Goal: Task Accomplishment & Management: Complete application form

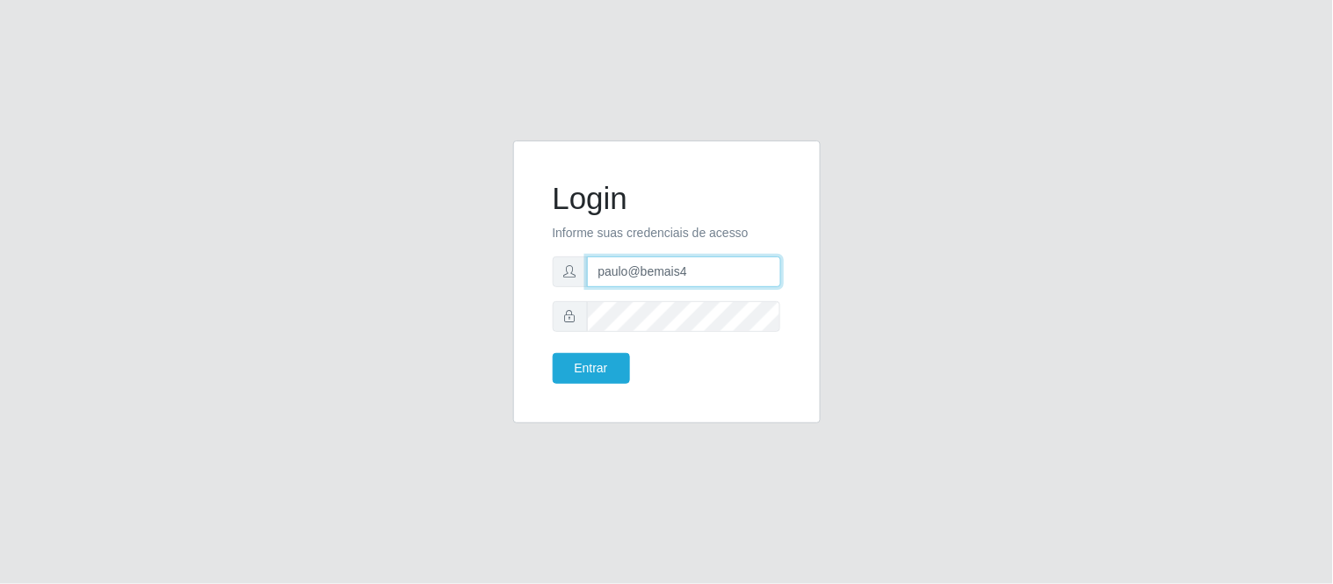
drag, startPoint x: 701, startPoint y: 272, endPoint x: 609, endPoint y: 267, distance: 92.4
click at [592, 268] on input "paulo@bemais4" at bounding box center [684, 272] width 194 height 31
type input "juliomarques@carone"
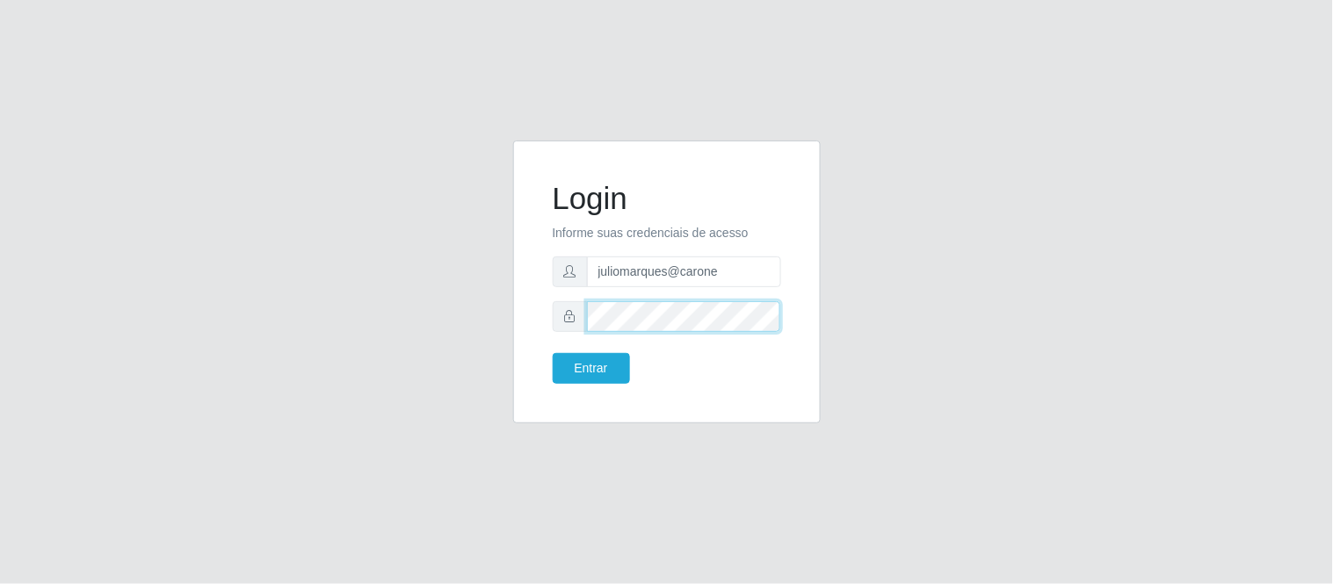
click at [525, 312] on div "Login Informe suas credenciais de acesso juliomarques@carone Entrar" at bounding box center [667, 282] width 308 height 283
click at [553, 353] on button "Entrar" at bounding box center [591, 368] width 77 height 31
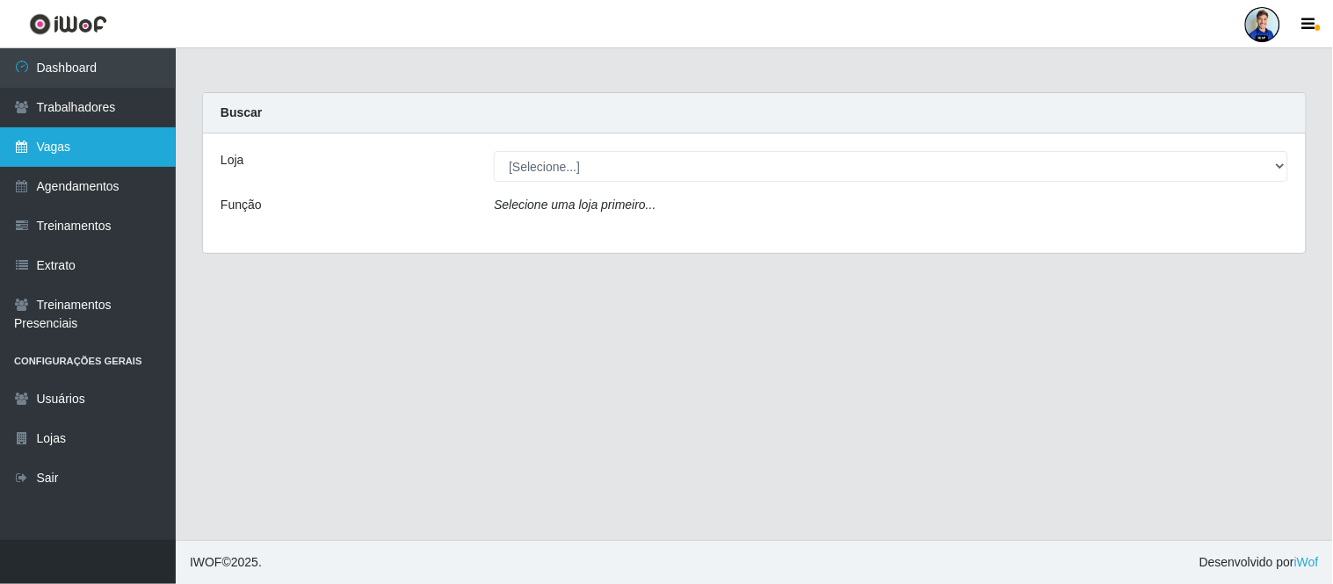
click at [91, 151] on link "Vagas" at bounding box center [88, 147] width 176 height 40
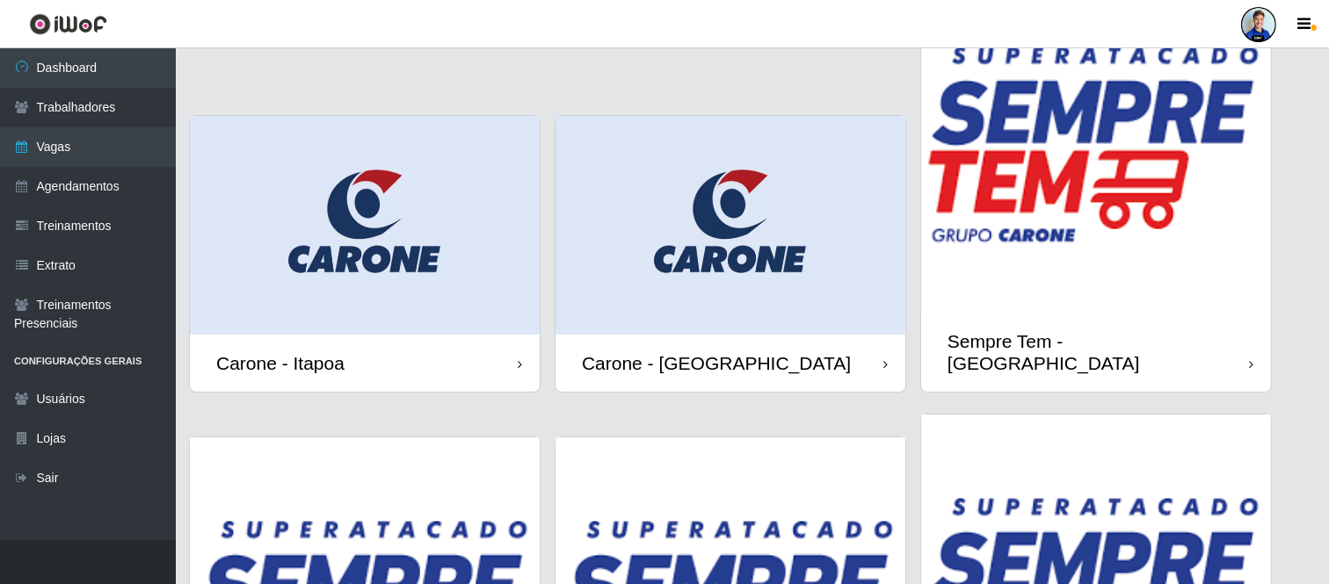
scroll to position [195, 0]
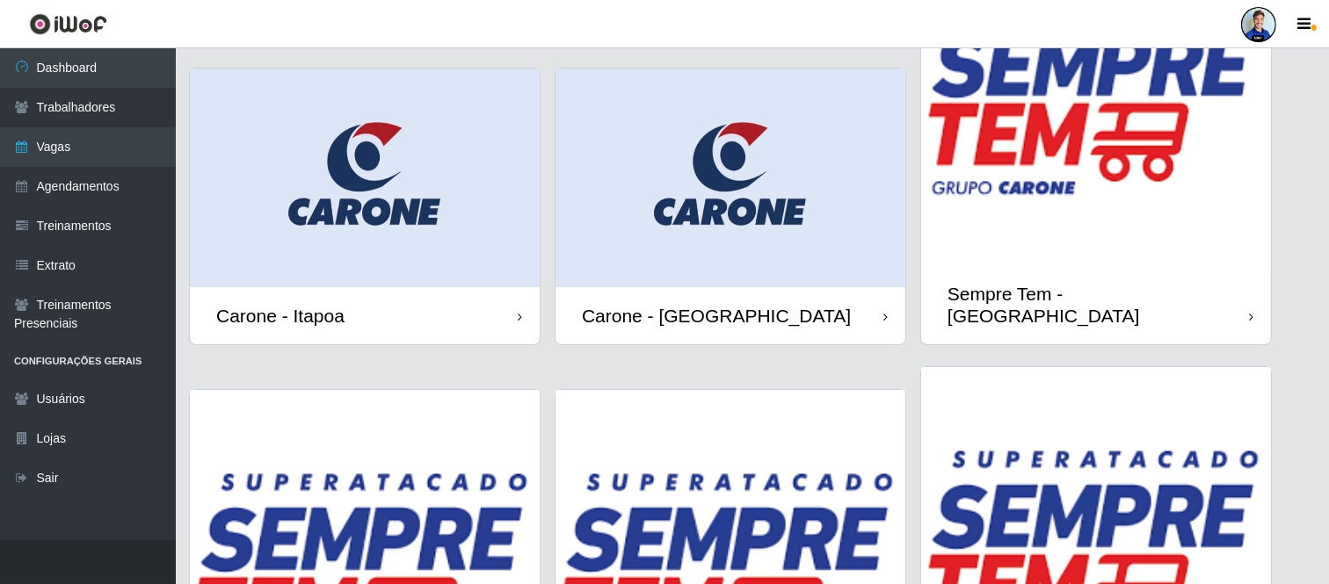
click at [736, 212] on img at bounding box center [730, 178] width 350 height 219
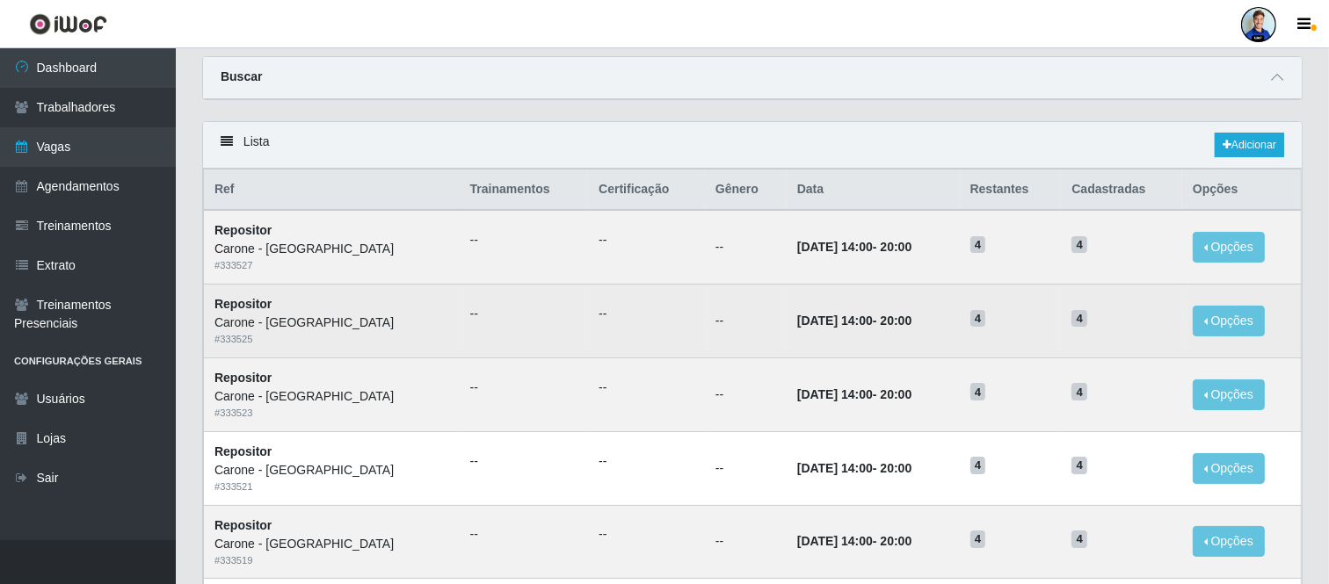
scroll to position [98, 0]
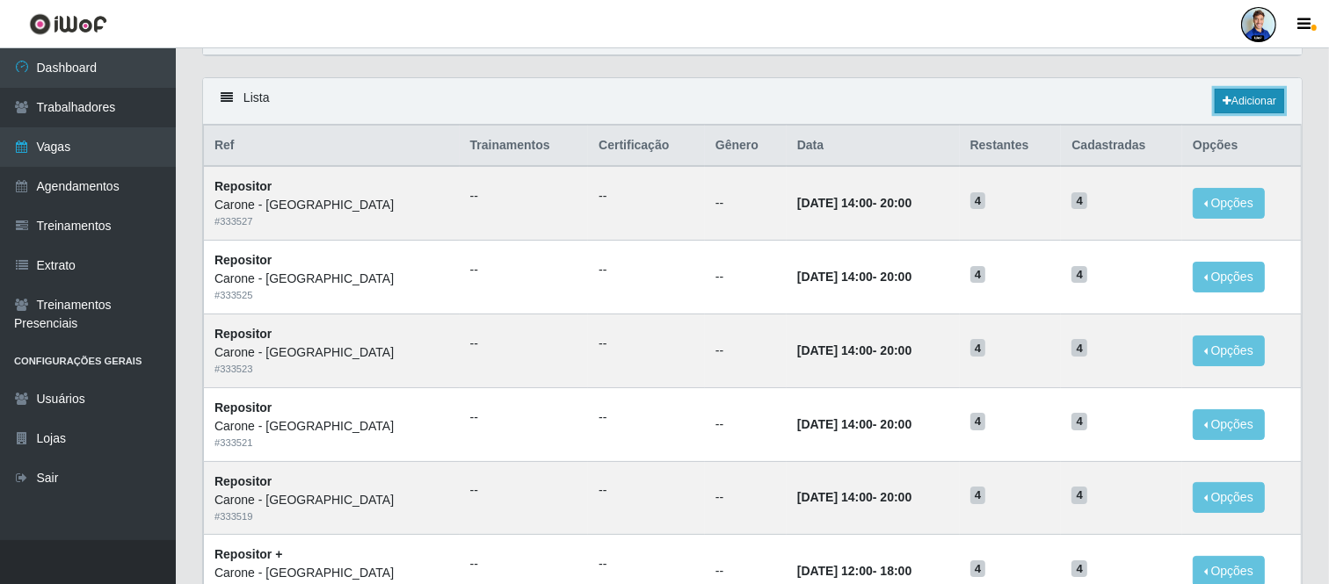
click at [1243, 98] on link "Adicionar" at bounding box center [1248, 101] width 69 height 25
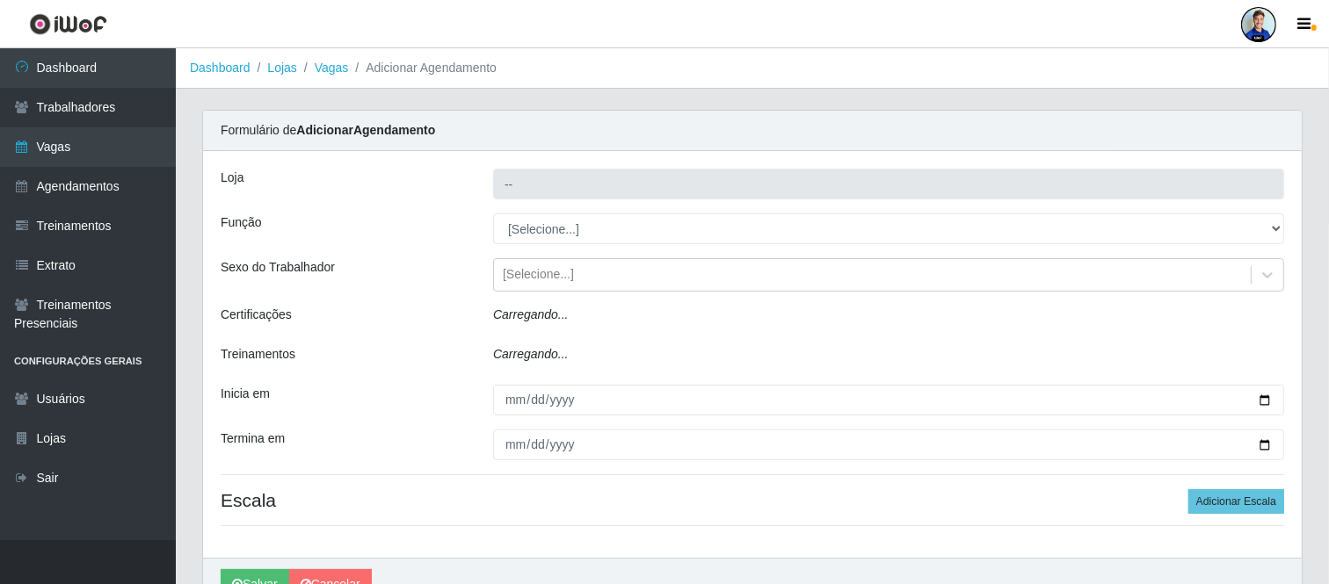
type input "[PERSON_NAME] - [GEOGRAPHIC_DATA]"
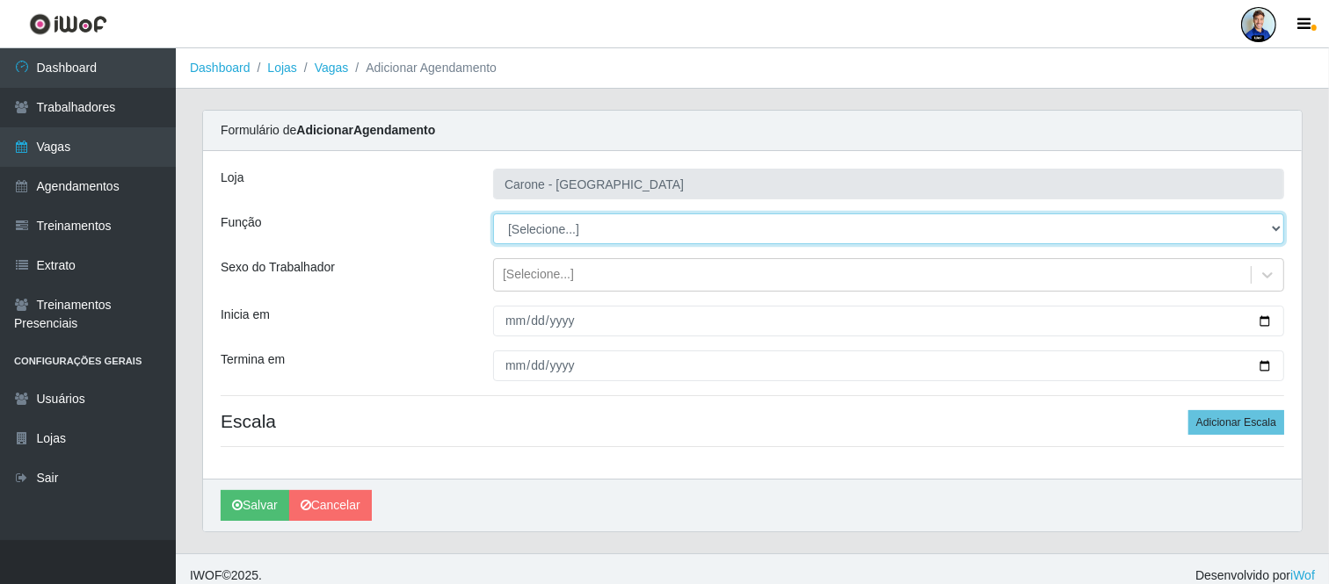
click at [555, 224] on select "[Selecione...] Embalador Embalador + Embalador ++ Repositor Repositor + Reposit…" at bounding box center [888, 229] width 791 height 31
select select "1"
click at [493, 214] on select "[Selecione...] Embalador Embalador + Embalador ++ Repositor Repositor + Reposit…" at bounding box center [888, 229] width 791 height 31
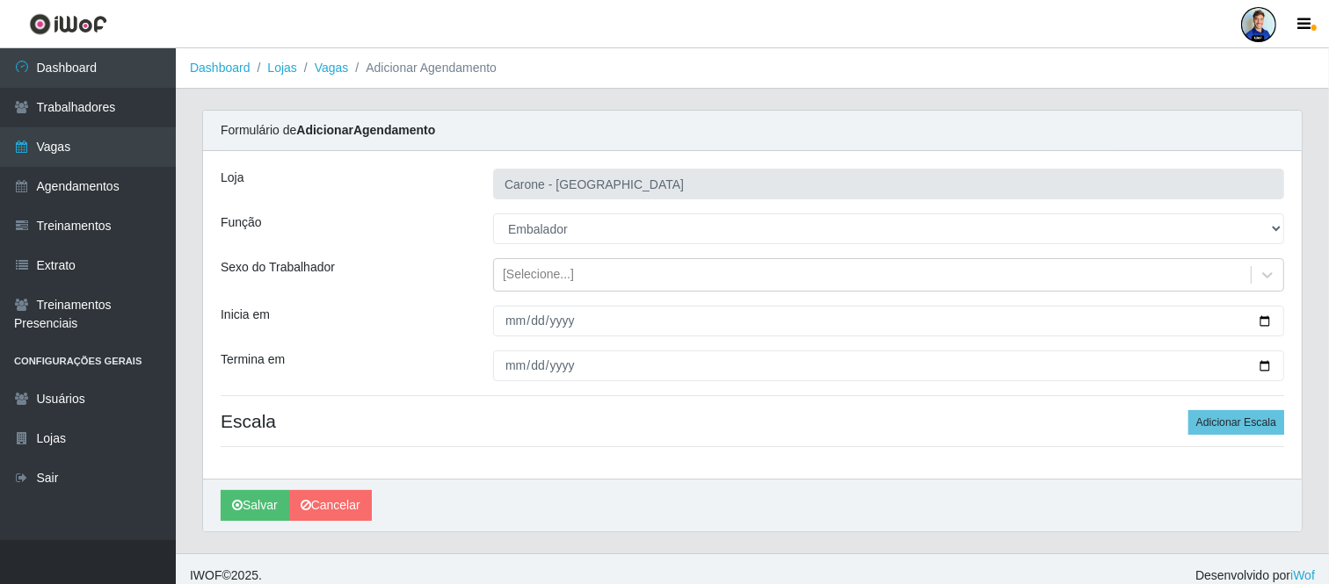
click at [464, 276] on div "Sexo do Trabalhador" at bounding box center [343, 274] width 272 height 33
click at [529, 283] on div "[Selecione...]" at bounding box center [538, 275] width 71 height 18
click at [467, 270] on div "Sexo do Trabalhador" at bounding box center [343, 274] width 272 height 33
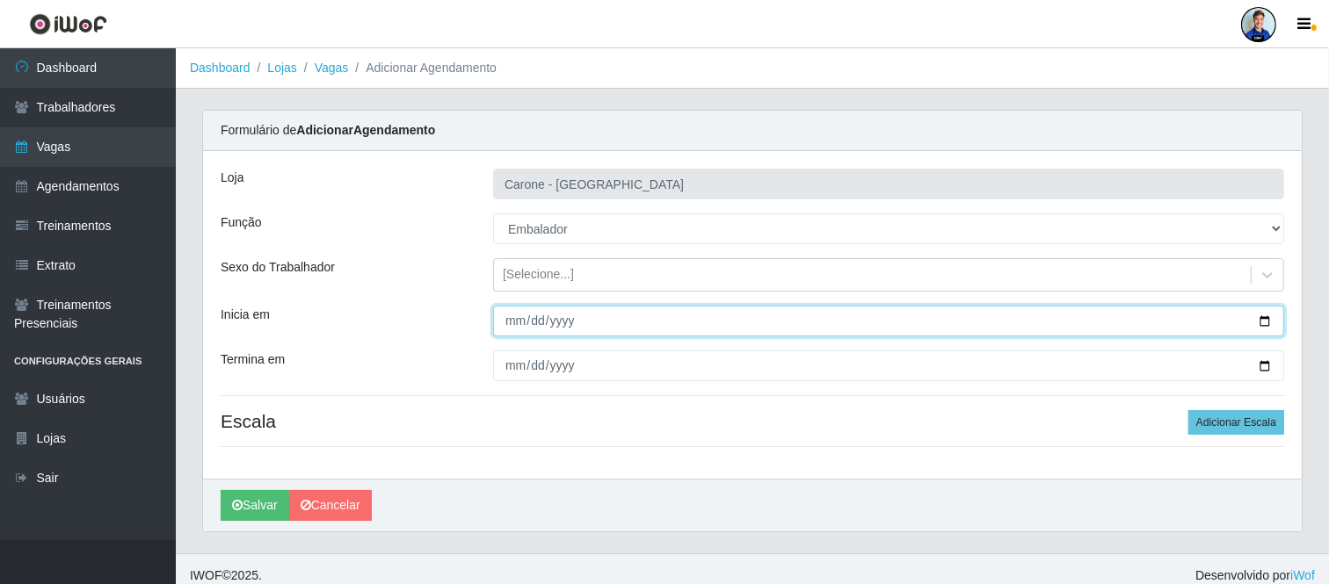
click at [503, 308] on input "Inicia em" at bounding box center [888, 321] width 791 height 31
type input "2025-09-01"
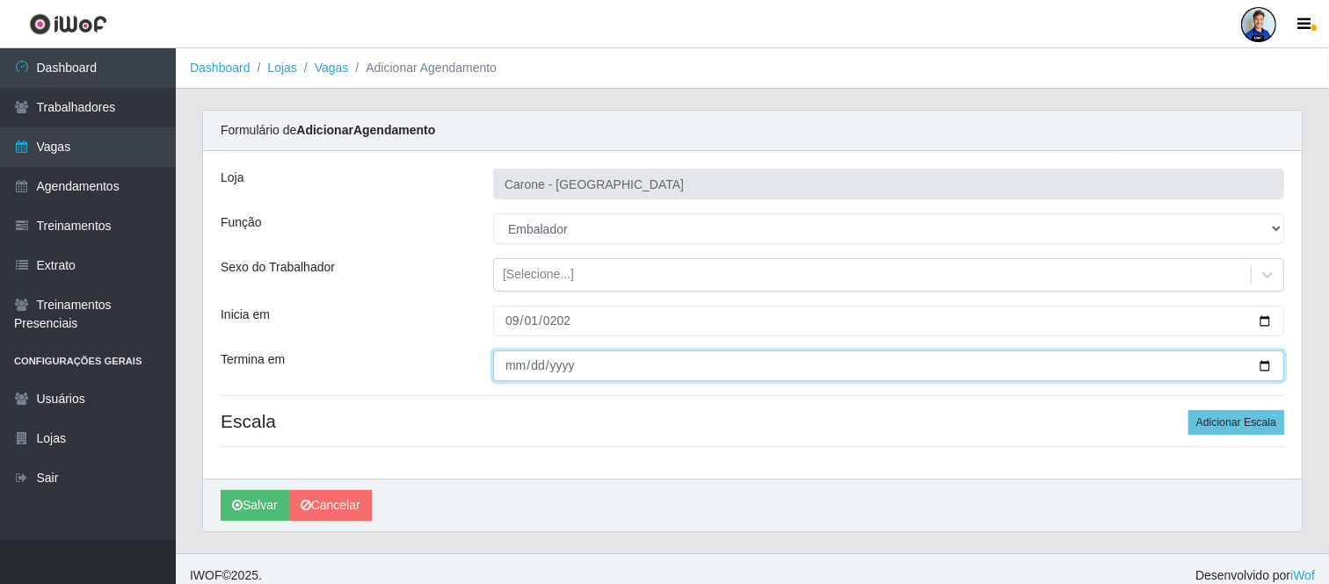
click at [518, 367] on input "Termina em" at bounding box center [888, 366] width 791 height 31
click at [508, 371] on input "2025-09-01" at bounding box center [888, 366] width 791 height 31
click at [505, 366] on input "2025-09-01" at bounding box center [888, 366] width 791 height 31
click at [532, 367] on input "2025-09-01" at bounding box center [888, 366] width 791 height 31
click at [508, 370] on input "[DATE]" at bounding box center [888, 366] width 791 height 31
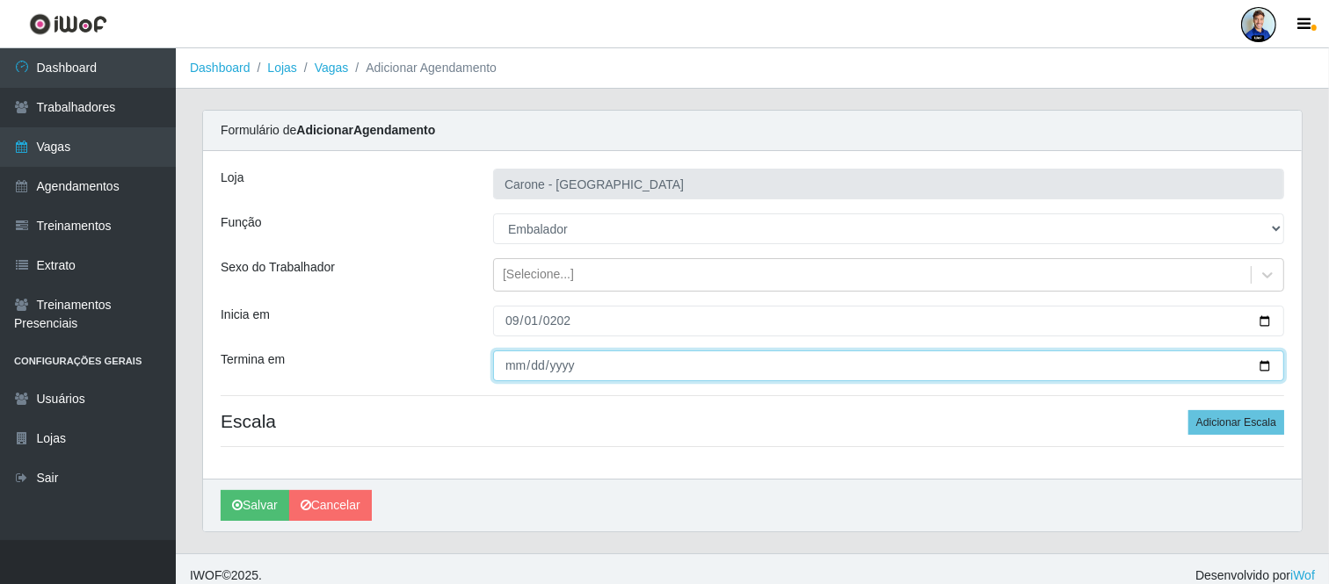
click at [506, 373] on input "[DATE]" at bounding box center [888, 366] width 791 height 31
type input "2025-09-30"
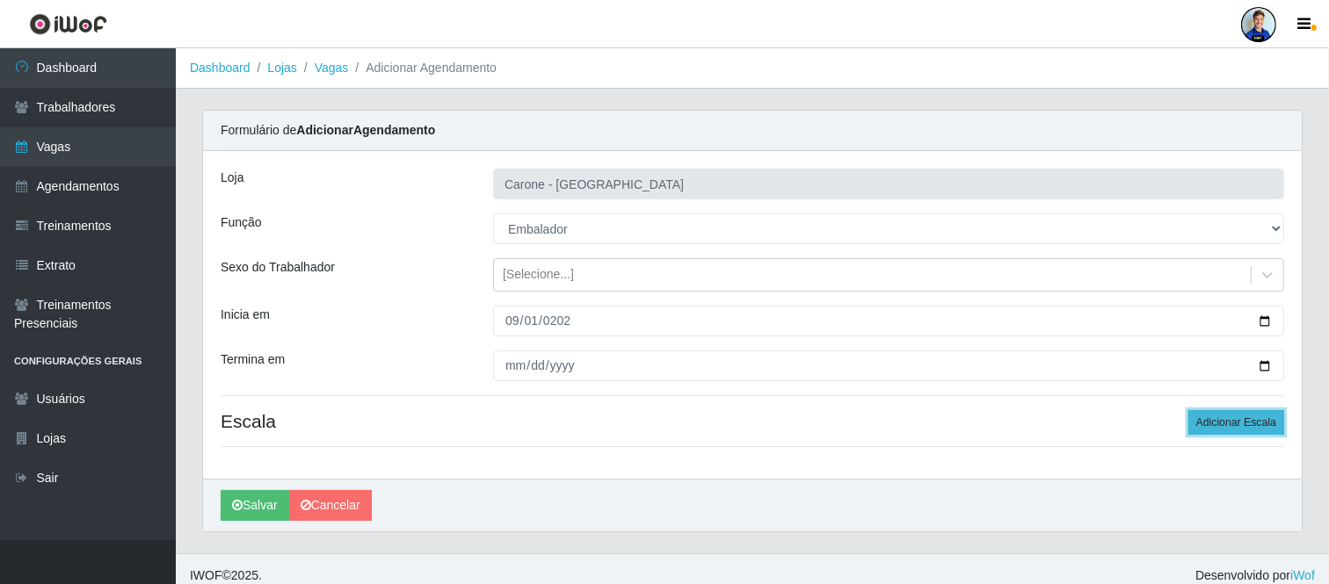
click at [1255, 425] on button "Adicionar Escala" at bounding box center [1236, 422] width 96 height 25
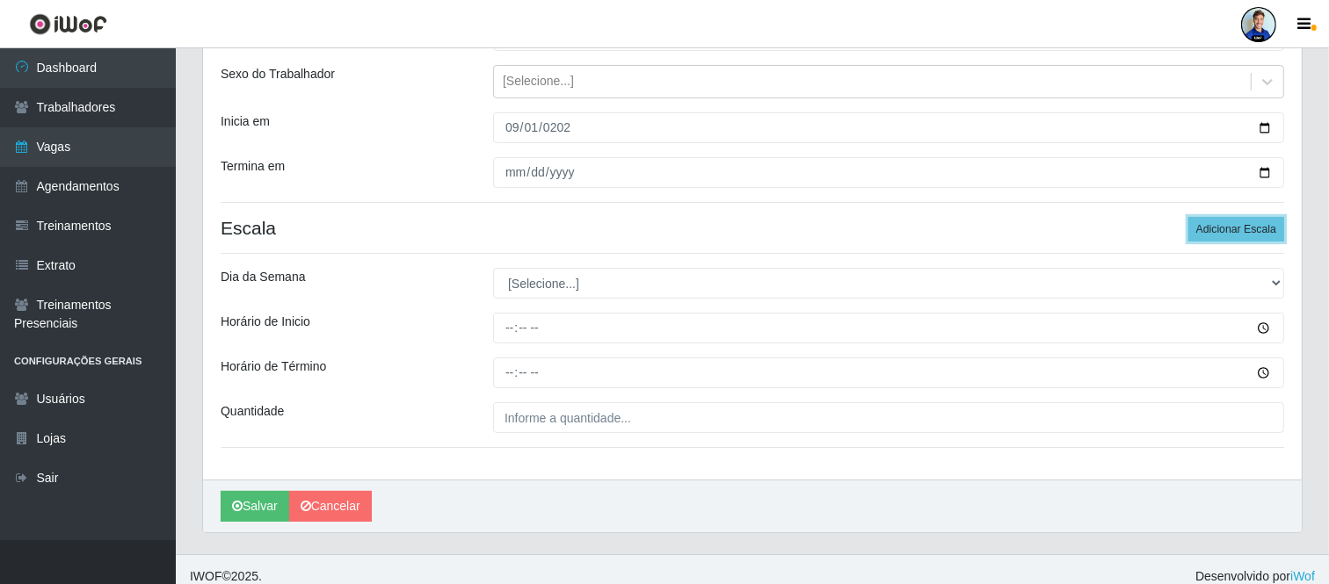
scroll to position [207, 0]
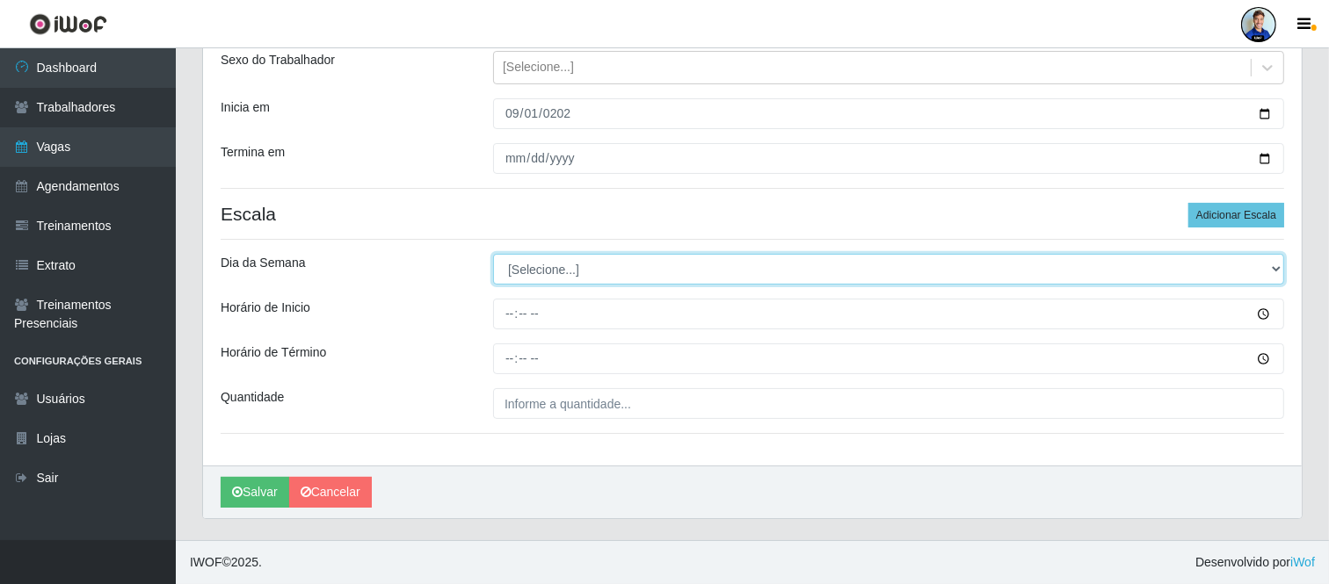
click at [565, 277] on select "[Selecione...] Segunda Terça Quarta Quinta Sexta Sábado Domingo" at bounding box center [888, 269] width 791 height 31
select select "1"
click at [493, 254] on select "[Selecione...] Segunda Terça Quarta Quinta Sexta Sábado Domingo" at bounding box center [888, 269] width 791 height 31
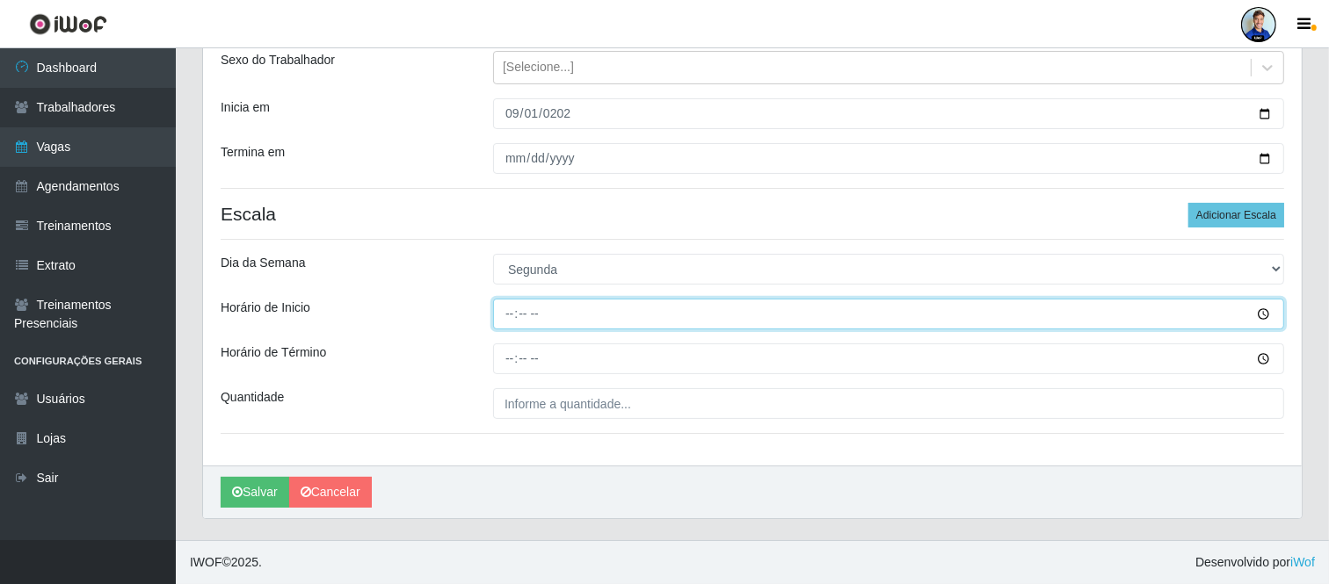
click at [499, 312] on input "Horário de Inicio" at bounding box center [888, 314] width 791 height 31
type input "16:00"
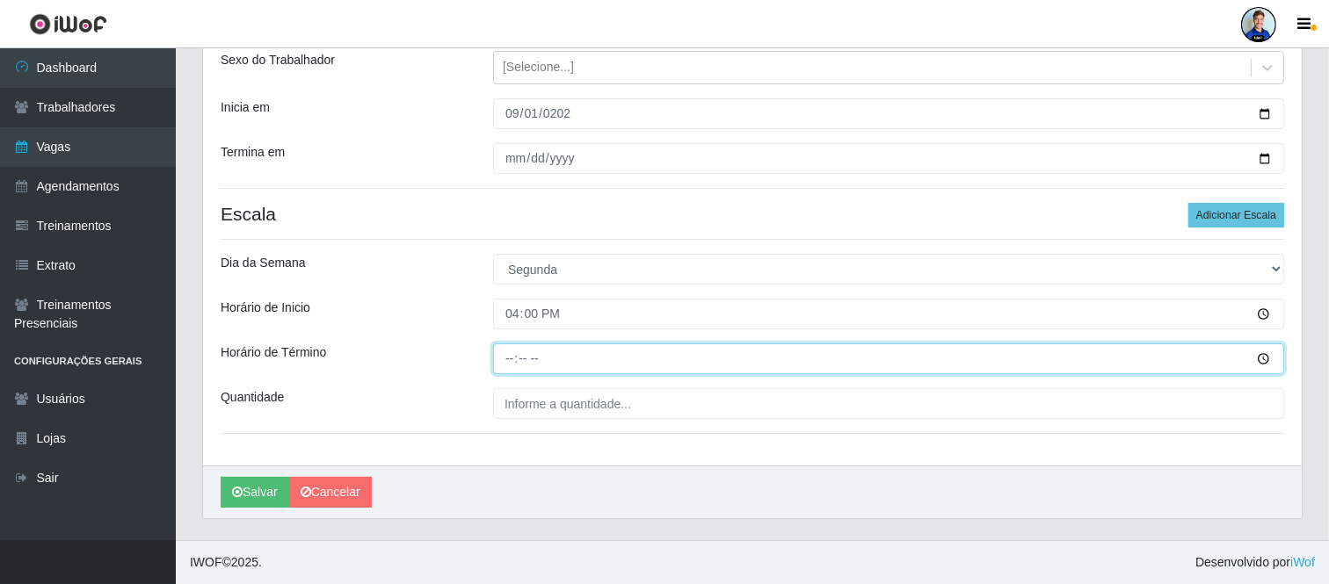
type input "22:00"
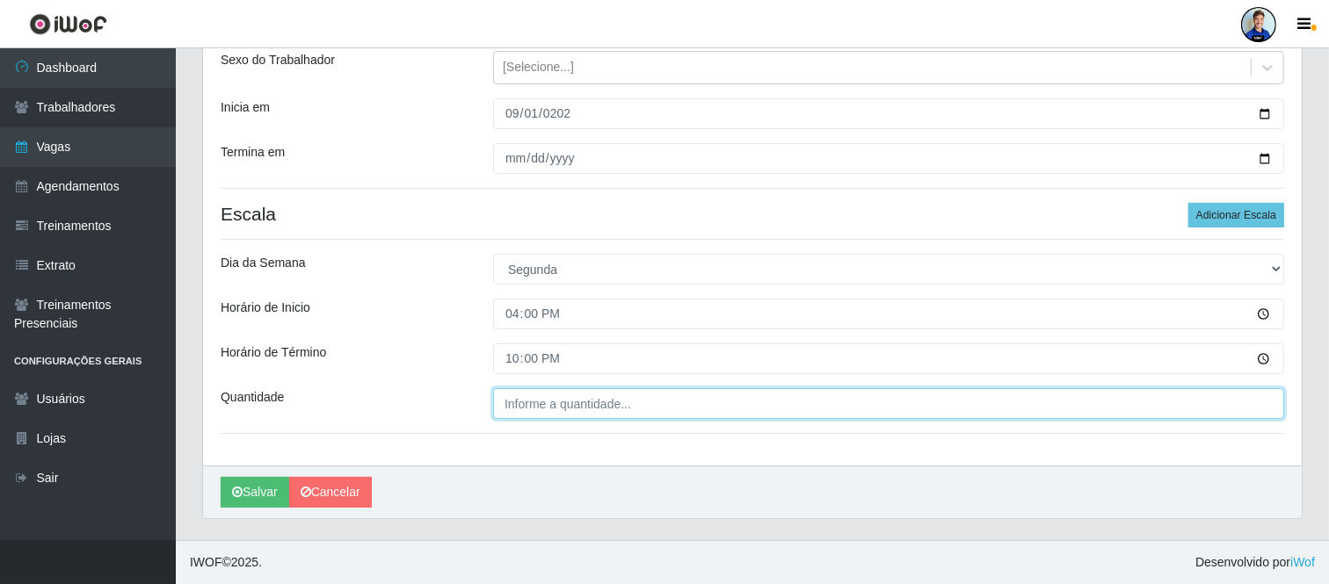
type input "___"
type input "5__"
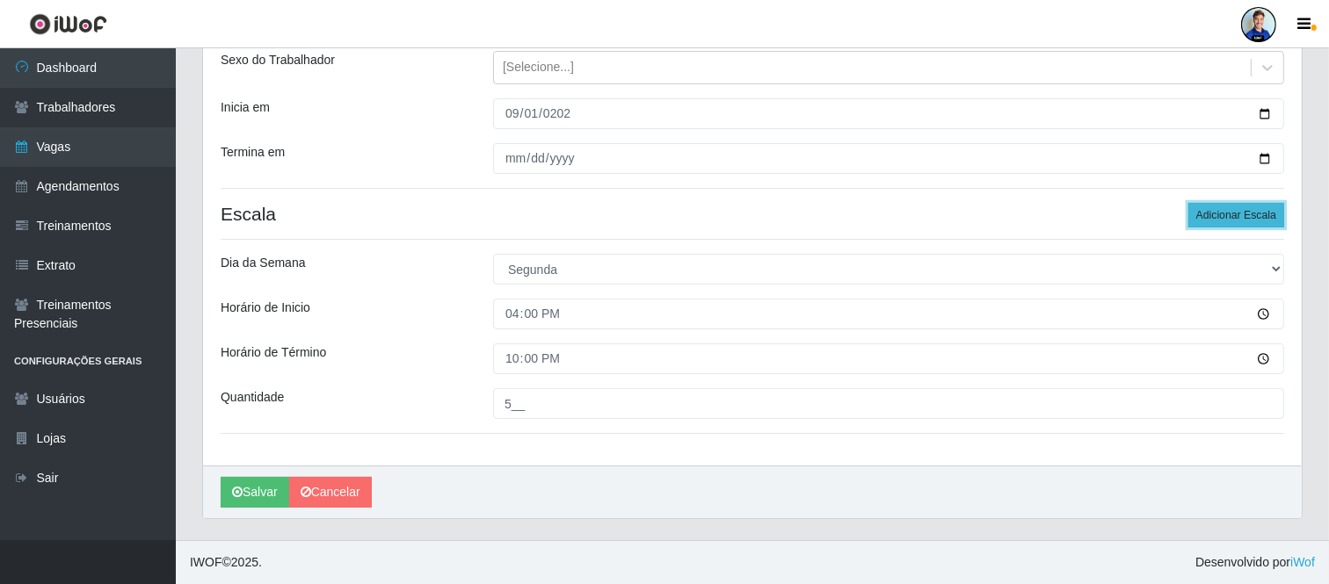
click at [1264, 211] on button "Adicionar Escala" at bounding box center [1236, 215] width 96 height 25
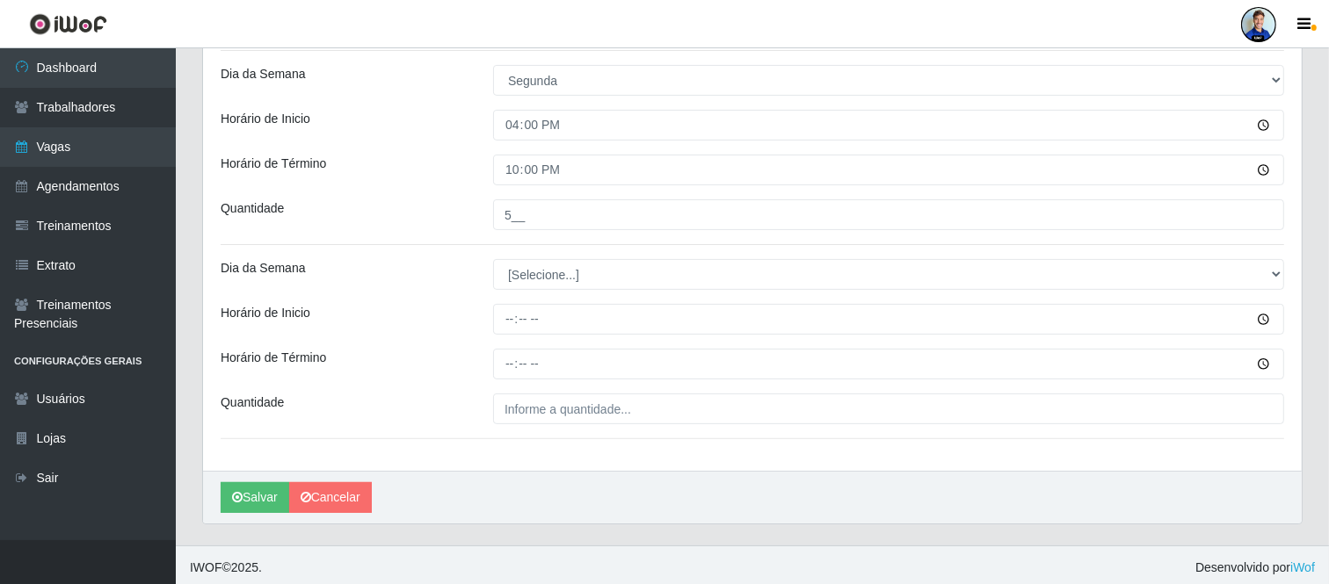
scroll to position [402, 0]
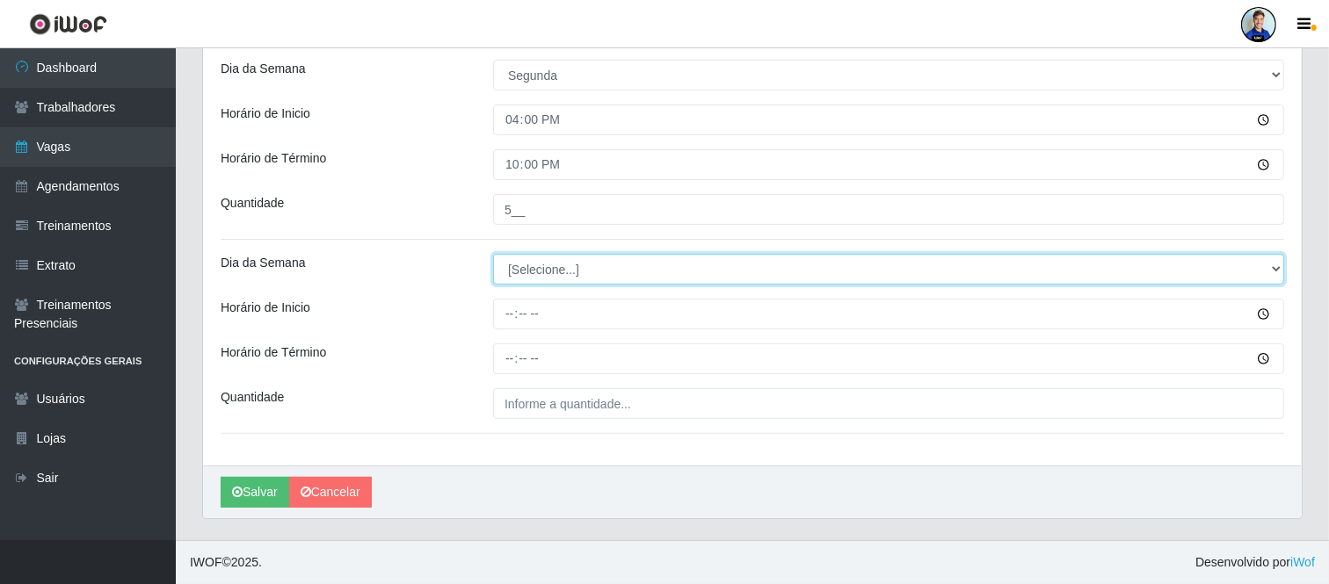
click at [539, 265] on select "[Selecione...] Segunda Terça Quarta Quinta Sexta Sábado Domingo" at bounding box center [888, 269] width 791 height 31
select select "2"
click at [493, 254] on select "[Selecione...] Segunda Terça Quarta Quinta Sexta Sábado Domingo" at bounding box center [888, 269] width 791 height 31
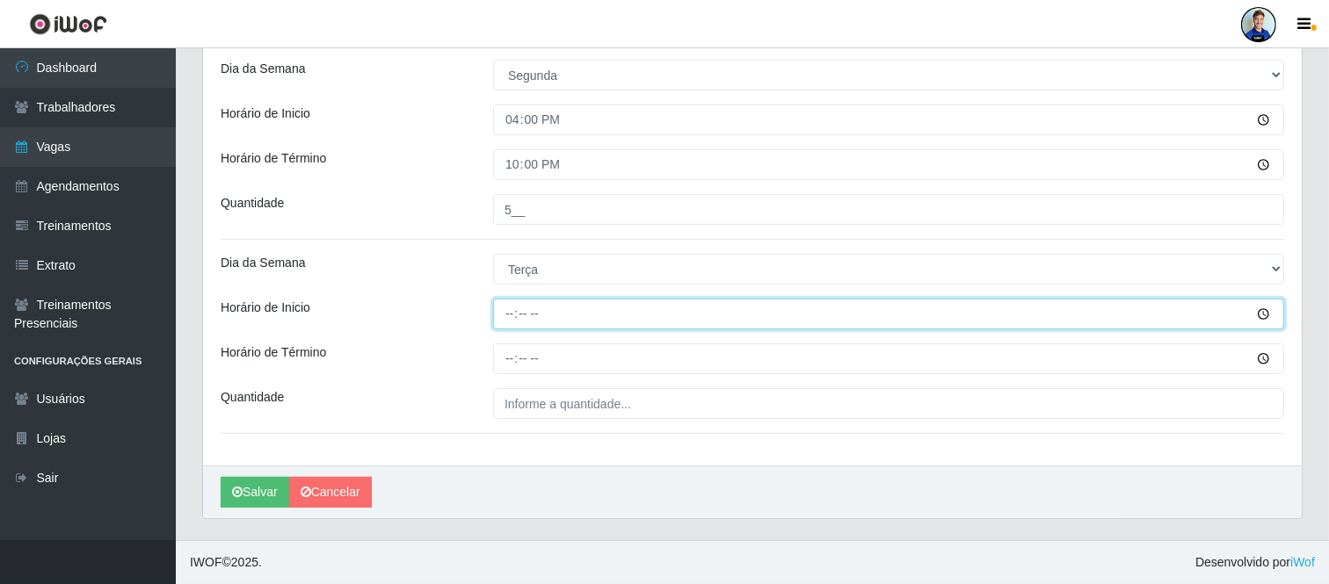
click at [498, 313] on input "Horário de Inicio" at bounding box center [888, 314] width 791 height 31
type input "16:00"
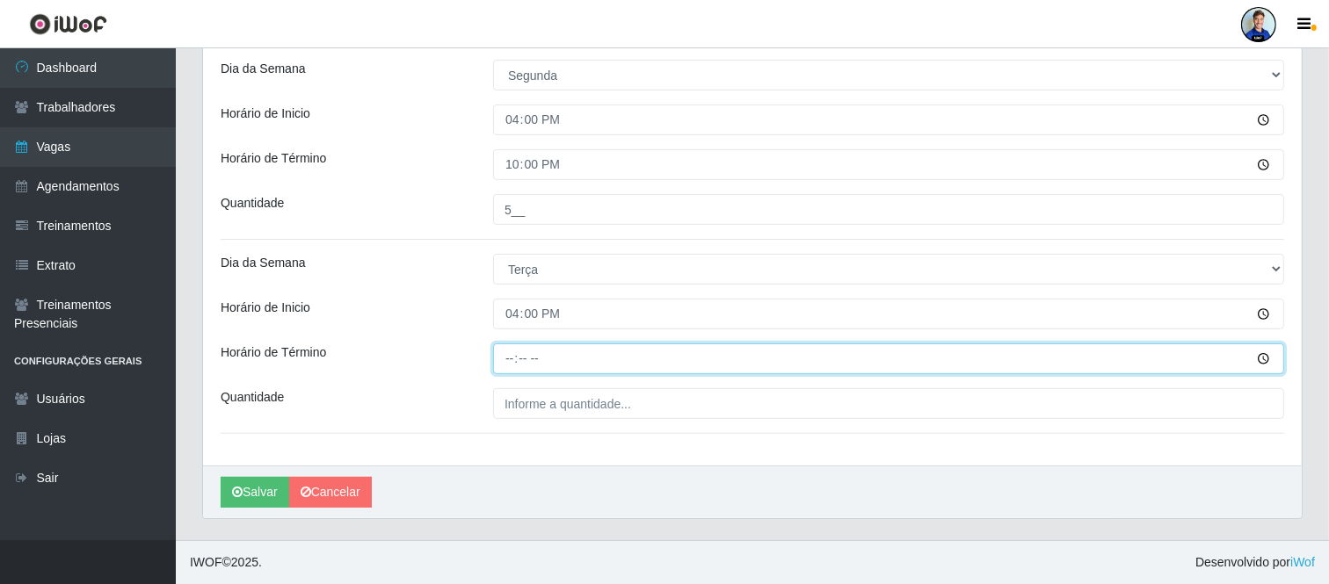
type input "22:00"
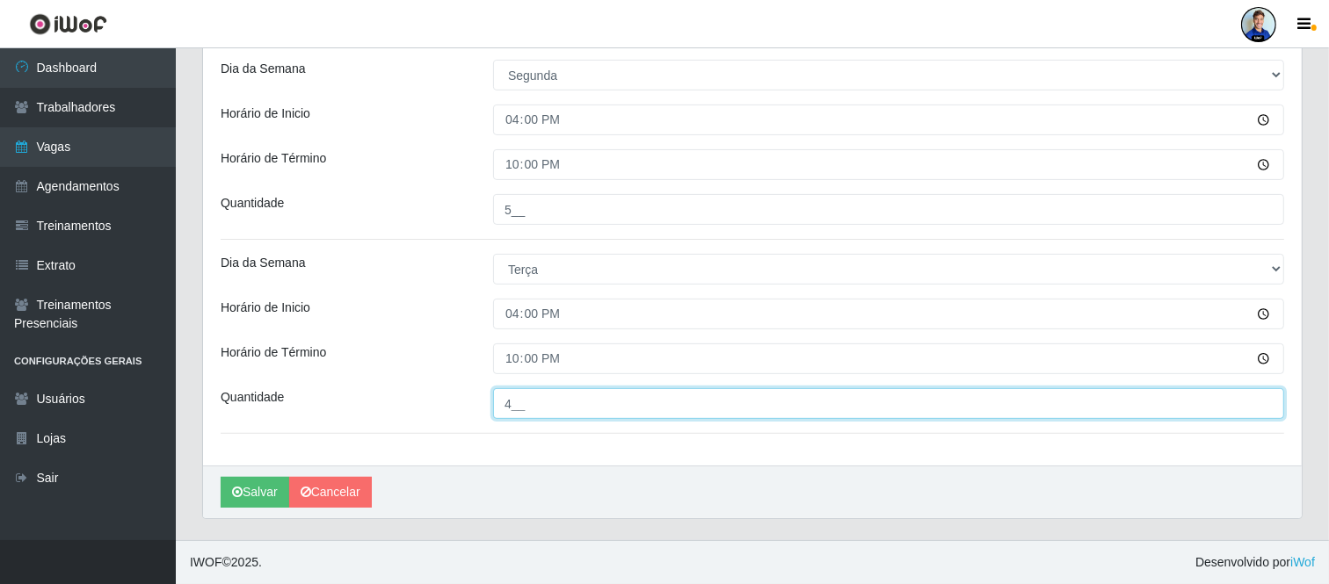
type input "4__"
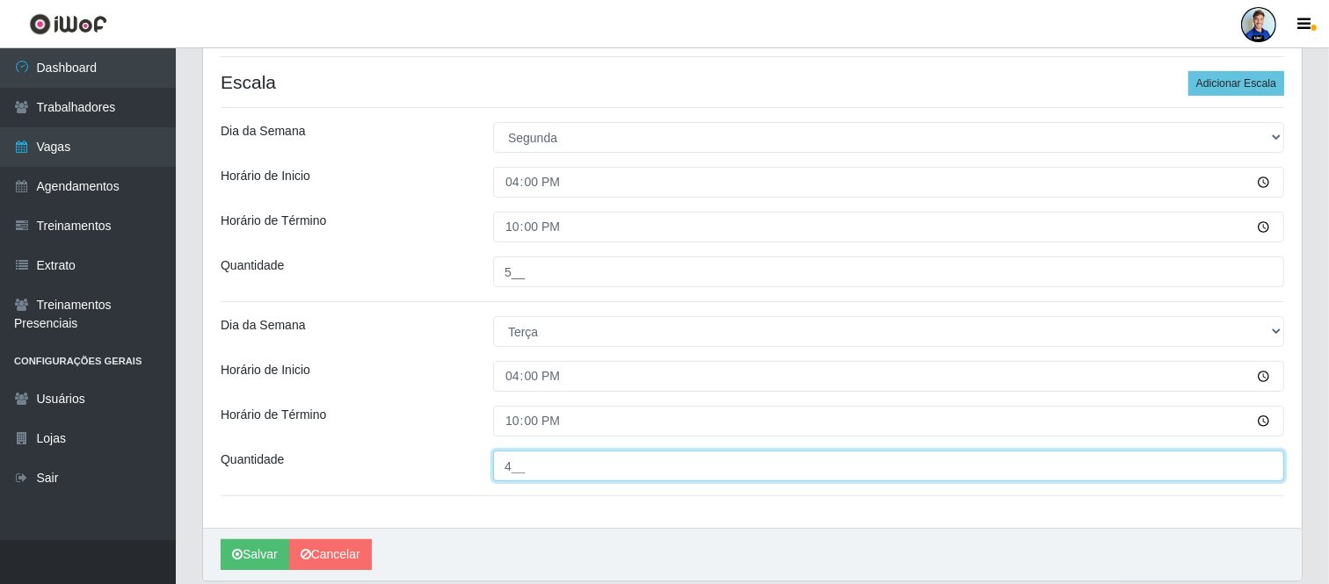
scroll to position [304, 0]
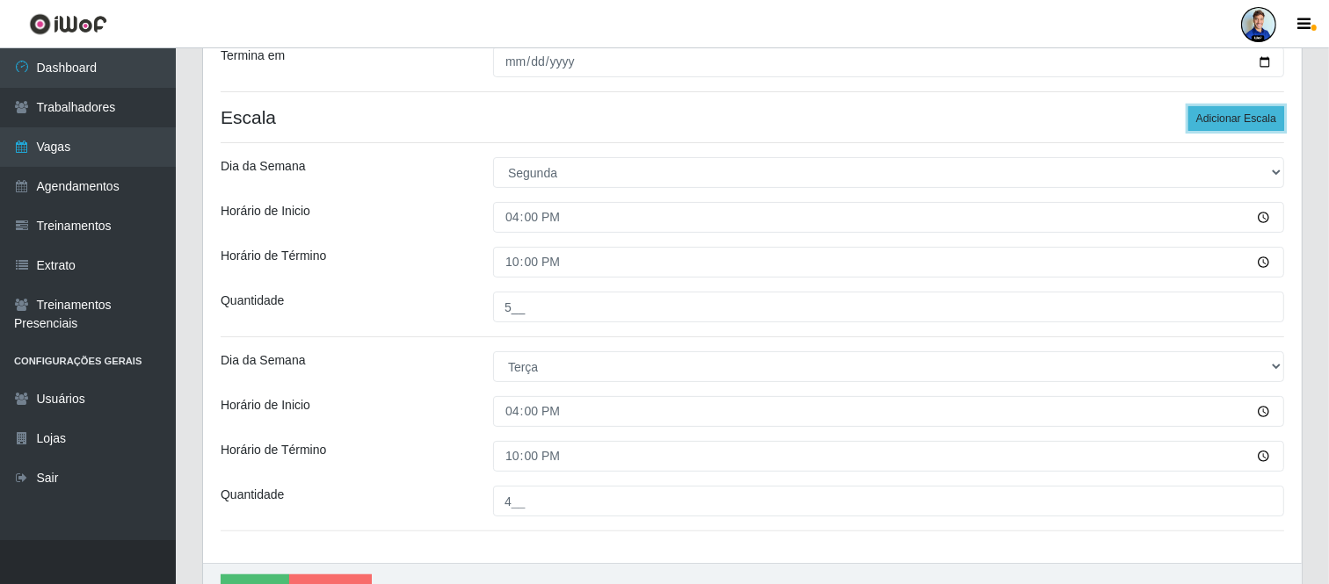
click at [1248, 124] on button "Adicionar Escala" at bounding box center [1236, 118] width 96 height 25
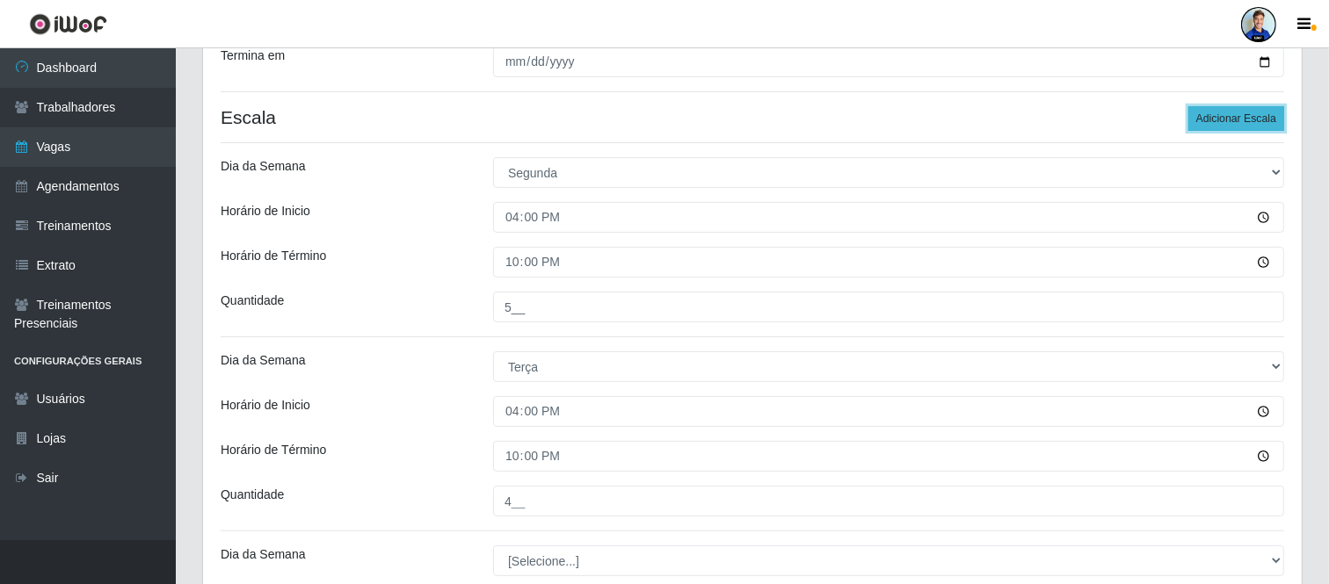
click at [1246, 116] on button "Adicionar Escala" at bounding box center [1236, 118] width 96 height 25
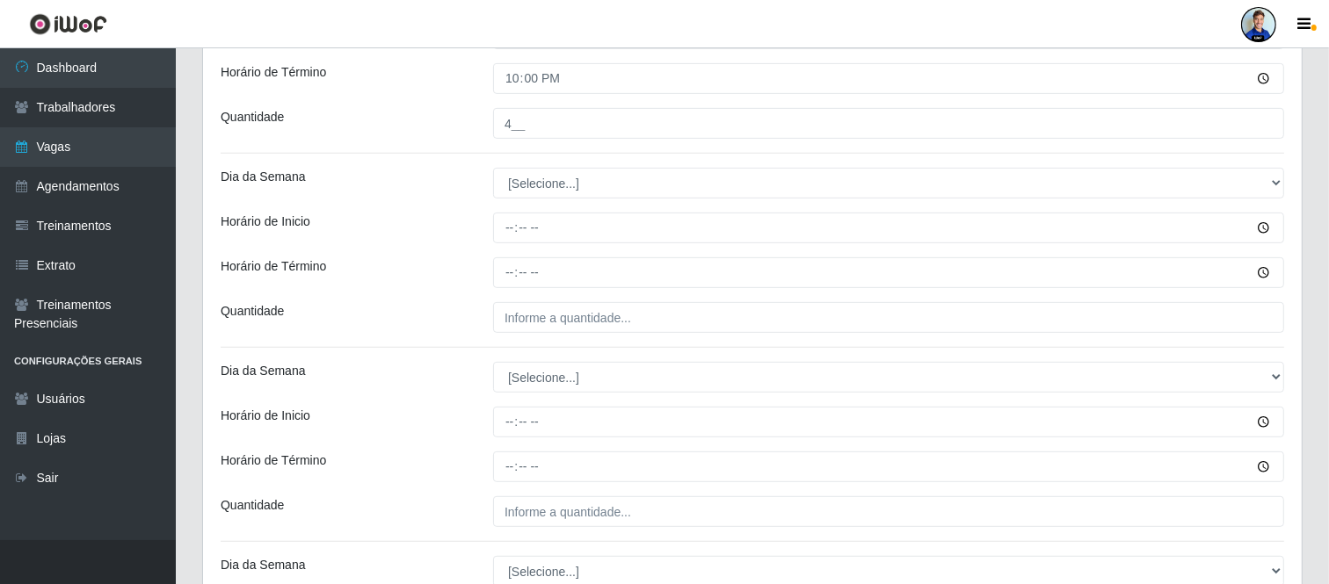
scroll to position [695, 0]
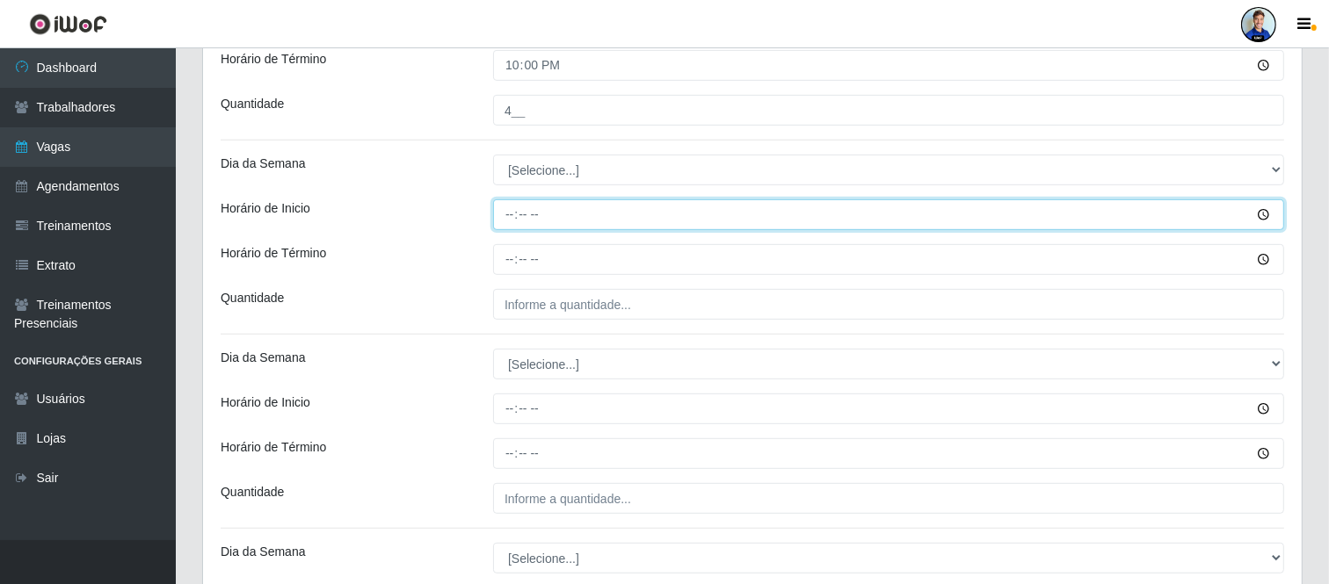
click at [513, 218] on input "Horário de Inicio" at bounding box center [888, 214] width 791 height 31
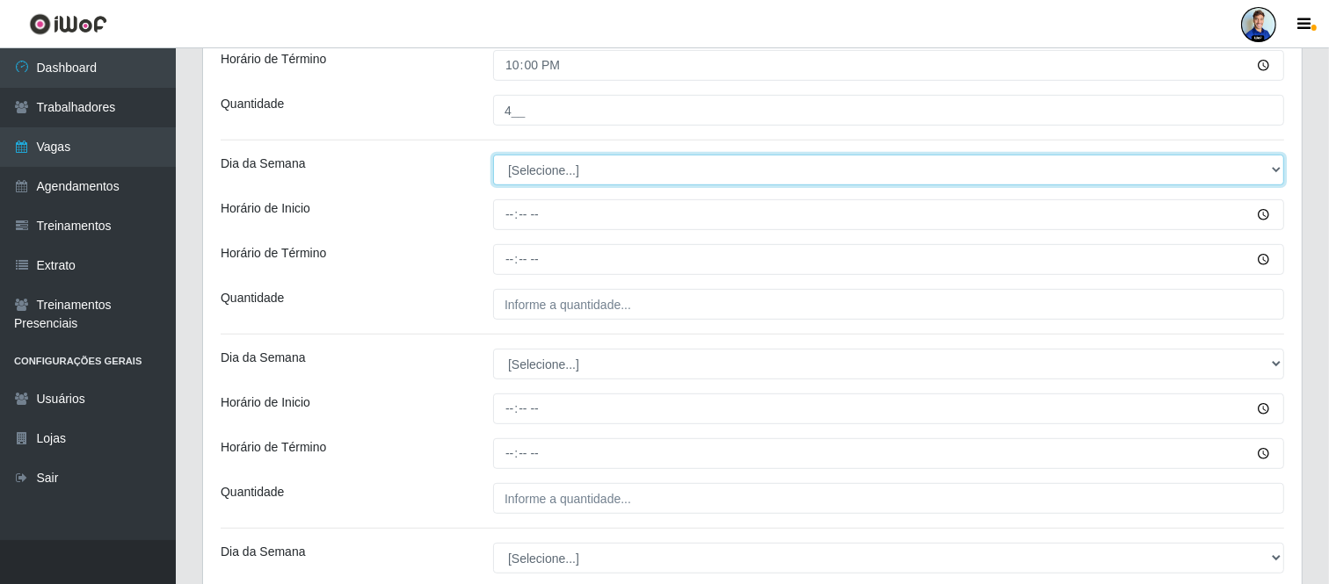
click at [520, 177] on select "[Selecione...] Segunda Terça Quarta Quinta Sexta Sábado Domingo" at bounding box center [888, 170] width 791 height 31
select select "3"
click at [493, 155] on select "[Selecione...] Segunda Terça Quarta Quinta Sexta Sábado Domingo" at bounding box center [888, 170] width 791 height 31
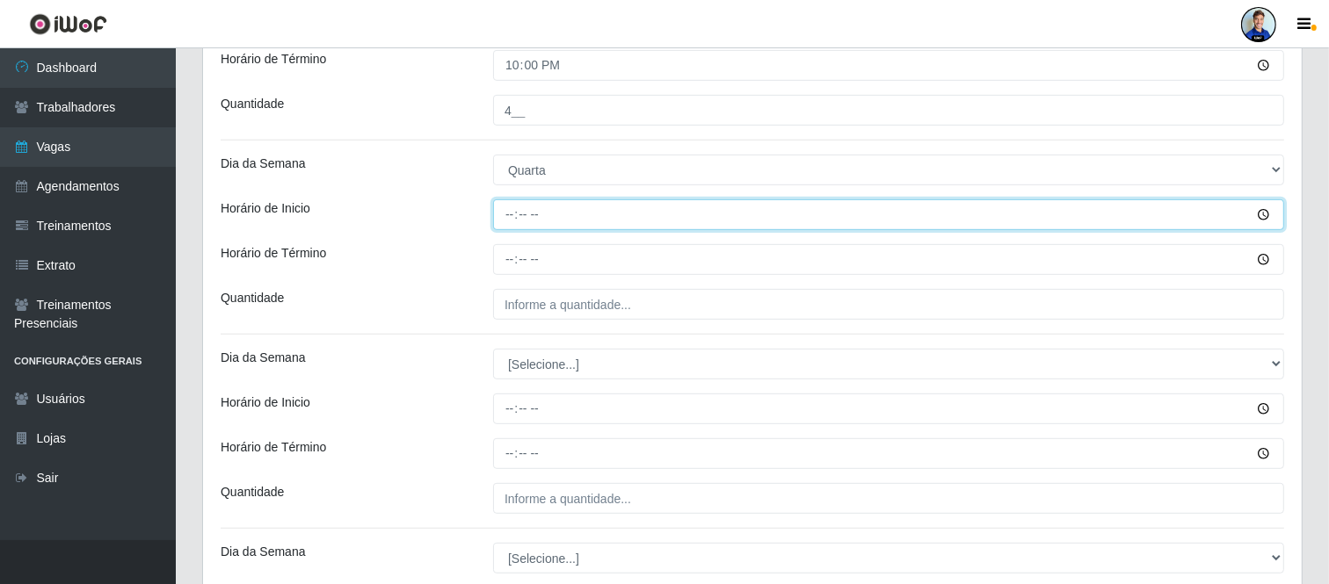
type input "16:00"
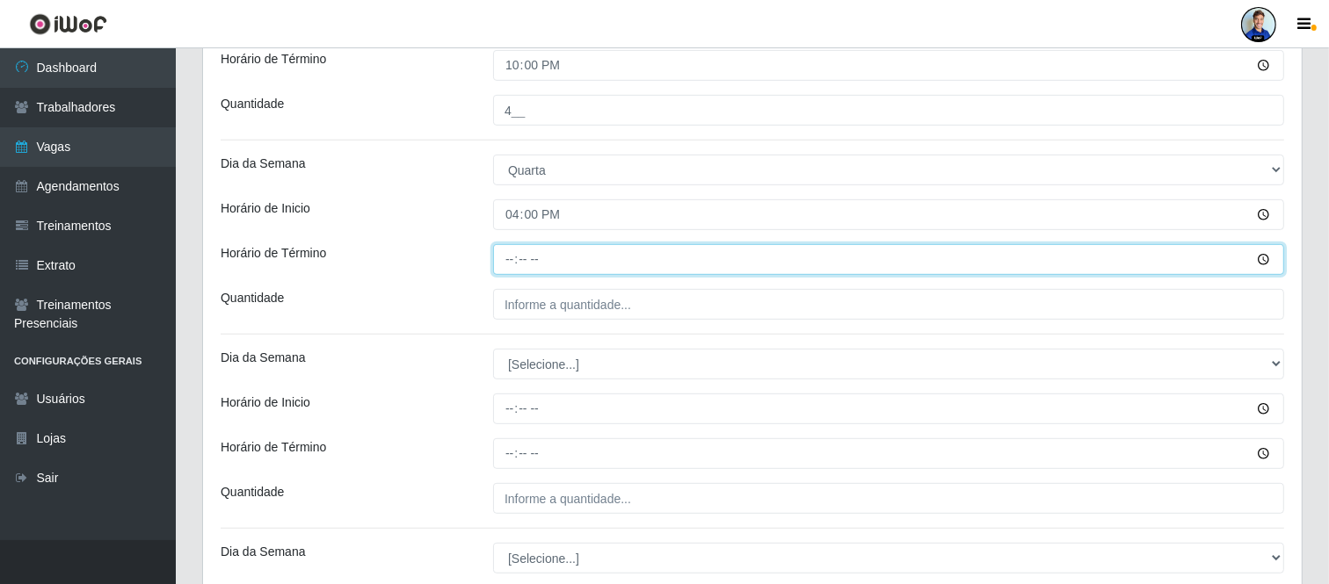
type input "22:00"
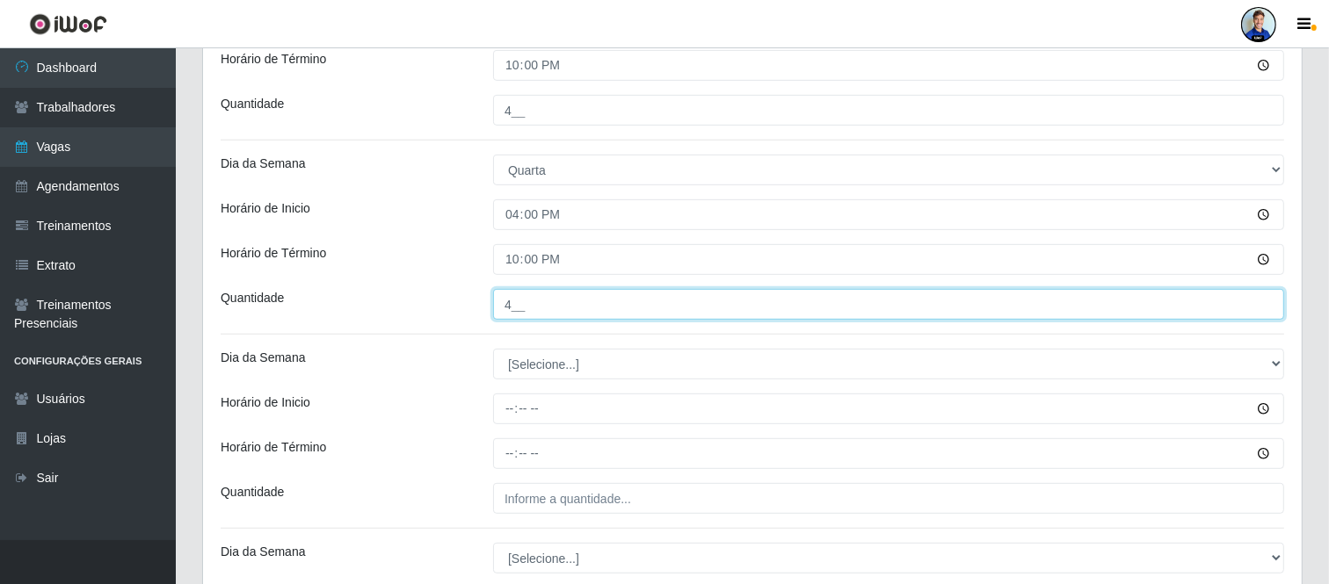
type input "4__"
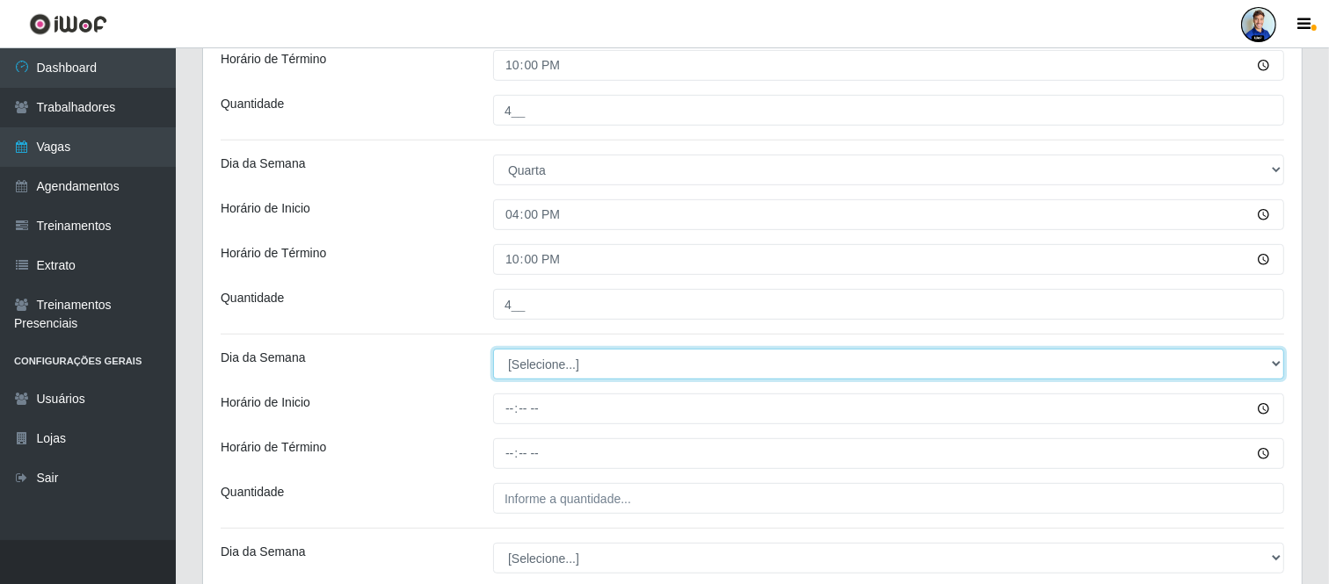
click at [541, 358] on select "[Selecione...] Segunda Terça Quarta Quinta Sexta Sábado Domingo" at bounding box center [888, 364] width 791 height 31
select select "4"
click at [493, 349] on select "[Selecione...] Segunda Terça Quarta Quinta Sexta Sábado Domingo" at bounding box center [888, 364] width 791 height 31
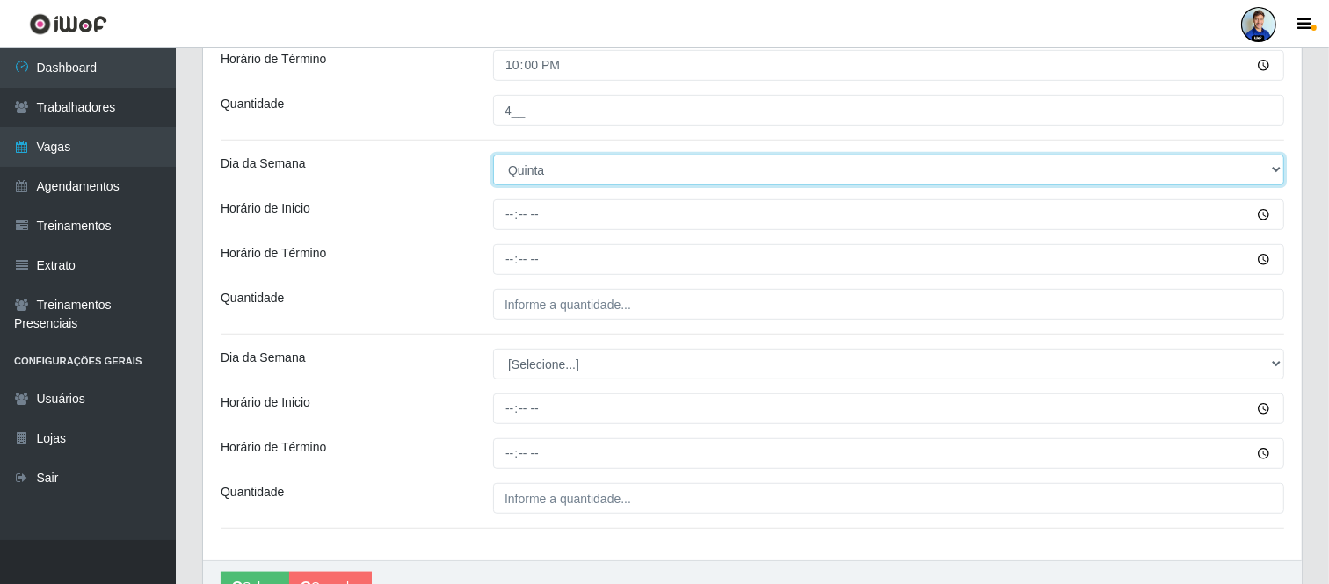
scroll to position [890, 0]
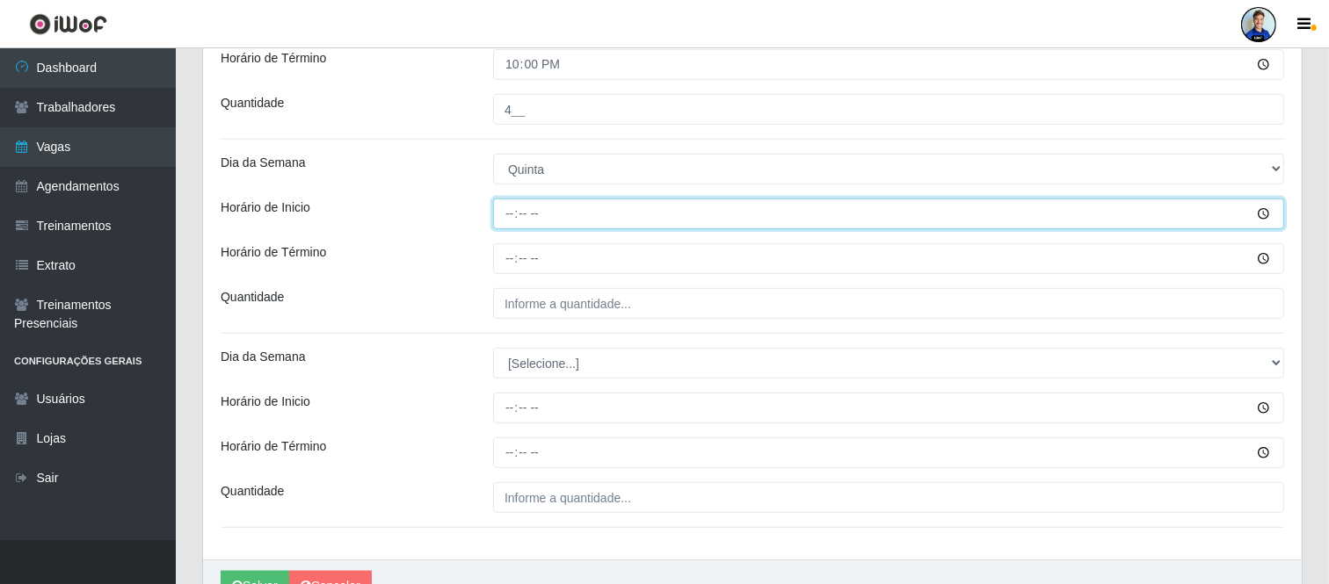
click at [512, 214] on input "Horário de Inicio" at bounding box center [888, 214] width 791 height 31
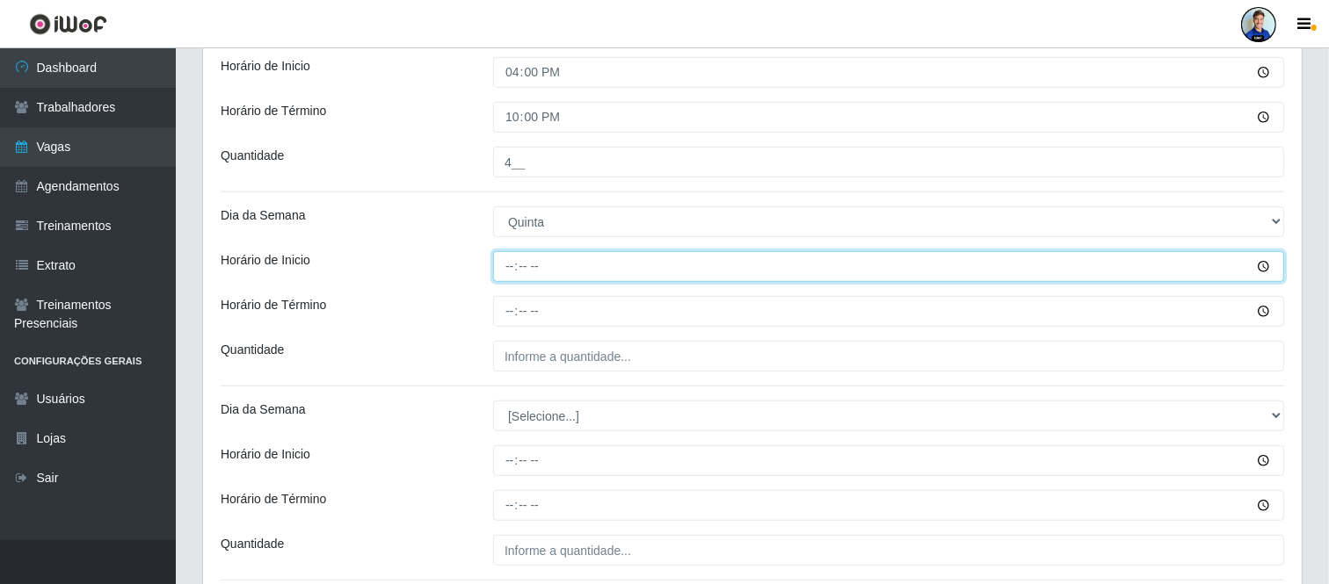
scroll to position [793, 0]
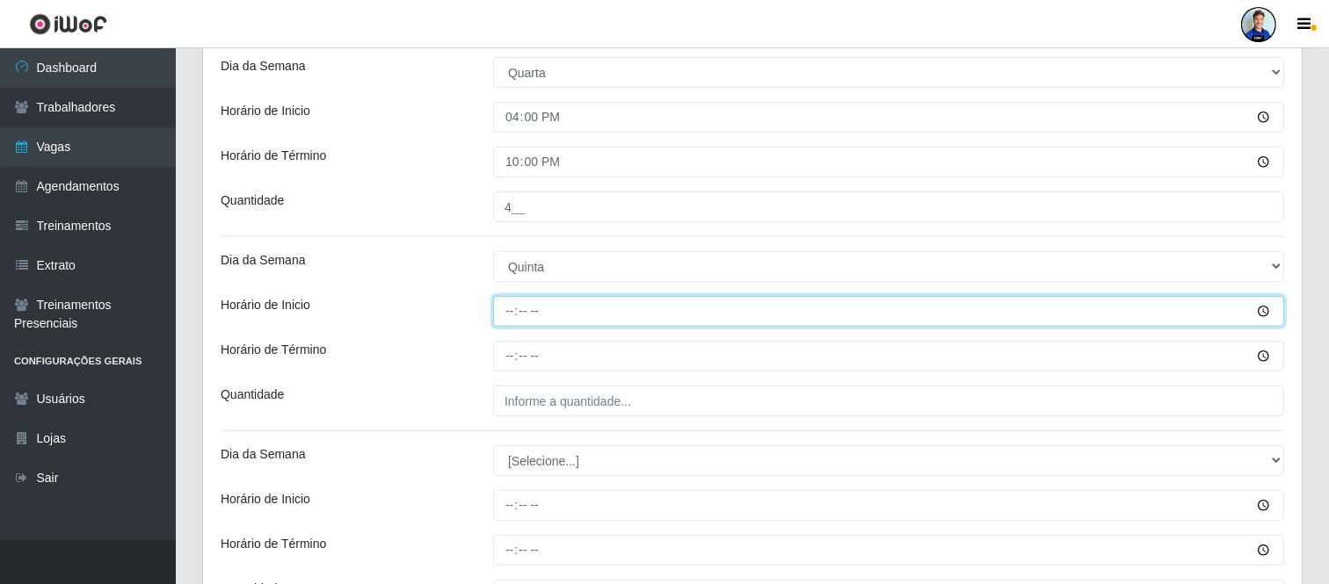
type input "16:00"
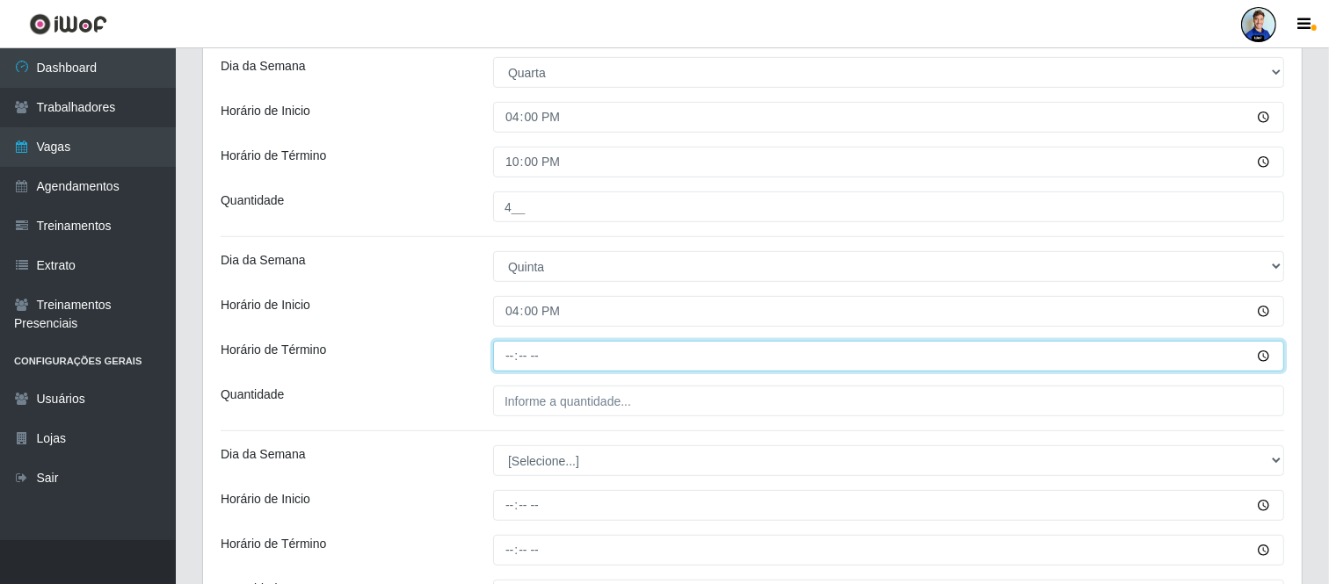
type input "22:00"
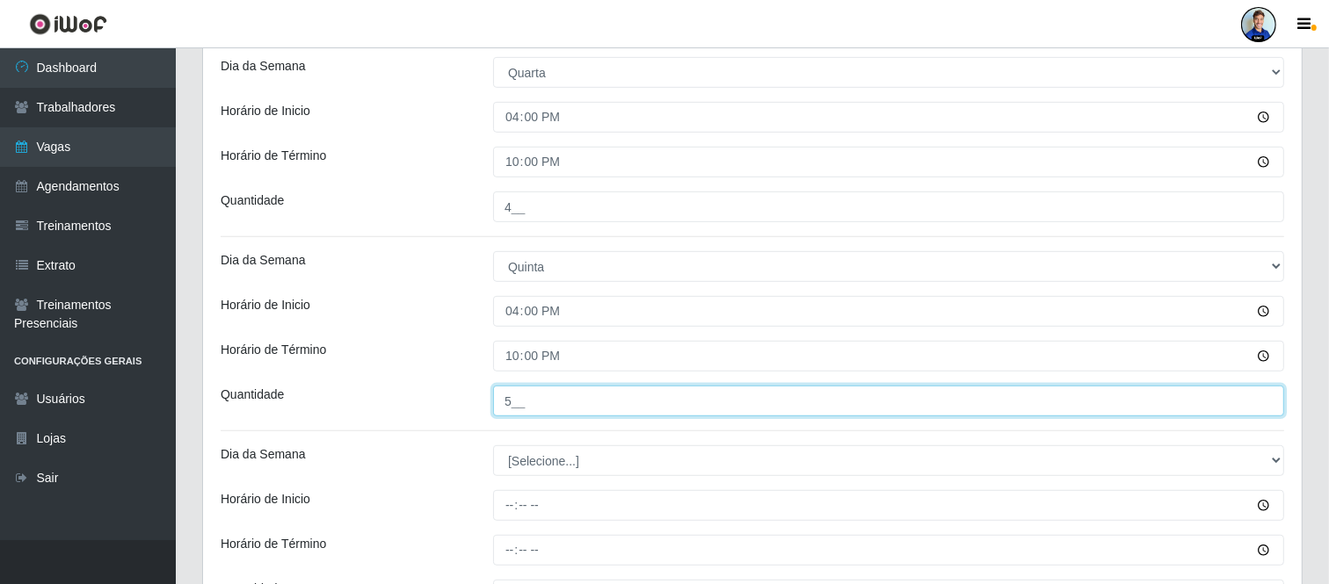
type input "5__"
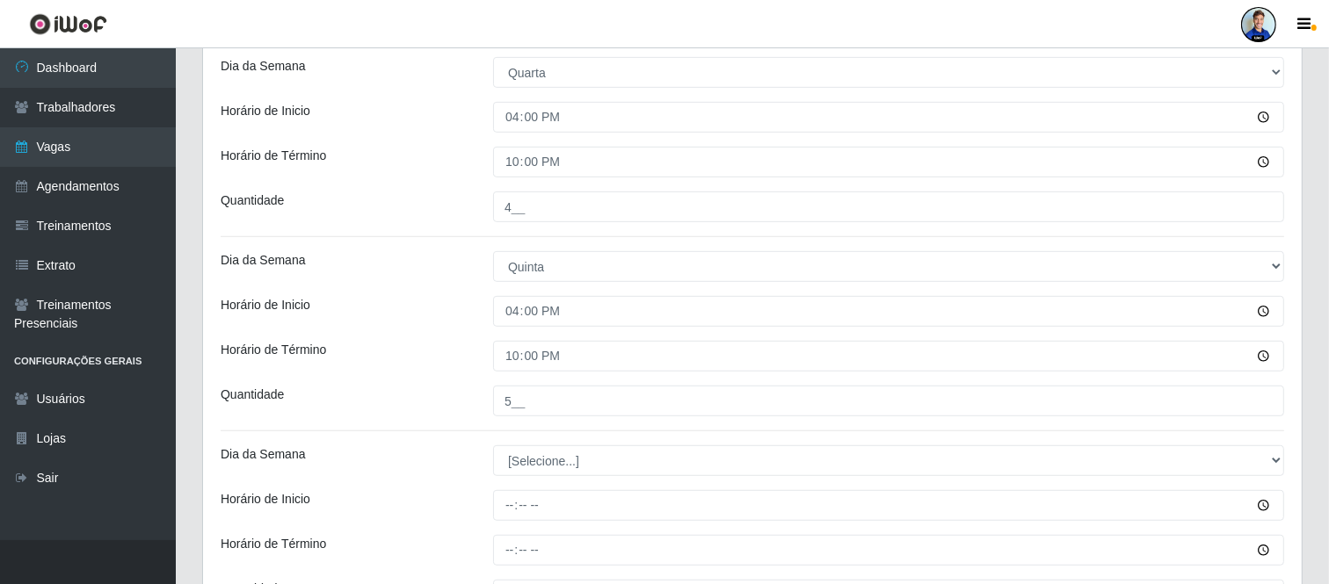
click at [378, 341] on div "Horário de Término" at bounding box center [343, 356] width 272 height 31
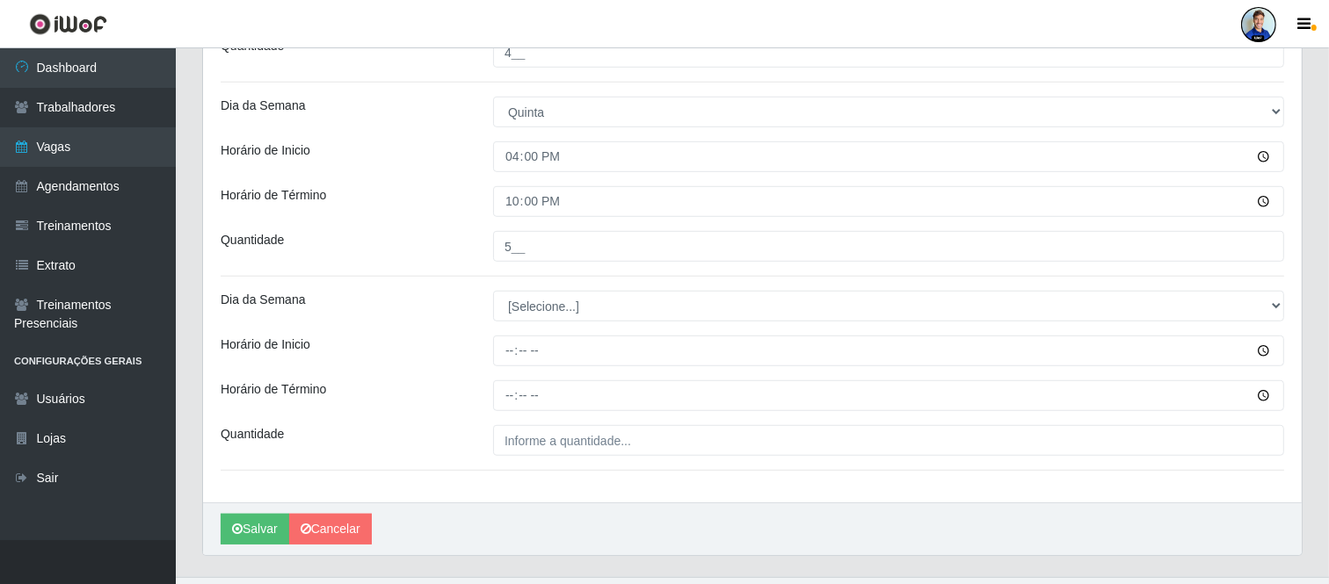
scroll to position [985, 0]
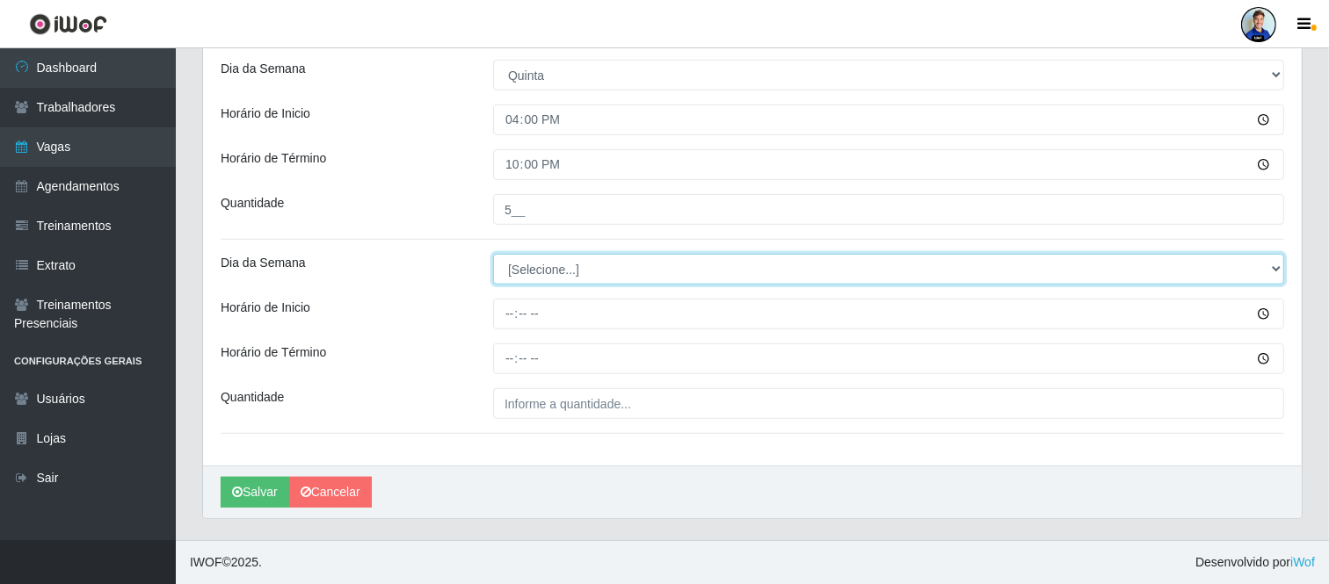
click at [533, 274] on select "[Selecione...] Segunda Terça Quarta Quinta Sexta Sábado Domingo" at bounding box center [888, 269] width 791 height 31
select select "5"
click at [493, 254] on select "[Selecione...] Segunda Terça Quarta Quinta Sexta Sábado Domingo" at bounding box center [888, 269] width 791 height 31
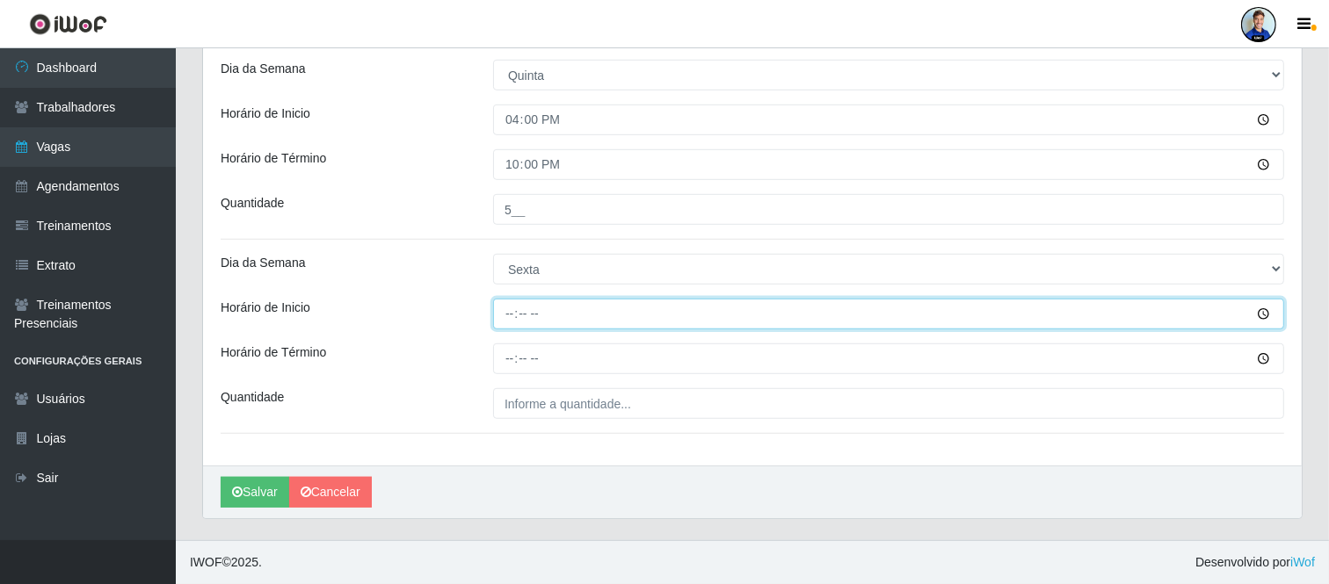
click at [503, 309] on input "Horário de Inicio" at bounding box center [888, 314] width 791 height 31
type input "16:00"
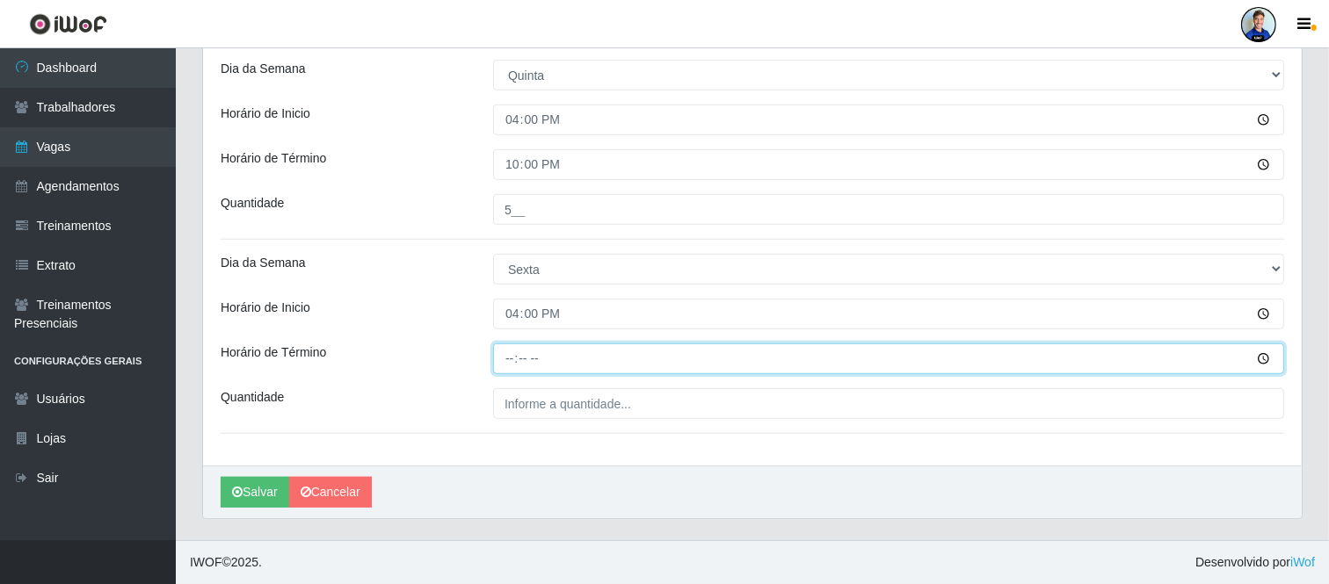
type input "22:00"
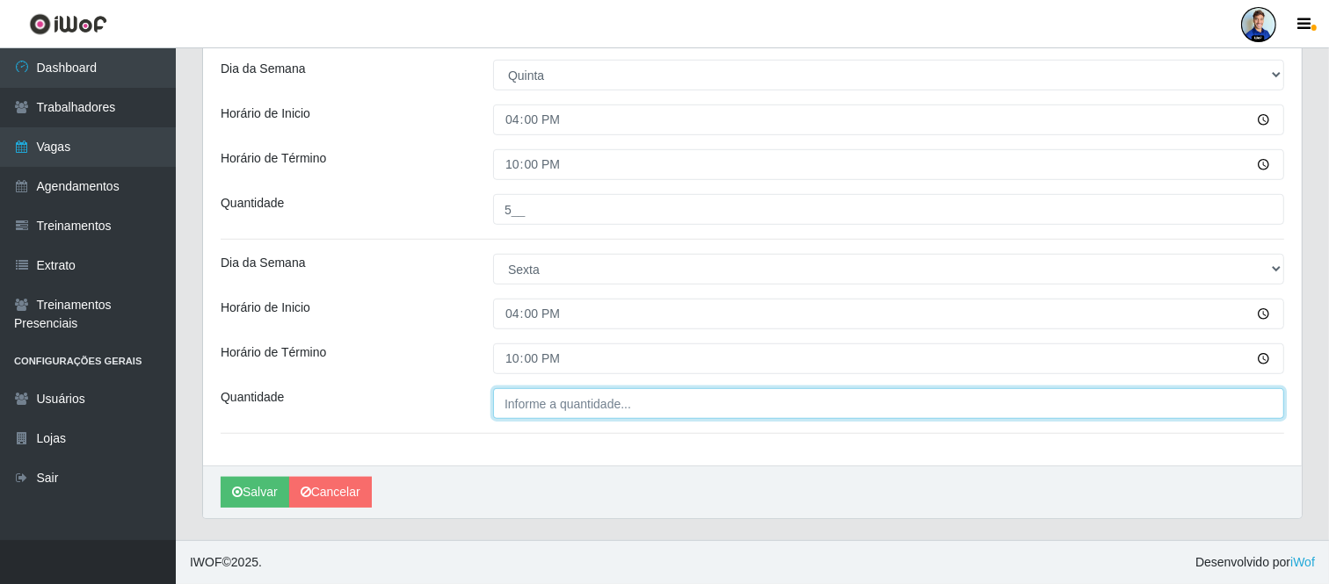
type input "___"
click at [581, 395] on input "___" at bounding box center [888, 403] width 791 height 31
type input "5__"
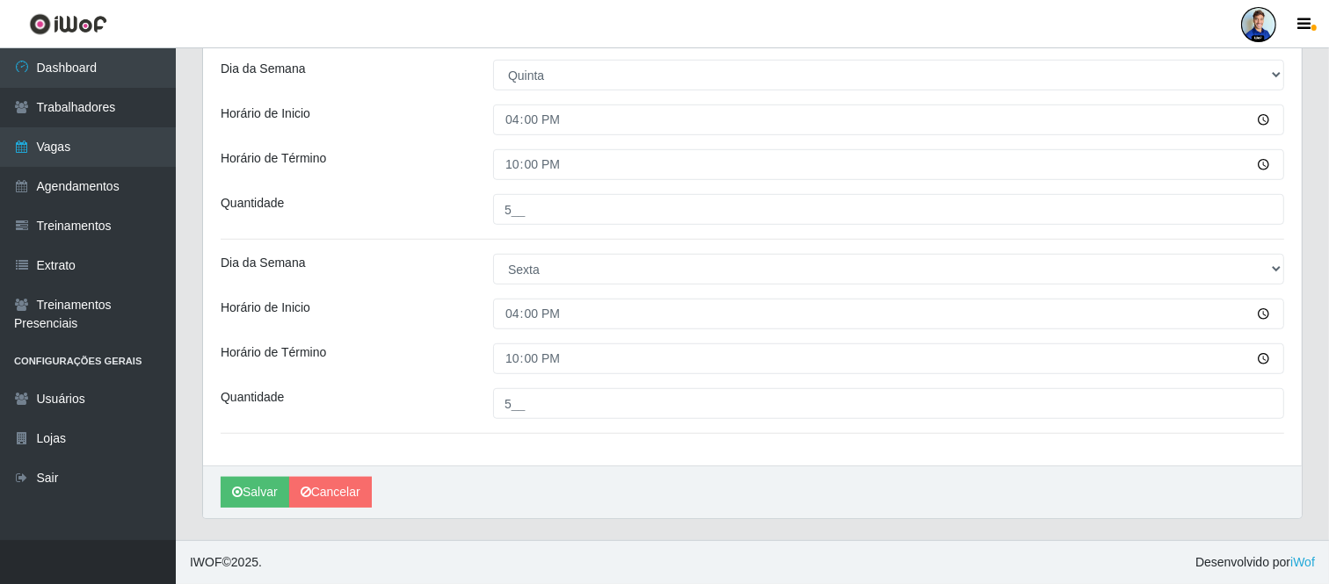
click at [239, 493] on icon "submit" at bounding box center [237, 492] width 11 height 12
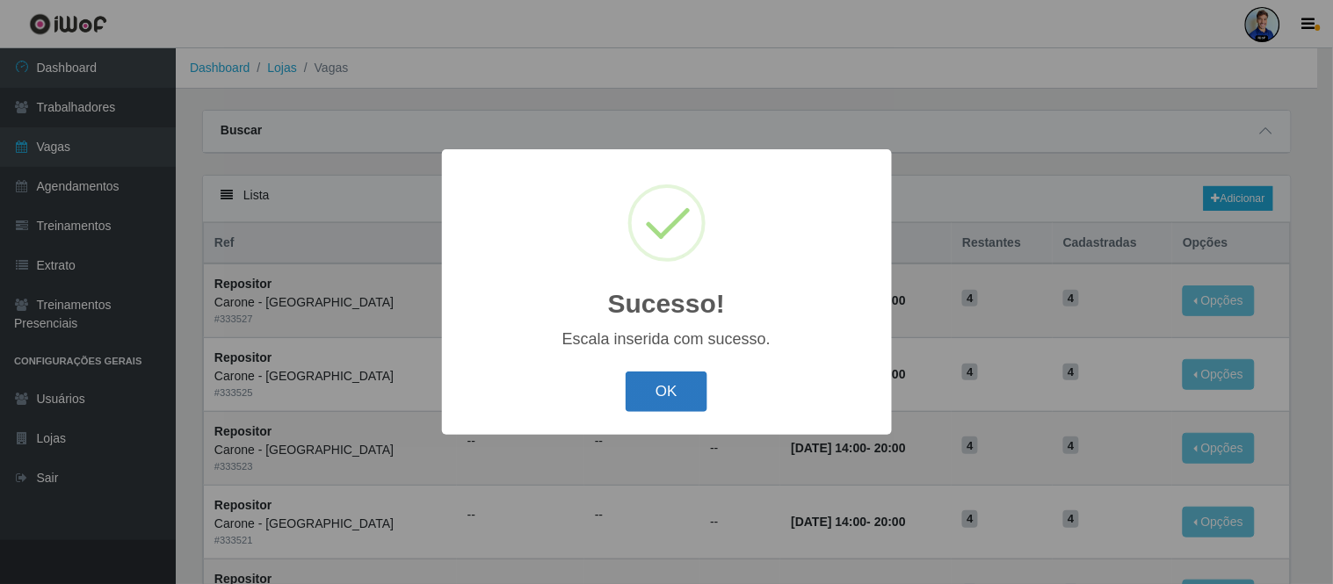
click at [681, 384] on button "OK" at bounding box center [667, 392] width 82 height 41
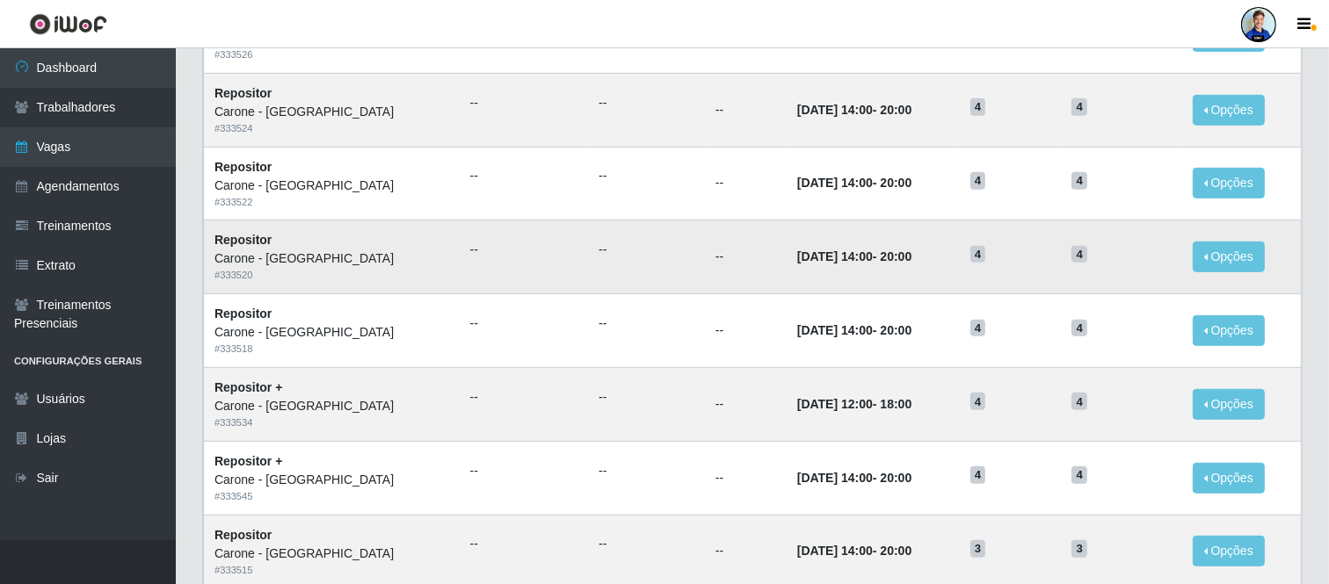
scroll to position [905, 0]
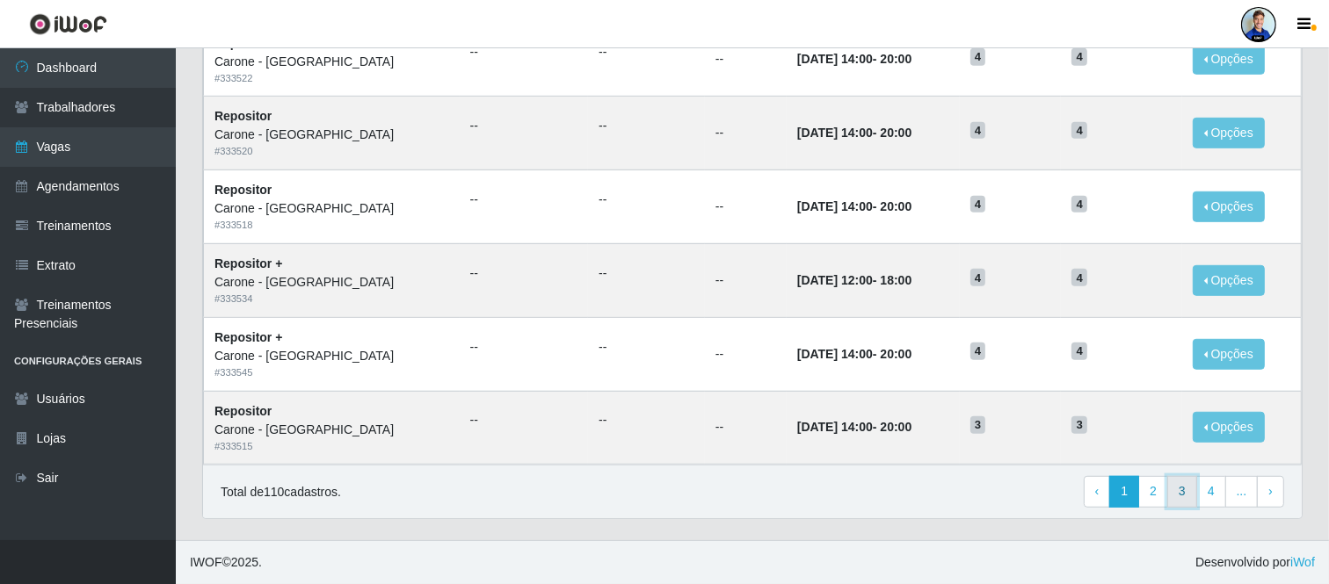
click at [1186, 490] on link "3" at bounding box center [1182, 492] width 30 height 32
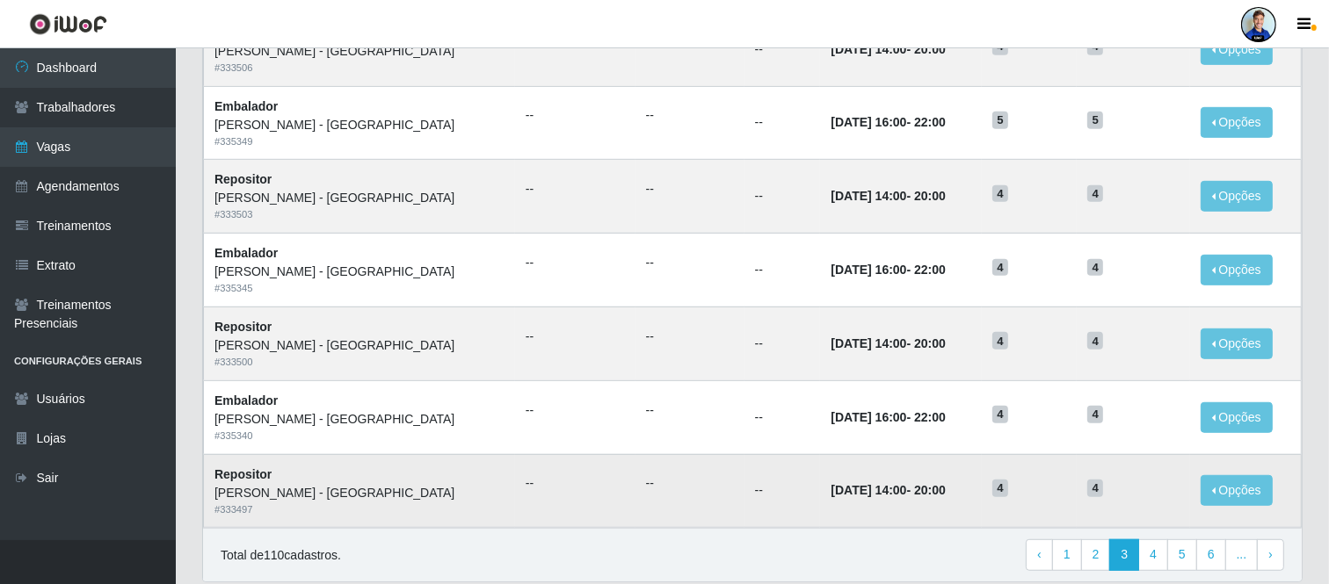
scroll to position [905, 0]
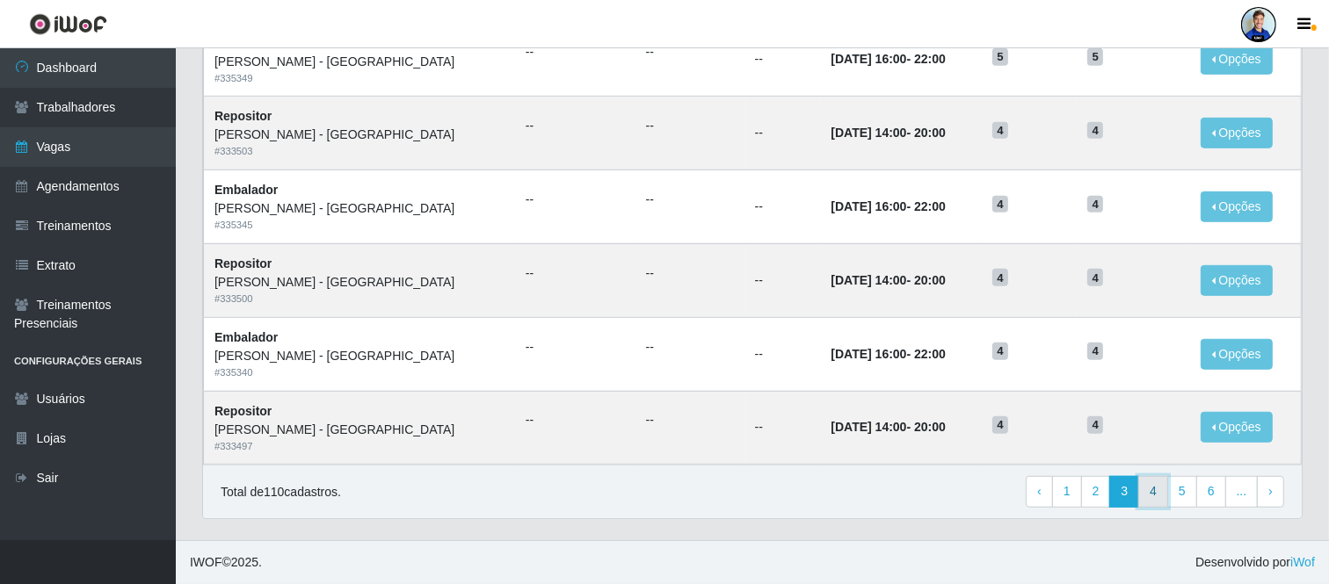
click at [1156, 488] on link "4" at bounding box center [1153, 492] width 30 height 32
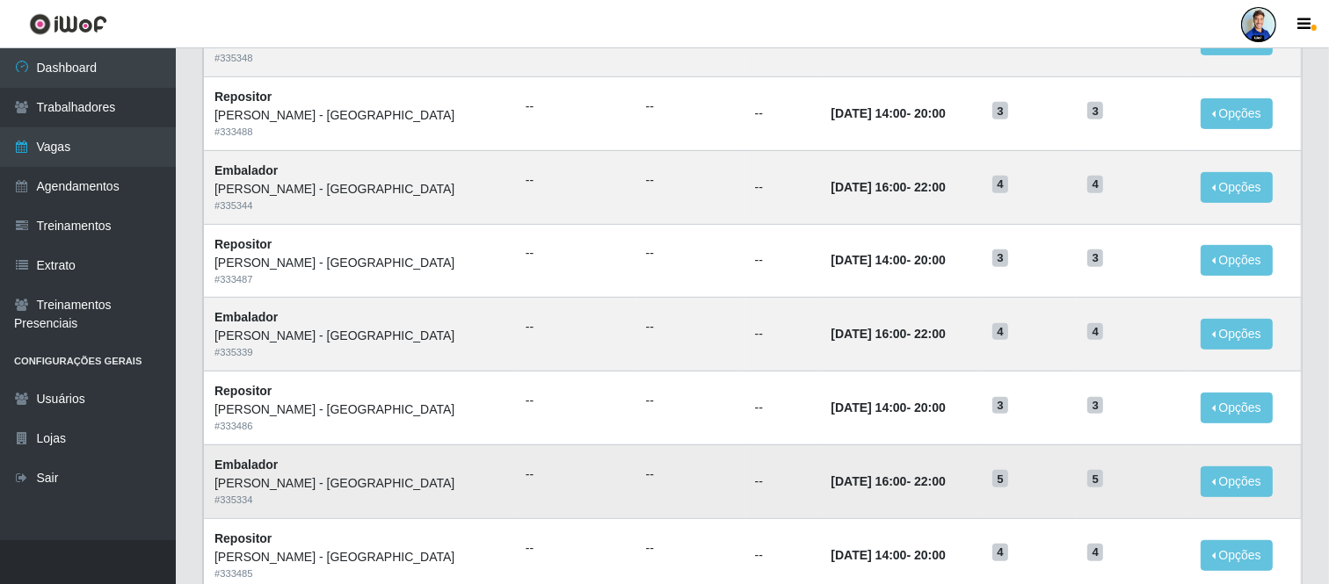
scroll to position [905, 0]
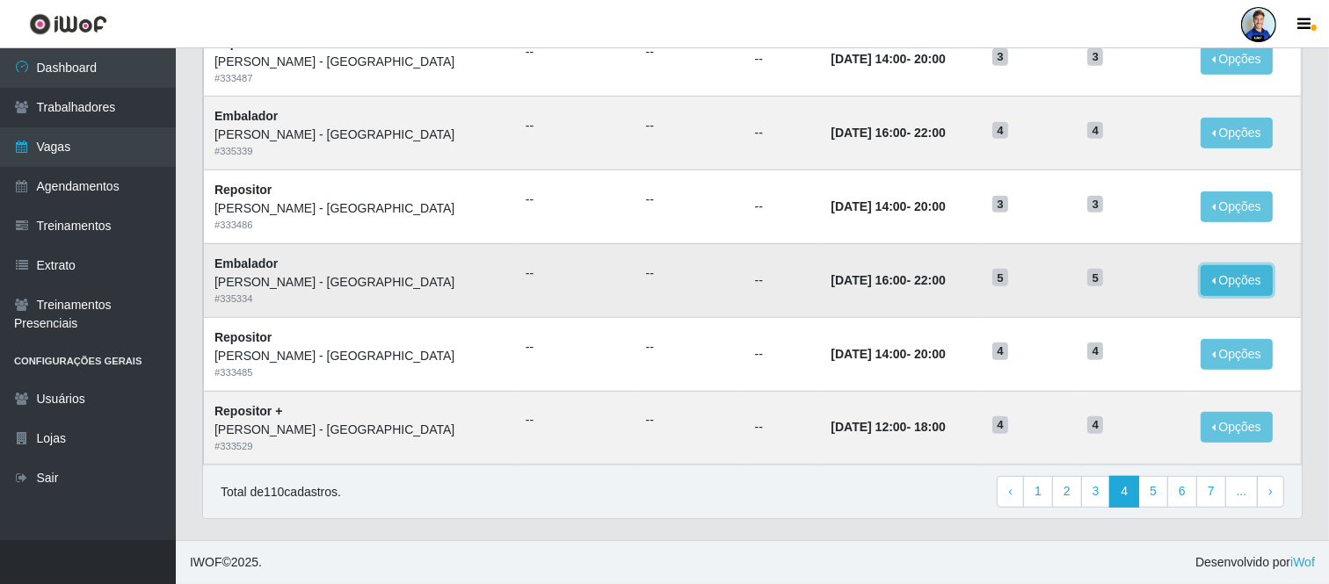
click at [1227, 284] on button "Opções" at bounding box center [1236, 280] width 72 height 31
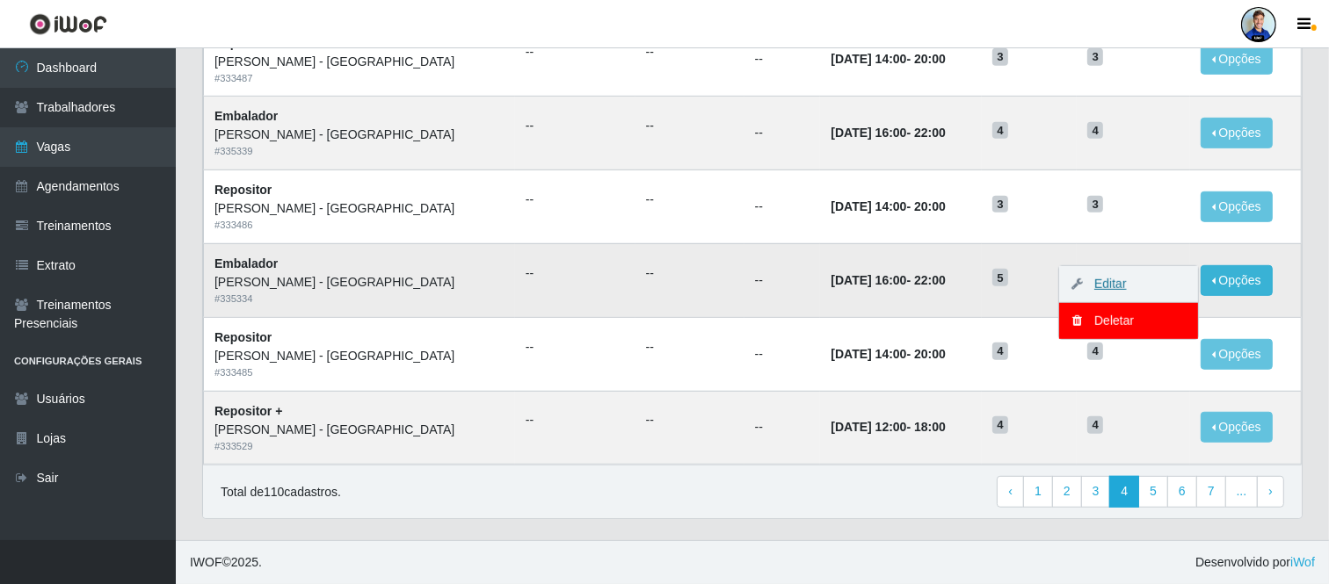
click at [1101, 283] on link "Editar" at bounding box center [1102, 284] width 50 height 14
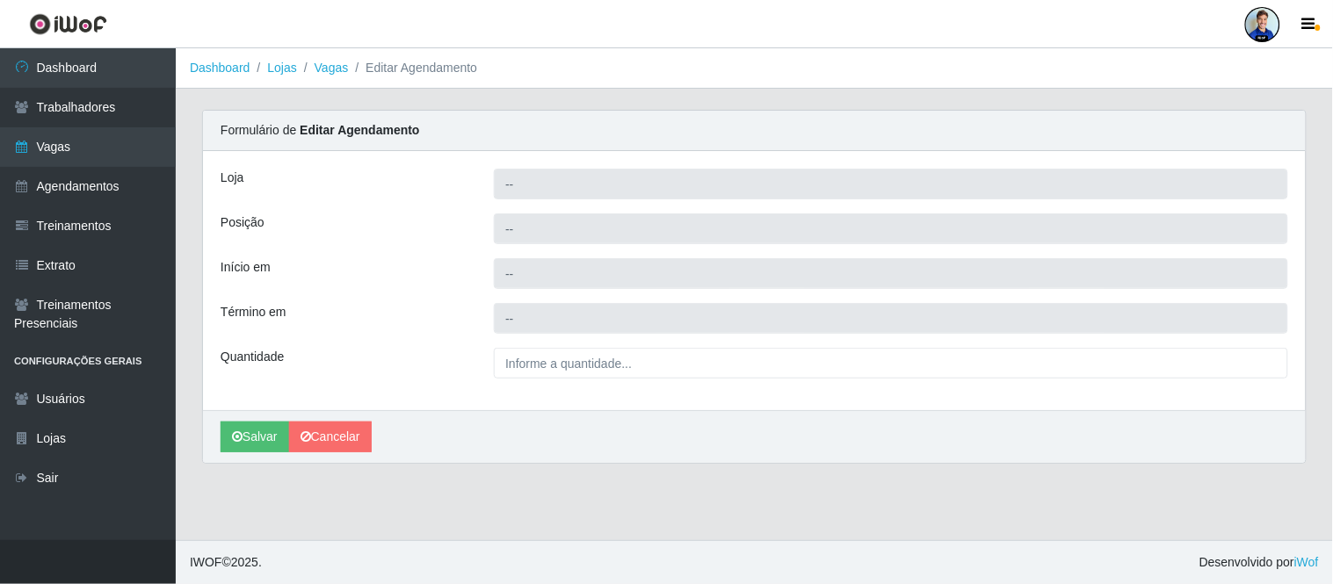
type input "[PERSON_NAME] - [GEOGRAPHIC_DATA]"
type input "Embalador"
type input "2025-09-15 16:00:00"
type input "2025-09-15 22:00:00"
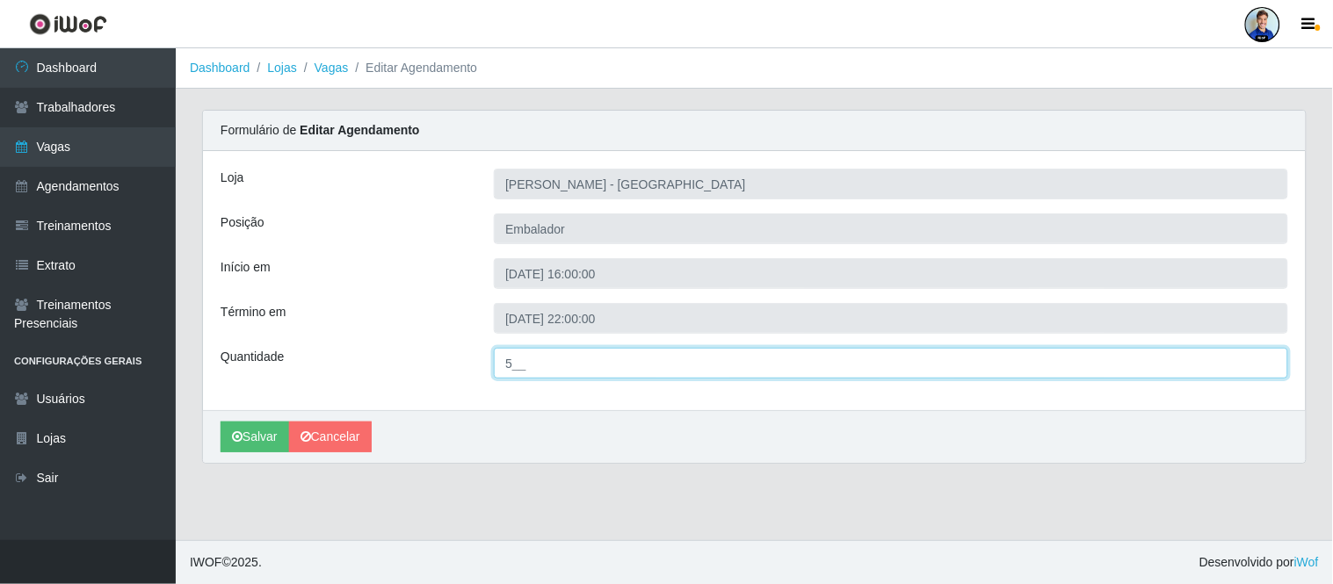
click at [510, 360] on input "5__" at bounding box center [891, 363] width 794 height 31
type input "4__"
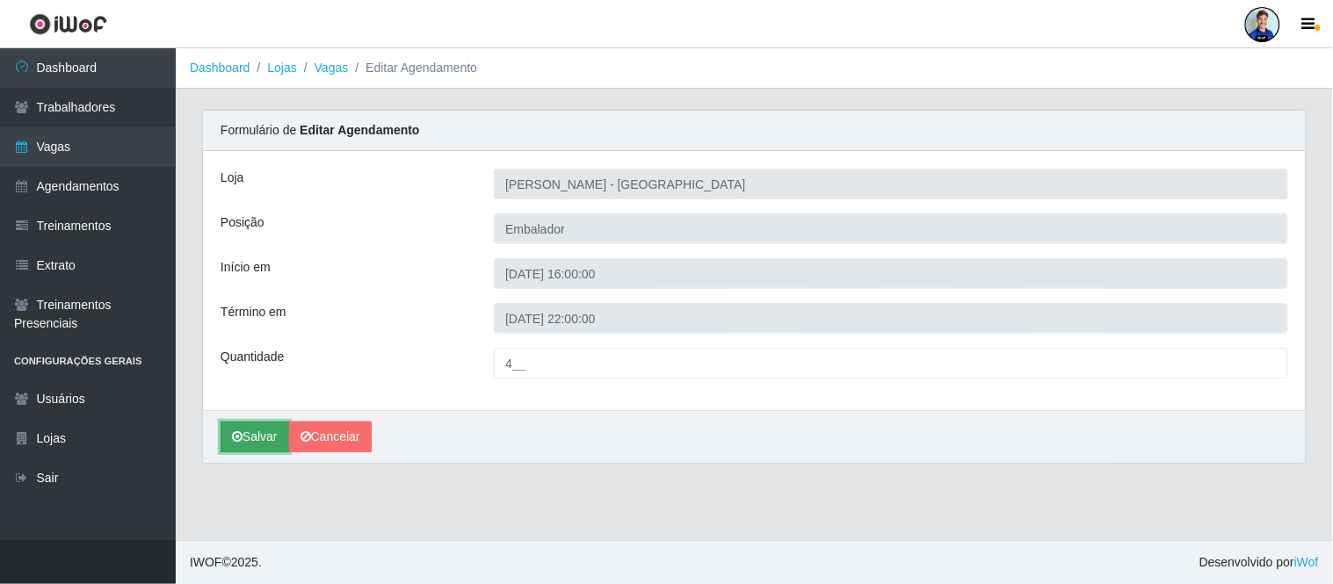
click at [264, 424] on button "Salvar" at bounding box center [255, 437] width 69 height 31
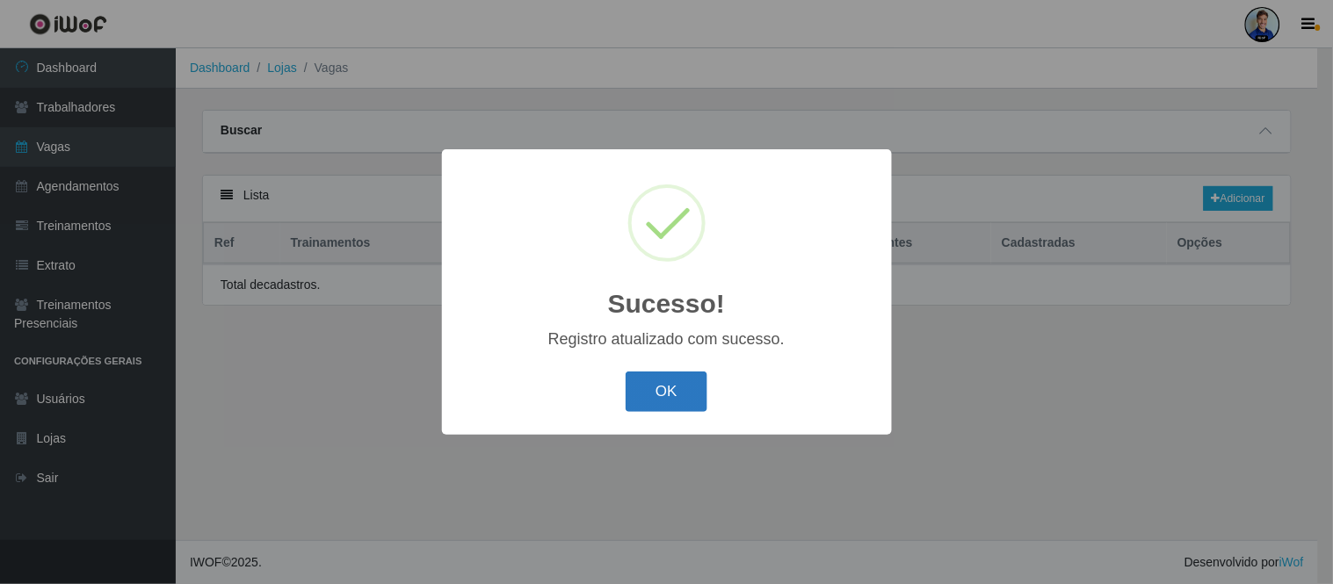
click at [697, 401] on button "OK" at bounding box center [667, 392] width 82 height 41
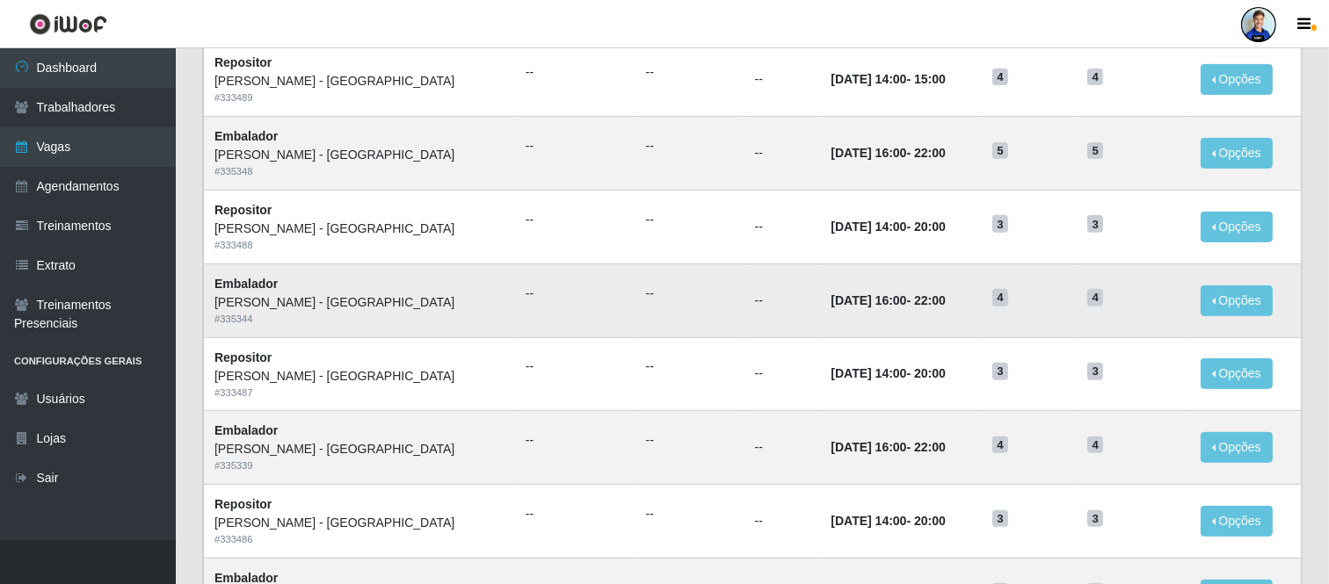
scroll to position [514, 0]
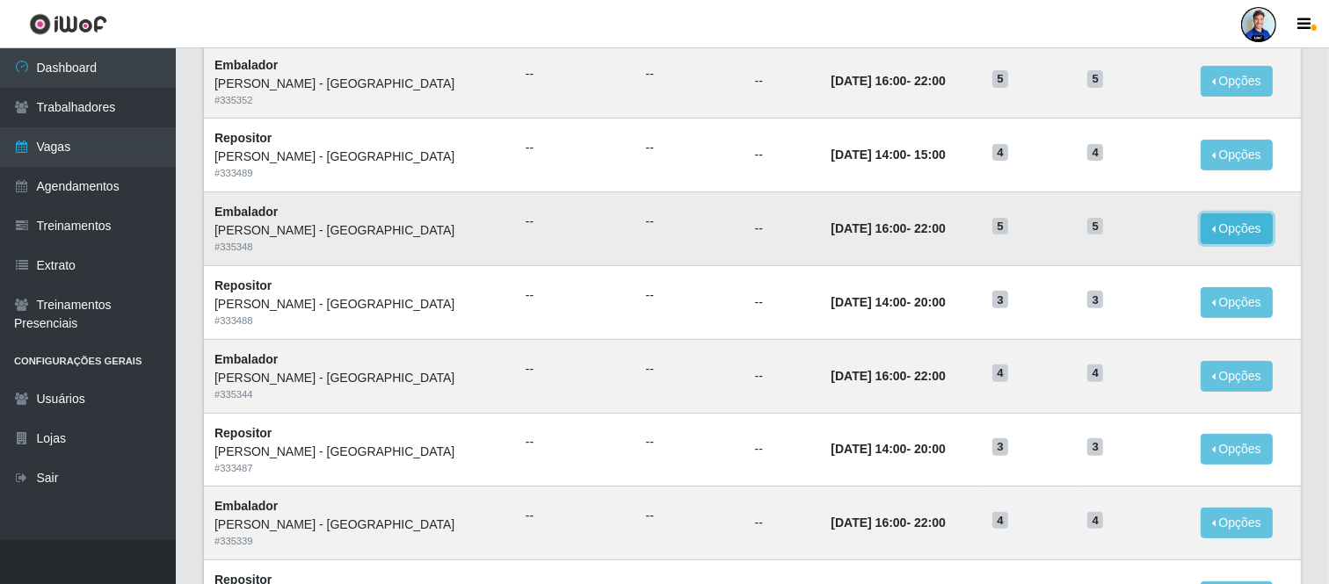
click at [1230, 221] on button "Opções" at bounding box center [1236, 229] width 72 height 31
click at [1100, 236] on link "Editar" at bounding box center [1102, 232] width 50 height 14
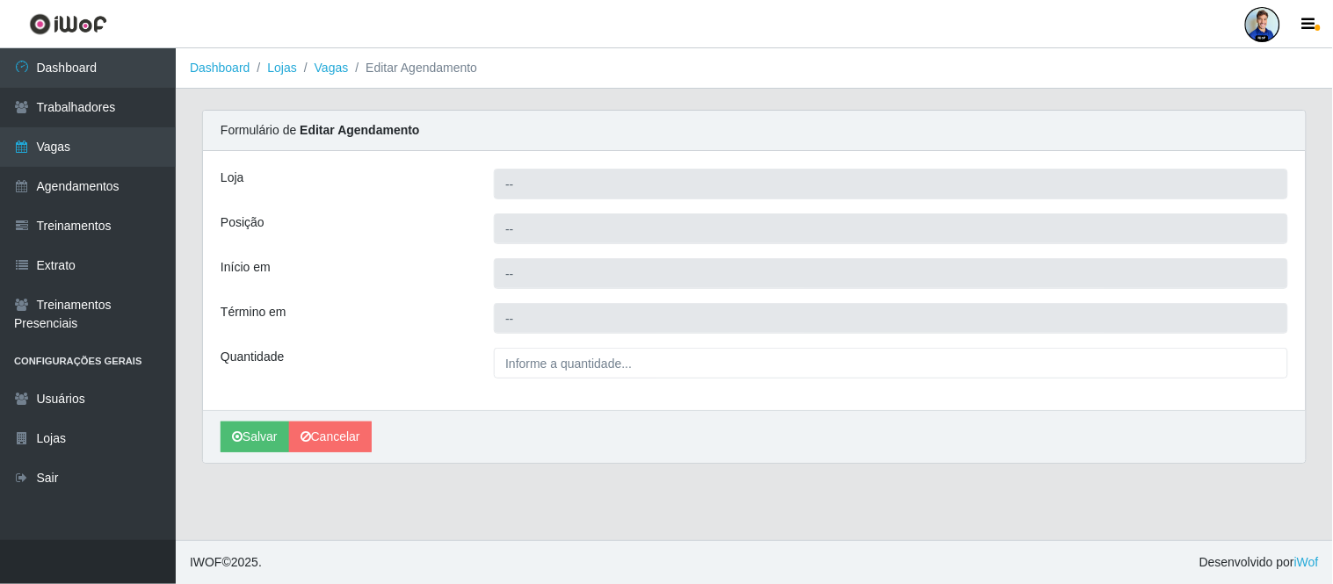
type input "[PERSON_NAME] - [GEOGRAPHIC_DATA]"
type input "Embalador"
type input "2025-09-18 16:00:00"
type input "2025-09-18 22:00:00"
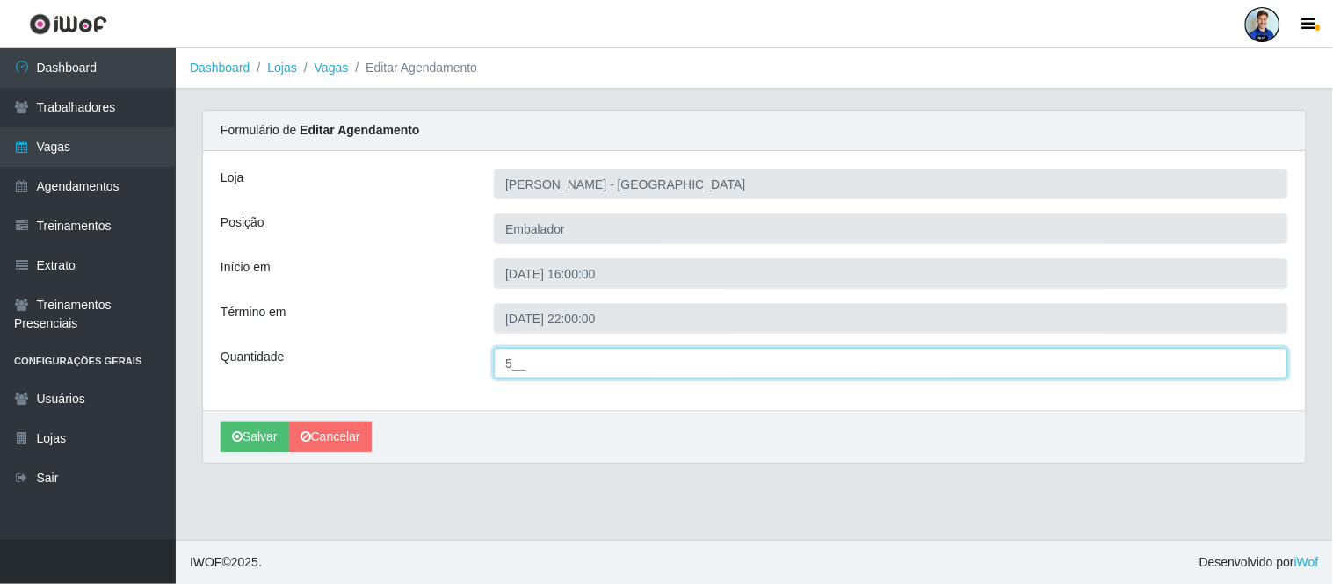
click at [501, 367] on input "5__" at bounding box center [891, 363] width 794 height 31
type input "4__"
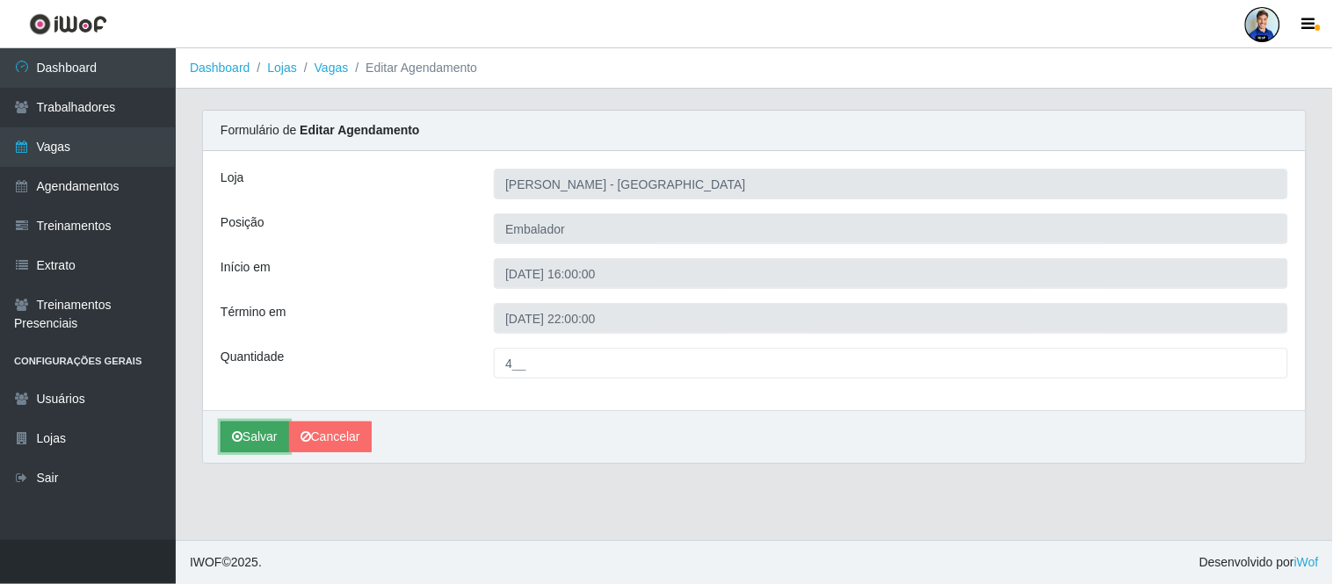
click at [259, 446] on button "Salvar" at bounding box center [255, 437] width 69 height 31
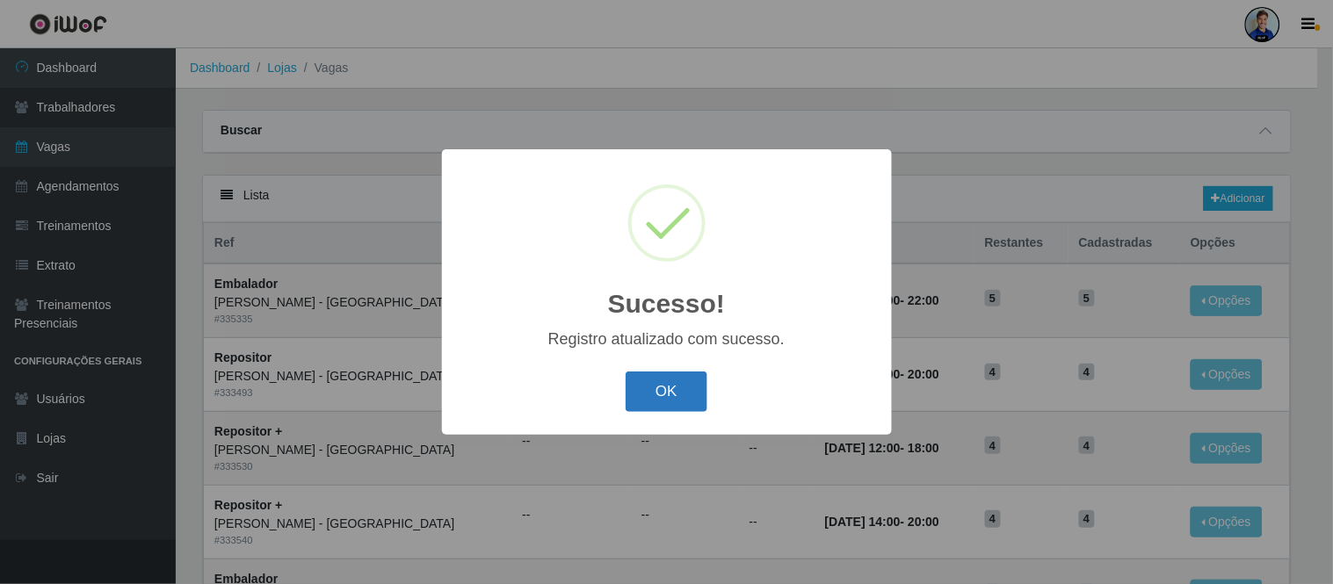
click at [700, 392] on button "OK" at bounding box center [667, 392] width 82 height 41
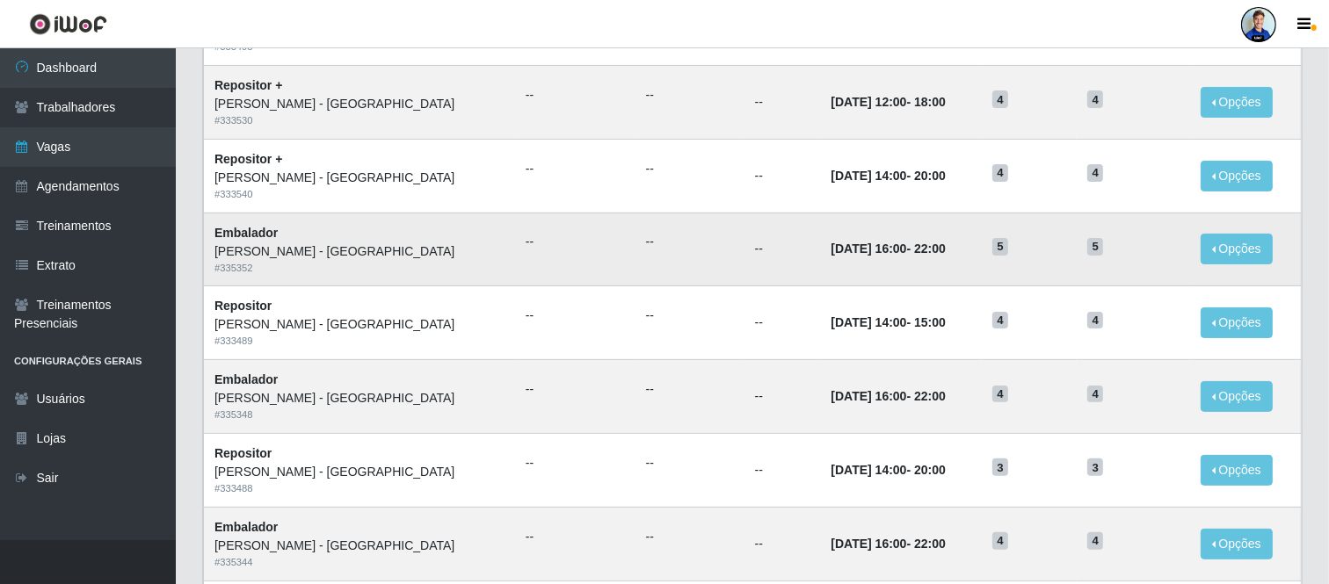
scroll to position [390, 0]
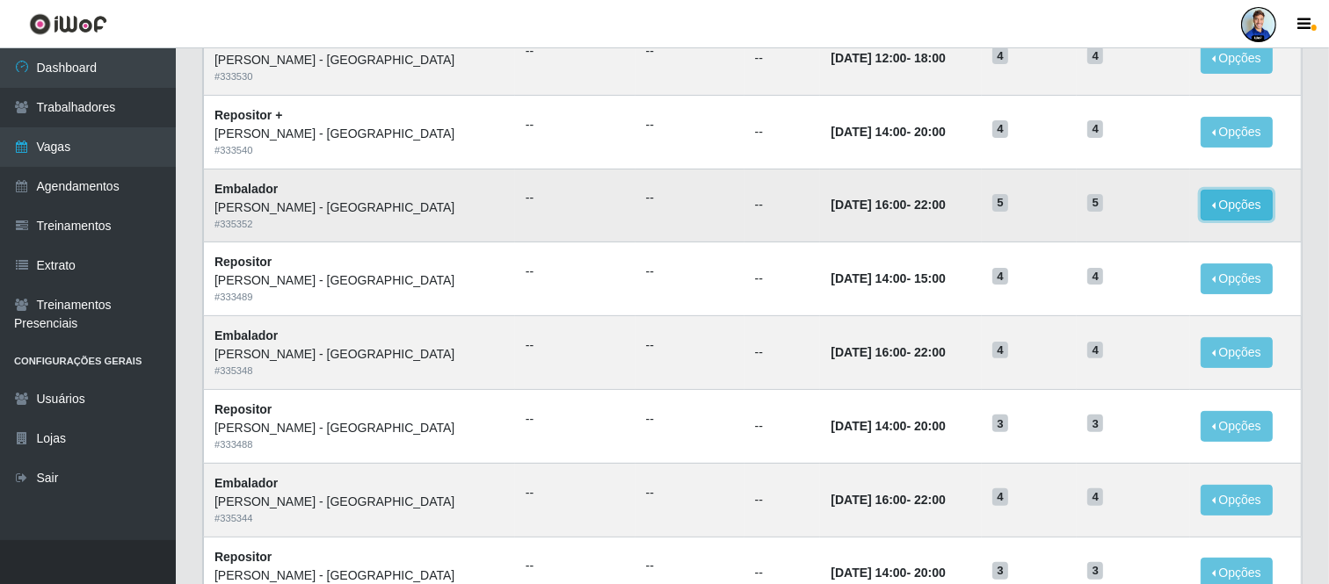
click at [1232, 199] on button "Opções" at bounding box center [1236, 205] width 72 height 31
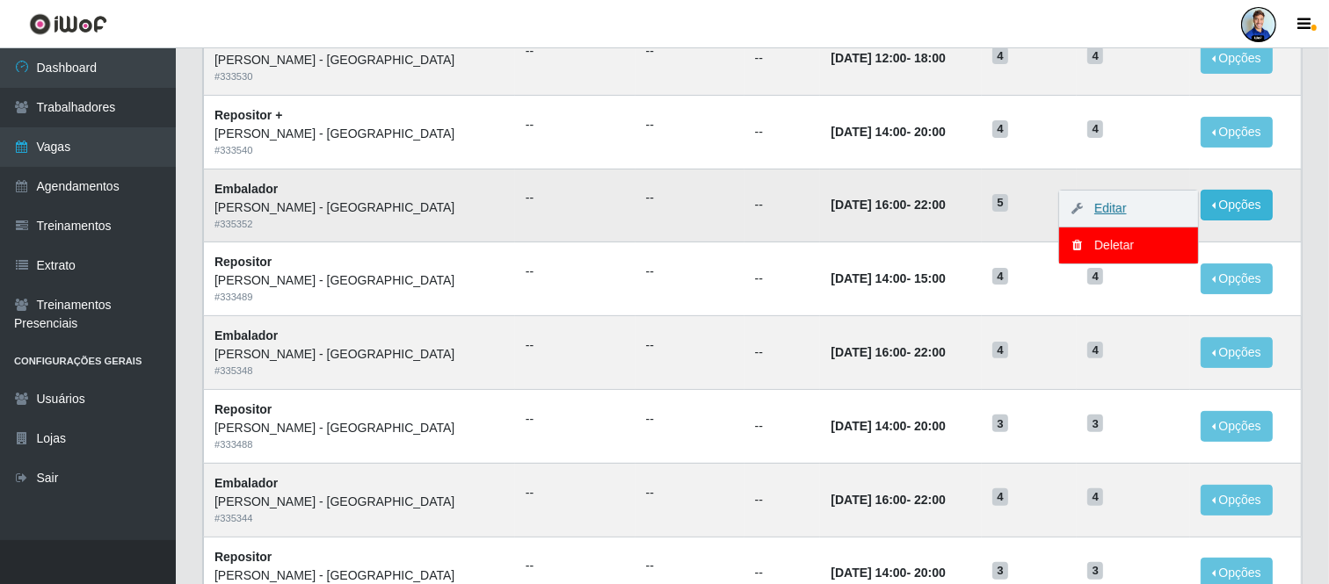
click at [1101, 212] on link "Editar" at bounding box center [1102, 208] width 50 height 14
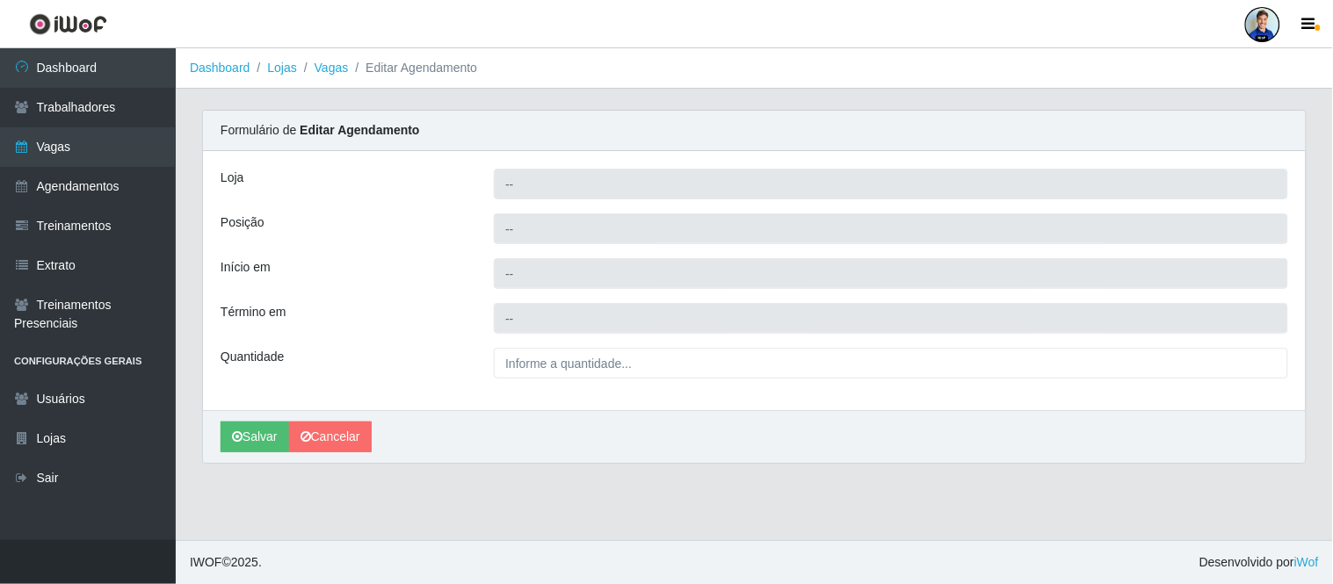
type input "Carone - [GEOGRAPHIC_DATA]"
type input "Embalador"
type input "2025-09-19 16:00:00"
type input "2025-09-19 22:00:00"
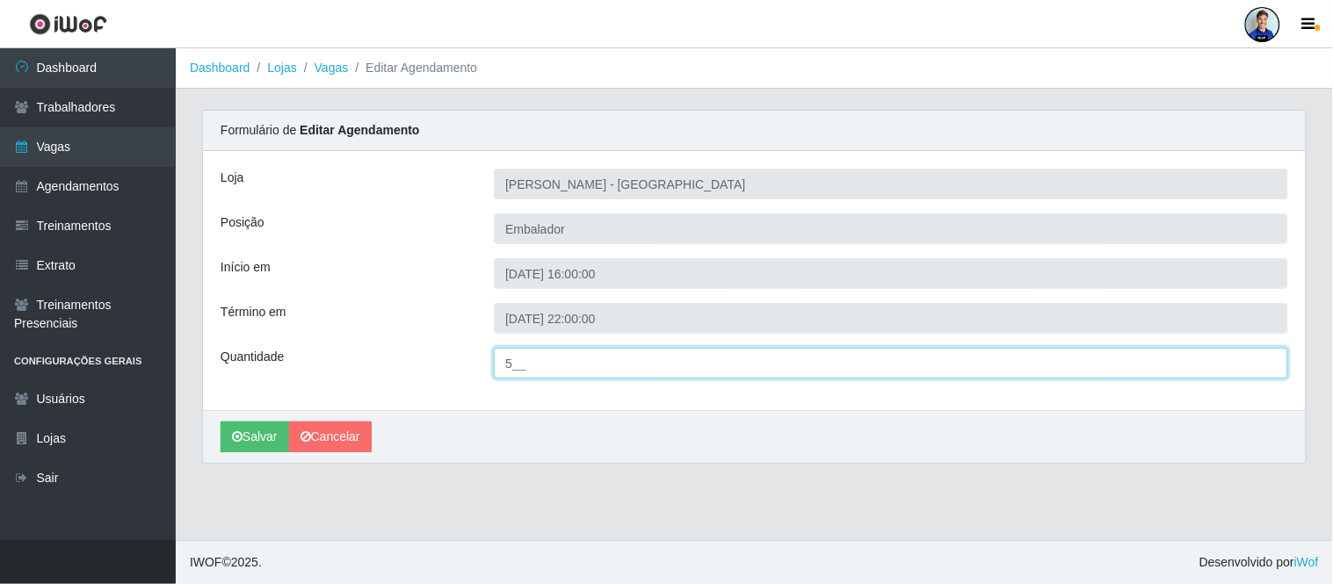
click at [512, 370] on input "5__" at bounding box center [891, 363] width 794 height 31
type input "4__"
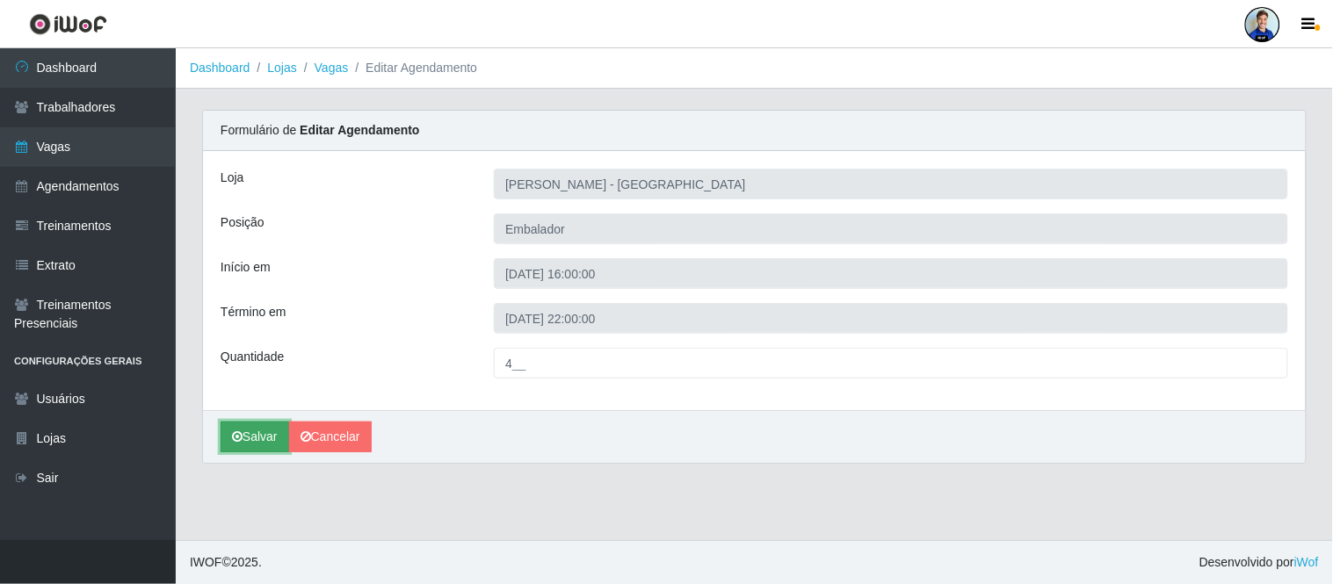
click at [250, 434] on button "Salvar" at bounding box center [255, 437] width 69 height 31
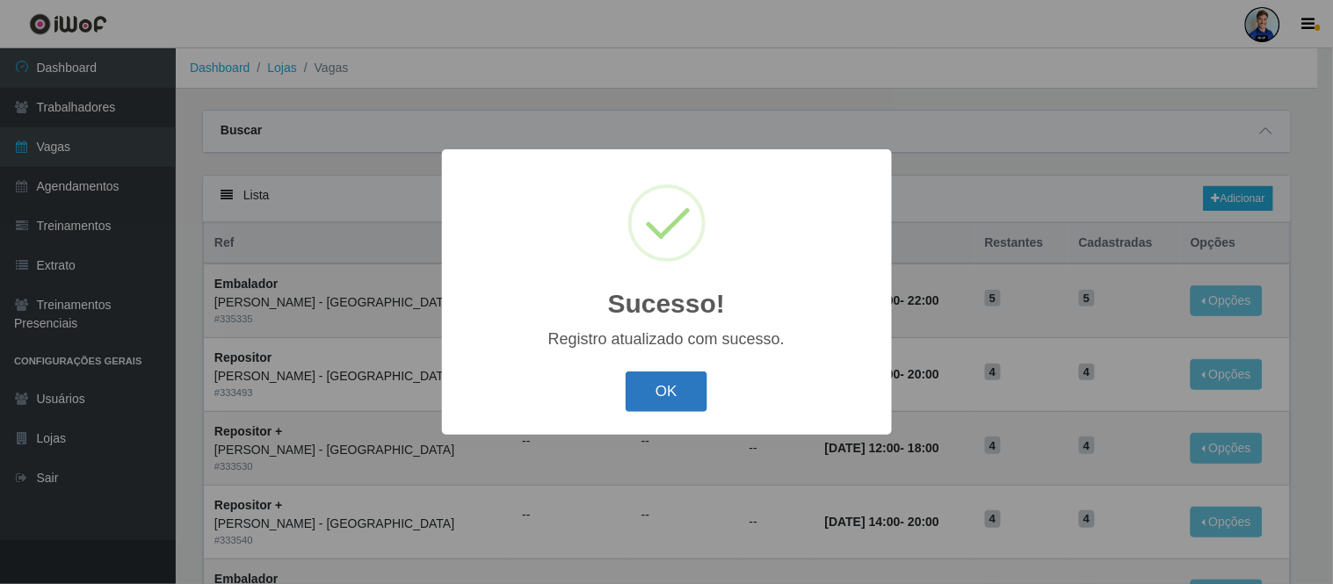
click at [692, 402] on button "OK" at bounding box center [667, 392] width 82 height 41
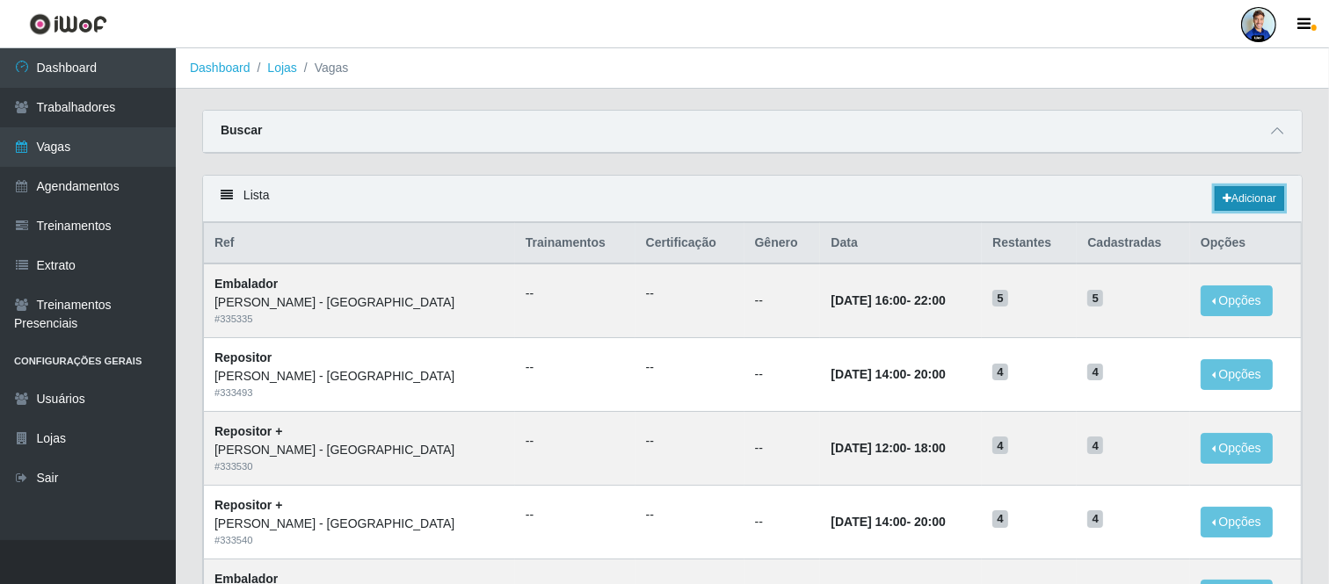
click at [1244, 205] on link "Adicionar" at bounding box center [1248, 198] width 69 height 25
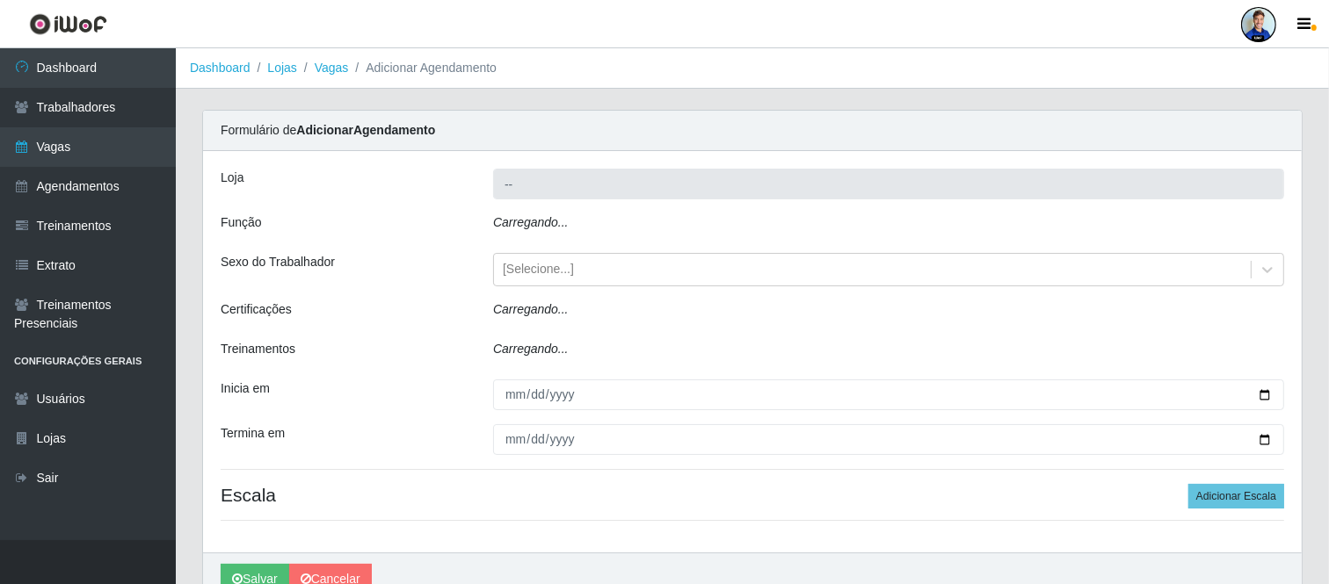
type input "Carone - [GEOGRAPHIC_DATA]"
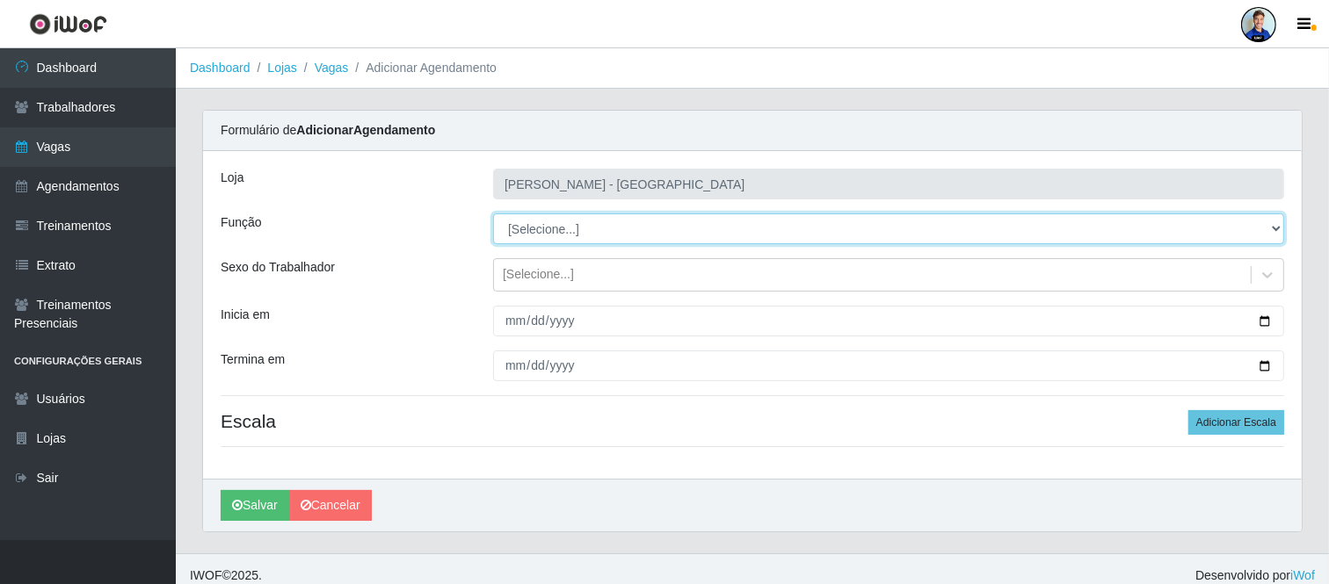
click at [547, 223] on select "[Selecione...] Embalador Embalador + Embalador ++ Repositor Repositor + Reposit…" at bounding box center [888, 229] width 791 height 31
drag, startPoint x: 576, startPoint y: 221, endPoint x: 575, endPoint y: 235, distance: 14.1
click at [576, 221] on select "[Selecione...] Embalador Embalador + Embalador ++ Repositor Repositor + Reposit…" at bounding box center [888, 229] width 791 height 31
select select "1"
click at [493, 214] on select "[Selecione...] Embalador Embalador + Embalador ++ Repositor Repositor + Reposit…" at bounding box center [888, 229] width 791 height 31
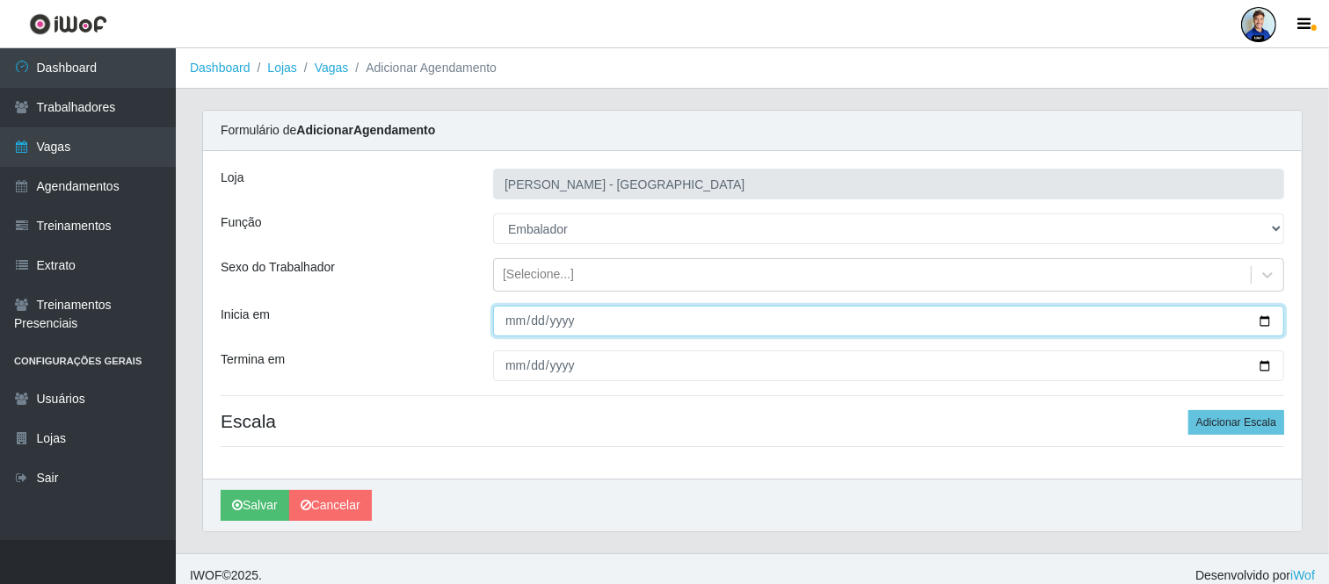
click at [547, 335] on input "Inicia em" at bounding box center [888, 321] width 791 height 31
type input "2025-10-01"
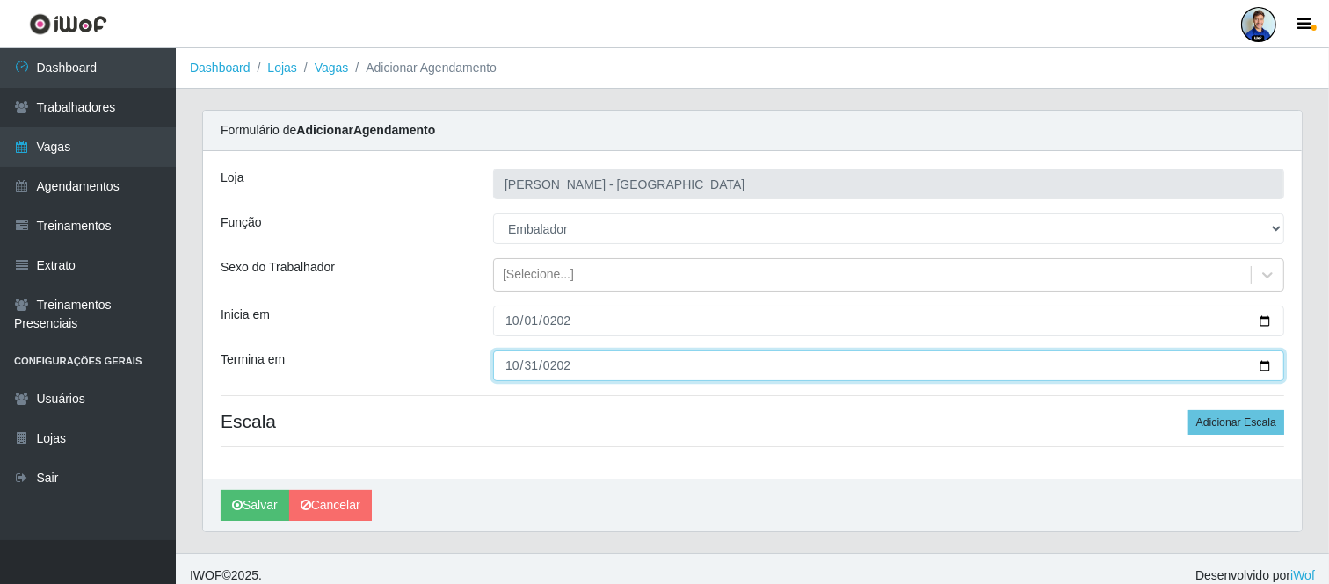
type input "2025-10-31"
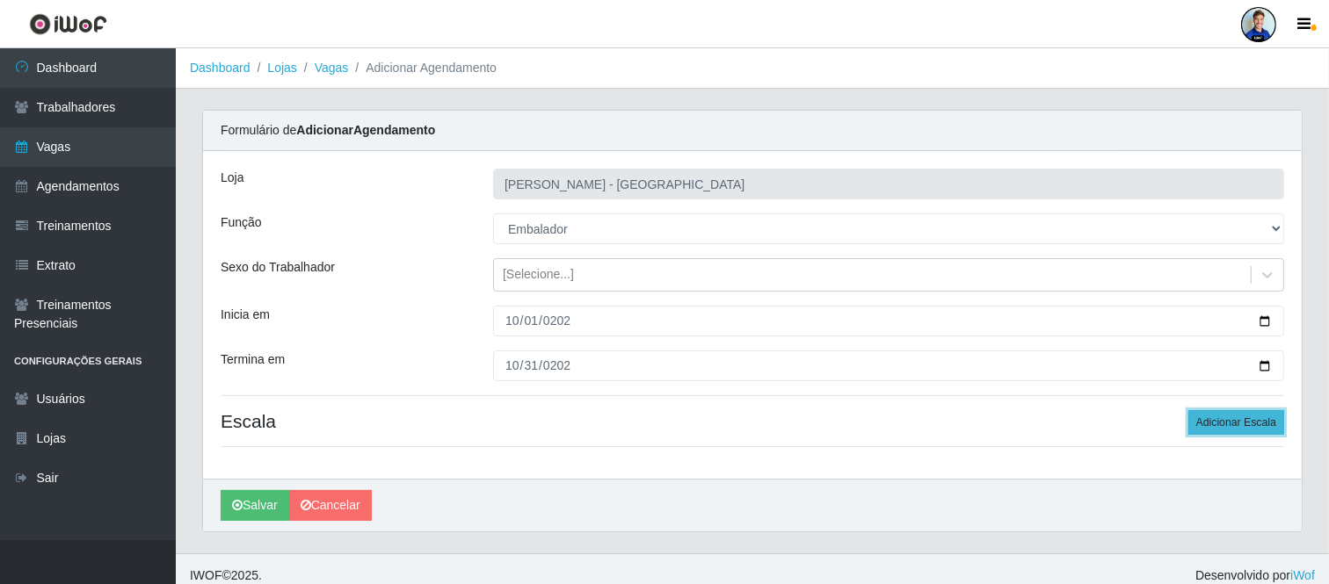
click at [1233, 422] on button "Adicionar Escala" at bounding box center [1236, 422] width 96 height 25
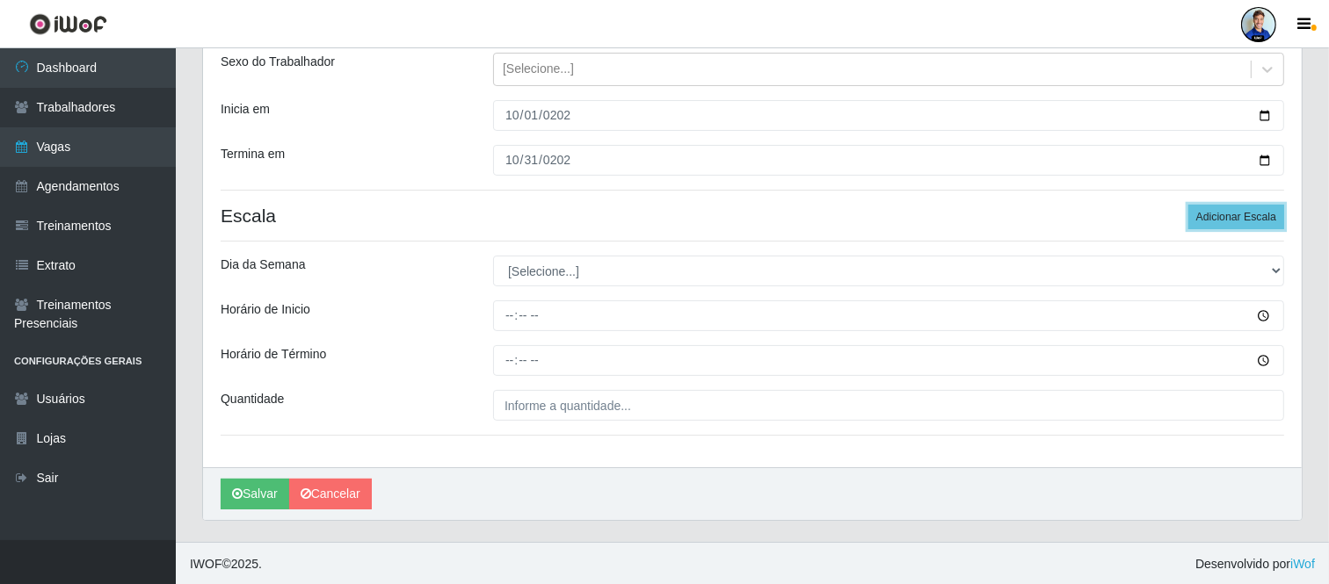
scroll to position [207, 0]
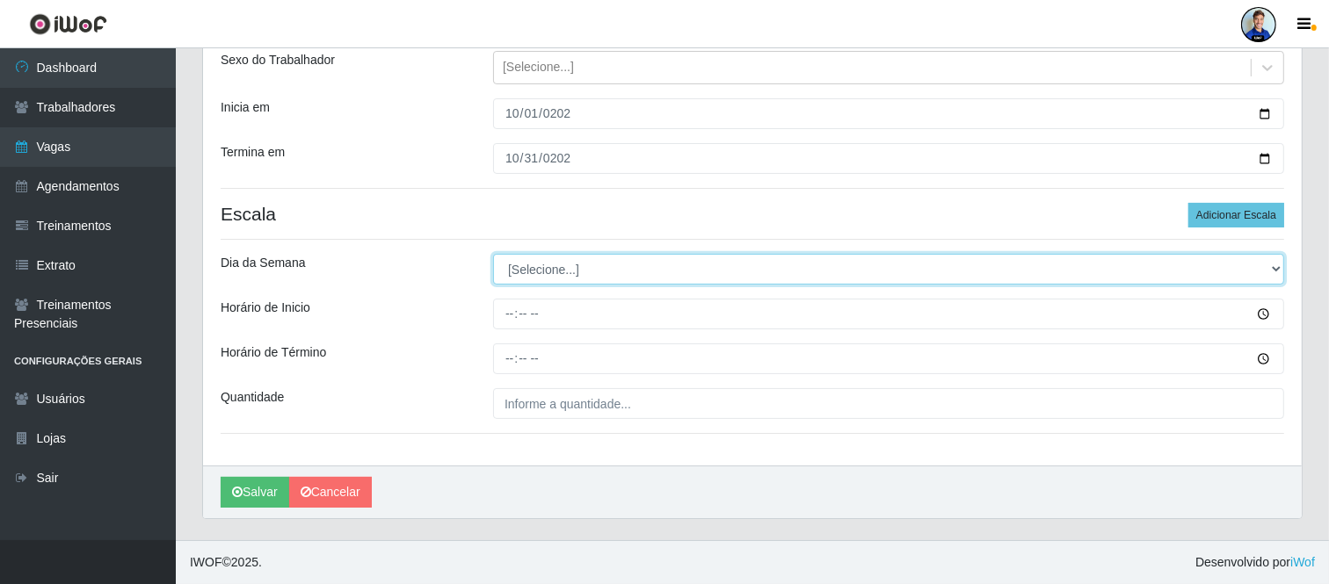
click at [547, 260] on select "[Selecione...] Segunda Terça Quarta Quinta Sexta Sábado Domingo" at bounding box center [888, 269] width 791 height 31
select select "1"
click at [493, 254] on select "[Selecione...] Segunda Terça Quarta Quinta Sexta Sábado Domingo" at bounding box center [888, 269] width 791 height 31
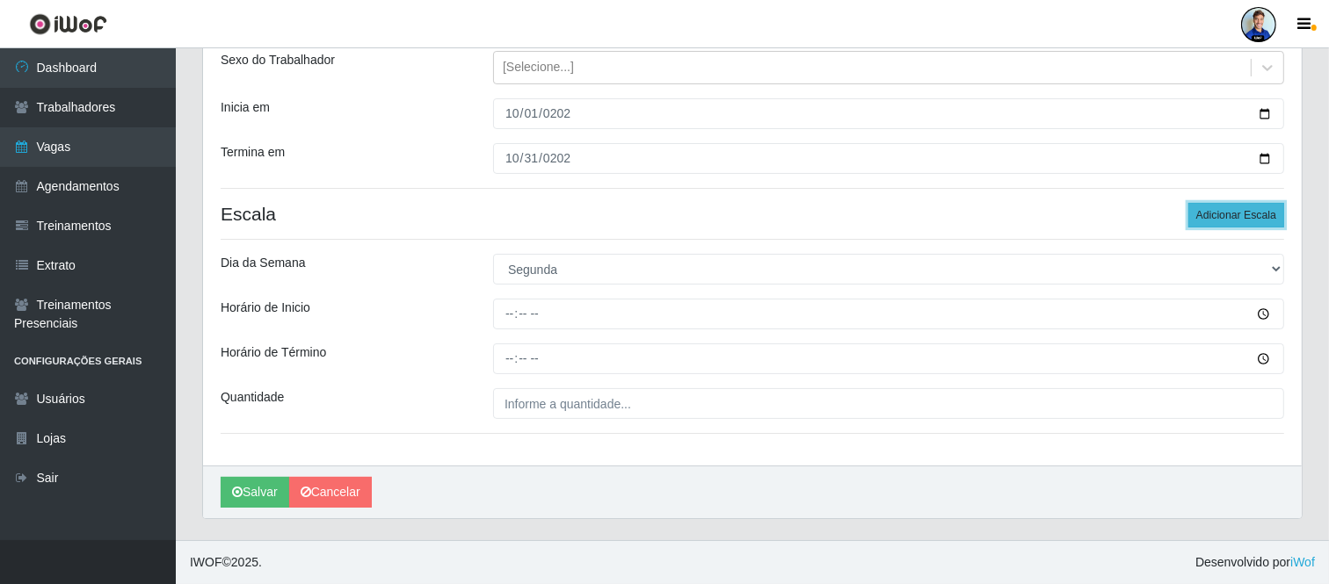
click at [1250, 221] on button "Adicionar Escala" at bounding box center [1236, 215] width 96 height 25
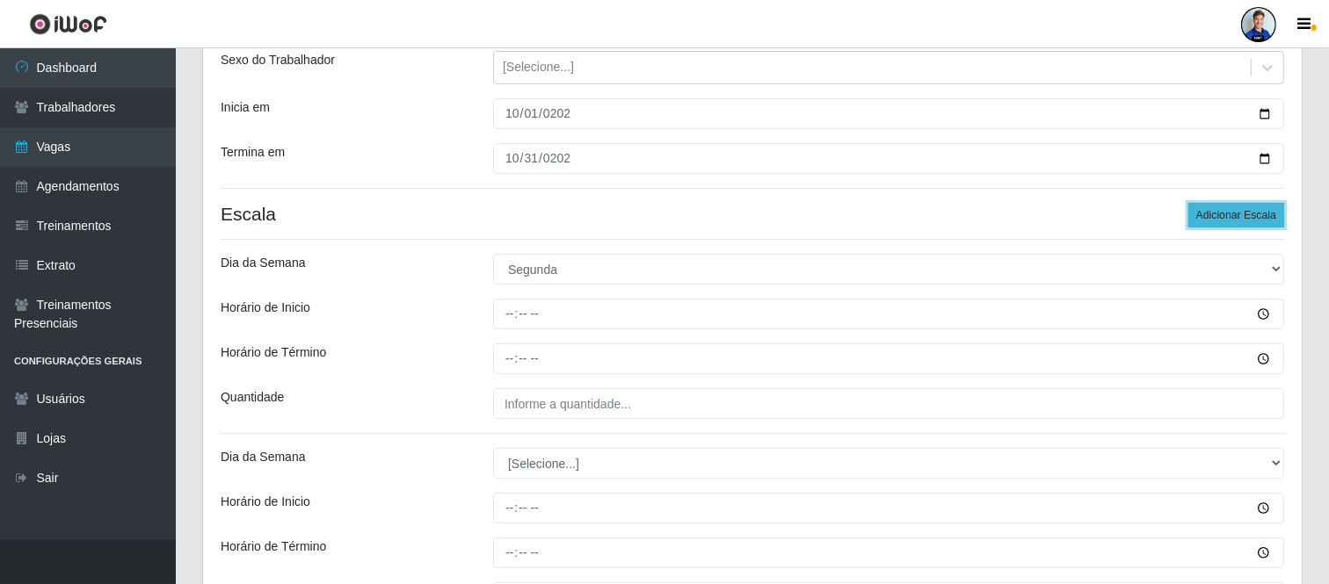
click at [1248, 221] on button "Adicionar Escala" at bounding box center [1236, 215] width 96 height 25
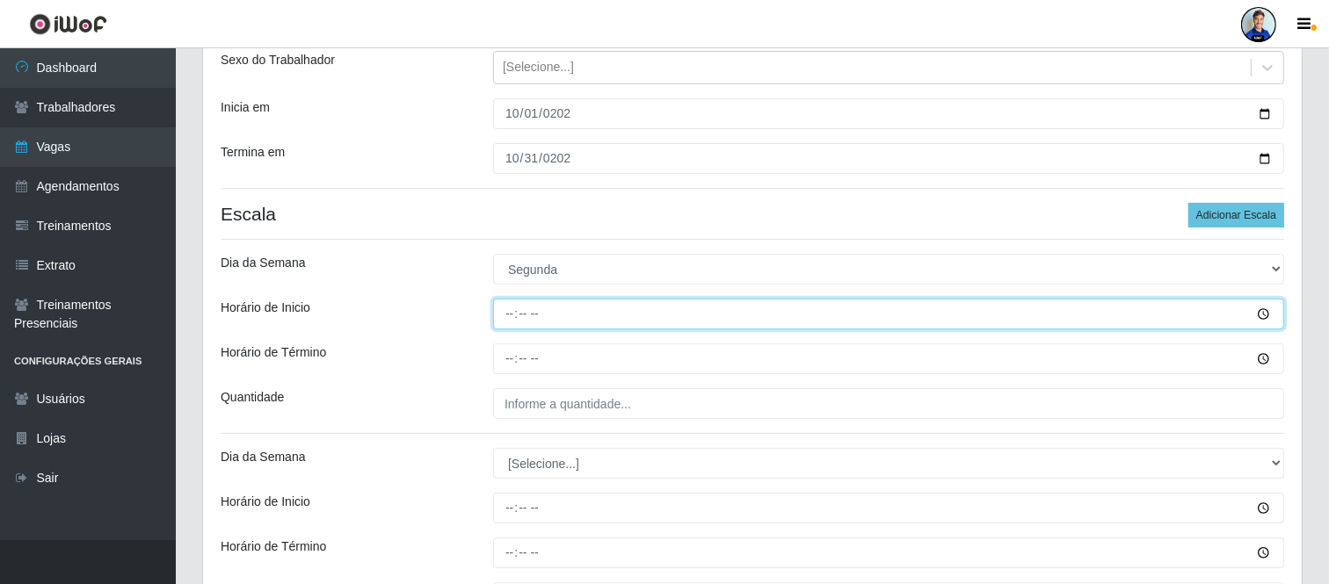
click at [506, 311] on input "Horário de Inicio" at bounding box center [888, 314] width 791 height 31
click at [504, 325] on input "01:10" at bounding box center [888, 314] width 791 height 31
click at [511, 320] on input "01:10" at bounding box center [888, 314] width 791 height 31
type input "16:00"
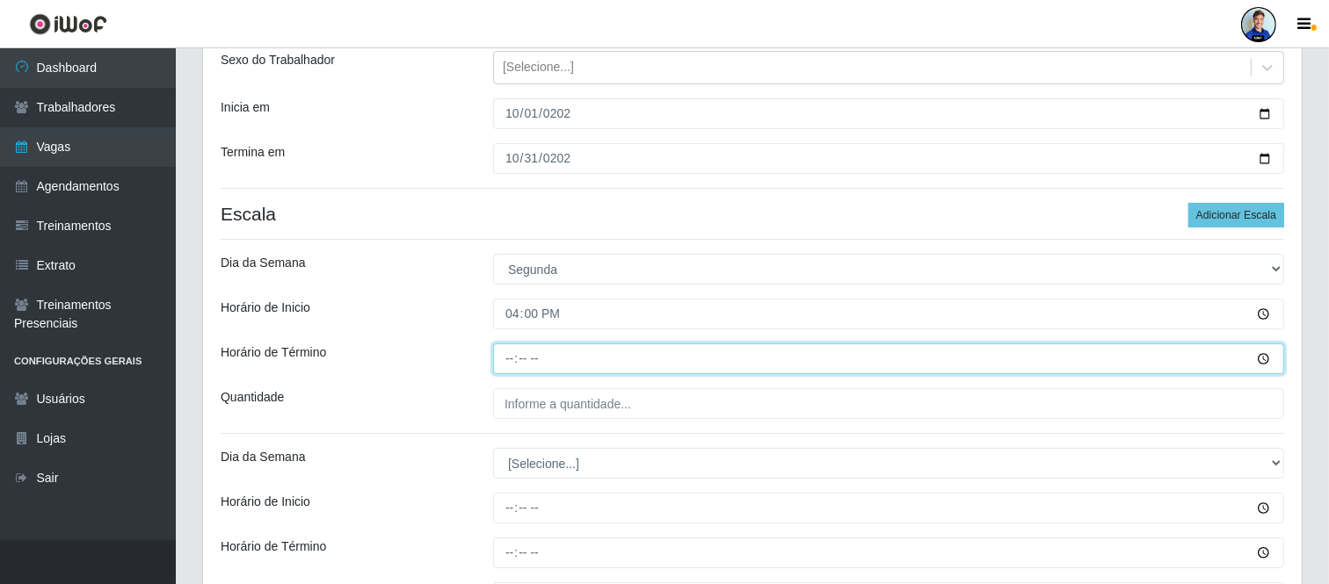
type input "22:00"
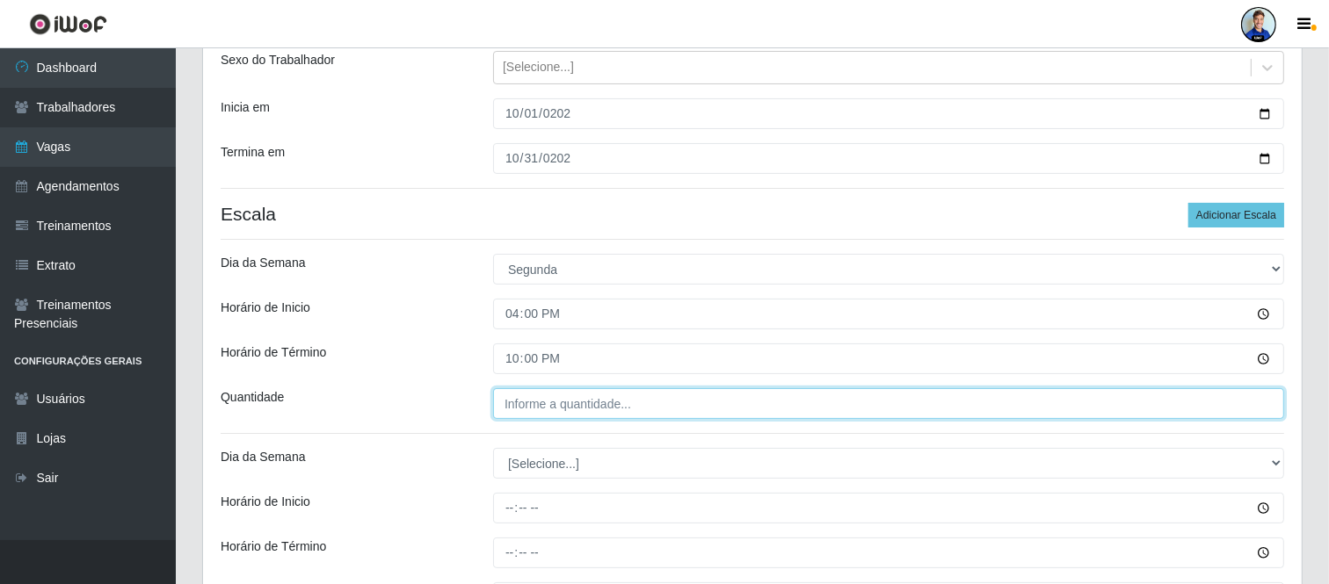
type input "___"
type input "5__"
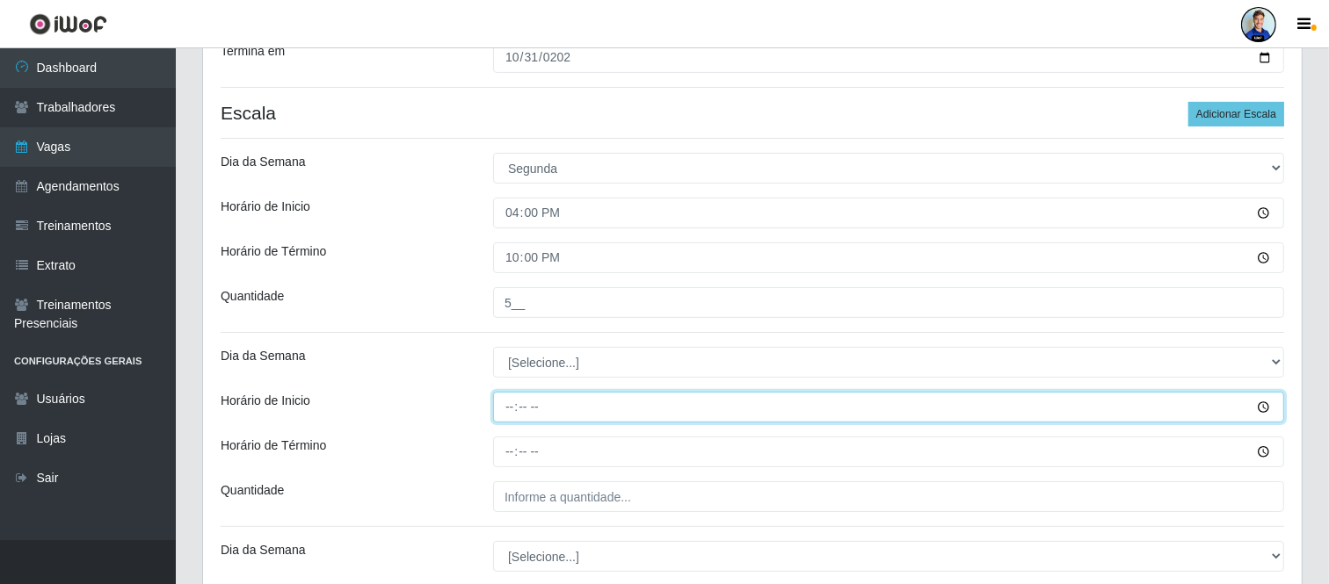
scroll to position [402, 0]
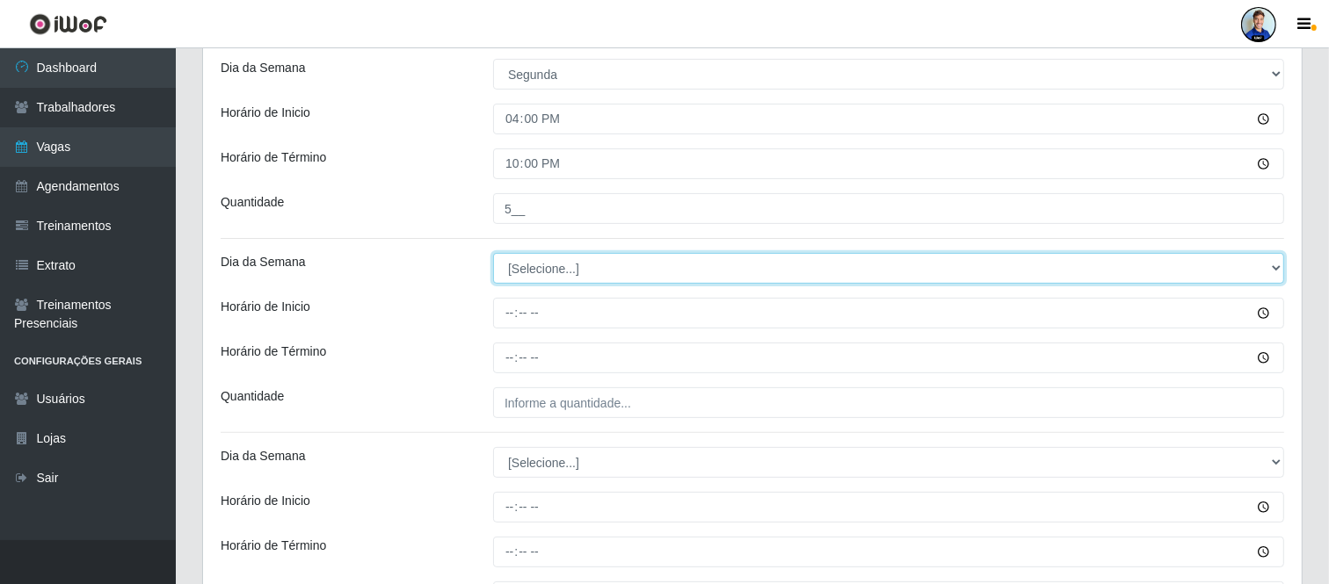
click at [541, 259] on select "[Selecione...] Segunda Terça Quarta Quinta Sexta Sábado Domingo" at bounding box center [888, 268] width 791 height 31
select select "2"
click at [493, 253] on select "[Selecione...] Segunda Terça Quarta Quinta Sexta Sábado Domingo" at bounding box center [888, 268] width 791 height 31
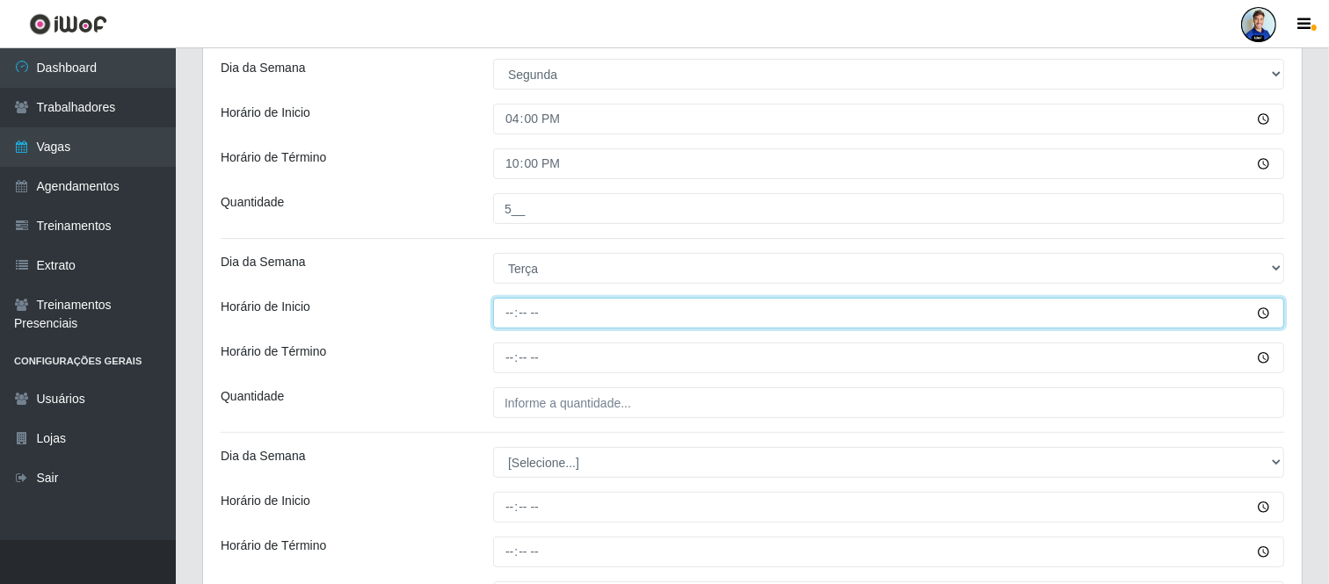
click at [508, 320] on input "Horário de Inicio" at bounding box center [888, 313] width 791 height 31
type input "16:00"
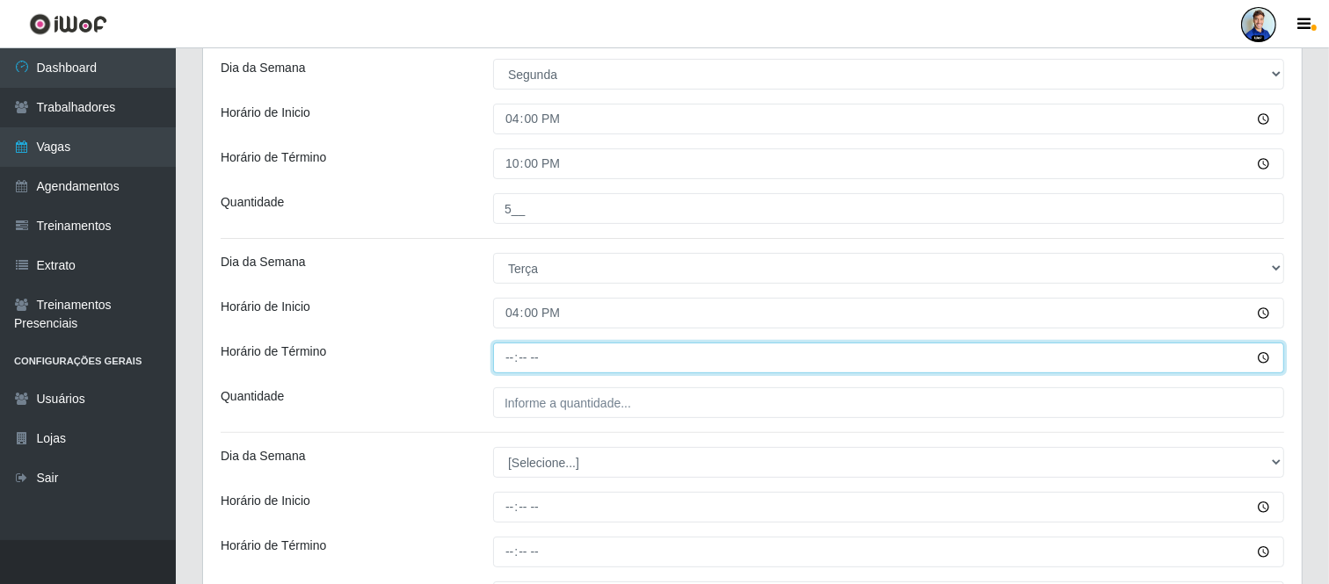
type input "22:00"
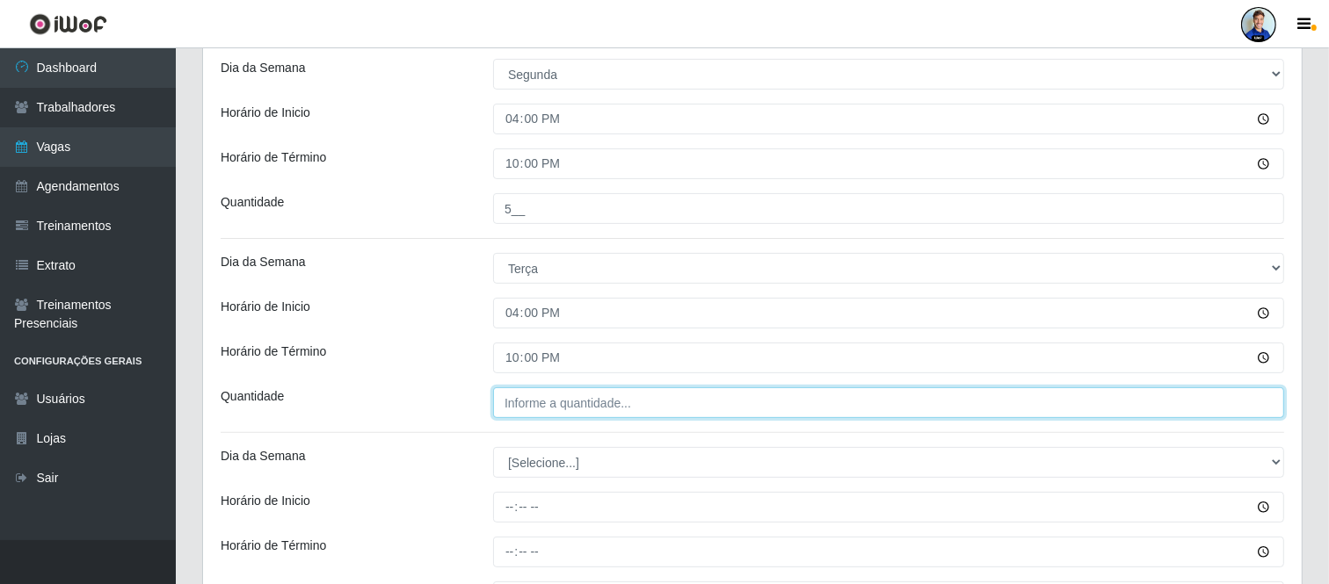
type input "___"
type input "4__"
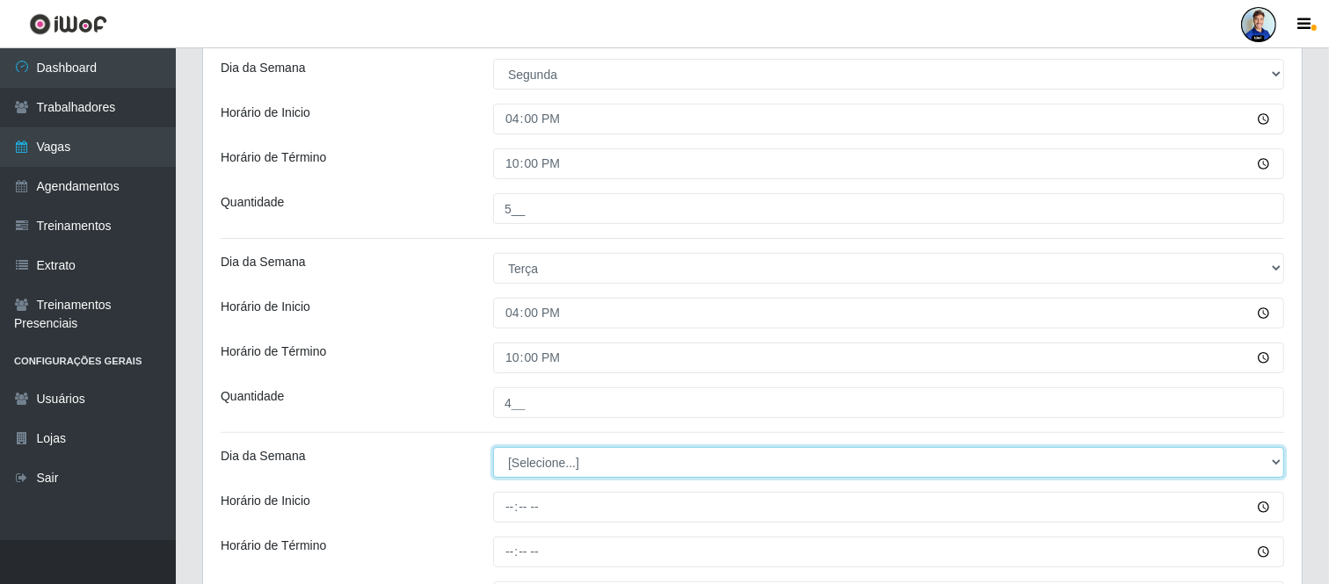
click at [532, 452] on select "[Selecione...] Segunda Terça Quarta Quinta Sexta Sábado Domingo" at bounding box center [888, 462] width 791 height 31
select select "3"
click at [493, 447] on select "[Selecione...] Segunda Terça Quarta Quinta Sexta Sábado Domingo" at bounding box center [888, 462] width 791 height 31
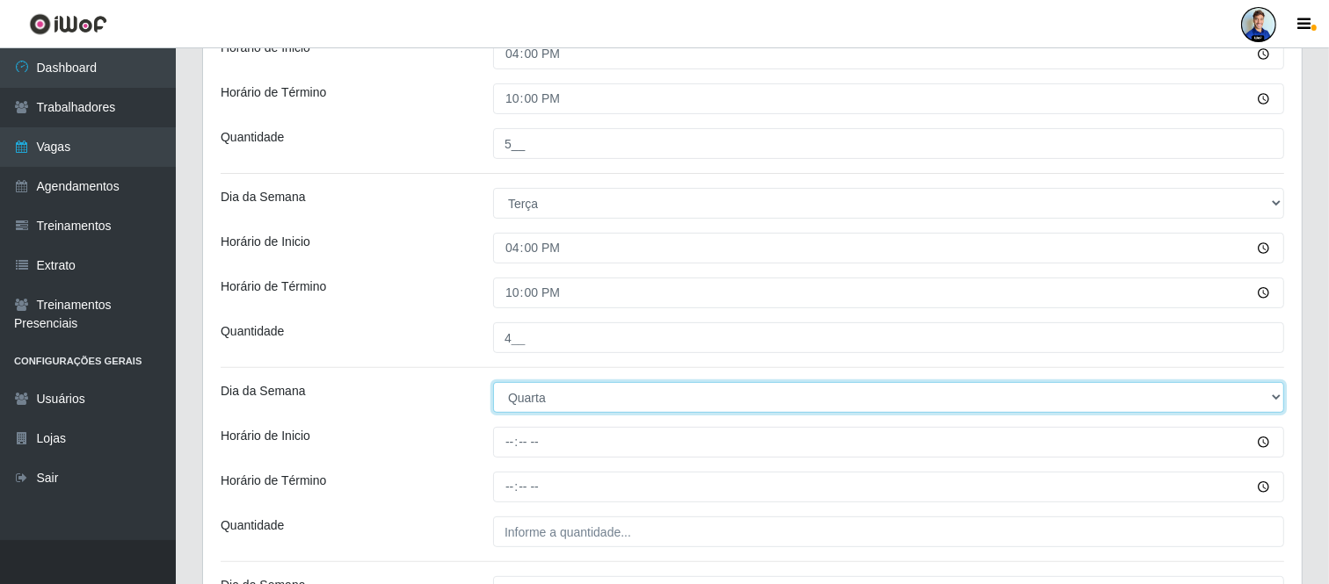
scroll to position [501, 0]
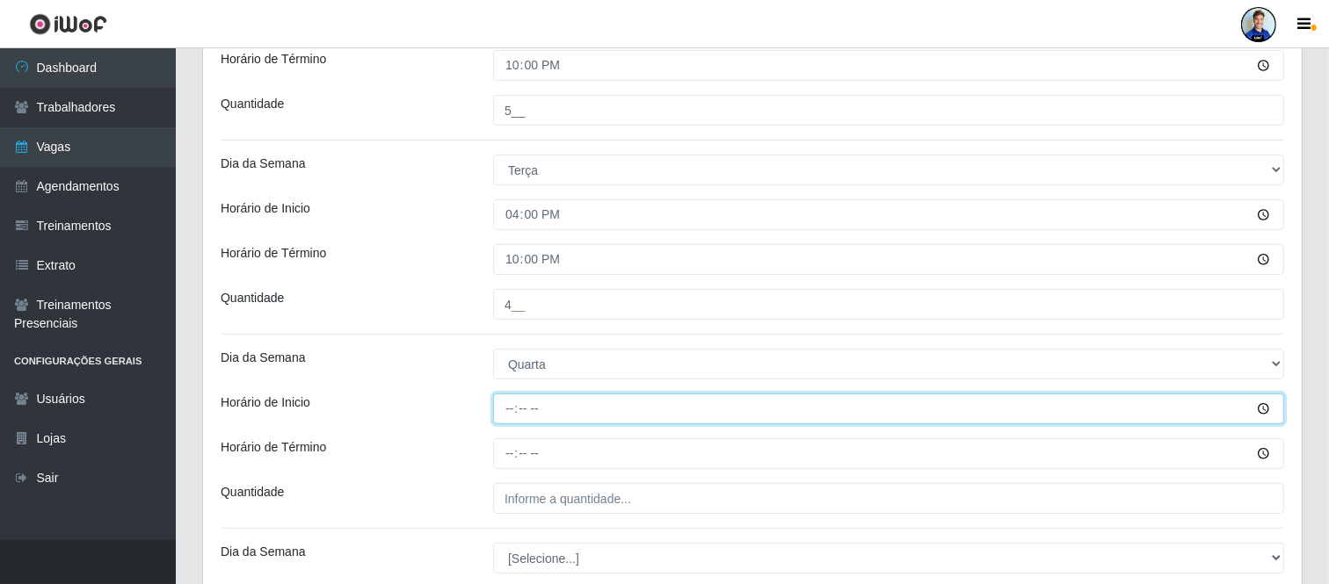
click at [506, 405] on input "Horário de Inicio" at bounding box center [888, 409] width 791 height 31
type input "16:00"
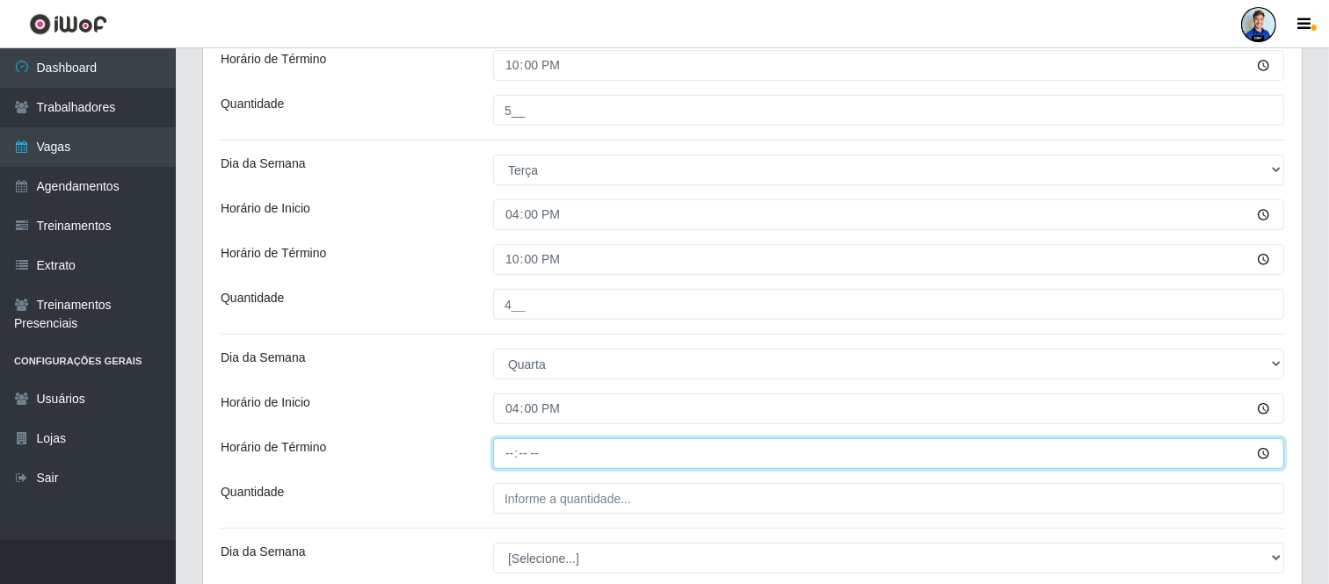
type input "22:00"
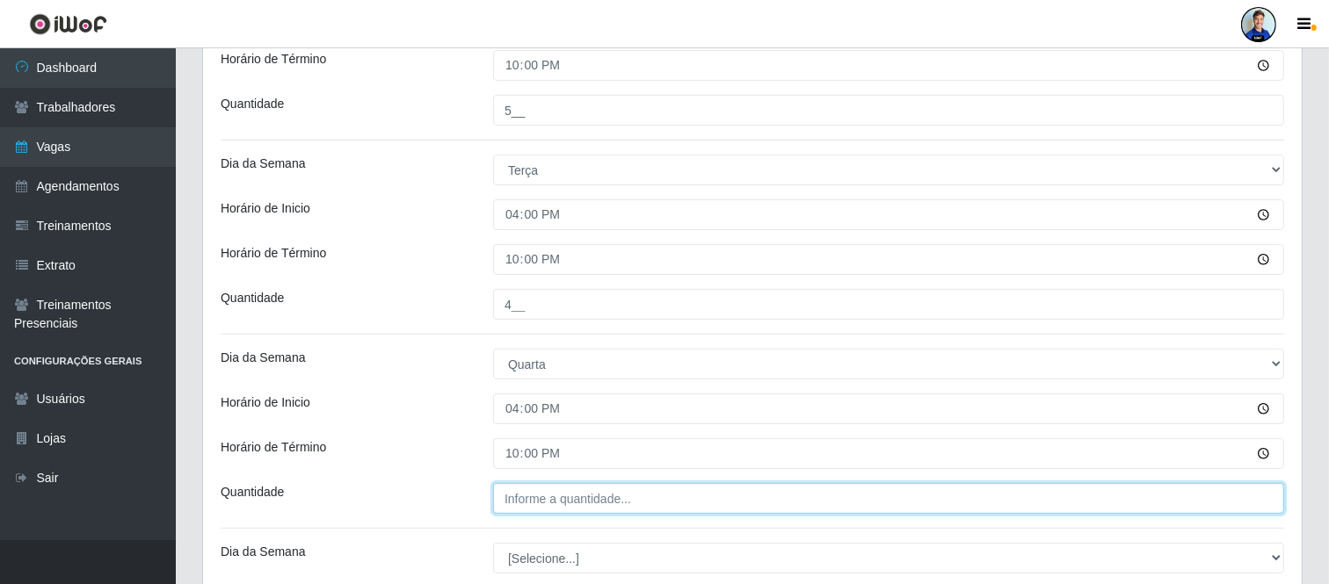
type input "___"
type input "4__"
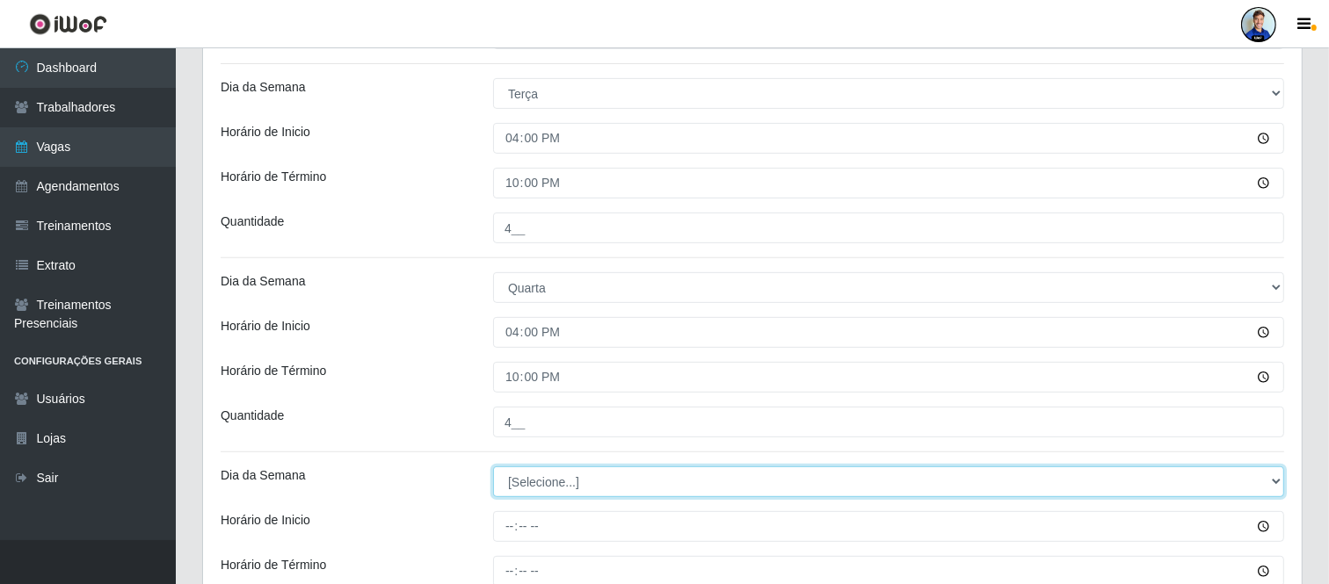
scroll to position [696, 0]
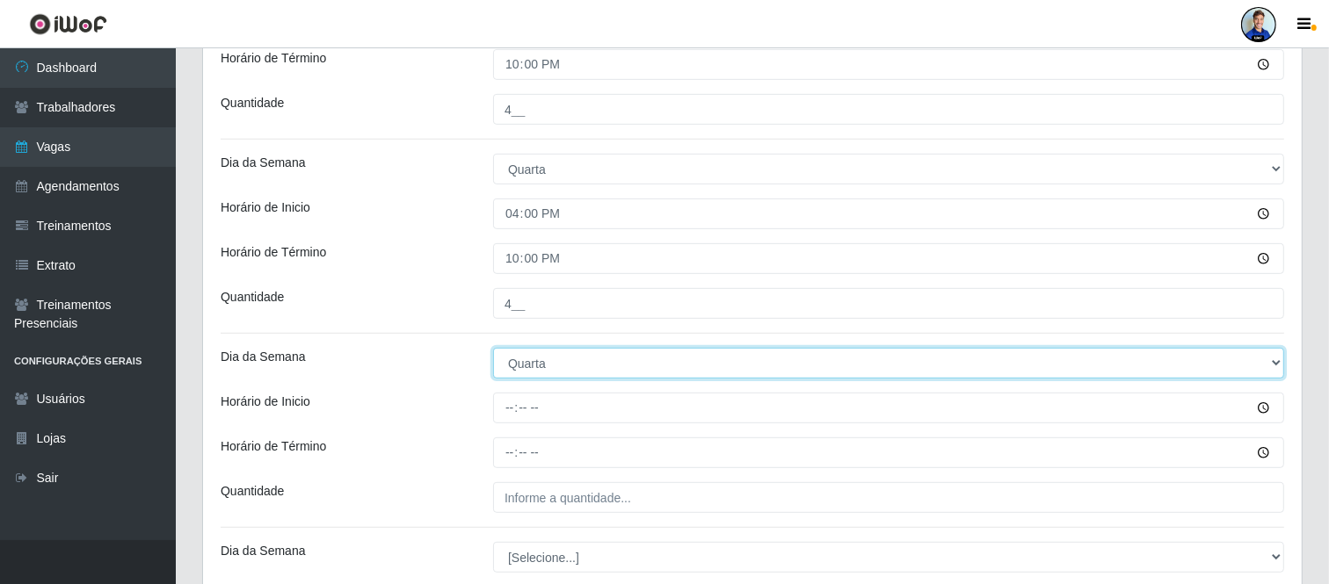
select select "4"
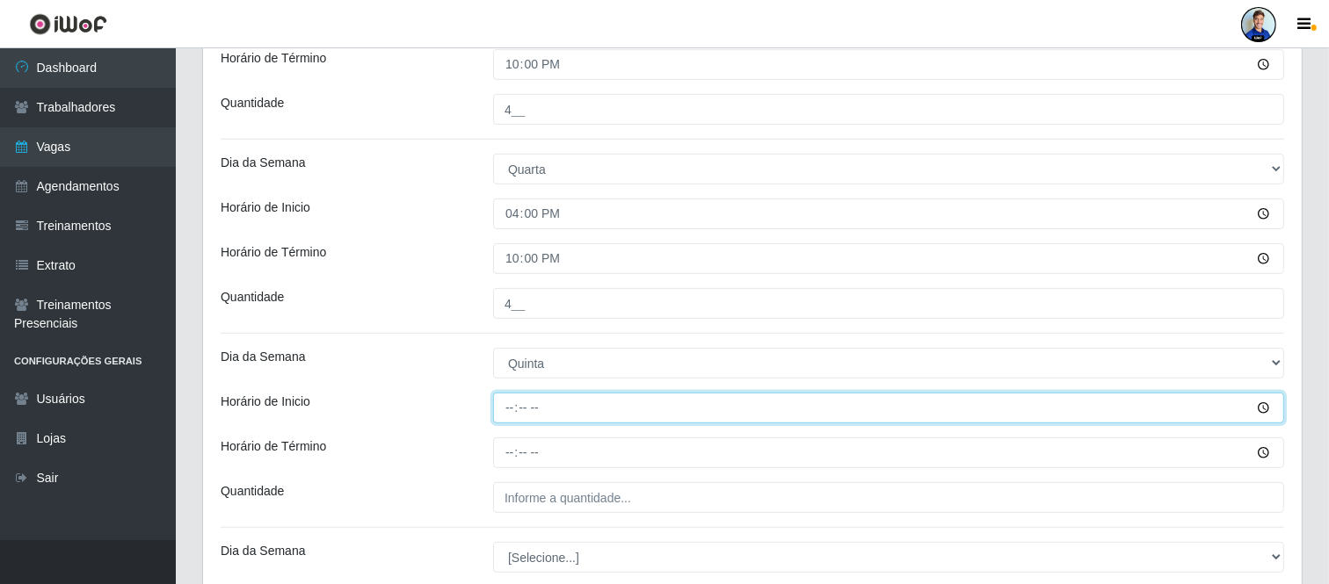
click at [516, 404] on input "Horário de Inicio" at bounding box center [888, 408] width 791 height 31
type input "16:00"
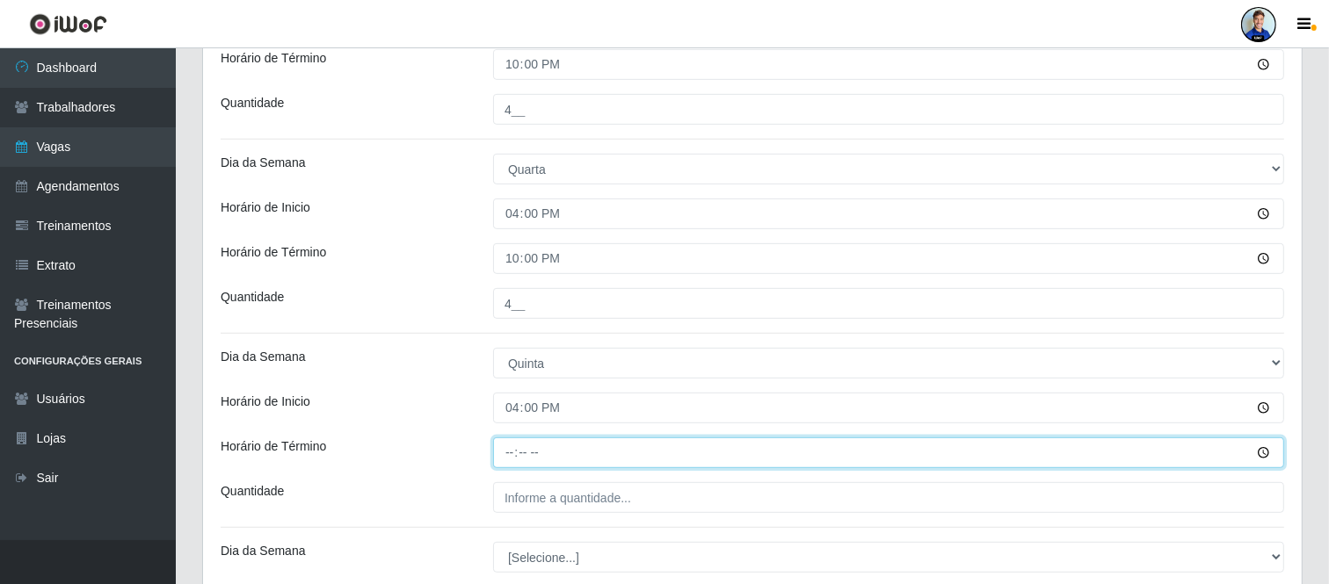
type input "22:00"
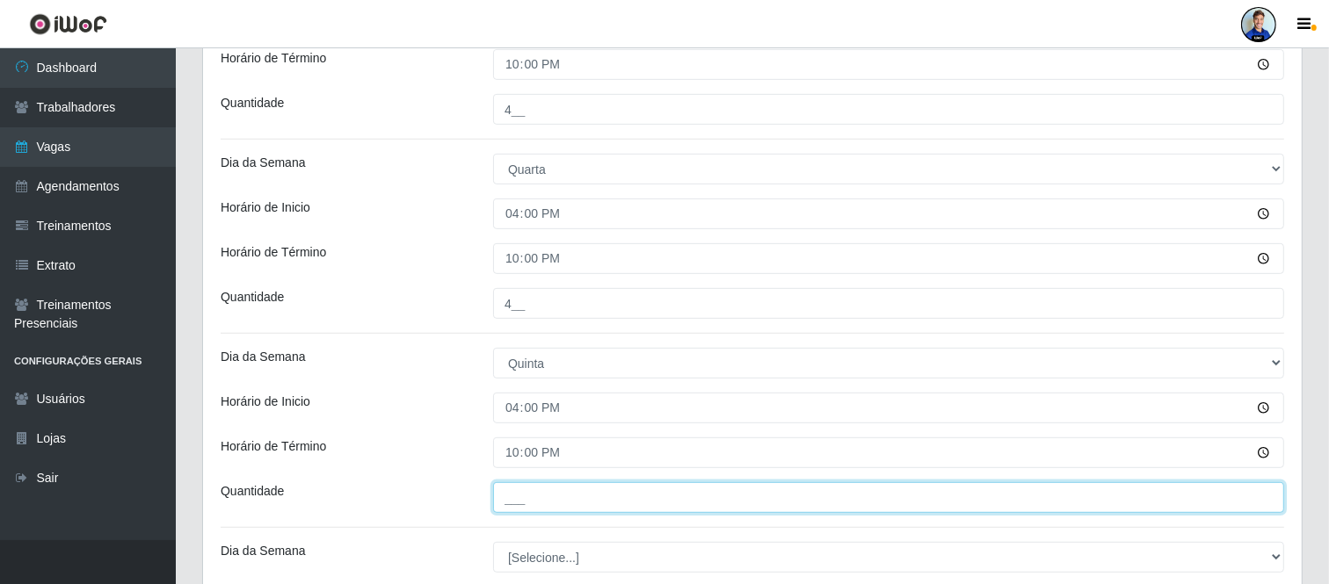
type input "___"
type input "5__"
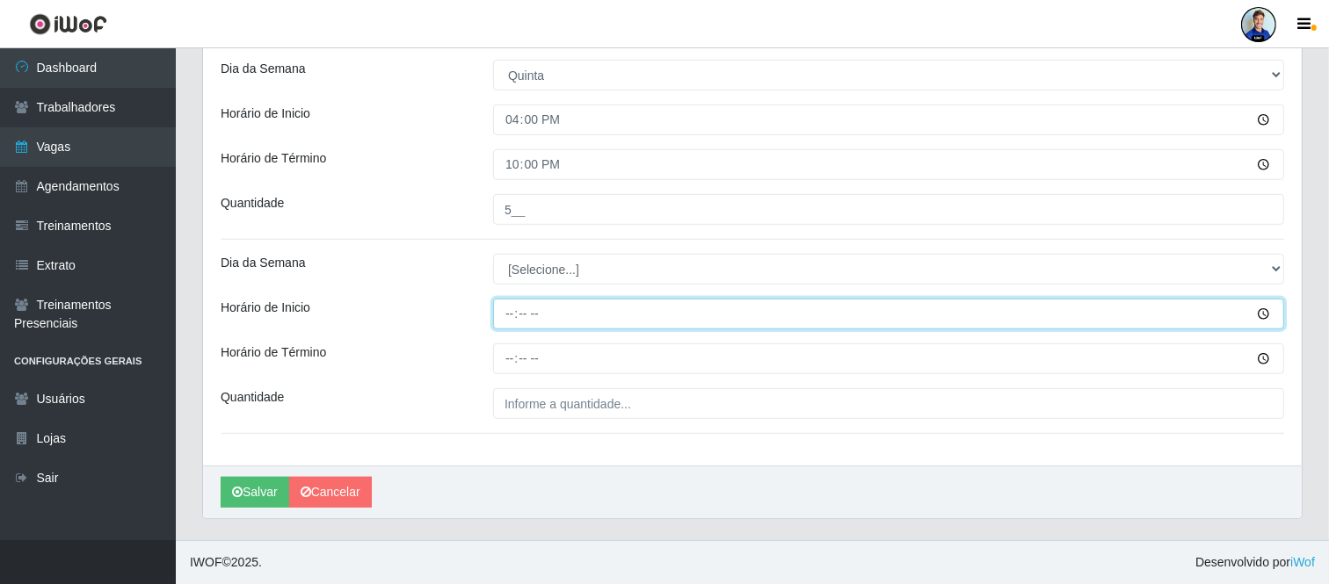
scroll to position [984, 0]
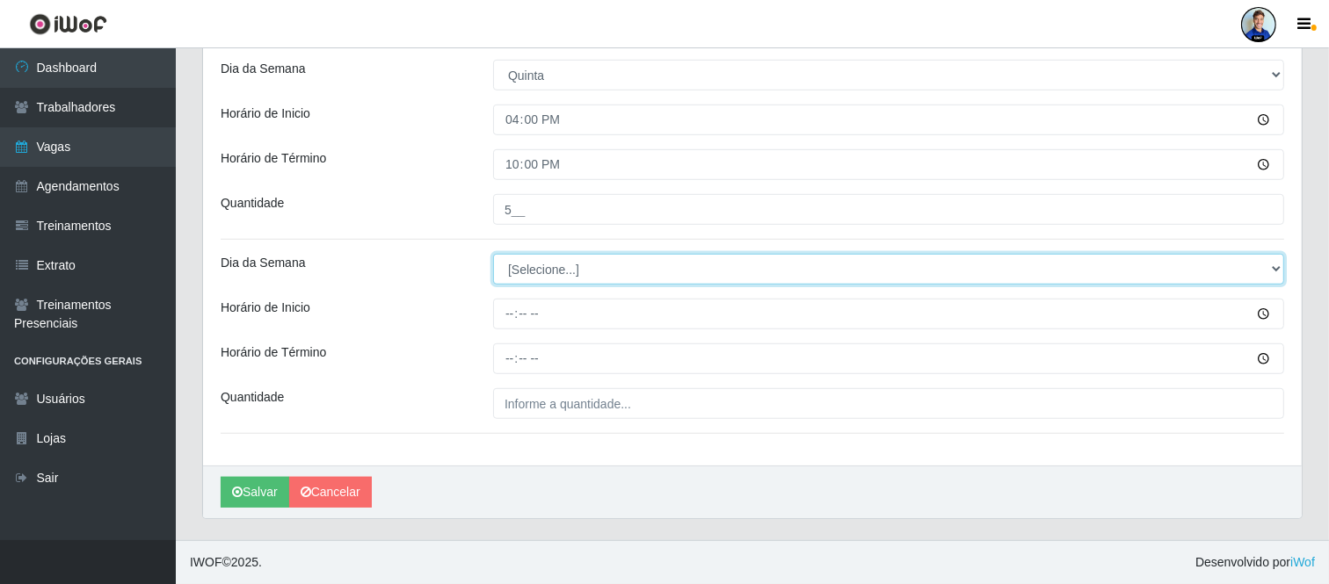
click at [528, 262] on select "[Selecione...] Segunda Terça Quarta Quinta Sexta Sábado Domingo" at bounding box center [888, 269] width 791 height 31
select select "5"
click at [493, 255] on select "[Selecione...] Segunda Terça Quarta Quinta Sexta Sábado Domingo" at bounding box center [888, 269] width 791 height 31
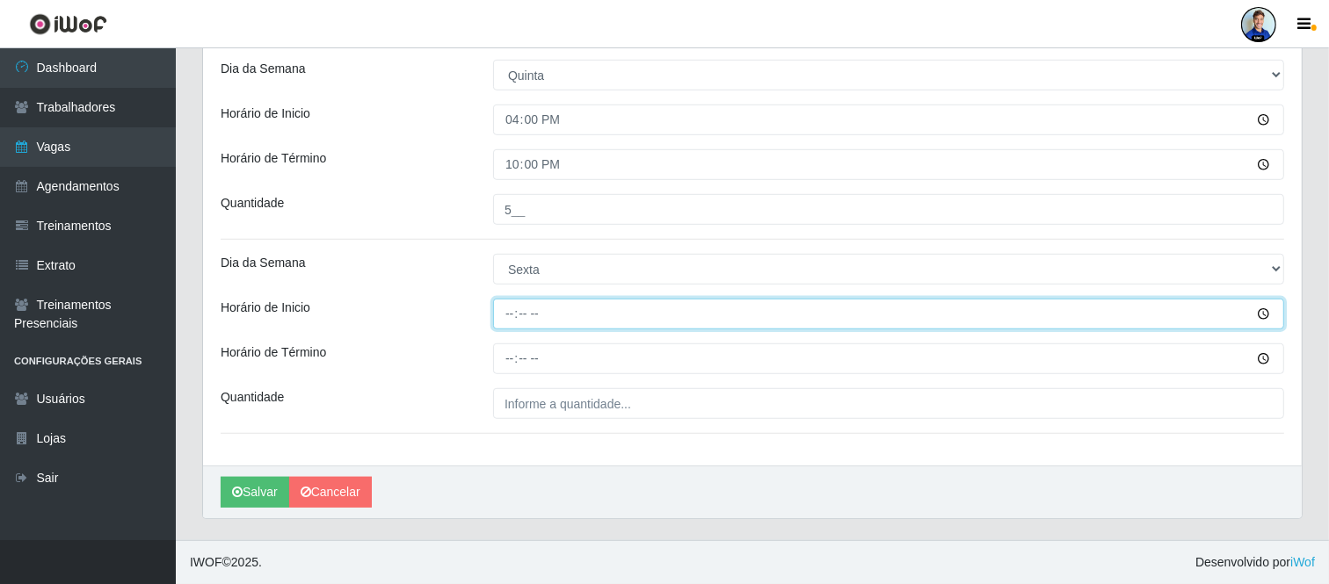
type input "16:00"
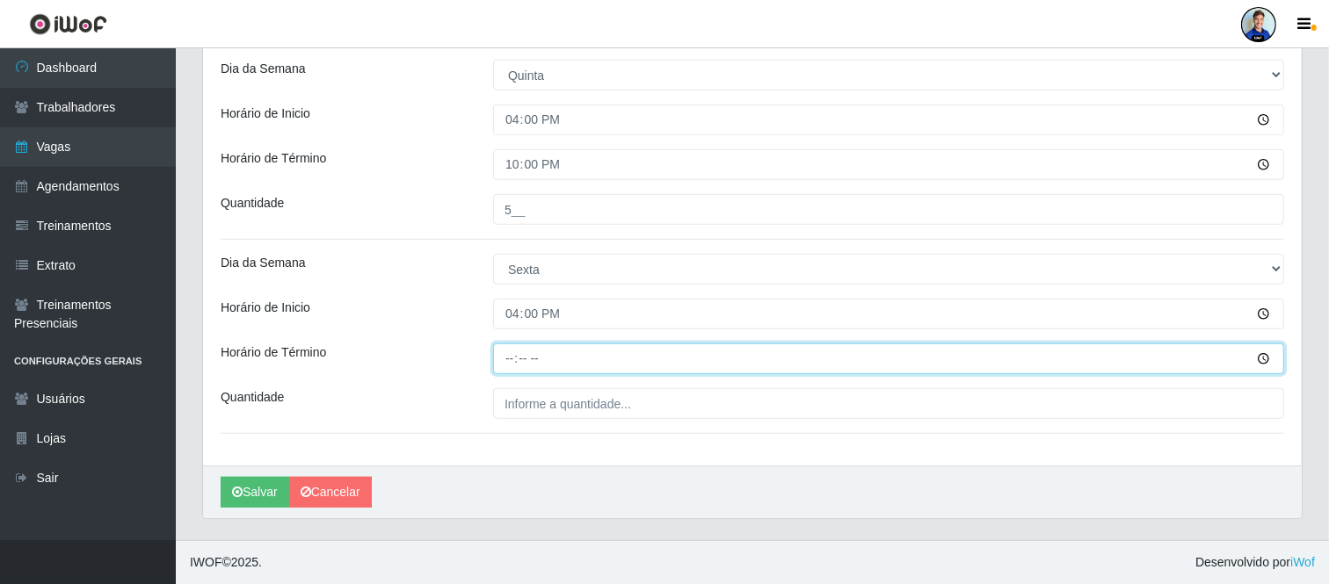
type input "22:00"
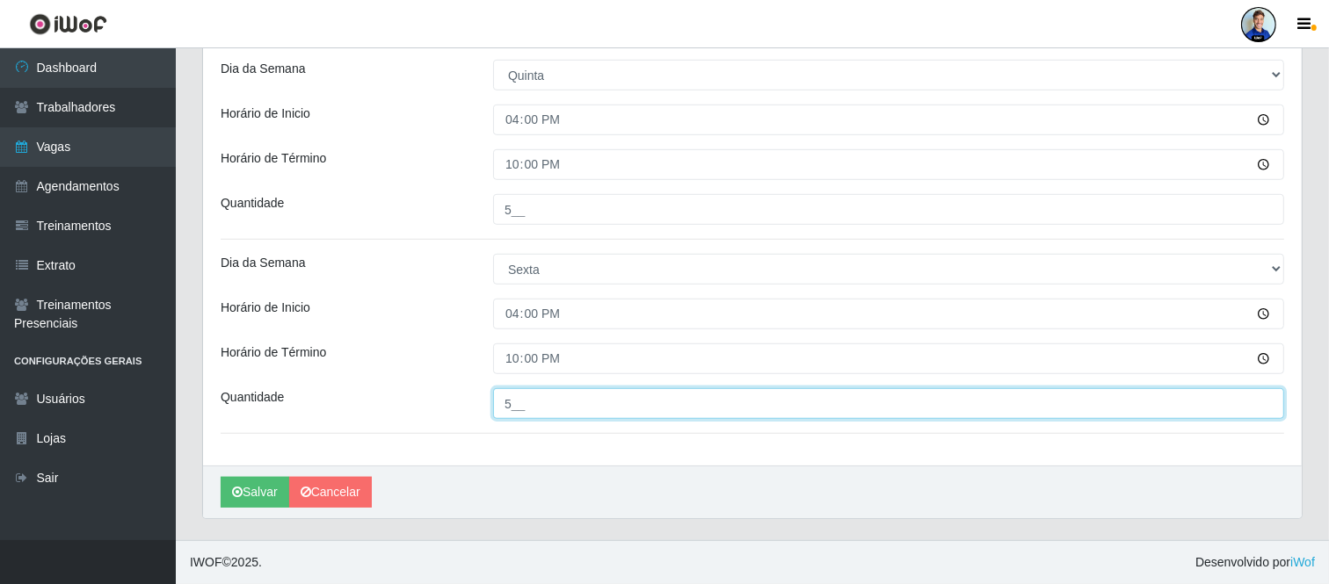
type input "5__"
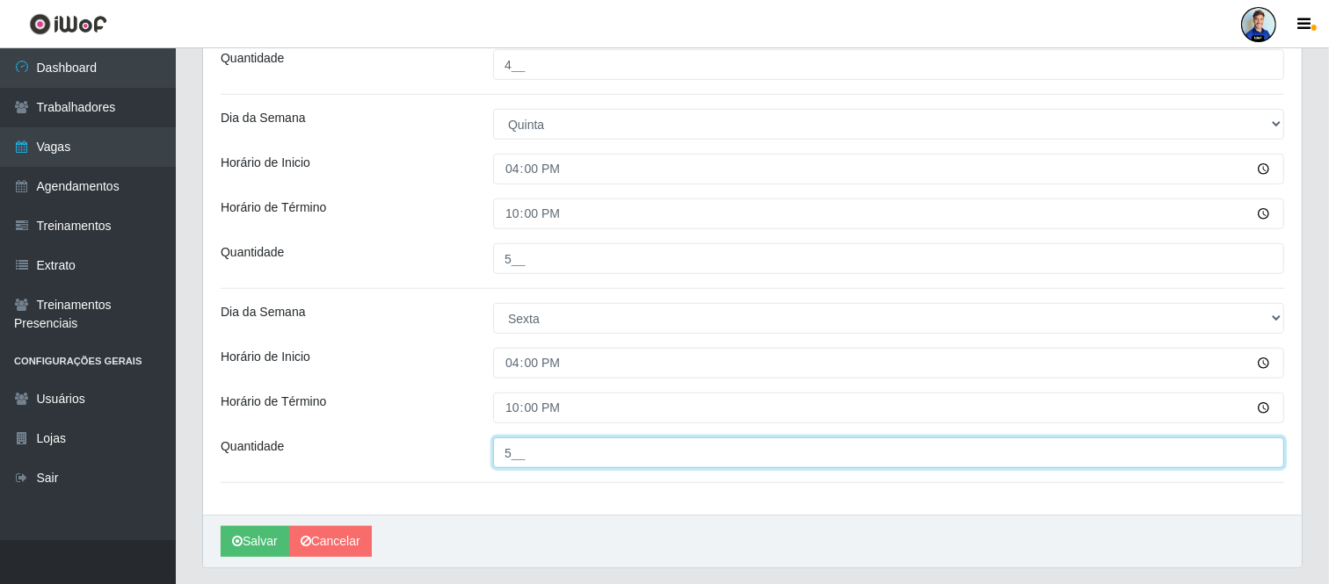
scroll to position [985, 0]
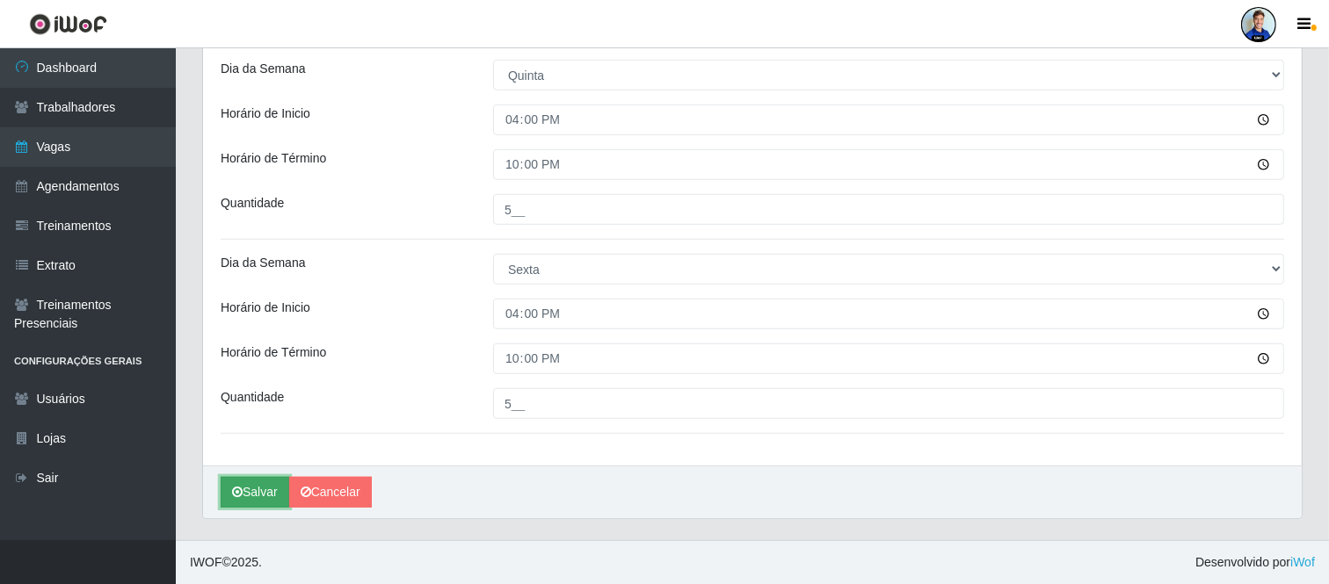
click at [249, 487] on button "Salvar" at bounding box center [255, 492] width 69 height 31
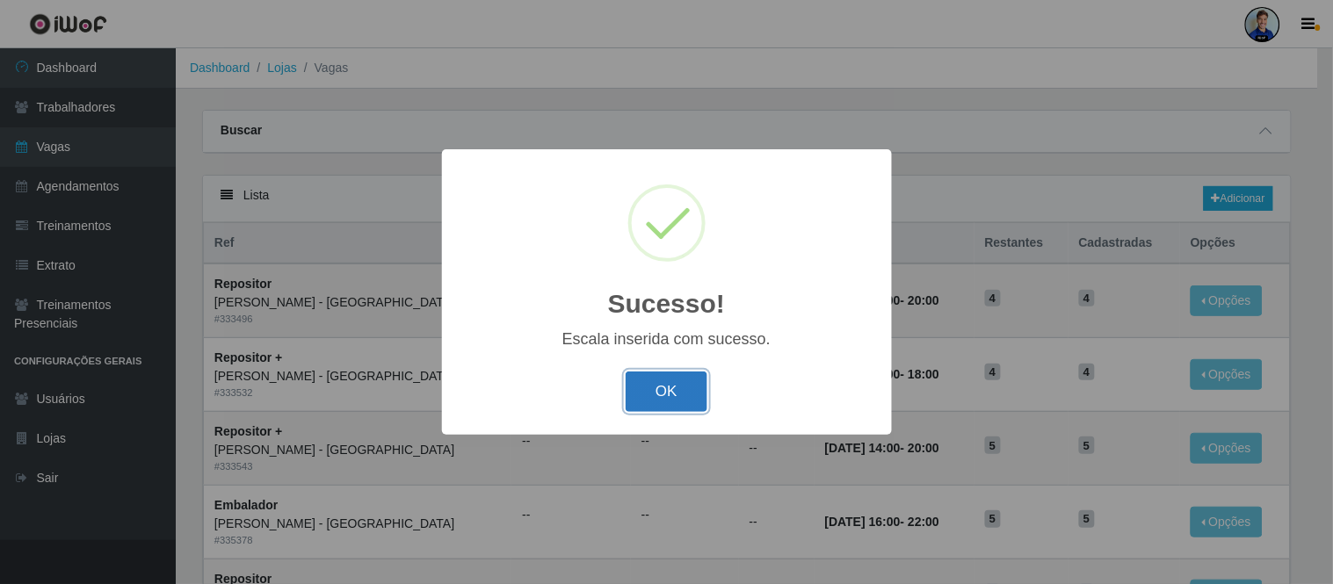
click at [673, 399] on button "OK" at bounding box center [667, 392] width 82 height 41
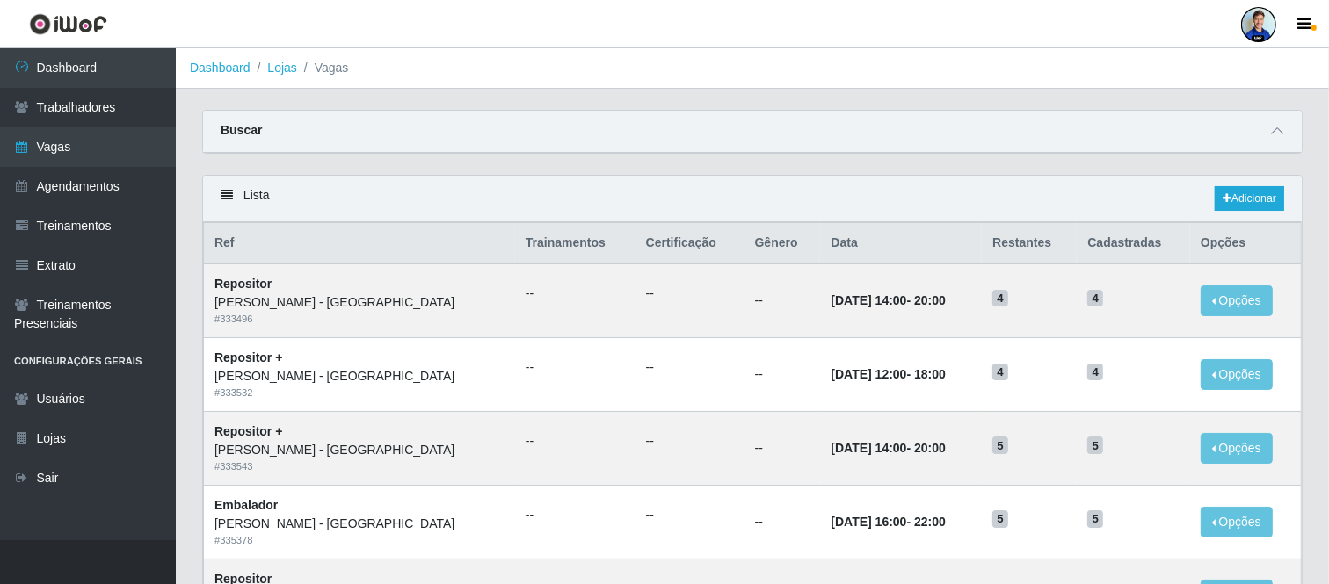
click at [431, 187] on div "Lista Adicionar" at bounding box center [752, 199] width 1098 height 47
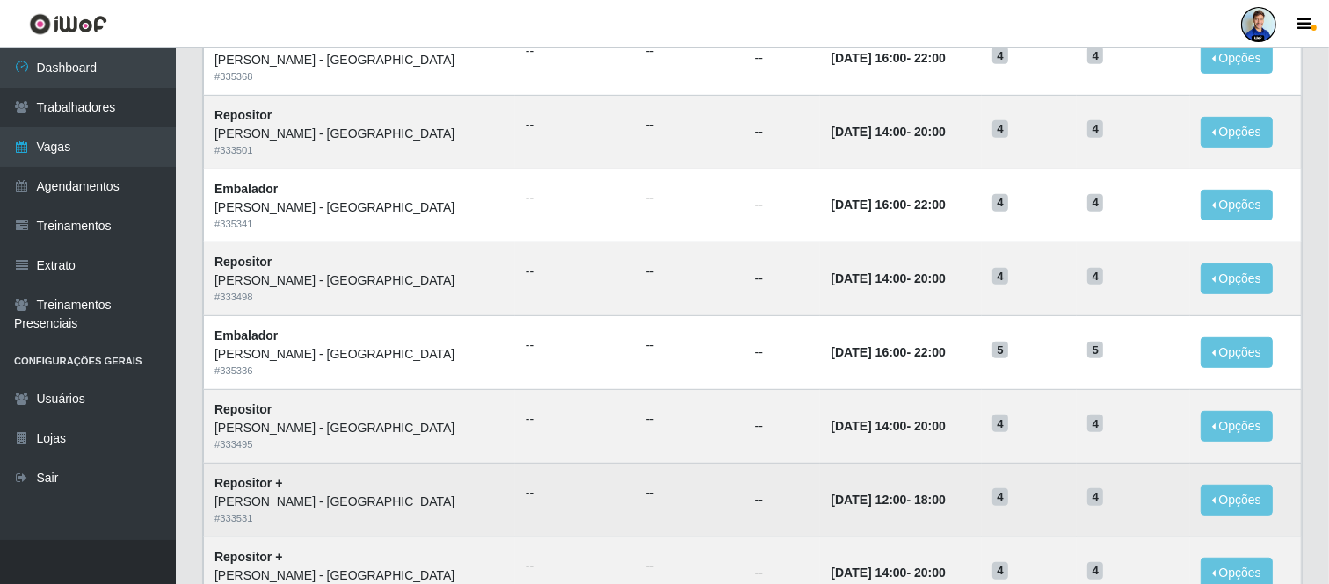
scroll to position [905, 0]
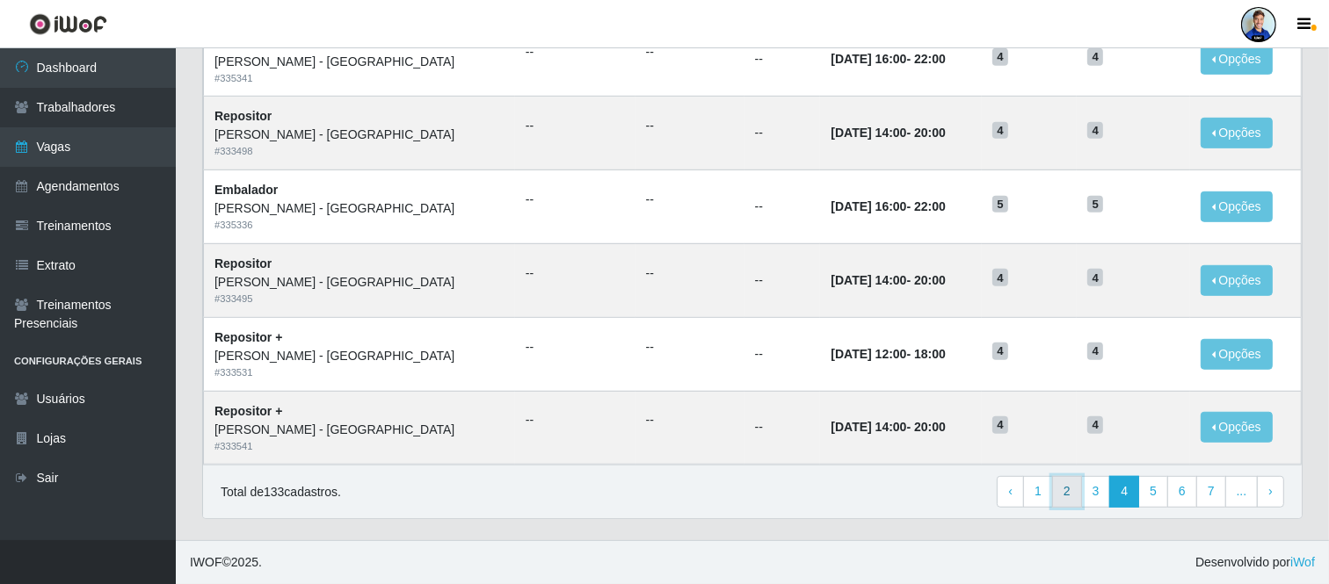
click at [1060, 493] on link "2" at bounding box center [1067, 492] width 30 height 32
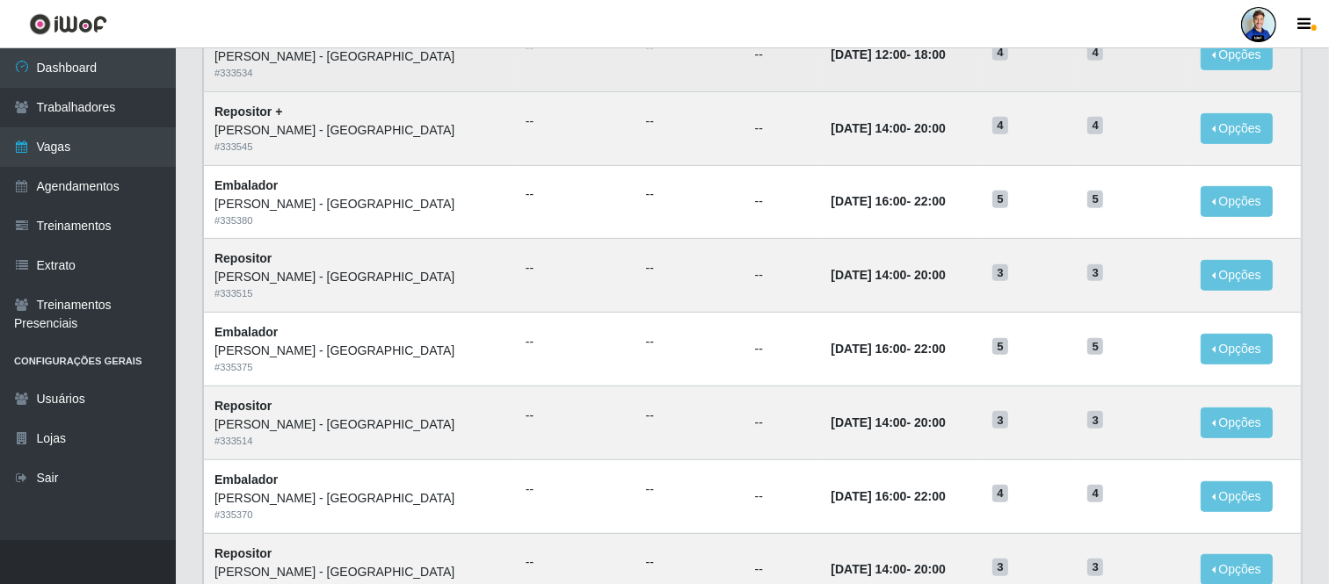
scroll to position [905, 0]
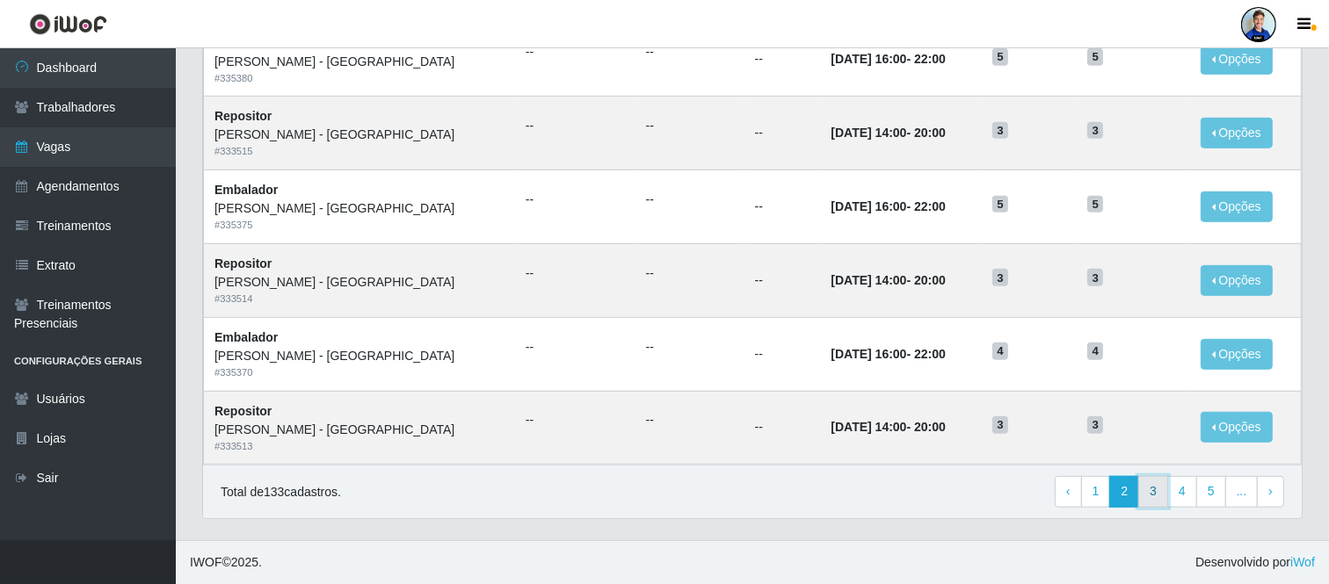
click at [1151, 492] on link "3" at bounding box center [1153, 492] width 30 height 32
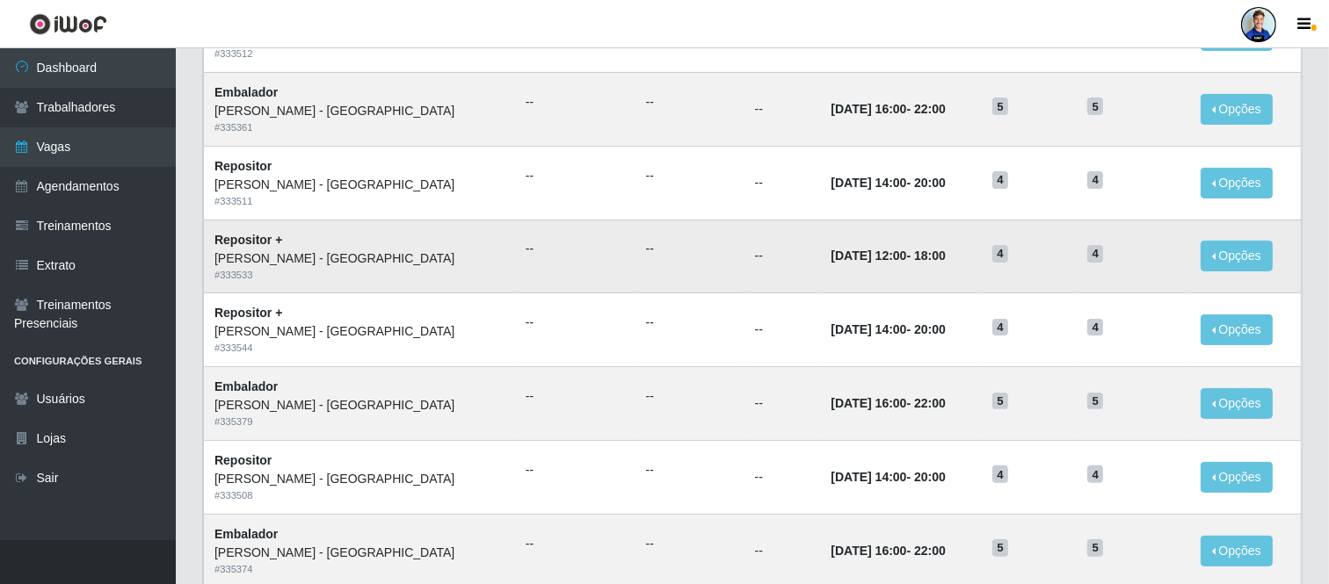
scroll to position [293, 0]
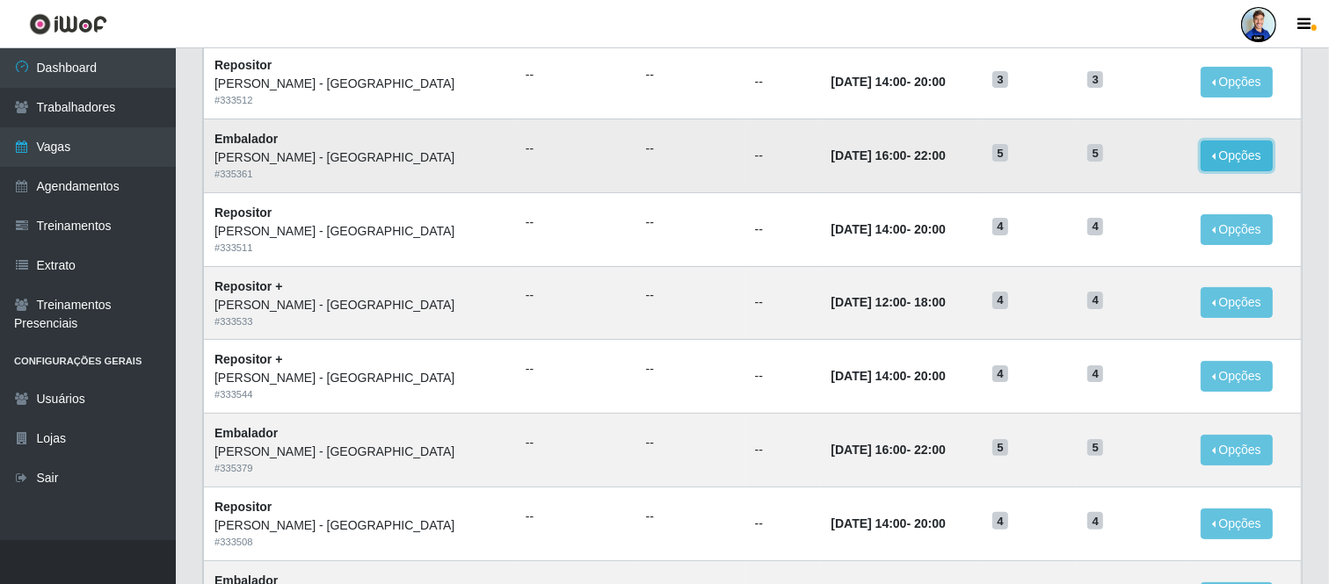
click at [1216, 161] on button "Opções" at bounding box center [1236, 156] width 72 height 31
click at [1108, 161] on link "Editar" at bounding box center [1102, 159] width 50 height 14
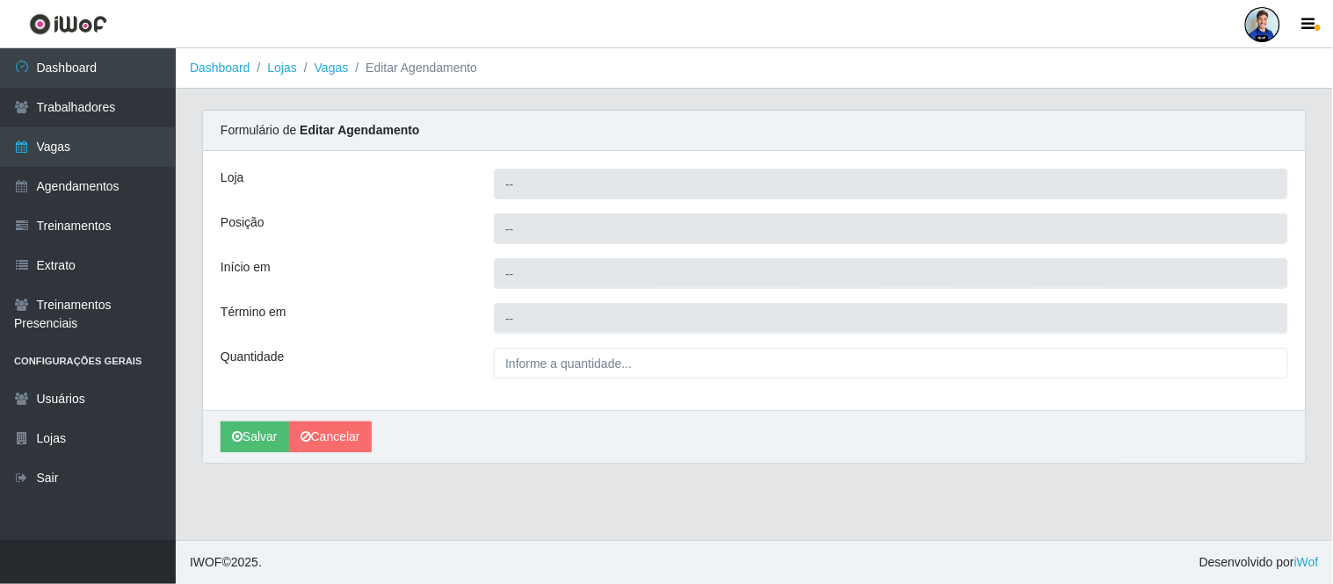
type input "Carone - [GEOGRAPHIC_DATA]"
type input "Embalador"
type input "2025-10-13 16:00:00"
type input "2025-10-13 22:00:00"
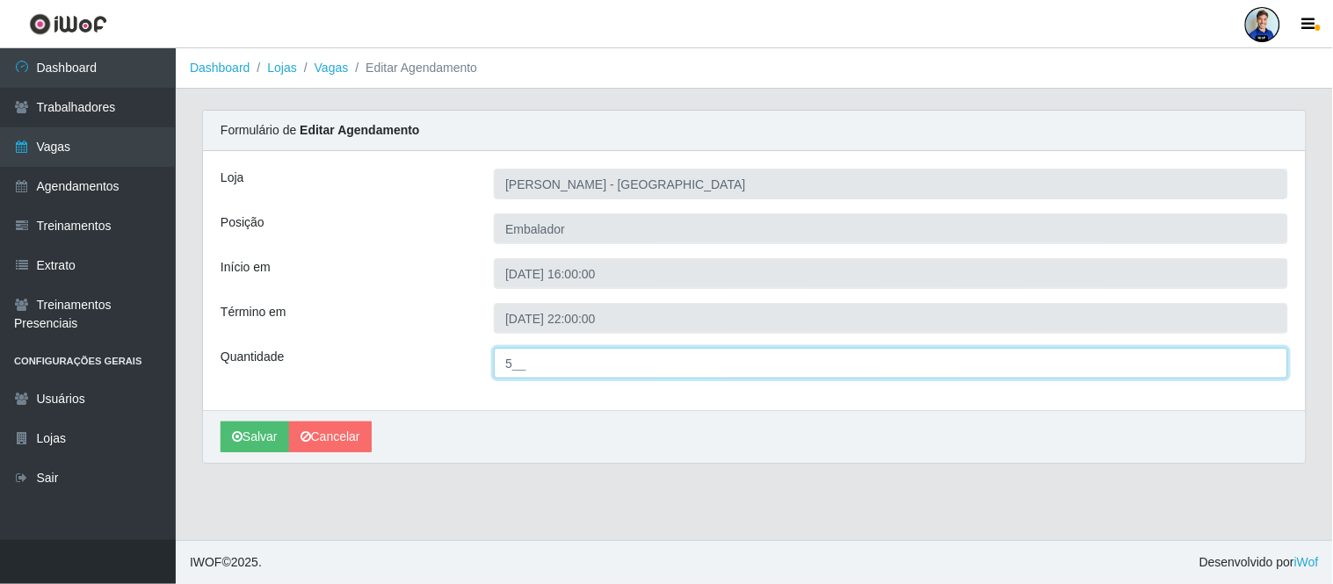
click at [525, 364] on input "5__" at bounding box center [891, 363] width 794 height 31
type input "4__"
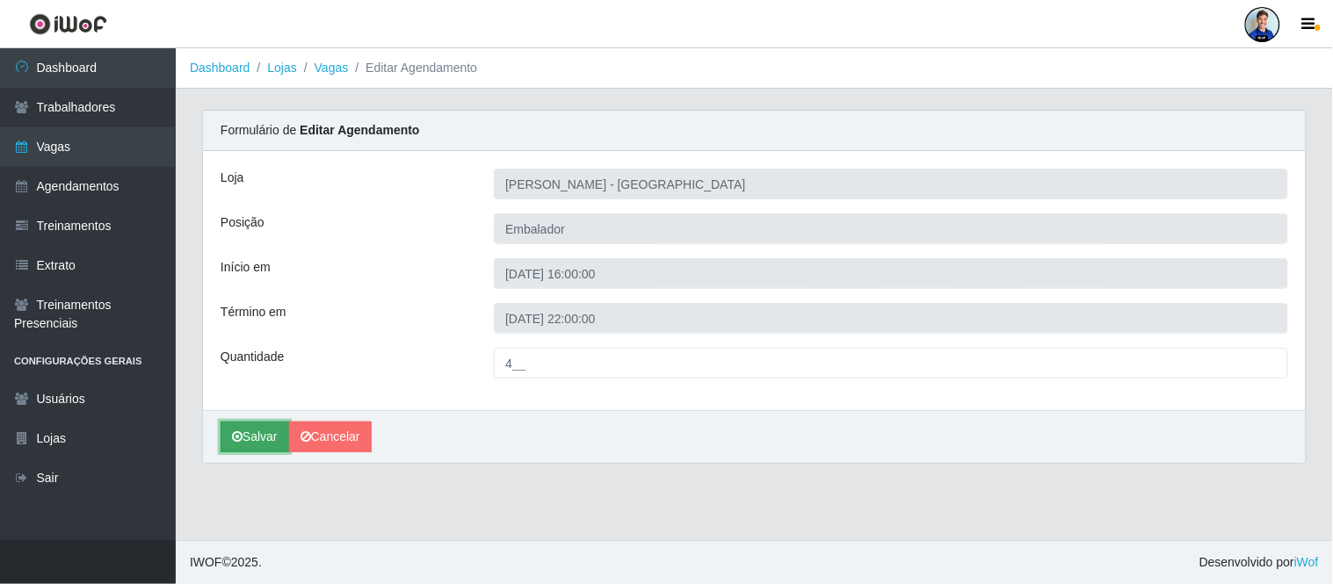
click at [257, 445] on button "Salvar" at bounding box center [255, 437] width 69 height 31
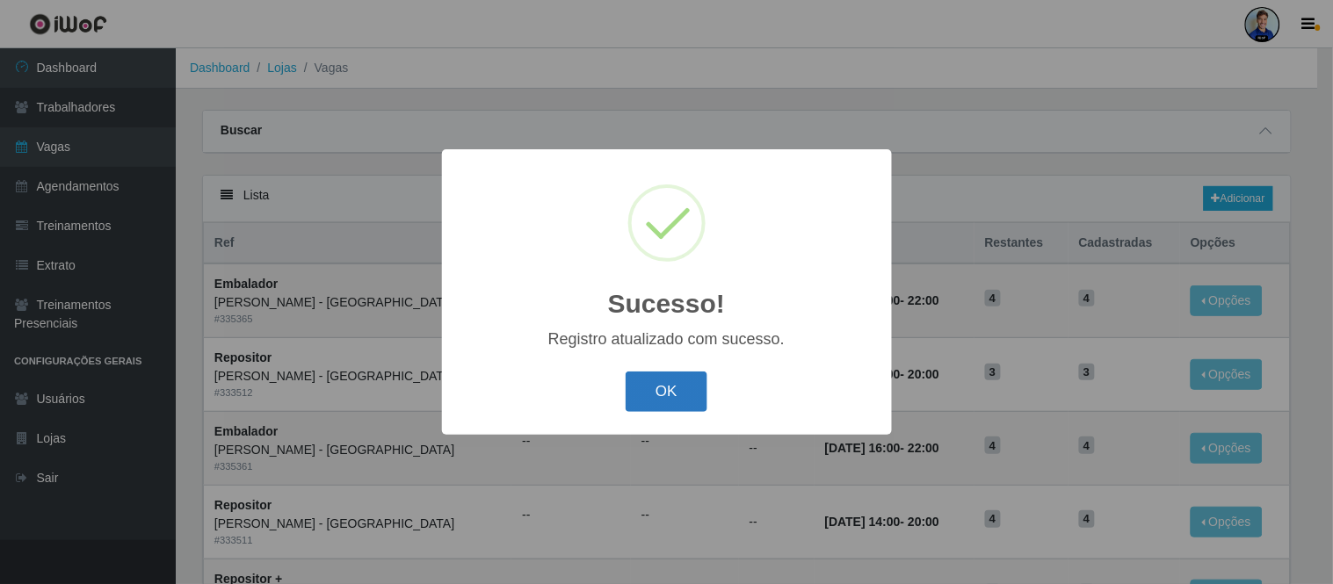
click at [642, 387] on button "OK" at bounding box center [667, 392] width 82 height 41
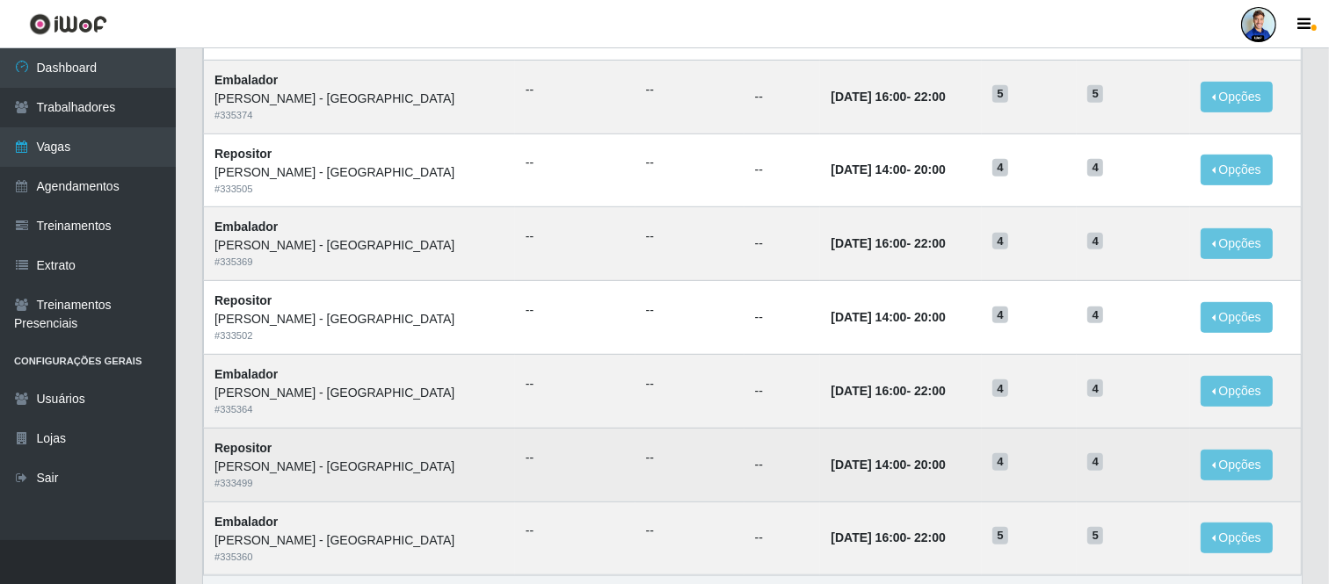
scroll to position [905, 0]
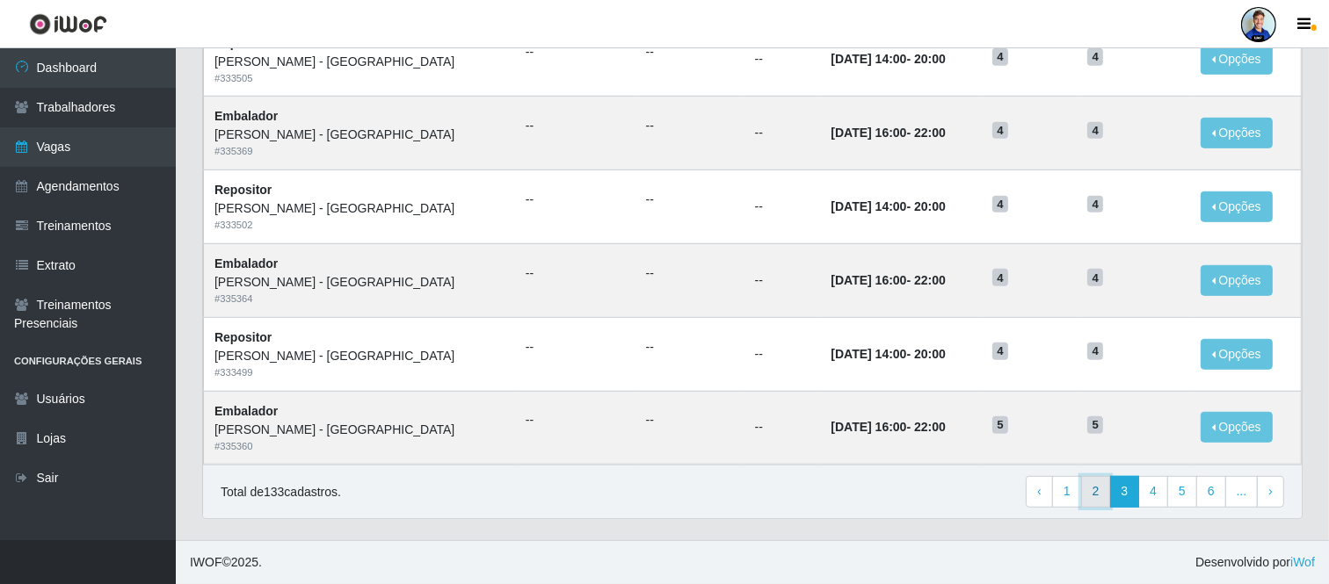
click at [1087, 485] on link "2" at bounding box center [1096, 492] width 30 height 32
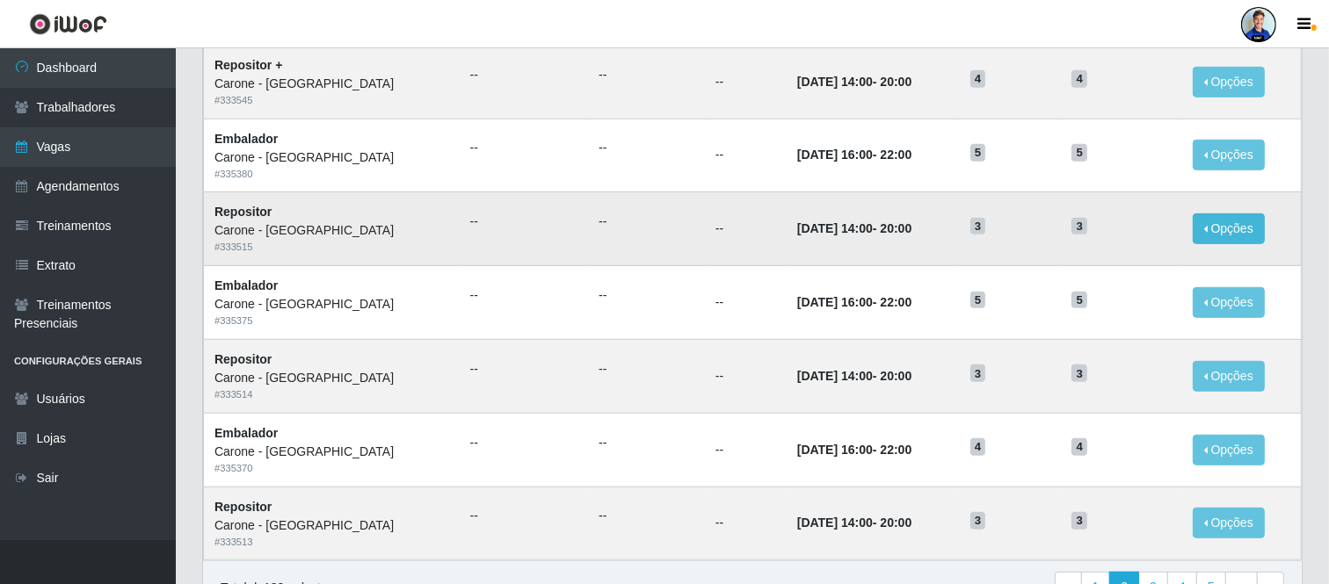
scroll to position [807, 0]
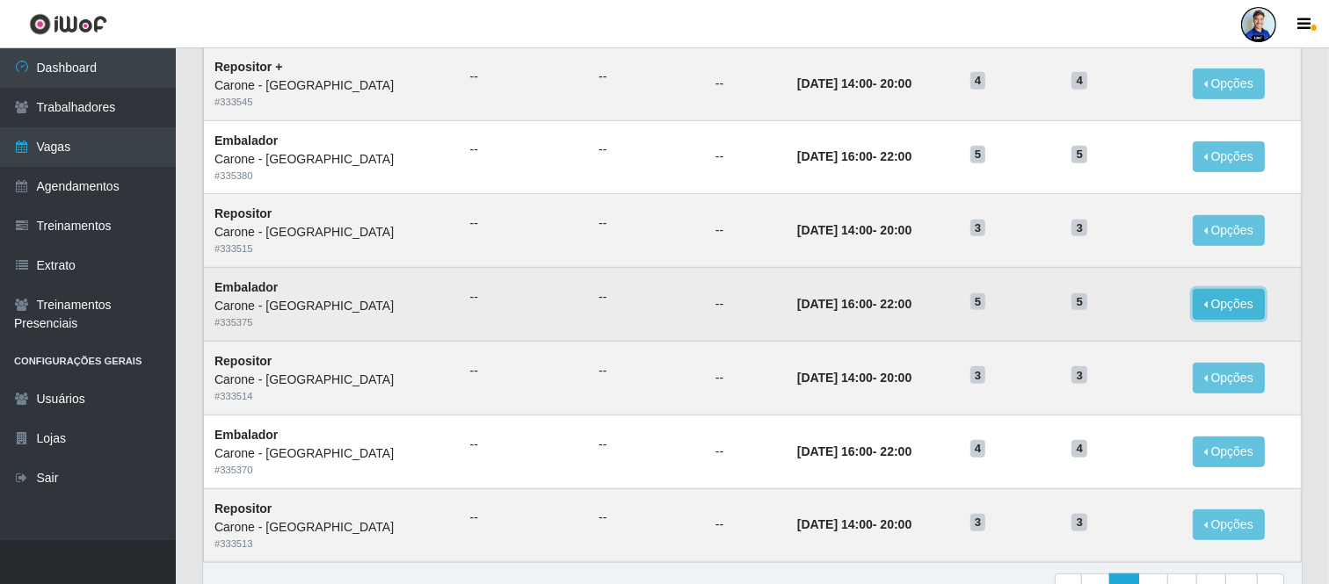
click at [1215, 311] on button "Opções" at bounding box center [1229, 304] width 72 height 31
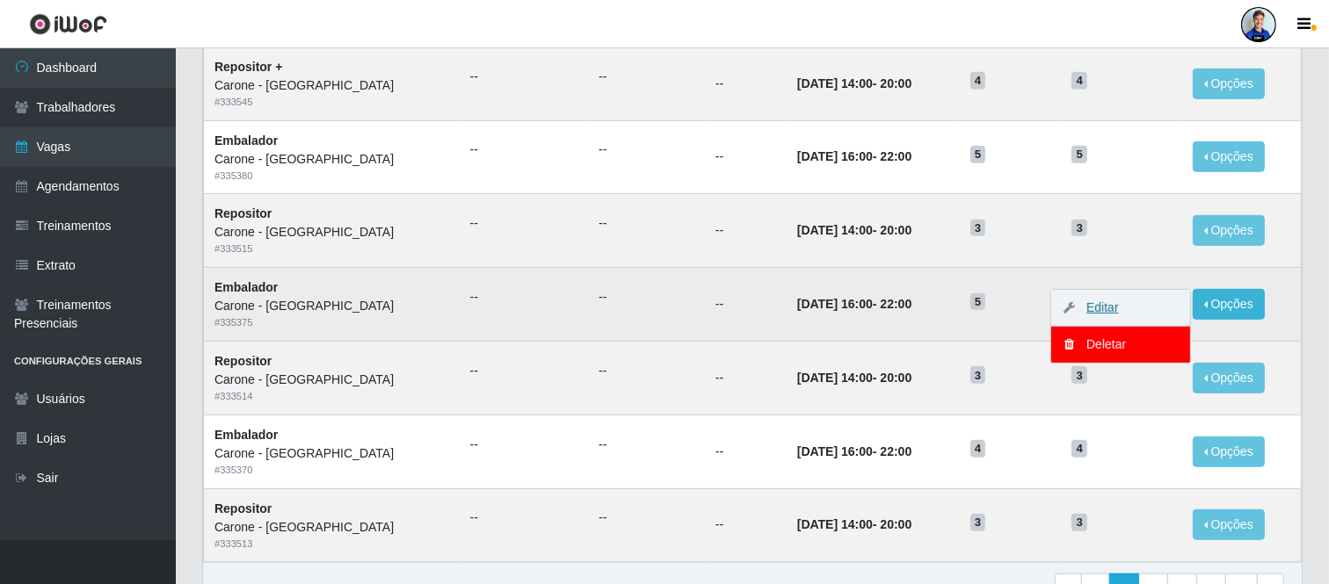
click at [1102, 310] on link "Editar" at bounding box center [1094, 308] width 50 height 14
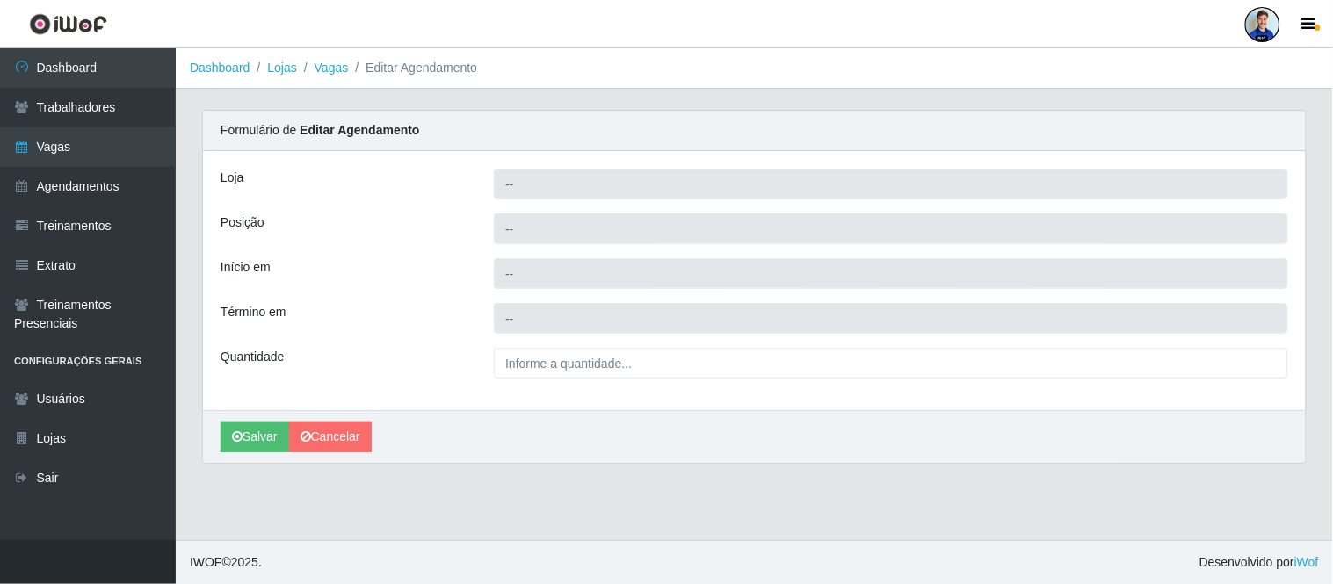
type input "Carone - [GEOGRAPHIC_DATA]"
type input "Embalador"
type input "[DATE] 16:00:00"
type input "2025-10-16 22:00:00"
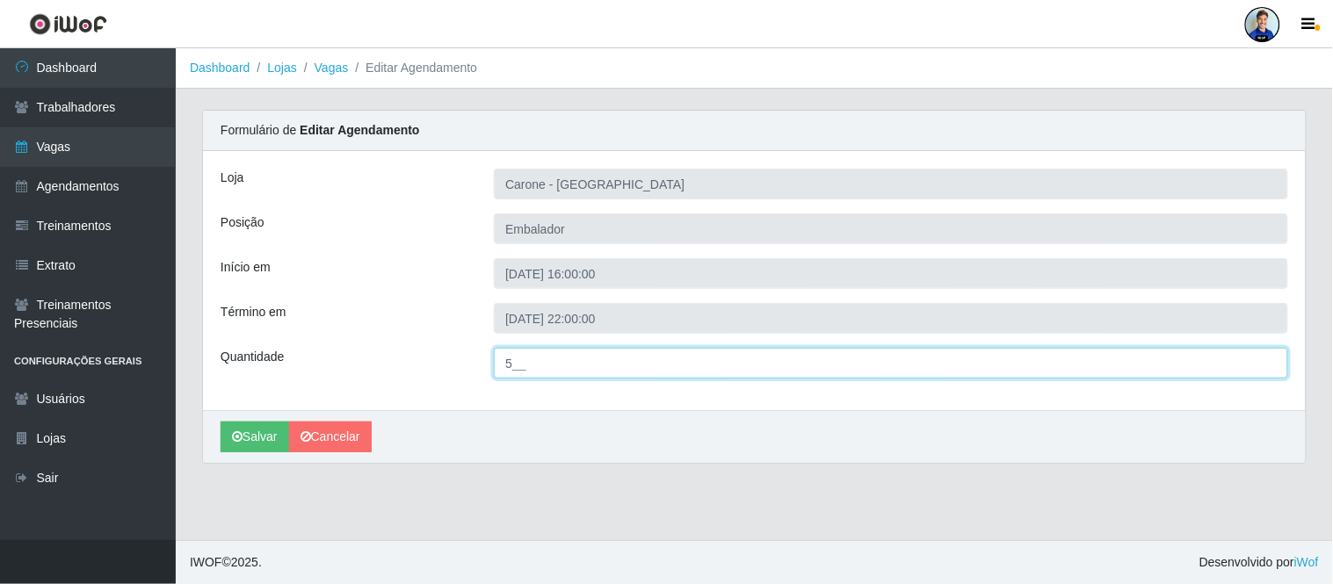
click at [506, 363] on input "5__" at bounding box center [891, 363] width 794 height 31
type input "4__"
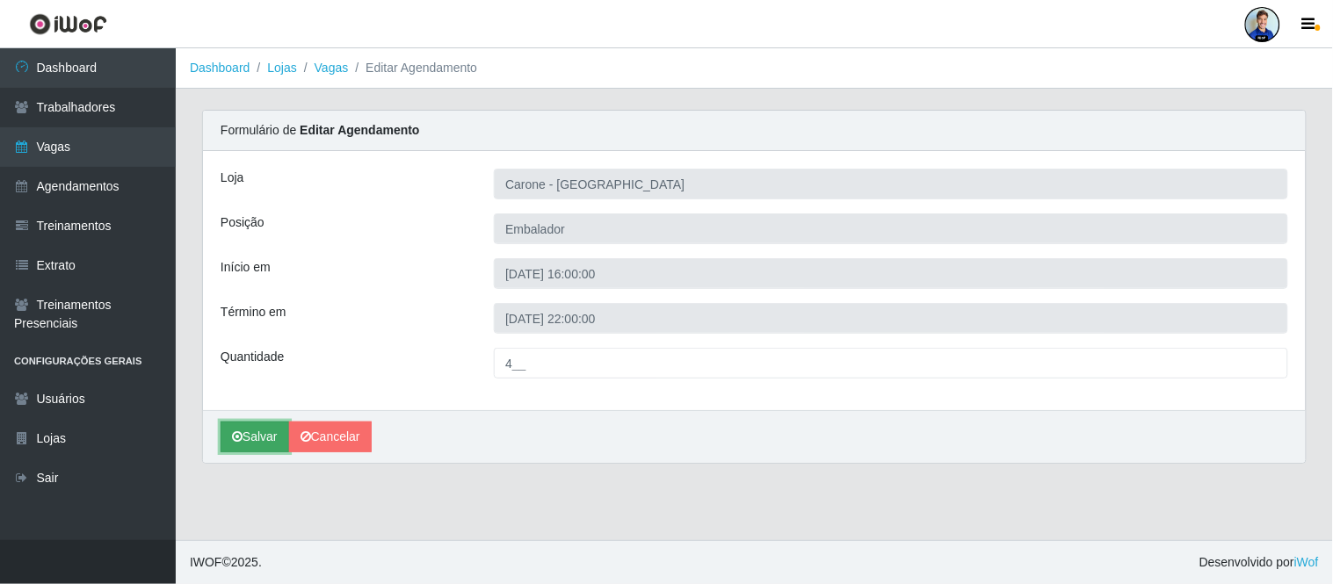
click at [241, 449] on button "Salvar" at bounding box center [255, 437] width 69 height 31
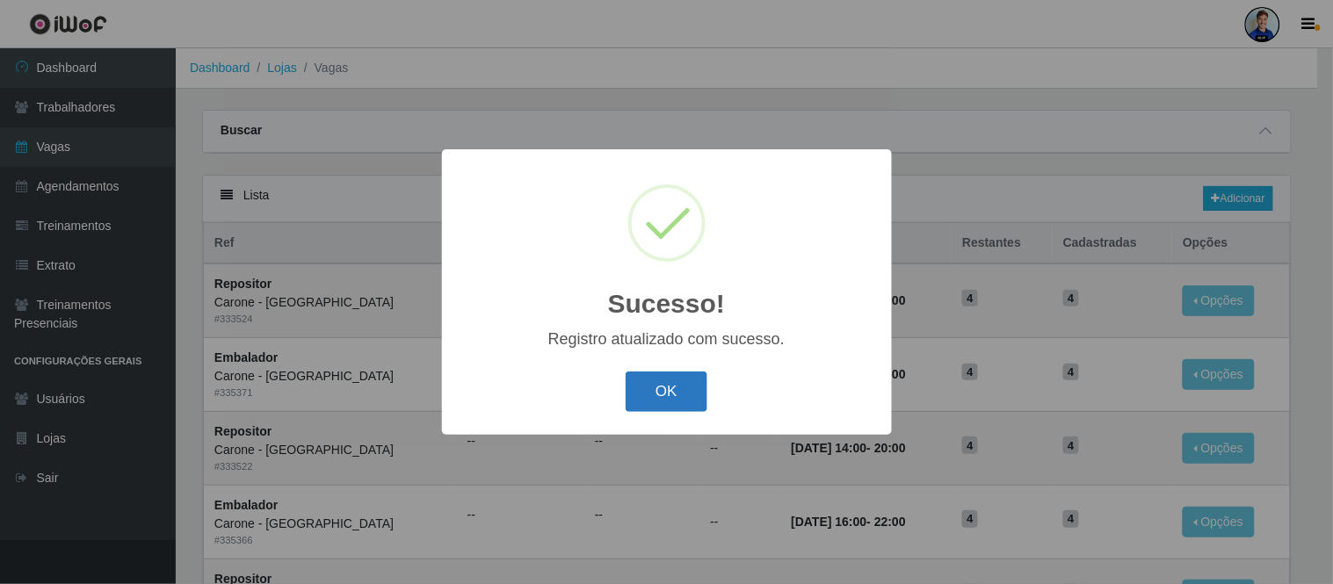
click at [652, 398] on button "OK" at bounding box center [667, 392] width 82 height 41
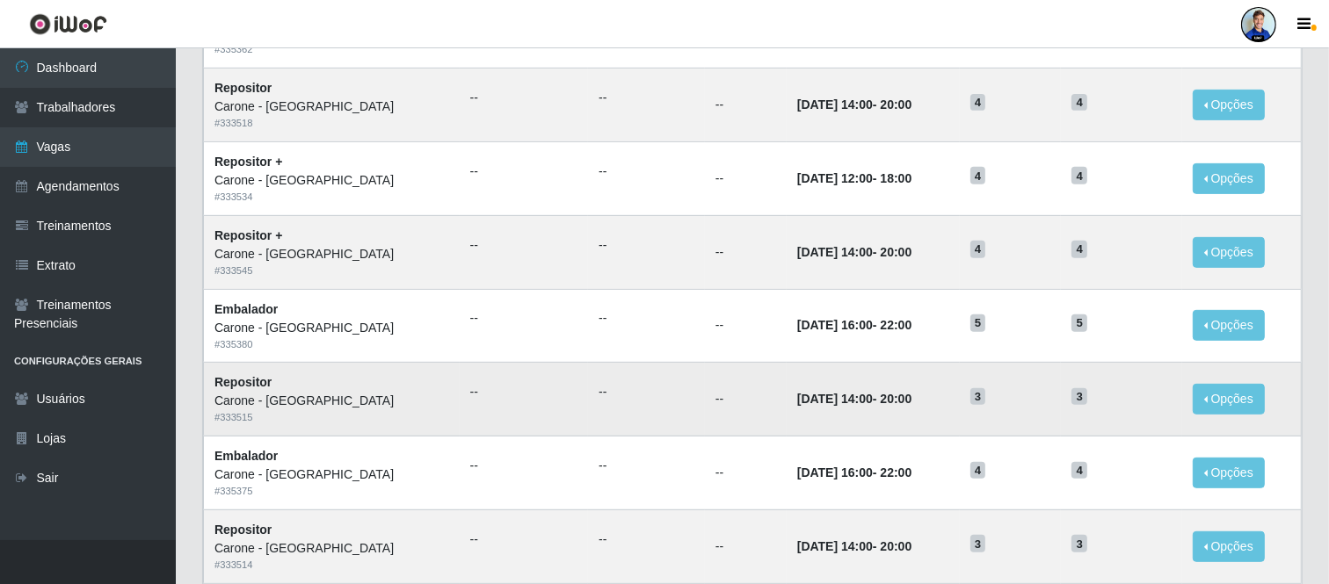
scroll to position [683, 0]
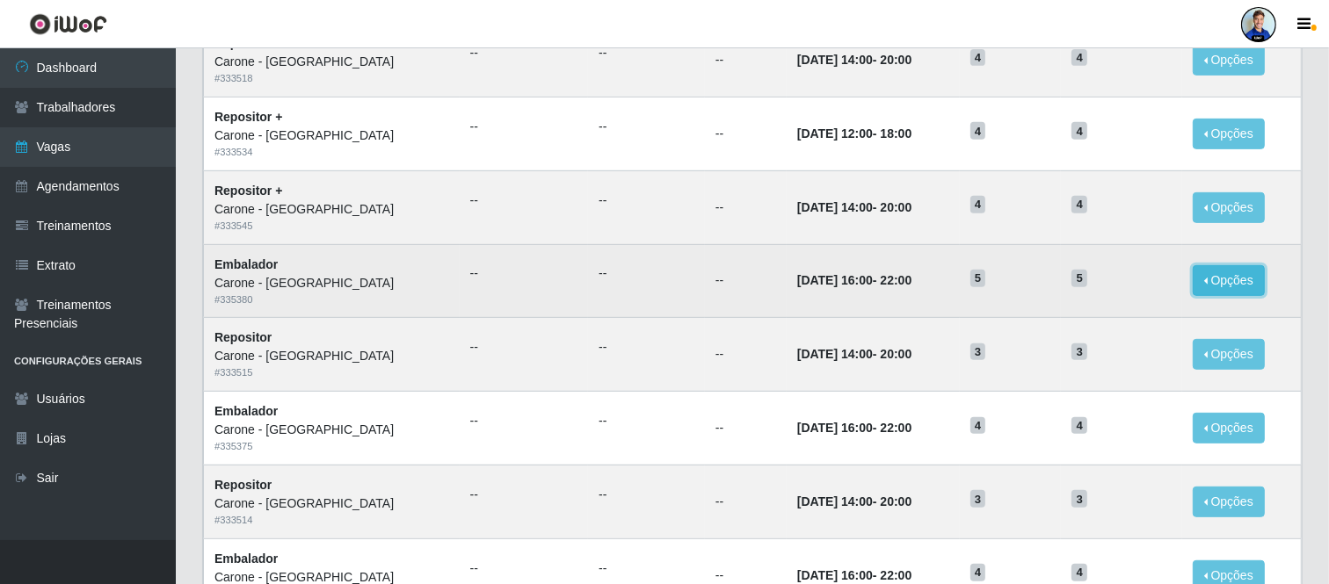
click at [1235, 269] on button "Opções" at bounding box center [1229, 280] width 72 height 31
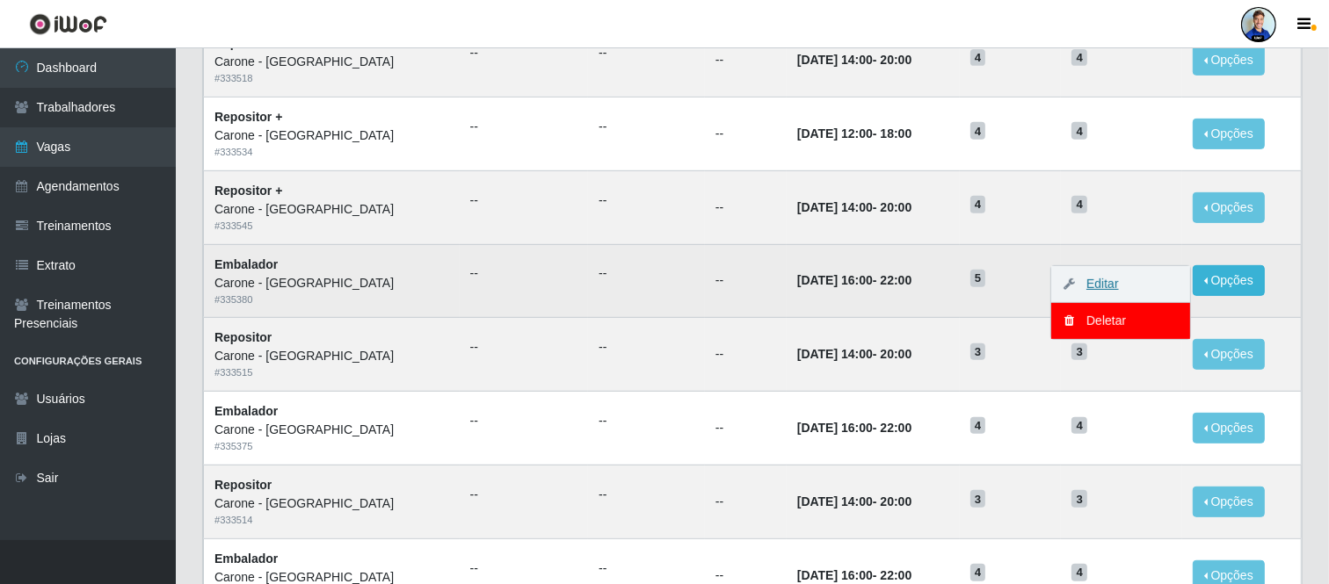
click at [1099, 288] on link "Editar" at bounding box center [1094, 284] width 50 height 14
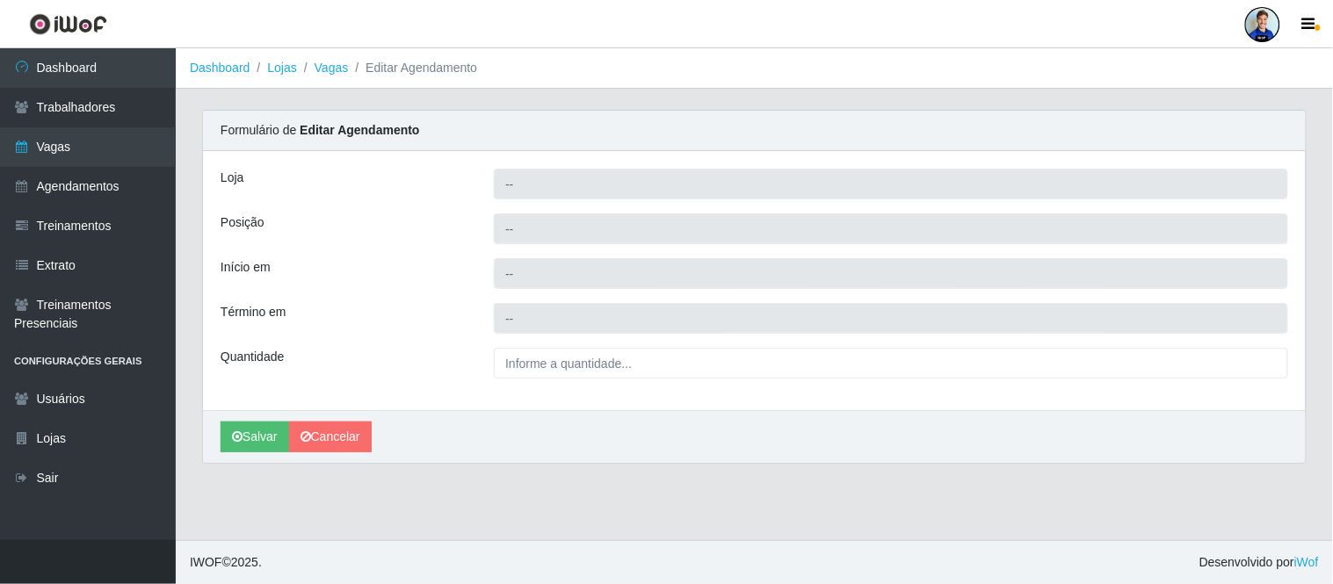
type input "[PERSON_NAME] - [GEOGRAPHIC_DATA]"
type input "Embalador"
type input "2025-10-17 16:00:00"
type input "2025-10-17 22:00:00"
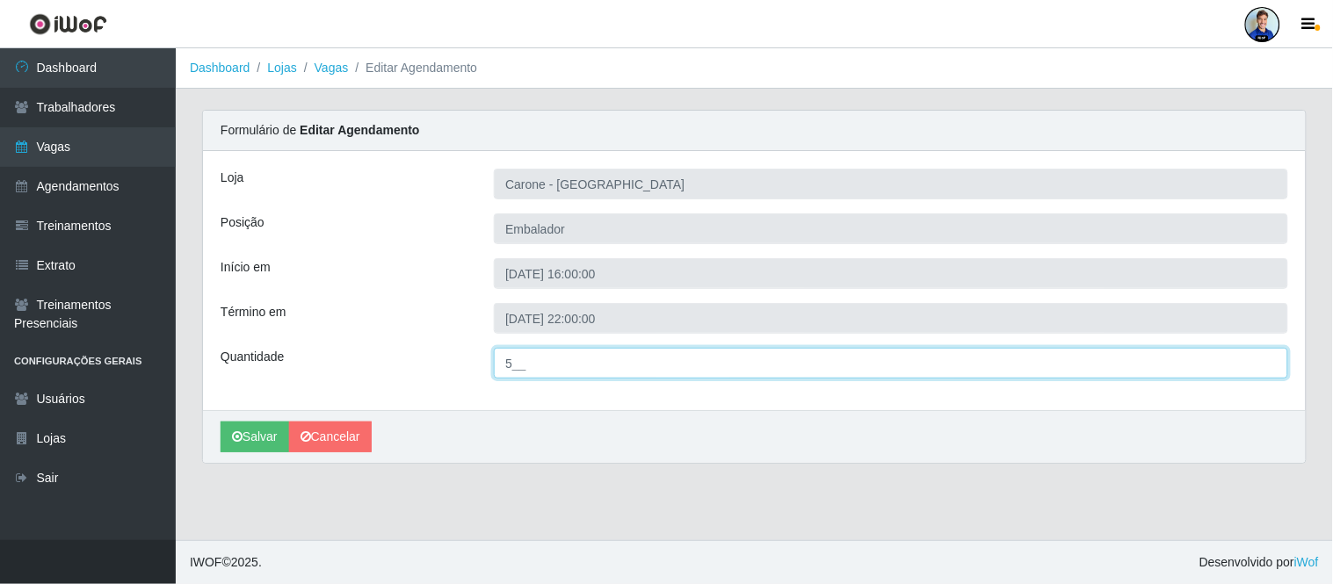
click at [515, 370] on input "5__" at bounding box center [891, 363] width 794 height 31
type input "4__"
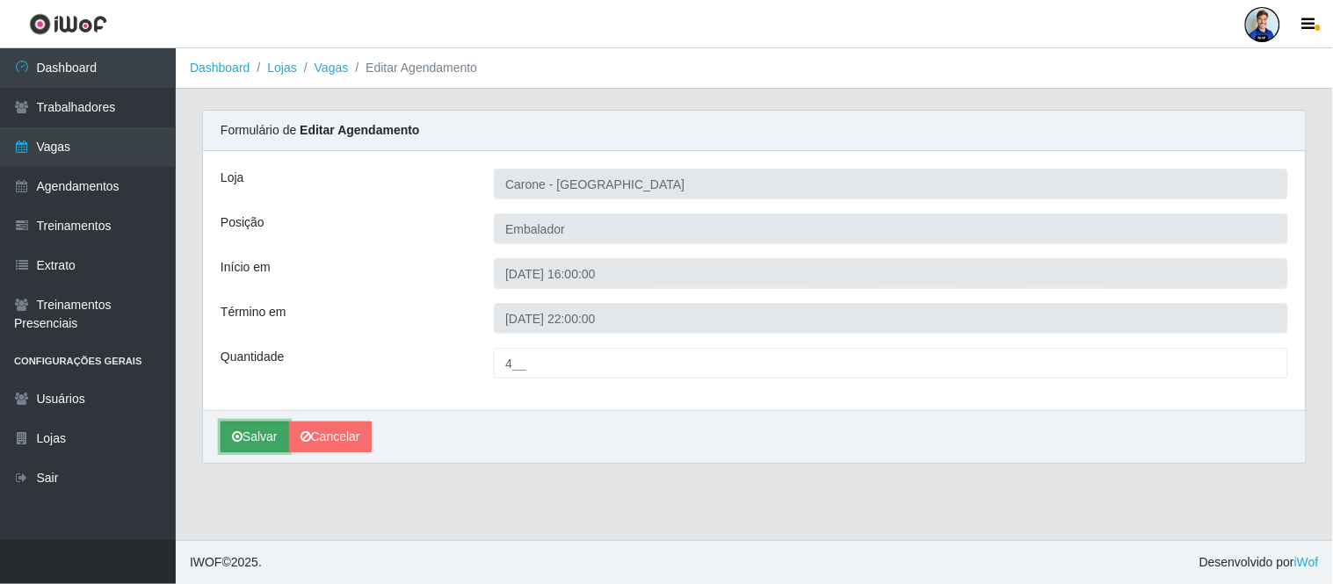
click at [243, 431] on button "Salvar" at bounding box center [255, 437] width 69 height 31
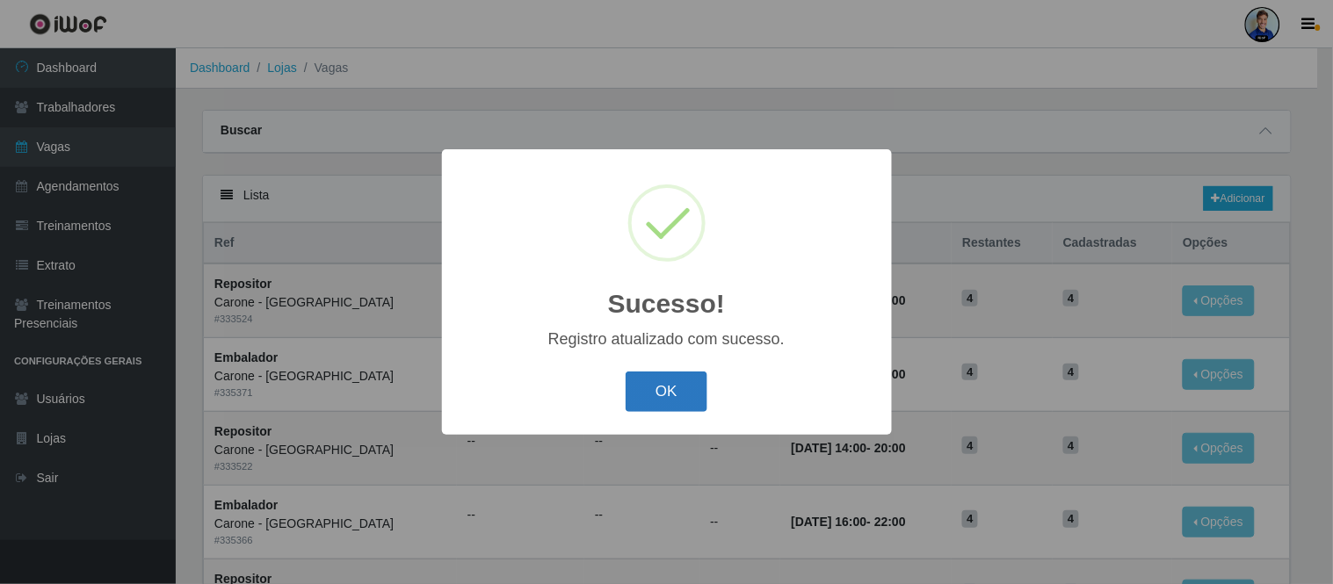
click at [706, 375] on button "OK" at bounding box center [667, 392] width 82 height 41
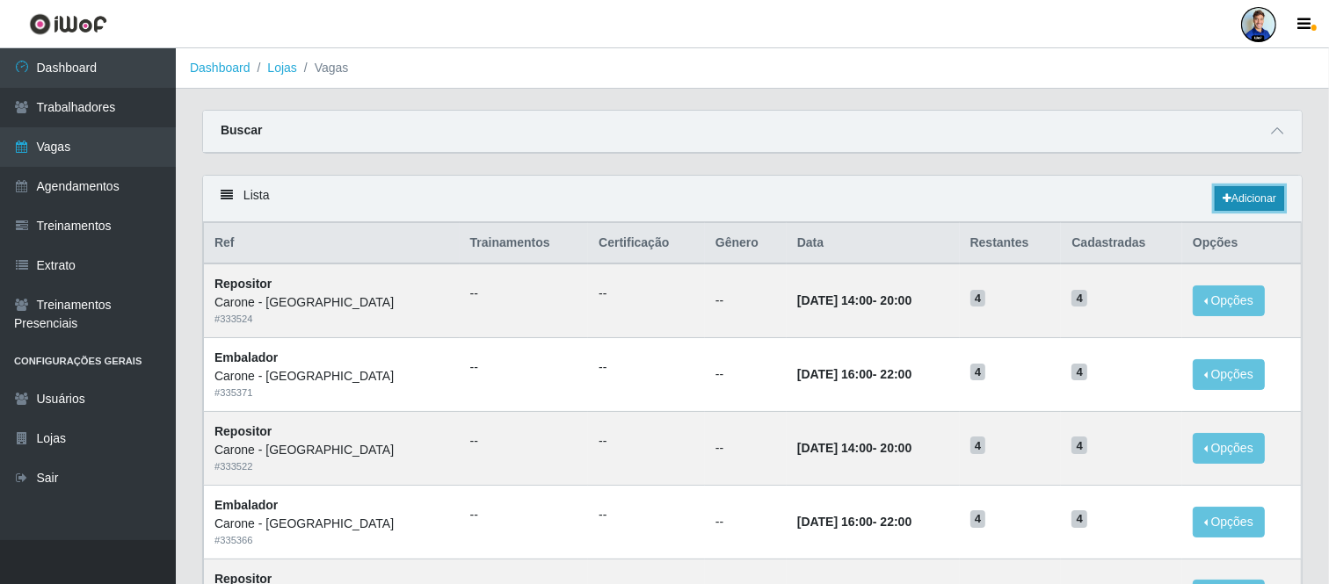
click at [1241, 198] on link "Adicionar" at bounding box center [1248, 198] width 69 height 25
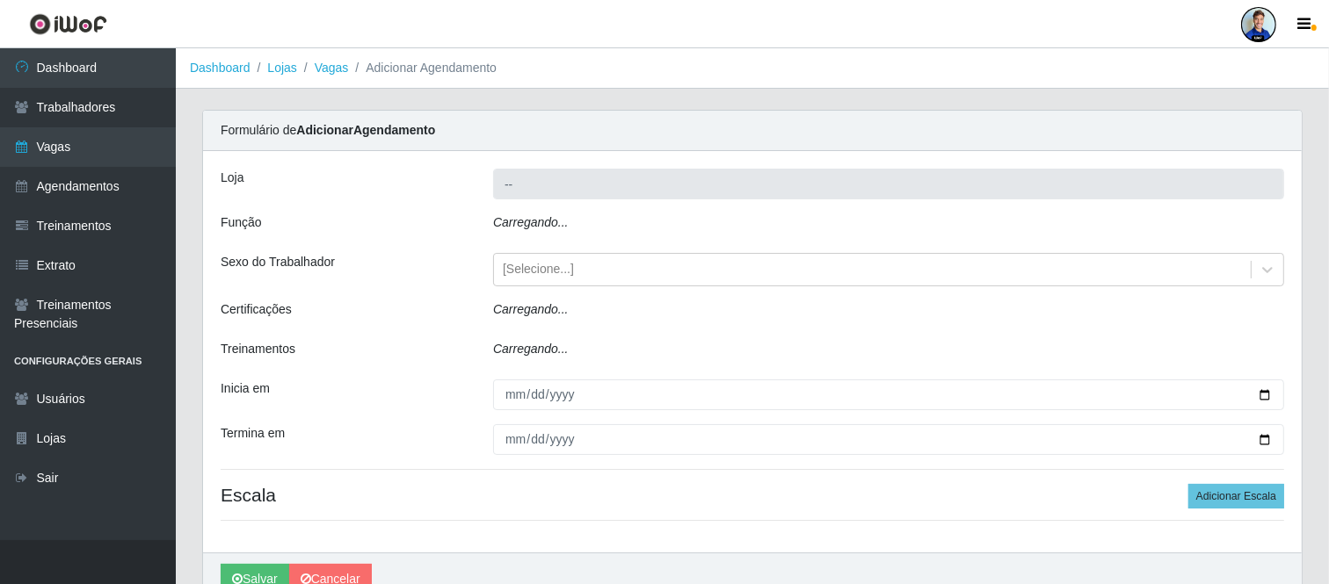
type input "[PERSON_NAME] - [GEOGRAPHIC_DATA]"
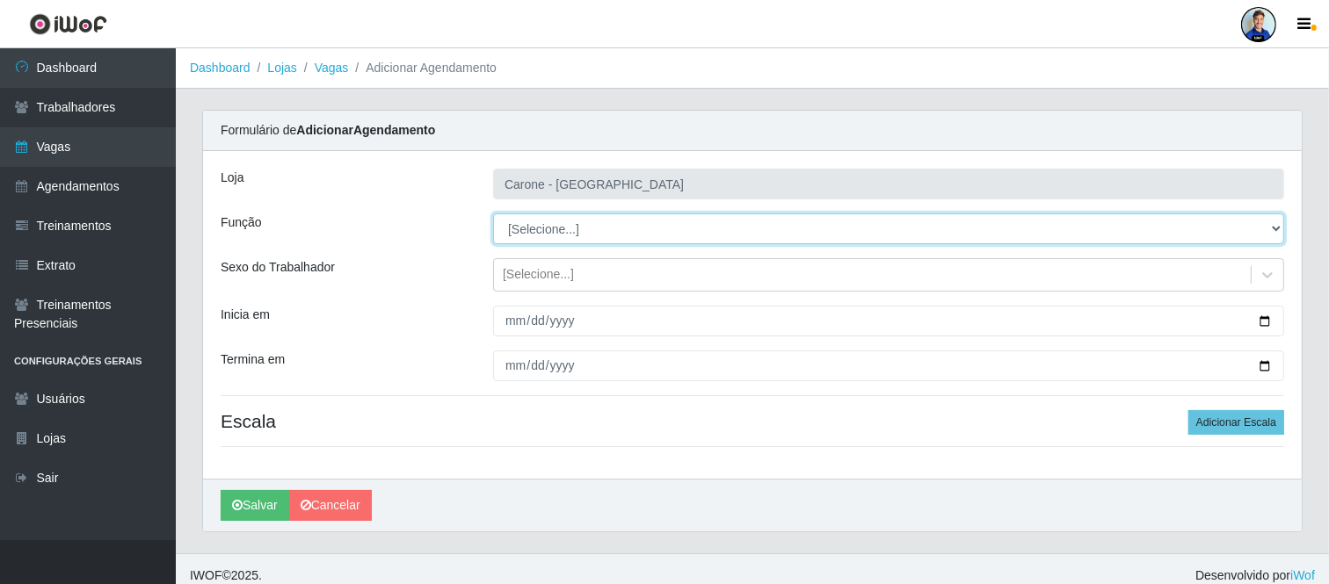
click at [548, 240] on select "[Selecione...] Embalador Embalador + Embalador ++ Repositor Repositor + Reposit…" at bounding box center [888, 229] width 791 height 31
drag, startPoint x: 577, startPoint y: 231, endPoint x: 587, endPoint y: 237, distance: 11.5
click at [577, 231] on select "[Selecione...] Embalador Embalador + Embalador ++ Repositor Repositor + Reposit…" at bounding box center [888, 229] width 791 height 31
select select "70"
click at [493, 214] on select "[Selecione...] Embalador Embalador + Embalador ++ Repositor Repositor + Reposit…" at bounding box center [888, 229] width 791 height 31
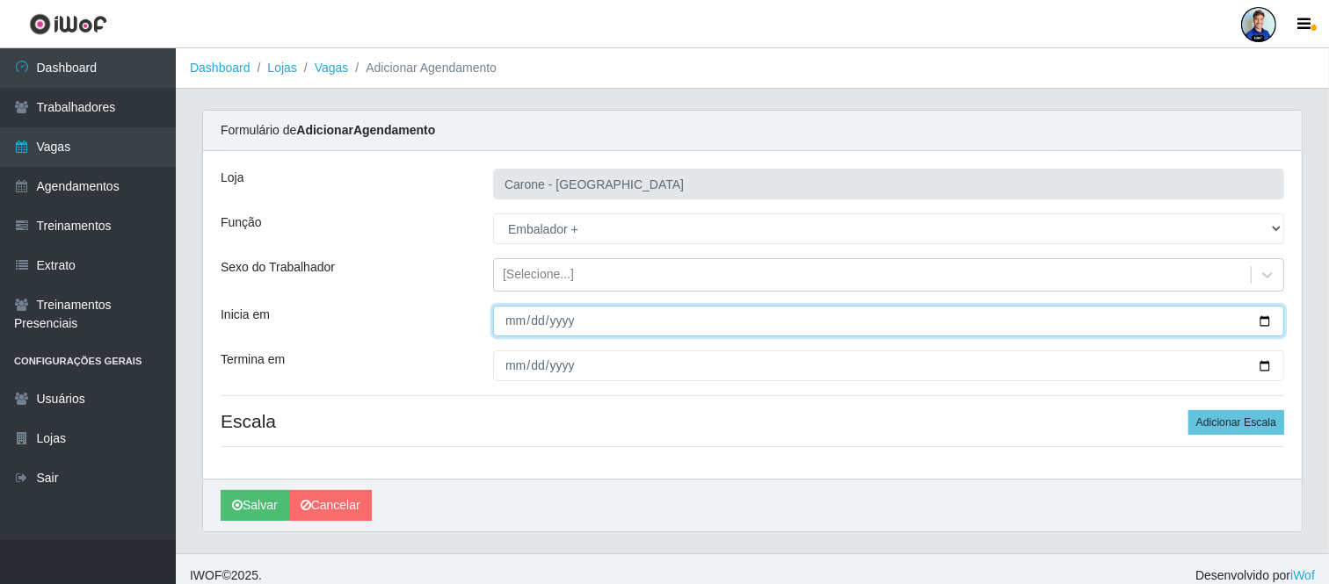
click at [562, 311] on input "Inicia em" at bounding box center [888, 321] width 791 height 31
click at [510, 323] on input "Inicia em" at bounding box center [888, 321] width 791 height 31
type input "[DATE]"
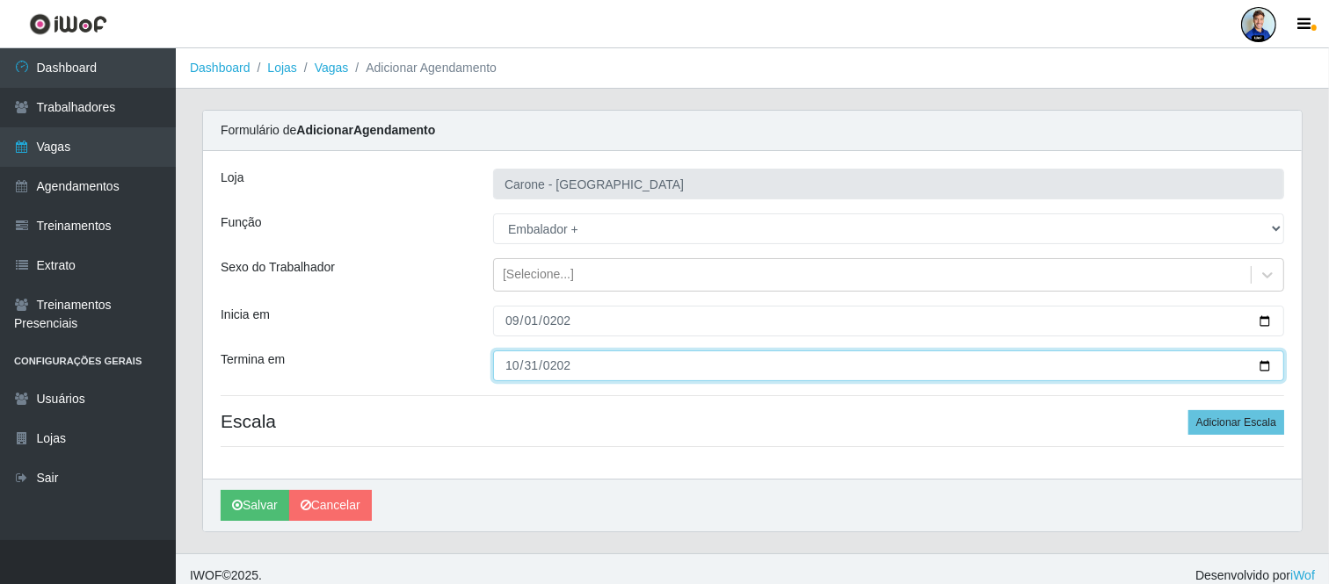
type input "[DATE]"
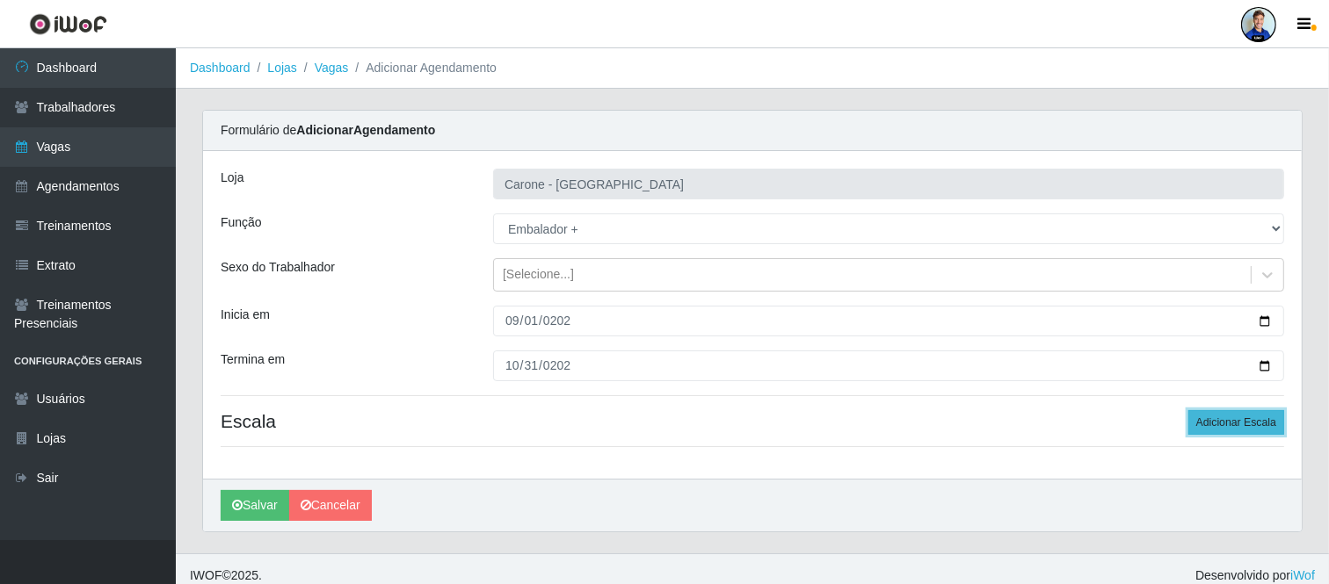
click at [1228, 424] on button "Adicionar Escala" at bounding box center [1236, 422] width 96 height 25
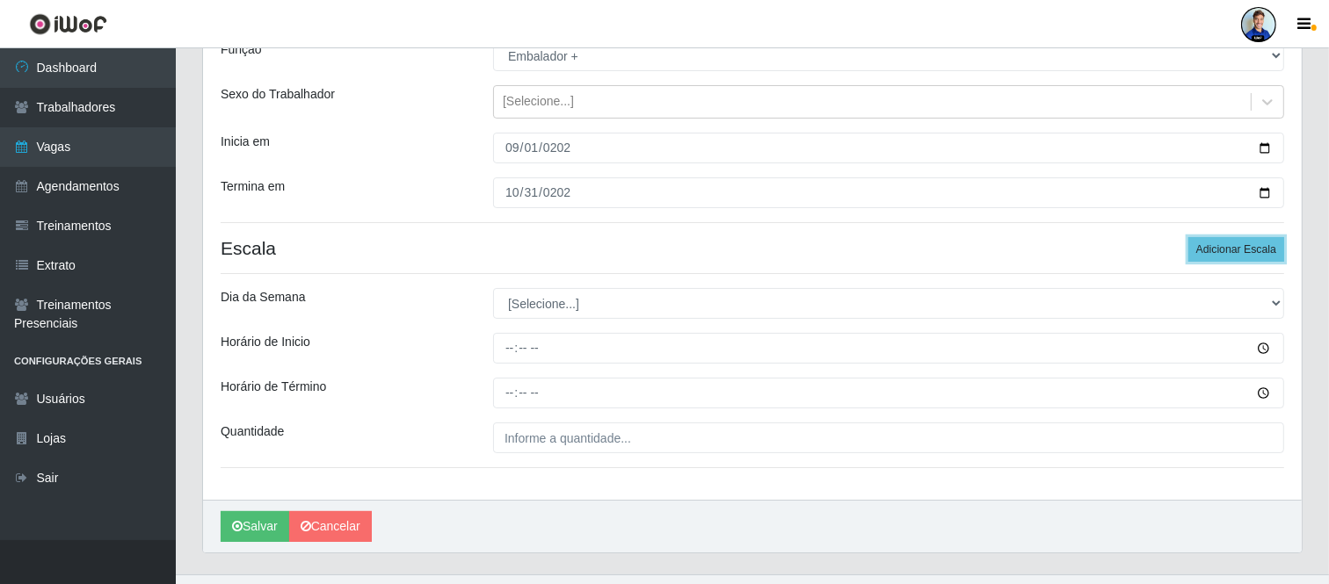
scroll to position [207, 0]
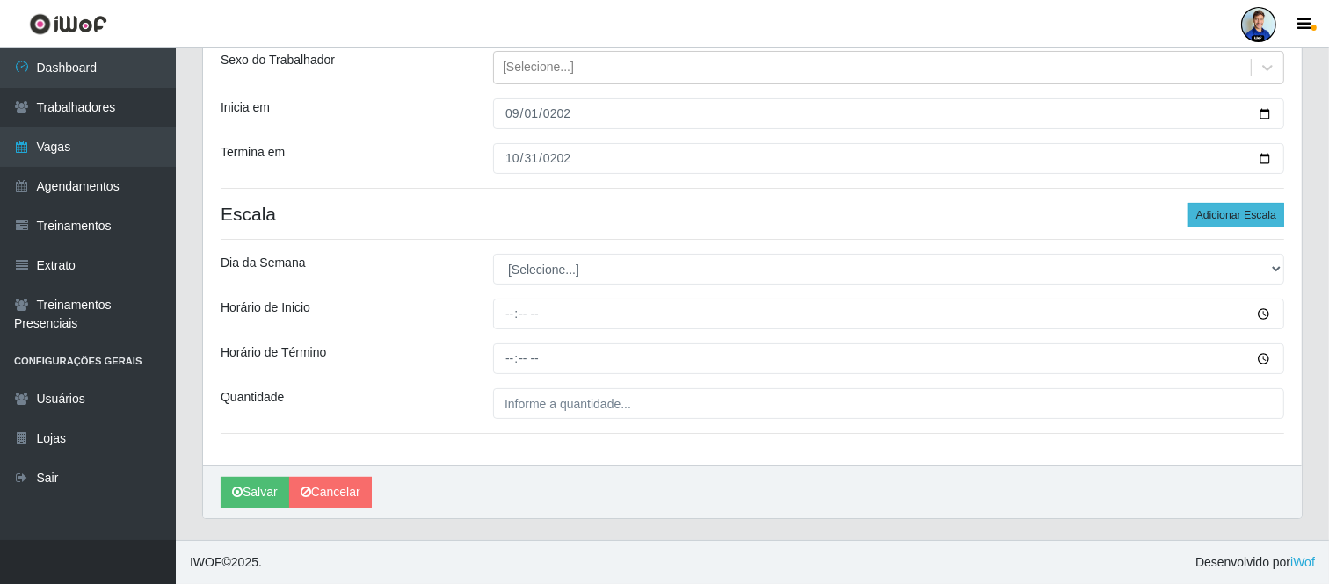
click at [1234, 203] on div "[PERSON_NAME] - [GEOGRAPHIC_DATA] Função [Selecione...] Embalador Embalador + E…" at bounding box center [752, 205] width 1098 height 522
click at [1223, 221] on button "Adicionar Escala" at bounding box center [1236, 215] width 96 height 25
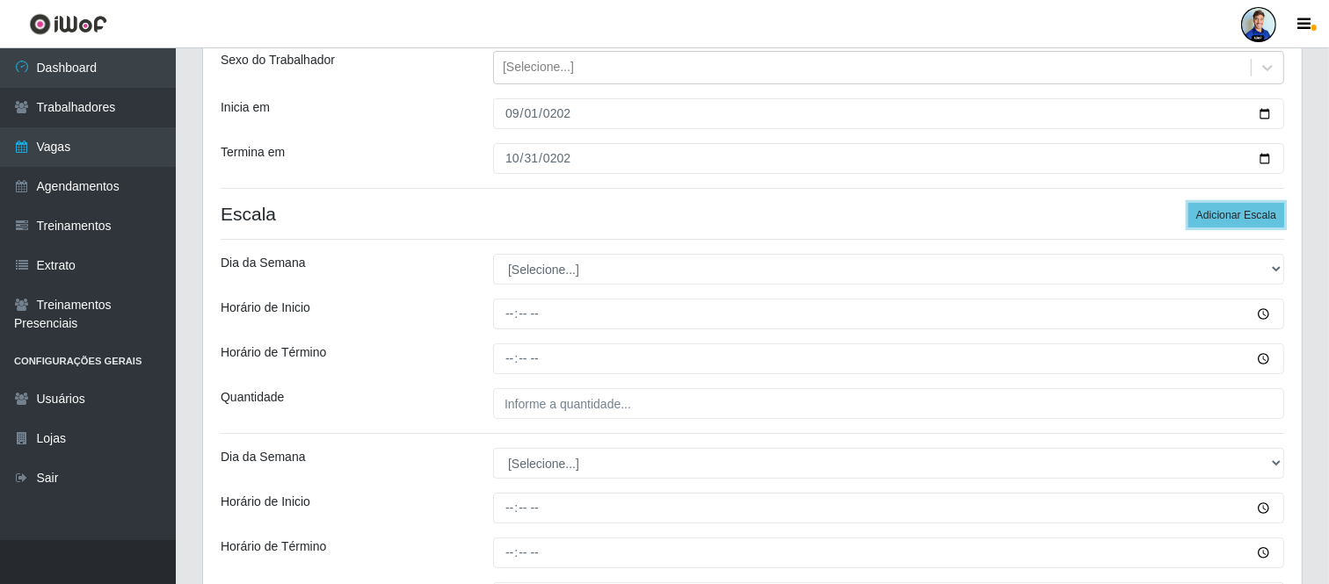
scroll to position [207, 0]
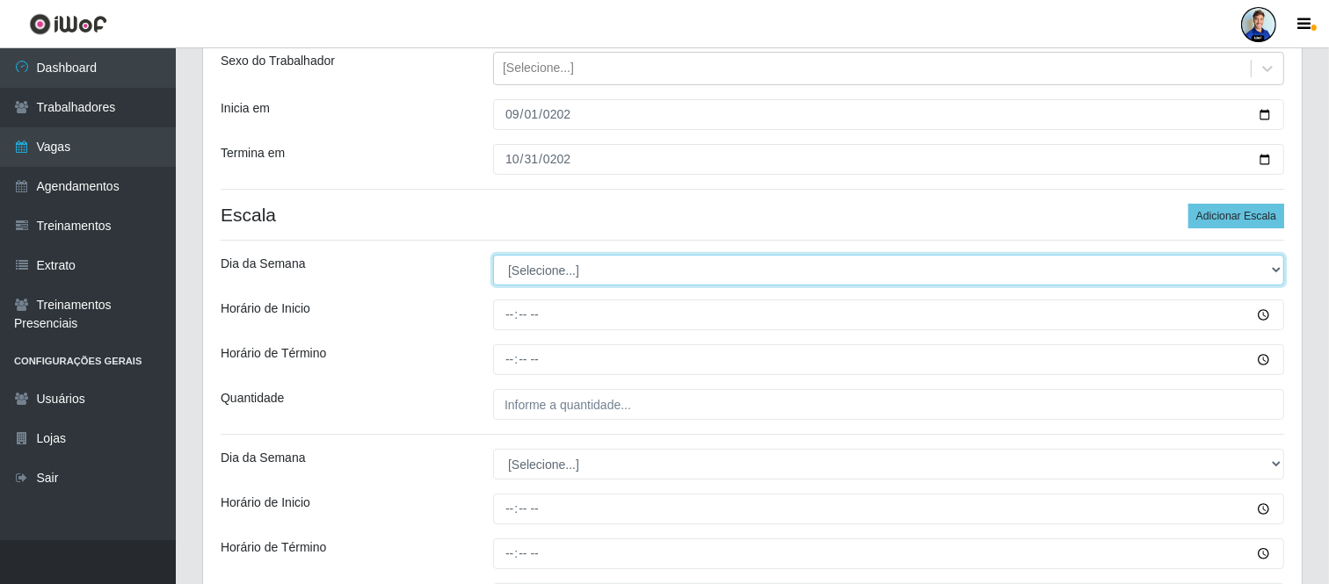
click at [540, 278] on select "[Selecione...] Segunda Terça Quarta Quinta Sexta Sábado Domingo" at bounding box center [888, 270] width 791 height 31
select select "6"
click at [493, 255] on select "[Selecione...] Segunda Terça Quarta Quinta Sexta Sábado Domingo" at bounding box center [888, 270] width 791 height 31
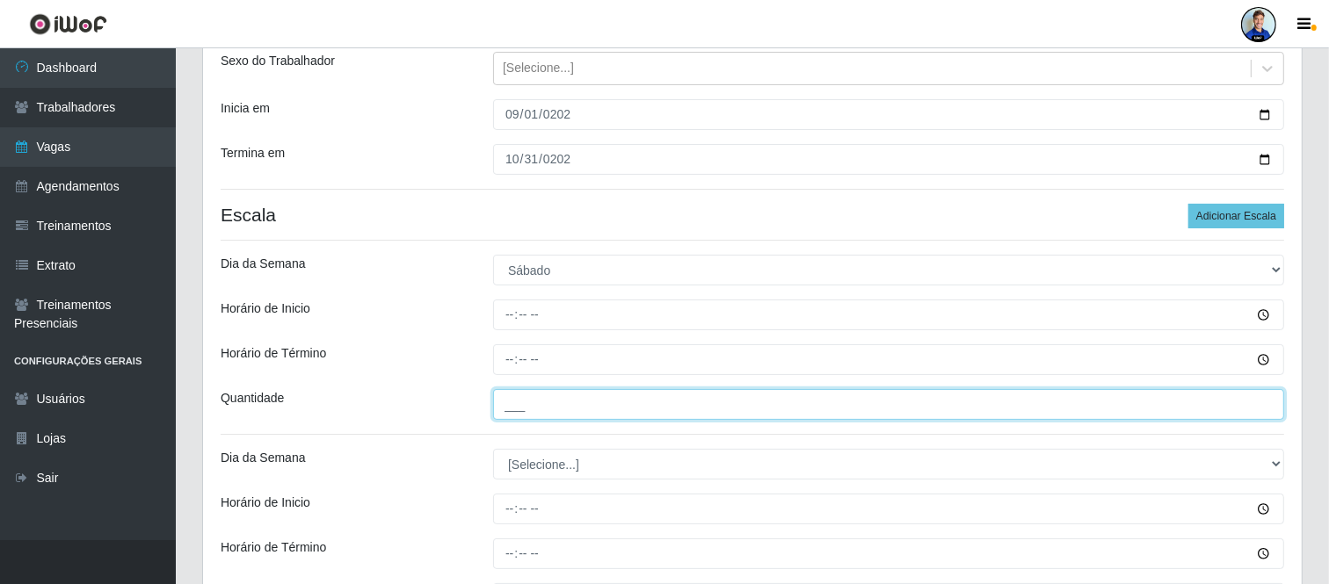
click at [540, 401] on input "___" at bounding box center [888, 404] width 791 height 31
type input "2__"
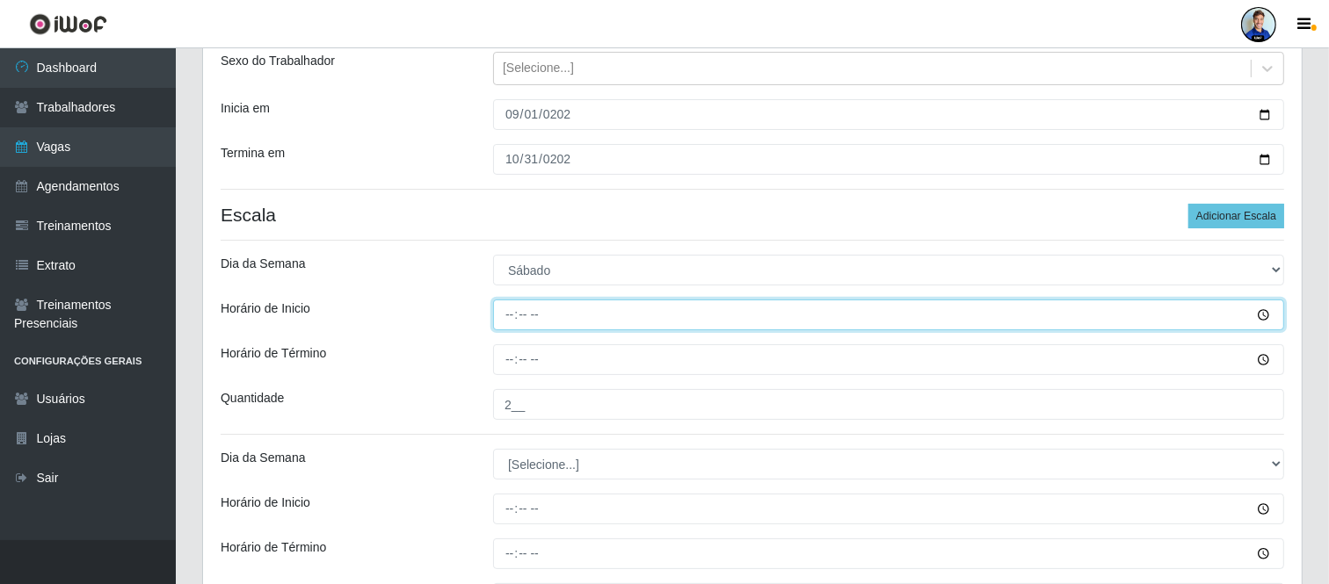
click at [504, 313] on input "Horário de Inicio" at bounding box center [888, 315] width 791 height 31
type input "09:00"
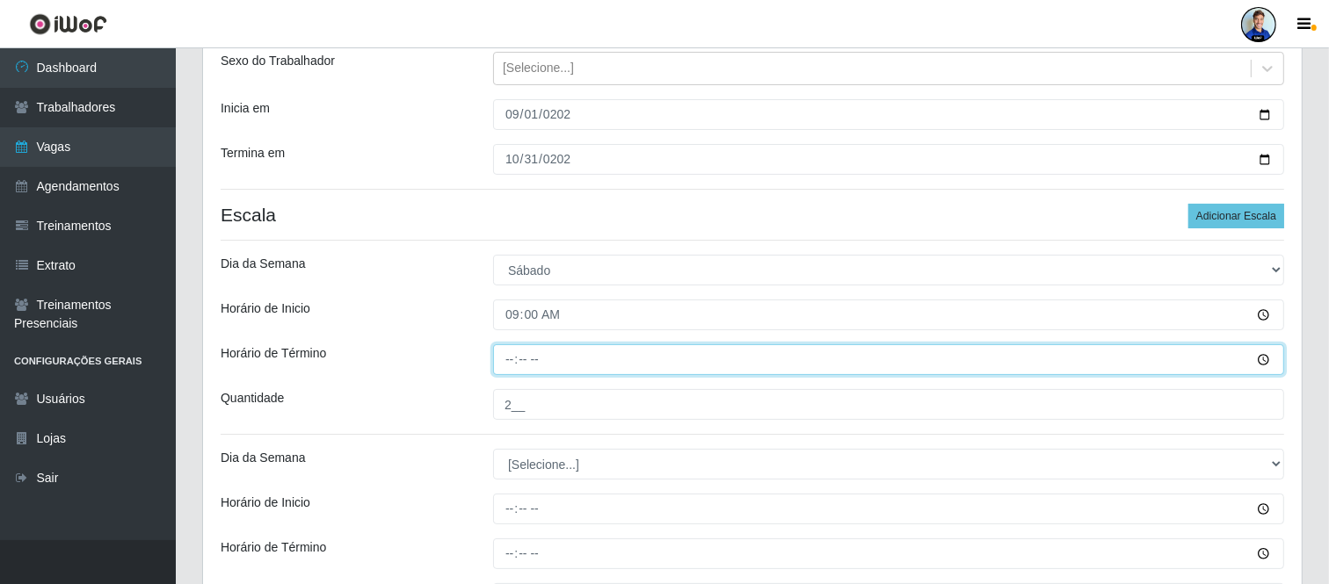
type input "13:00"
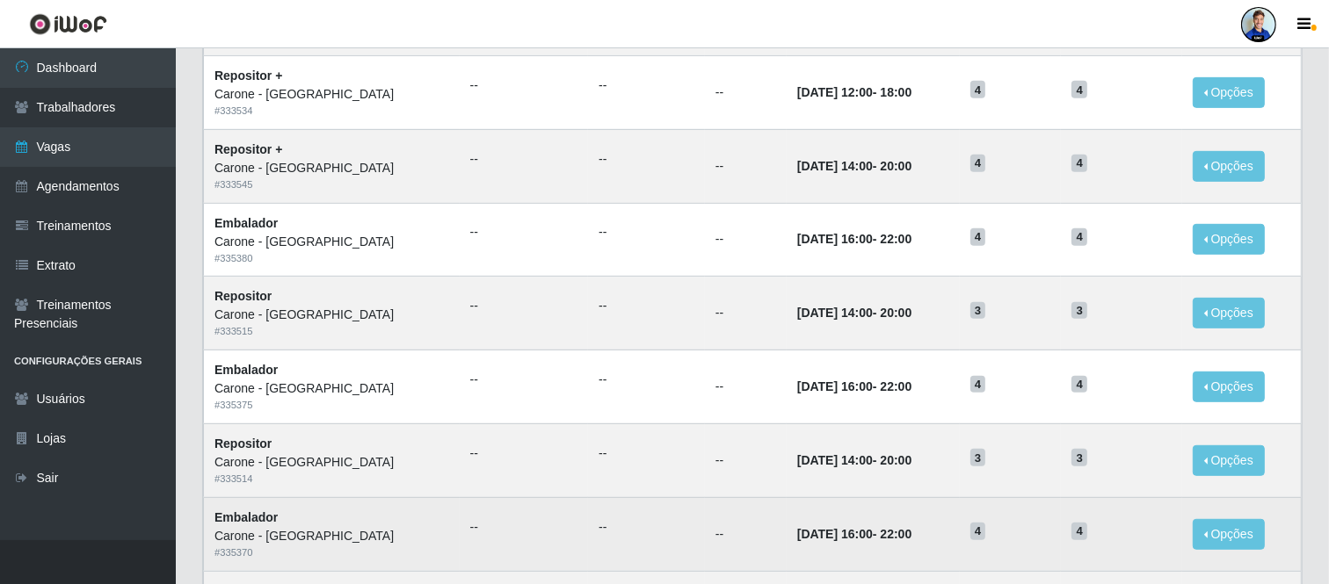
scroll to position [905, 0]
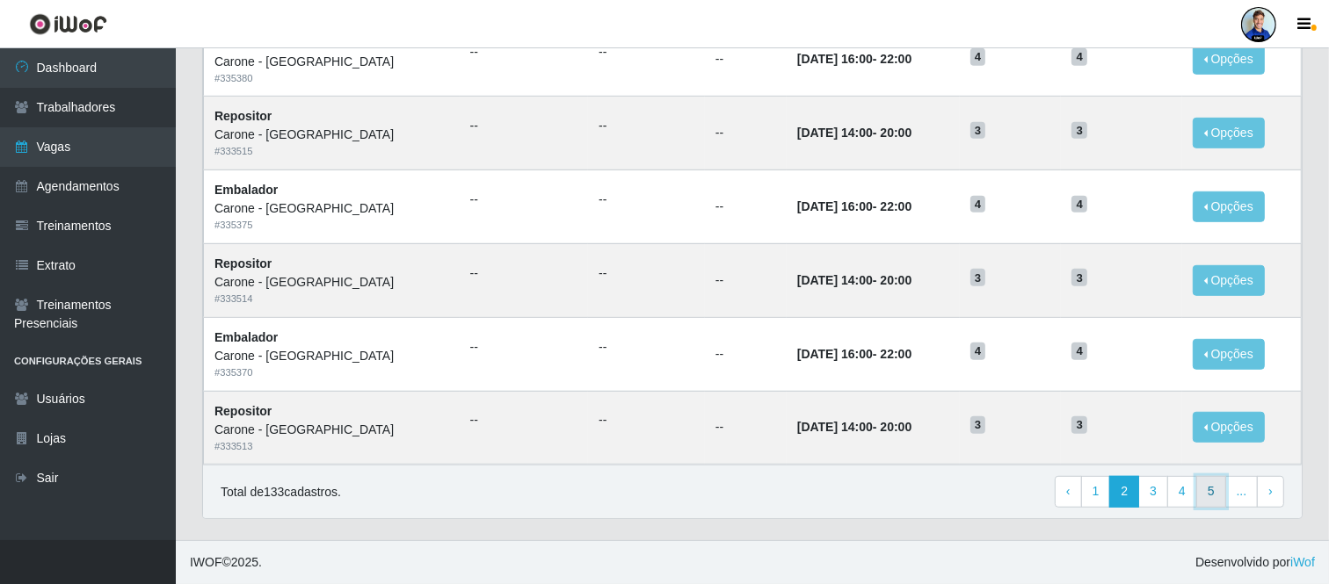
click at [1202, 495] on link "5" at bounding box center [1211, 492] width 30 height 32
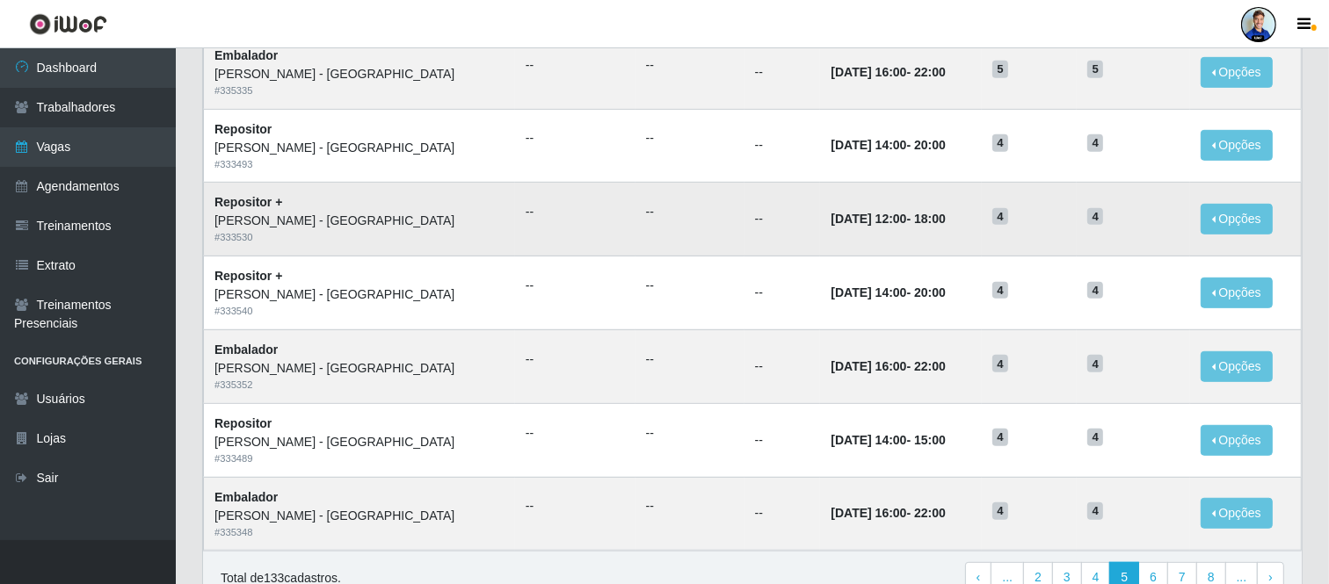
scroll to position [905, 0]
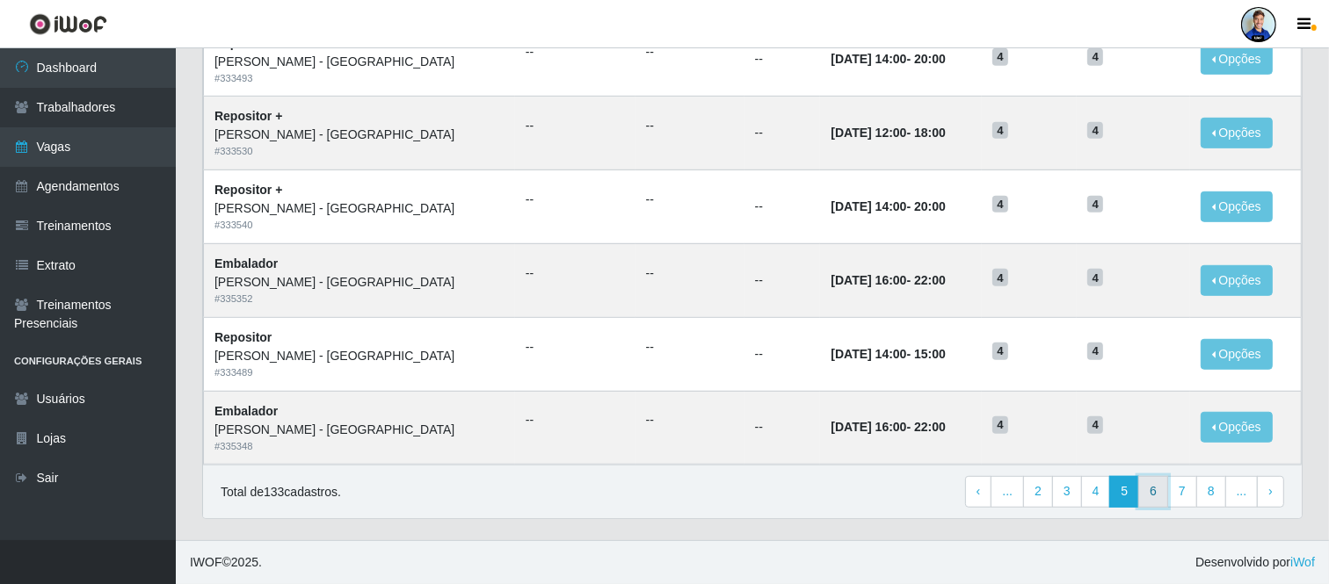
click at [1156, 496] on link "6" at bounding box center [1153, 492] width 30 height 32
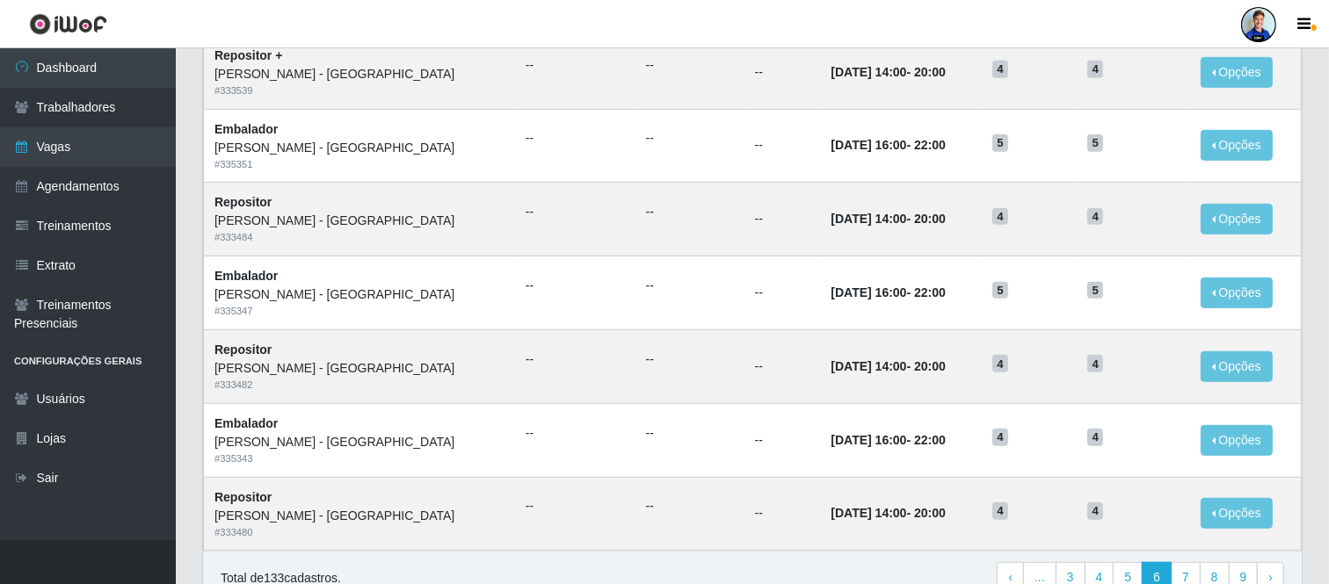
scroll to position [905, 0]
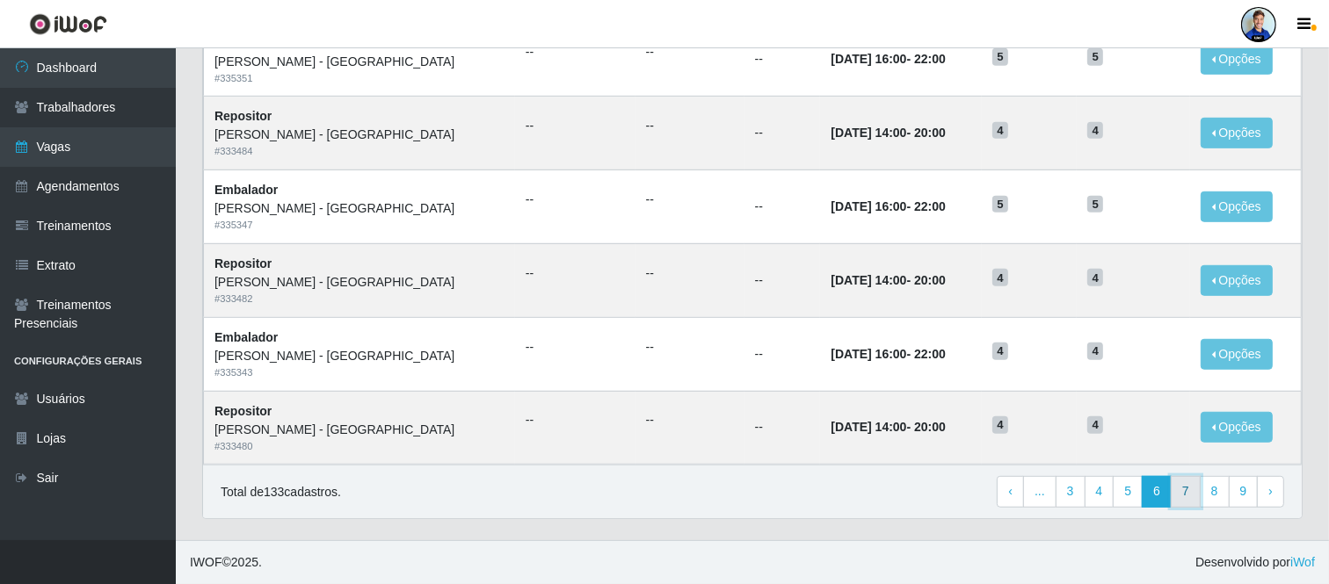
click at [1182, 487] on link "7" at bounding box center [1186, 492] width 30 height 32
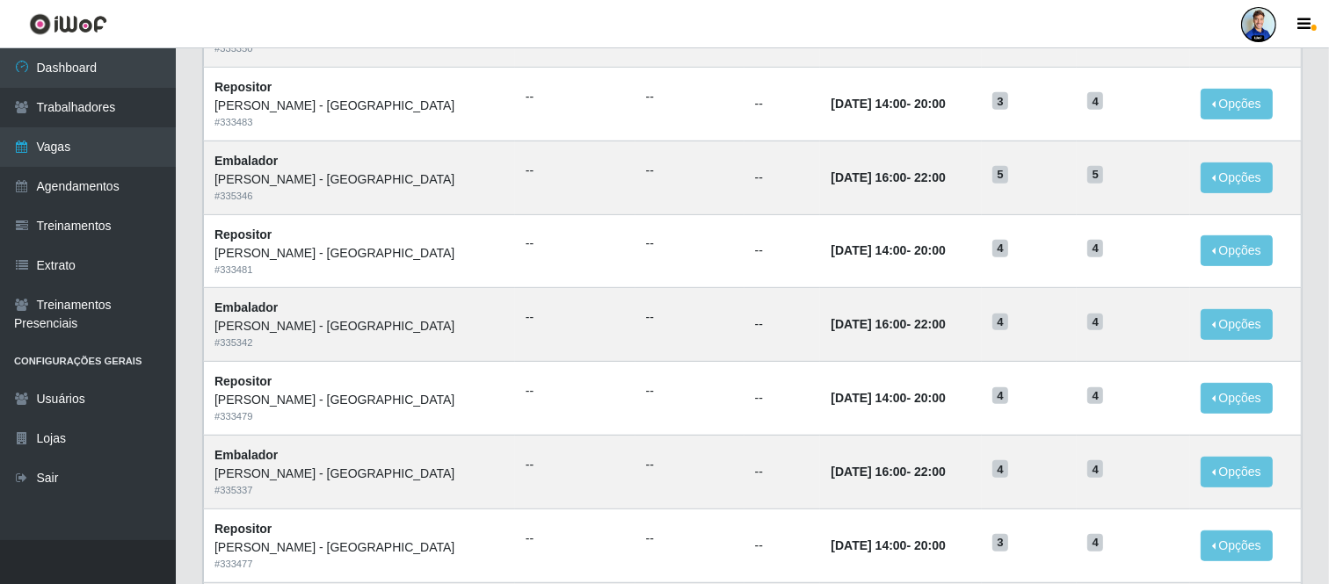
scroll to position [905, 0]
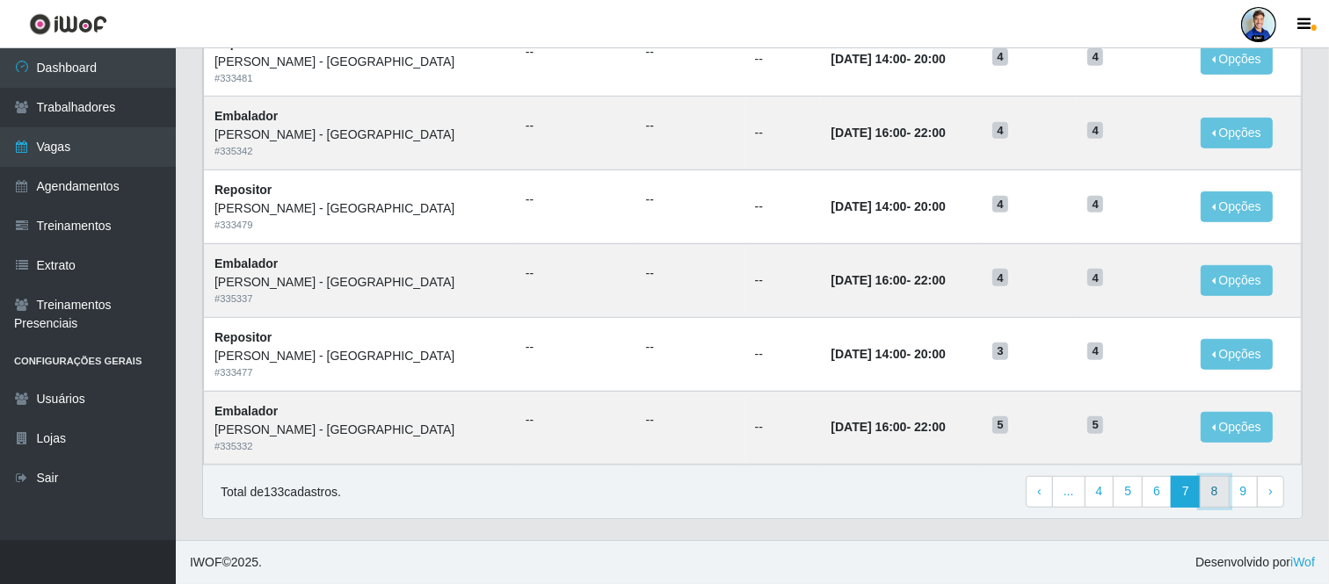
click at [1206, 505] on link "8" at bounding box center [1215, 492] width 30 height 32
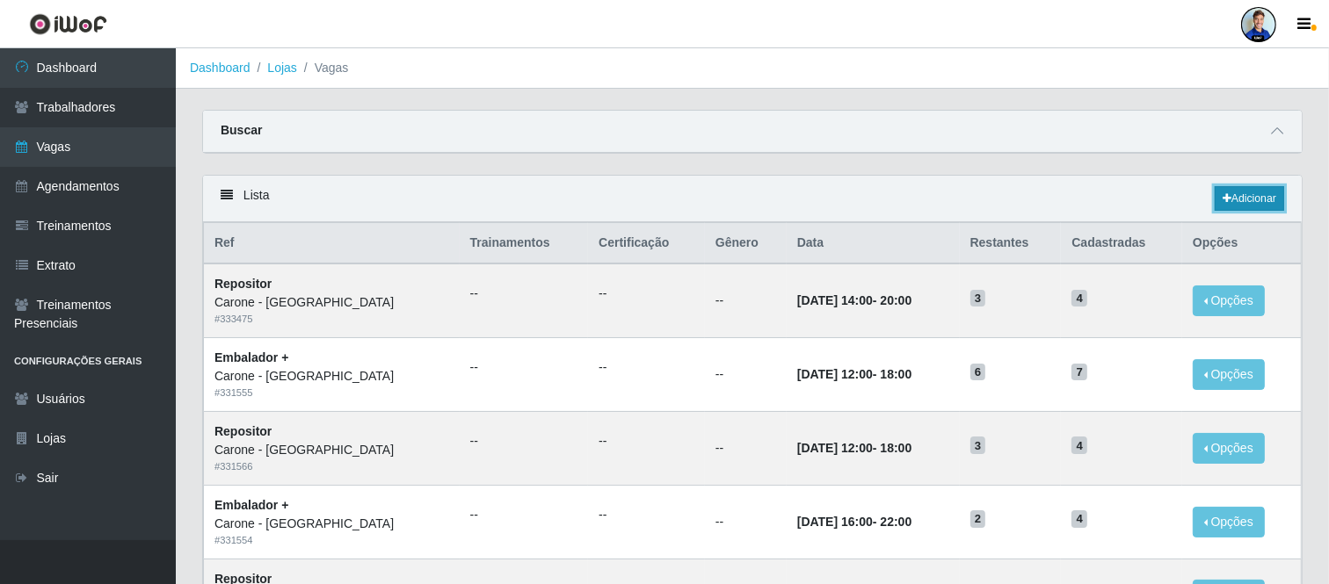
click at [1264, 207] on link "Adicionar" at bounding box center [1248, 198] width 69 height 25
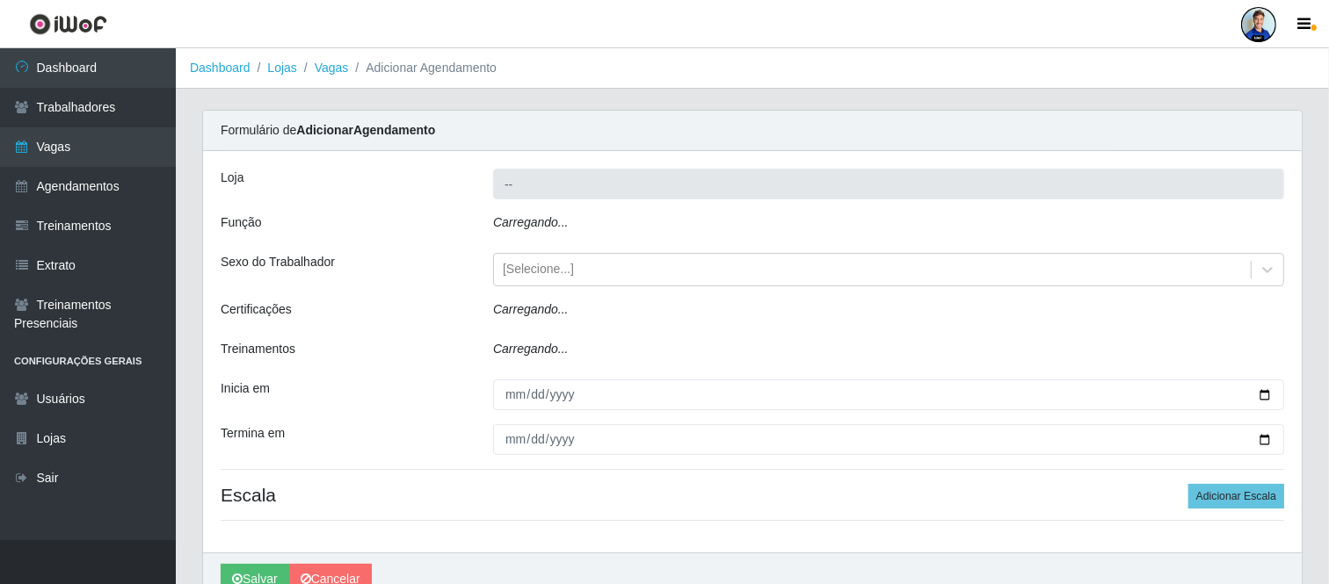
type input "Carone - [GEOGRAPHIC_DATA]"
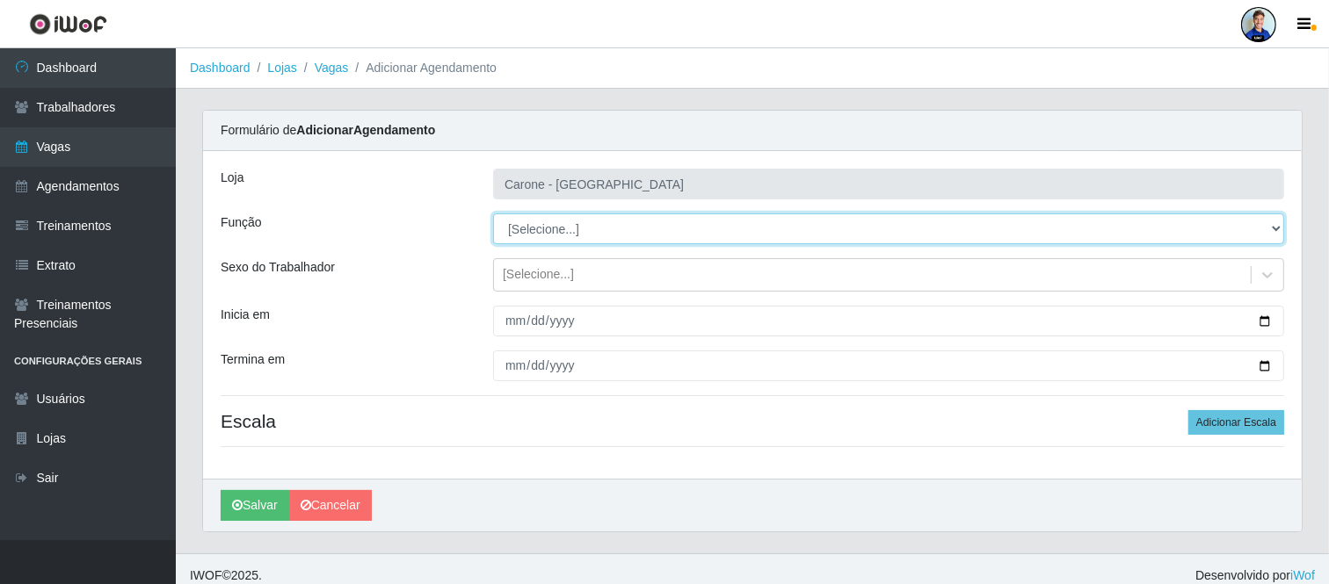
click at [576, 223] on select "[Selecione...] Embalador Embalador + Embalador ++ Repositor Repositor + Reposit…" at bounding box center [888, 229] width 791 height 31
select select "70"
click at [493, 214] on select "[Selecione...] Embalador Embalador + Embalador ++ Repositor Repositor + Reposit…" at bounding box center [888, 229] width 791 height 31
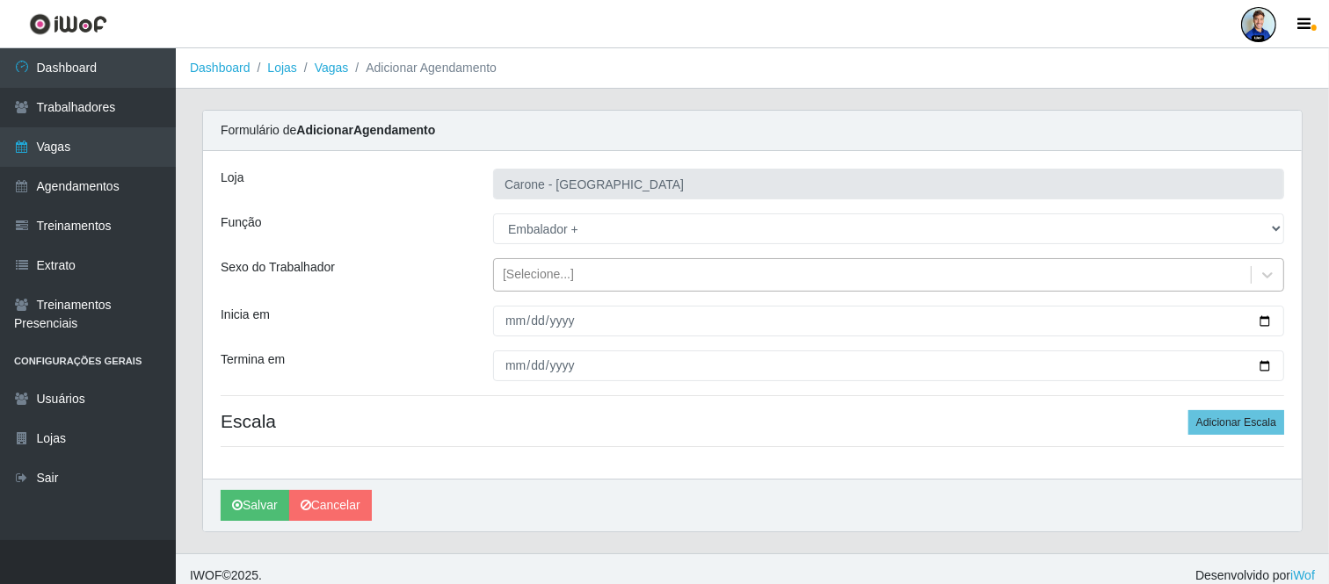
click at [564, 285] on div "[Selecione...]" at bounding box center [872, 275] width 757 height 29
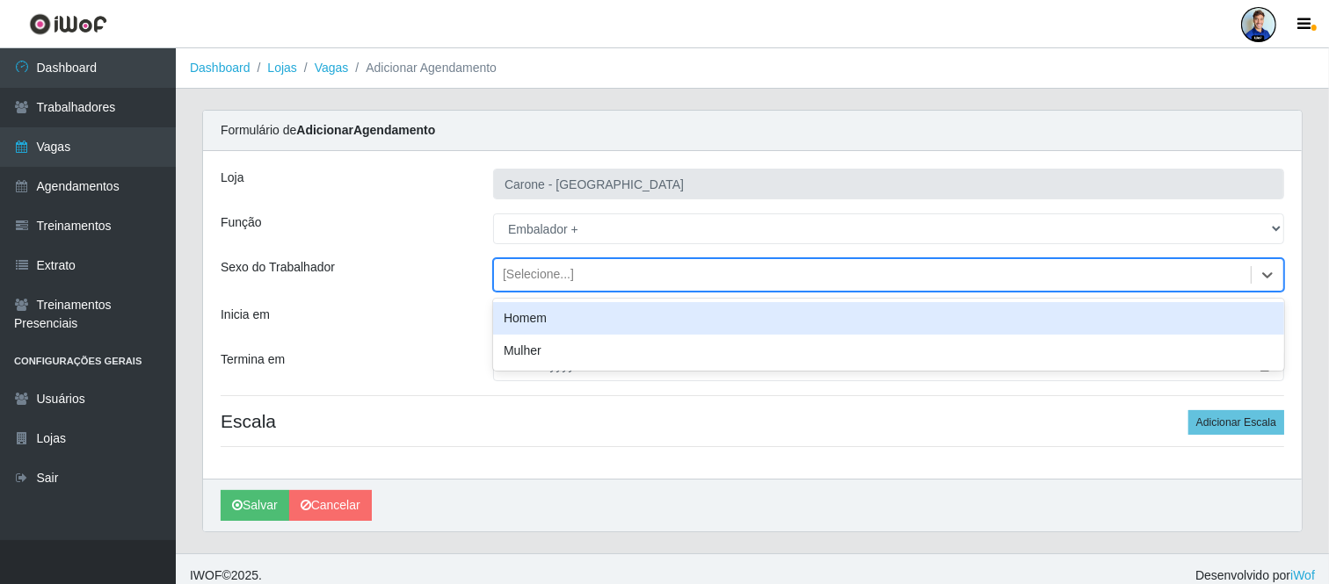
click at [564, 285] on div "[Selecione...]" at bounding box center [872, 275] width 757 height 29
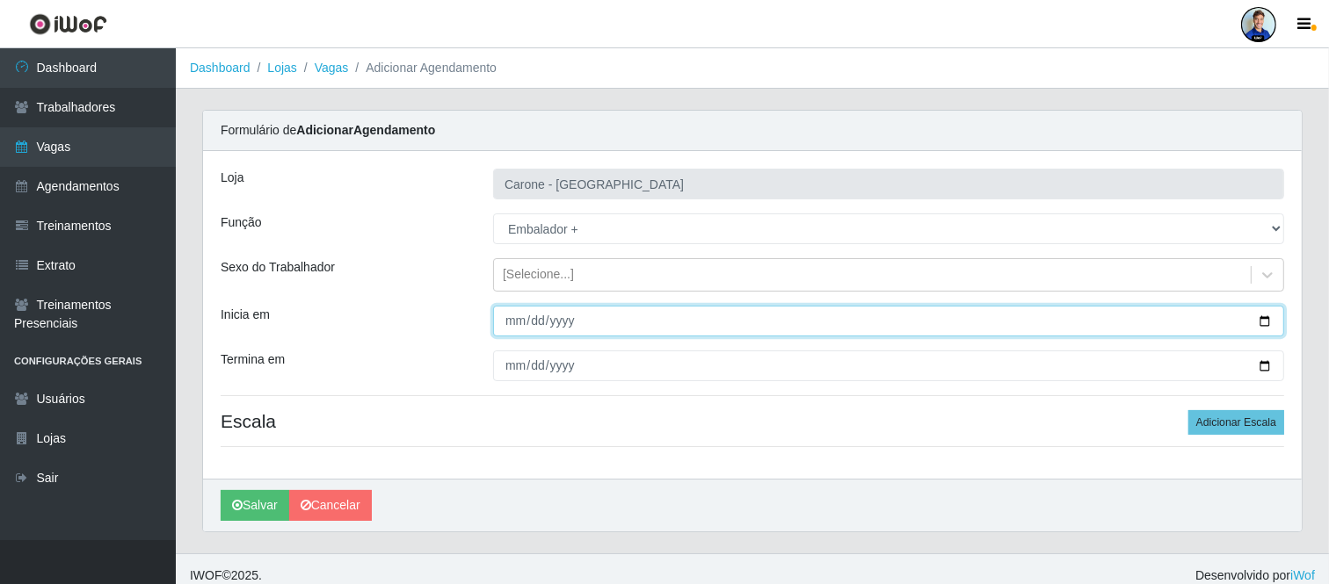
click at [551, 318] on input "Inicia em" at bounding box center [888, 321] width 791 height 31
type input "[DATE]"
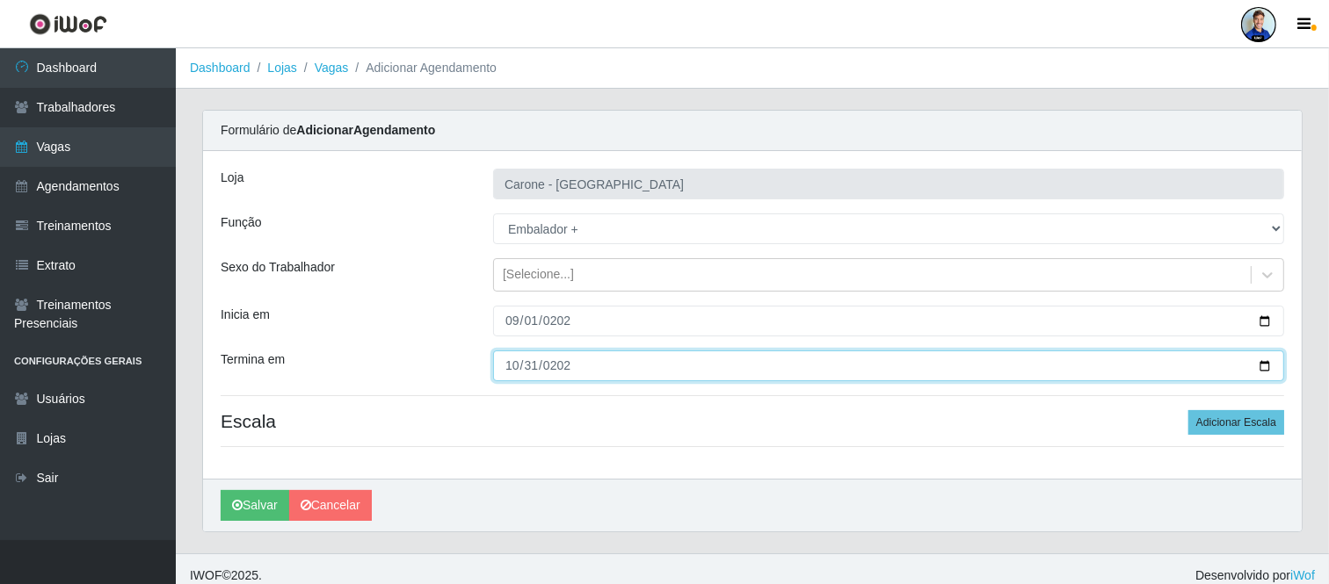
type input "[DATE]"
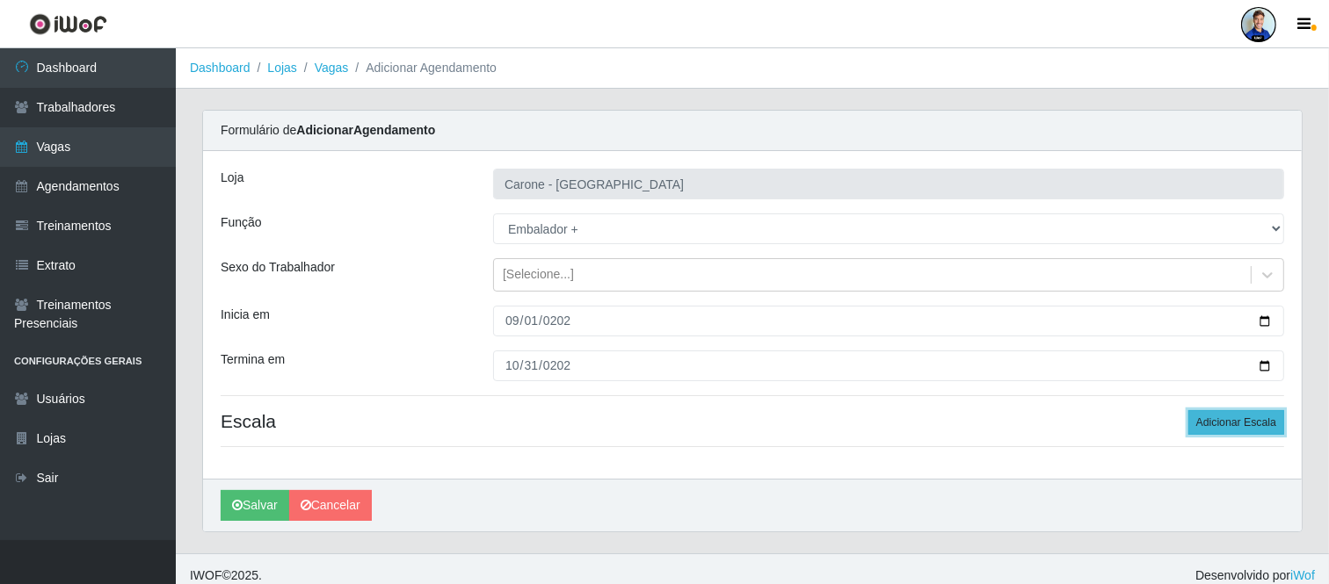
click at [1236, 426] on button "Adicionar Escala" at bounding box center [1236, 422] width 96 height 25
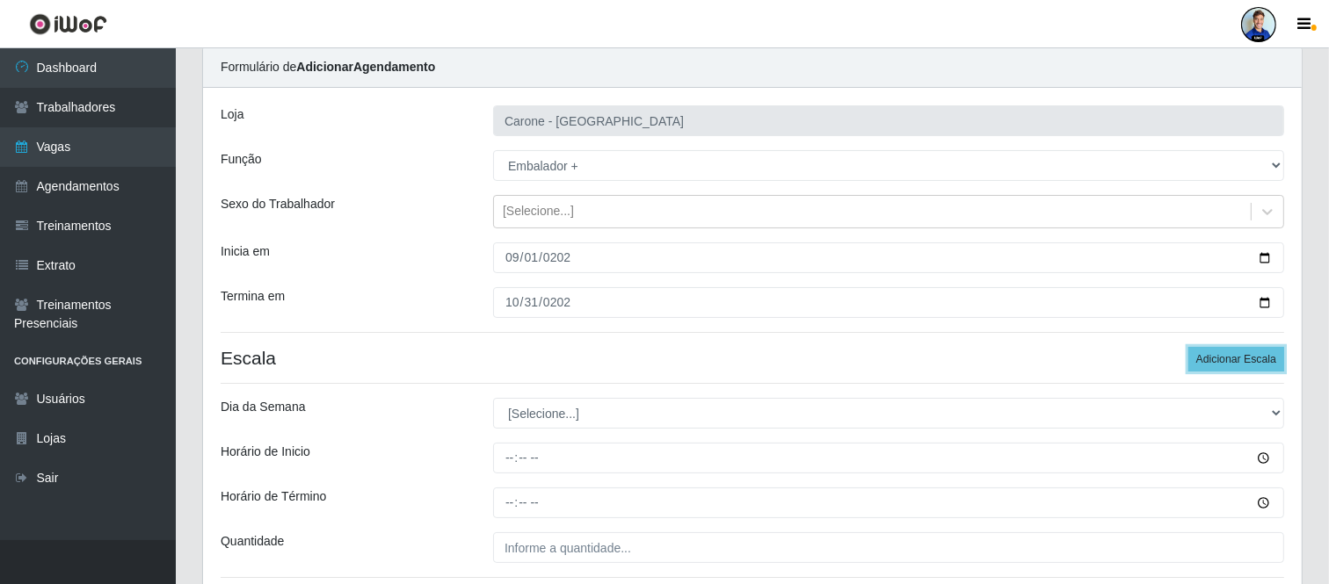
scroll to position [98, 0]
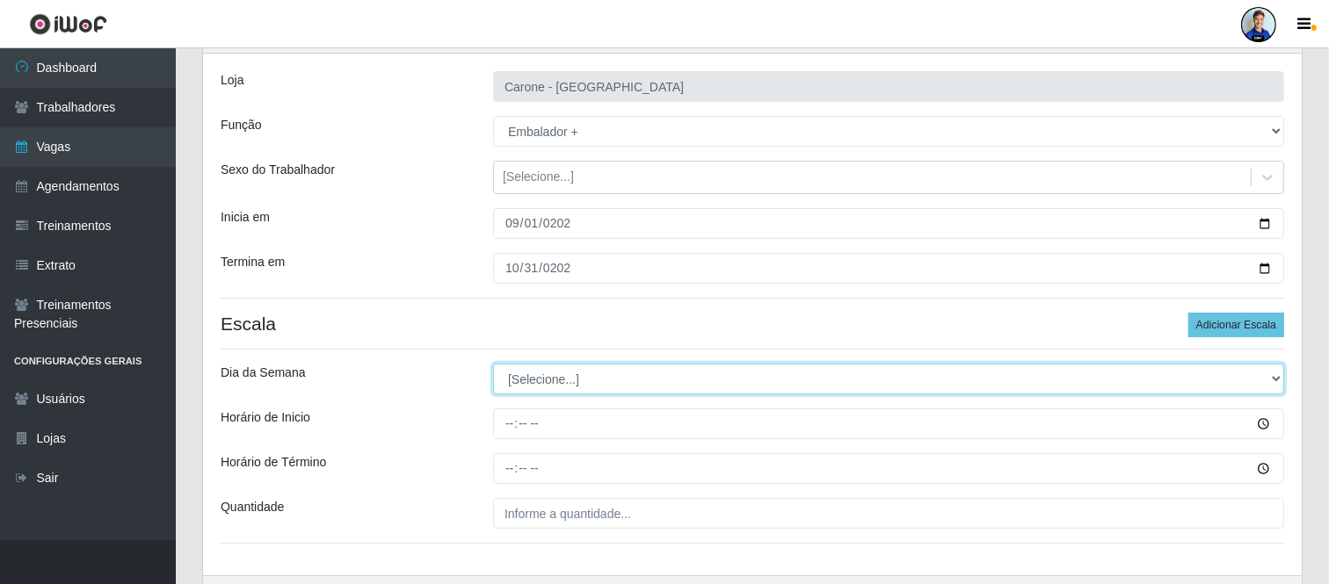
click at [656, 388] on select "[Selecione...] Segunda Terça Quarta Quinta Sexta Sábado Domingo" at bounding box center [888, 379] width 791 height 31
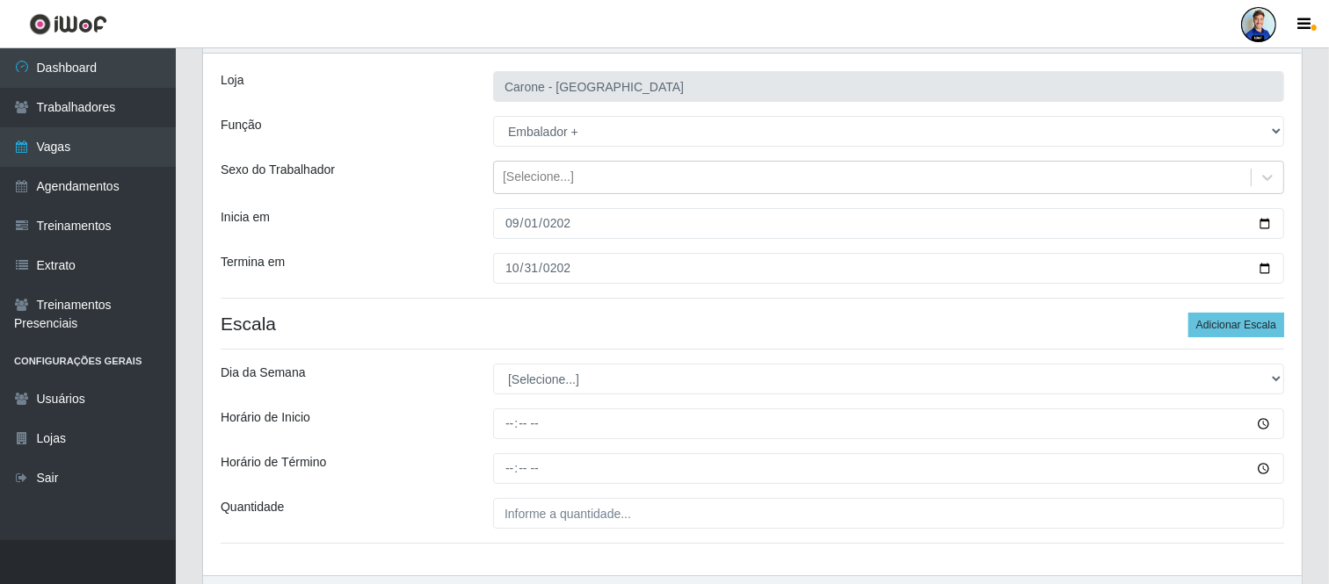
click at [643, 404] on div "[PERSON_NAME] - [GEOGRAPHIC_DATA] Função [Selecione...] Embalador Embalador + E…" at bounding box center [752, 315] width 1098 height 522
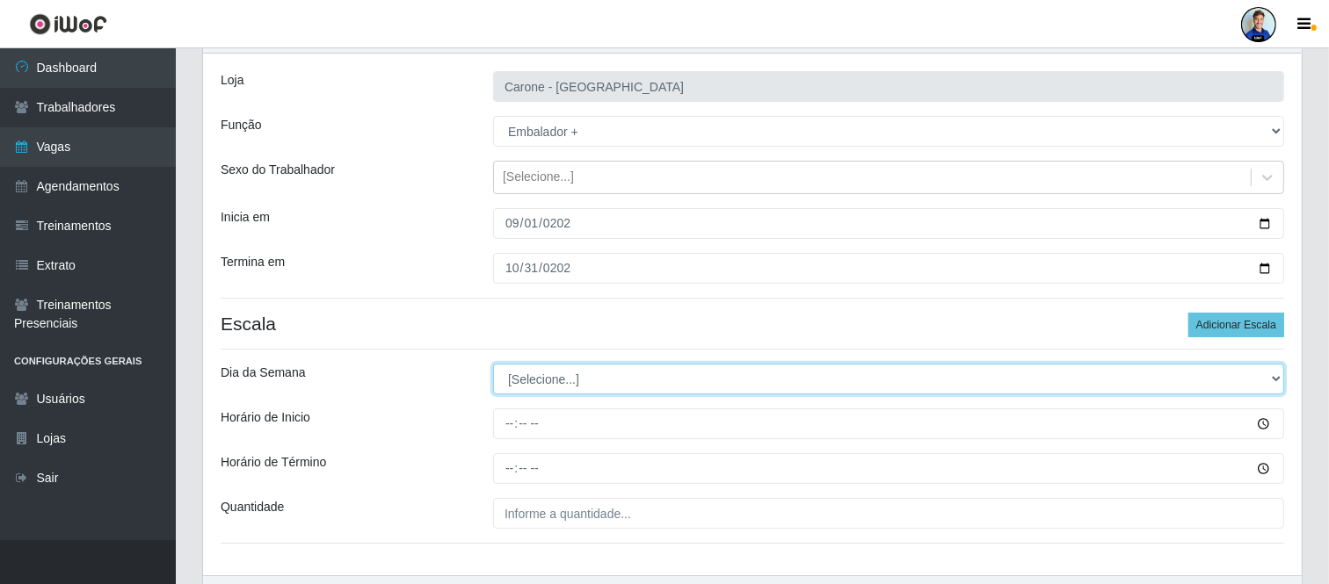
click at [643, 388] on select "[Selecione...] Segunda Terça Quarta Quinta Sexta Sábado Domingo" at bounding box center [888, 379] width 791 height 31
click at [493, 364] on select "[Selecione...] Segunda Terça Quarta Quinta Sexta Sábado Domingo" at bounding box center [888, 379] width 791 height 31
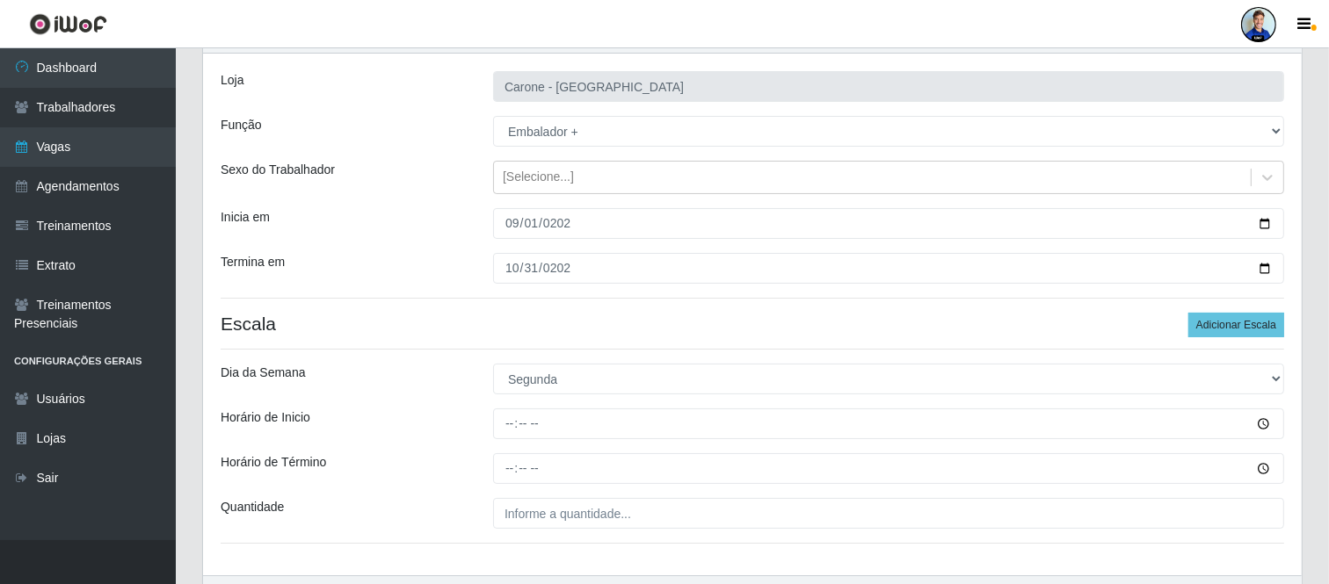
click at [468, 344] on div "Loja Carone - Praia da Costa Função [Selecione...] Embalador Embalador + Embala…" at bounding box center [752, 315] width 1098 height 522
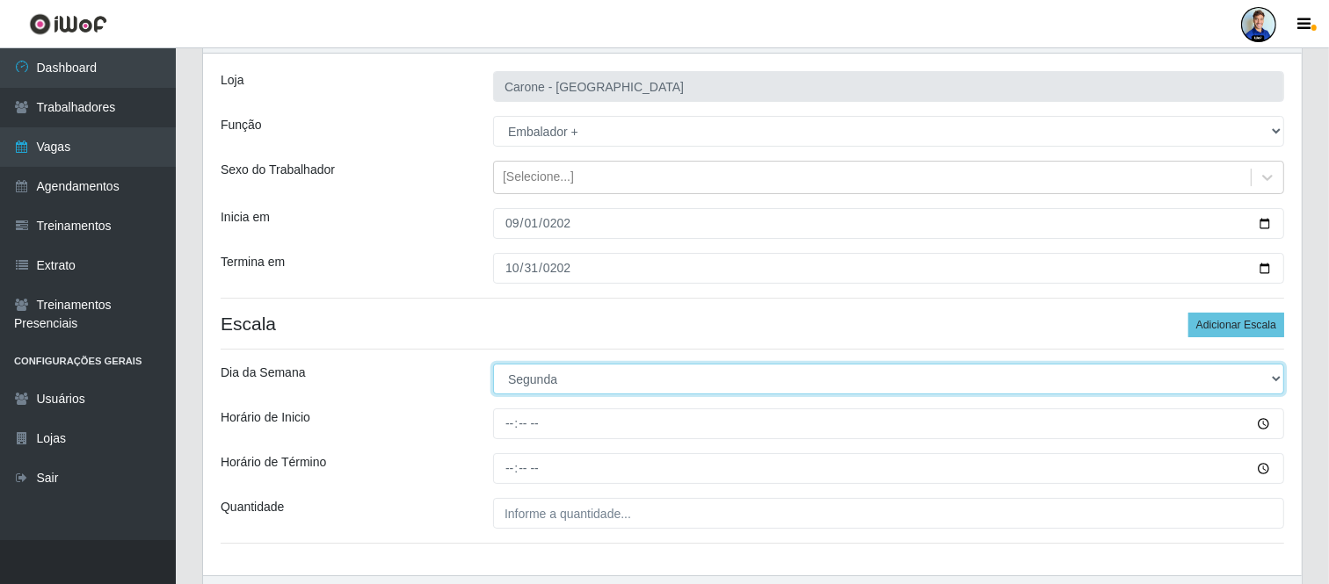
click at [538, 375] on select "[Selecione...] Segunda Terça Quarta Quinta Sexta Sábado Domingo" at bounding box center [888, 379] width 791 height 31
select select "6"
click at [493, 364] on select "[Selecione...] Segunda Terça Quarta Quinta Sexta Sábado Domingo" at bounding box center [888, 379] width 791 height 31
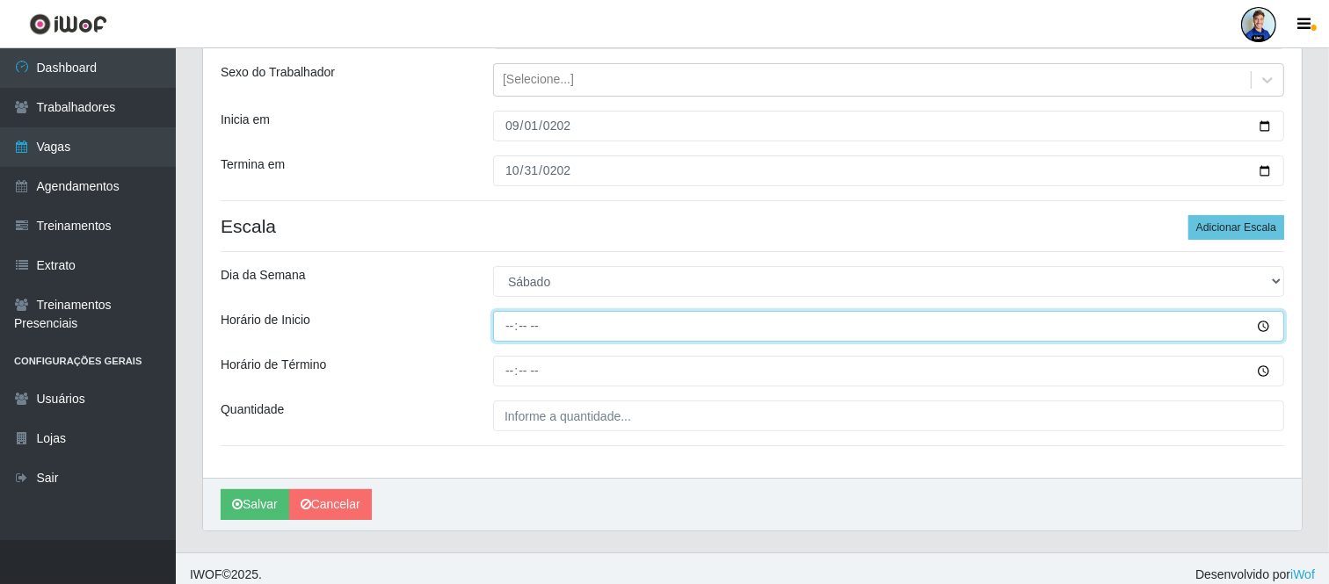
click at [514, 328] on input "Horário de Inicio" at bounding box center [888, 326] width 791 height 31
type input "09:00"
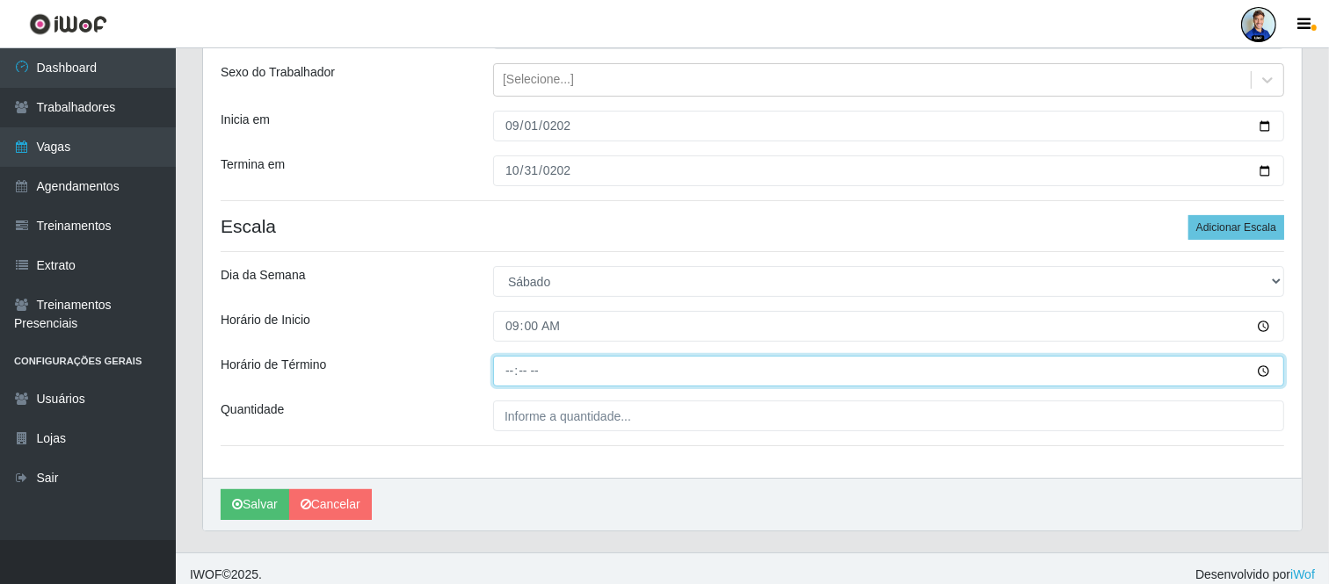
type input "15:00"
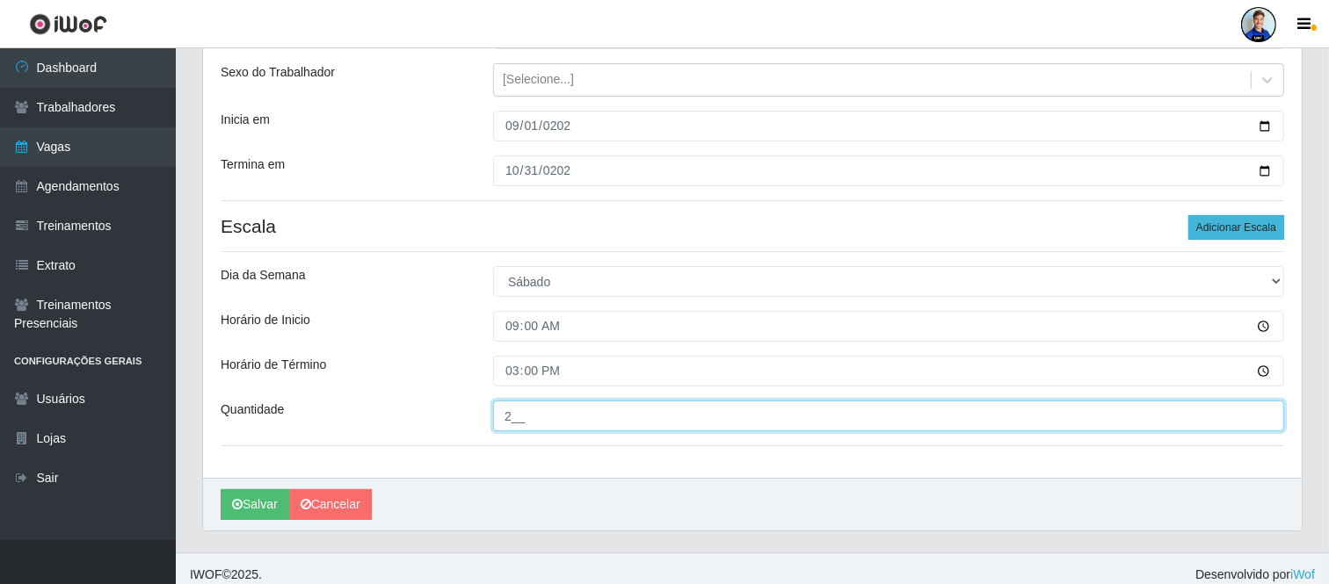
type input "2__"
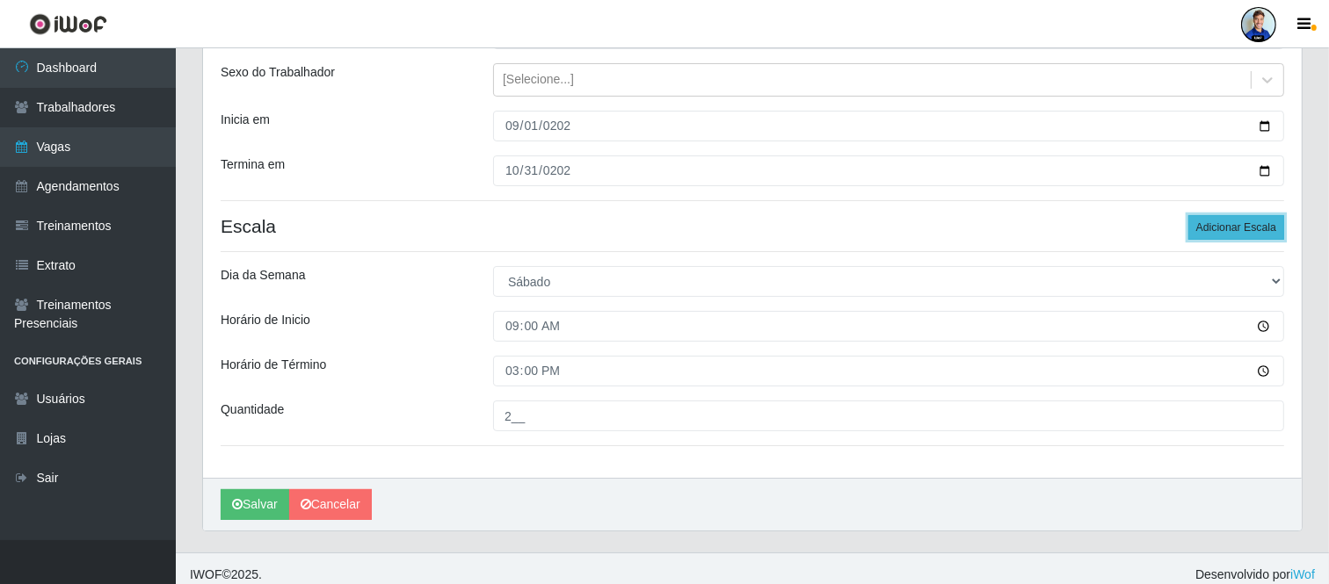
click at [1258, 224] on button "Adicionar Escala" at bounding box center [1236, 227] width 96 height 25
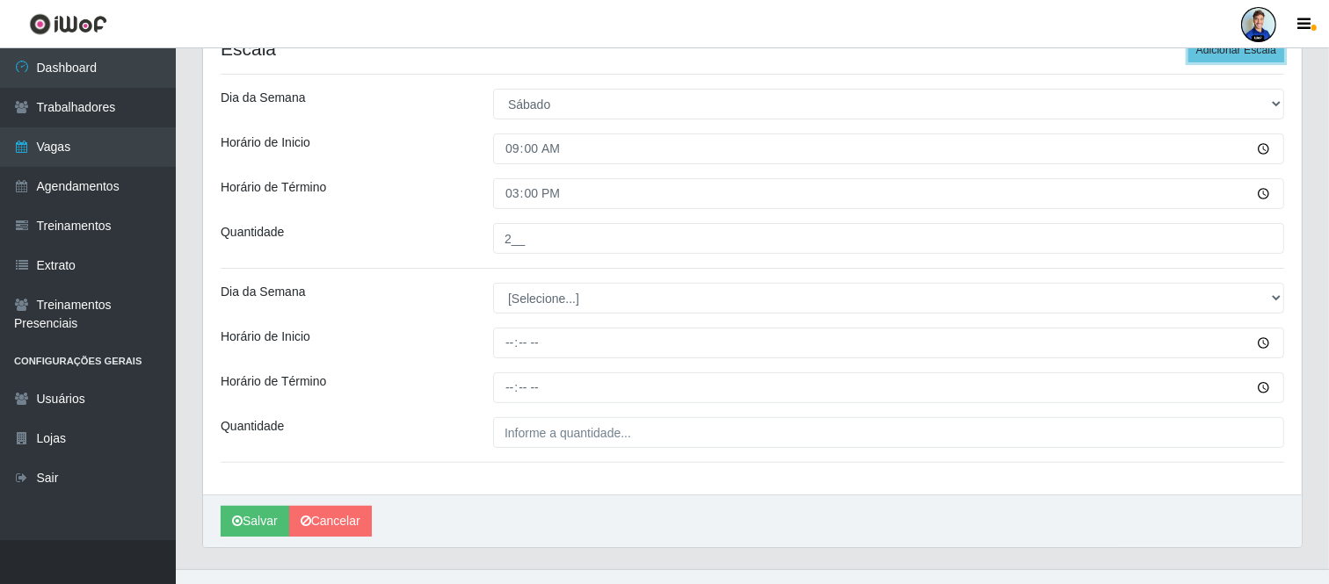
scroll to position [390, 0]
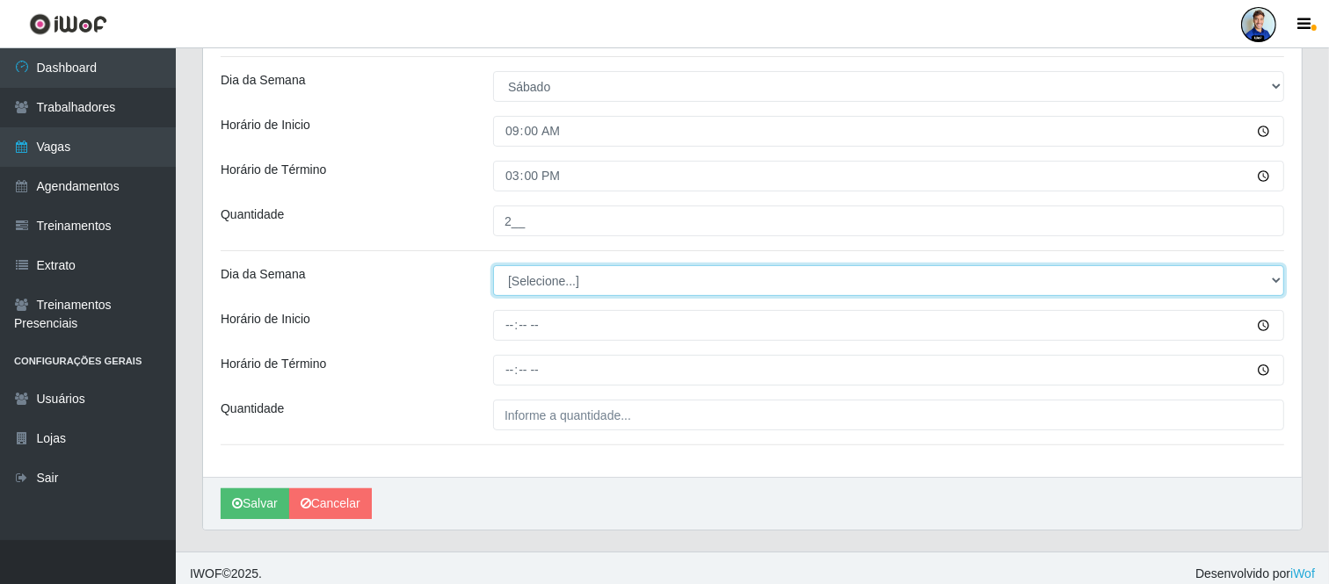
click at [565, 278] on select "[Selecione...] Segunda Terça Quarta Quinta Sexta Sábado Domingo" at bounding box center [888, 280] width 791 height 31
select select "6"
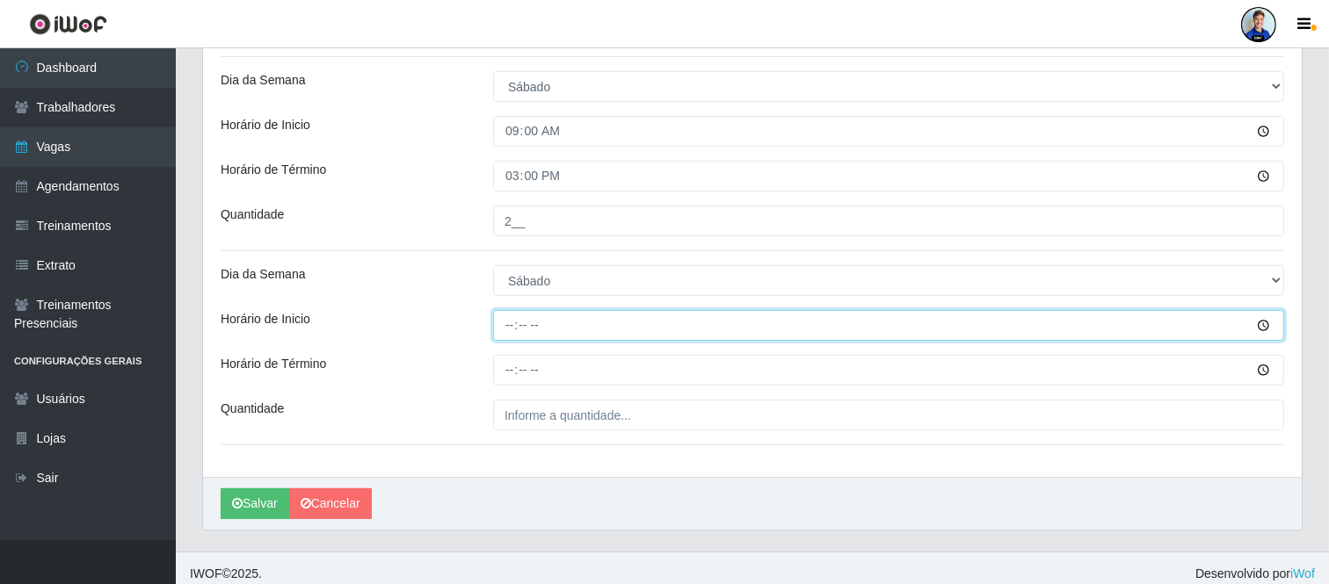
type input "16:00"
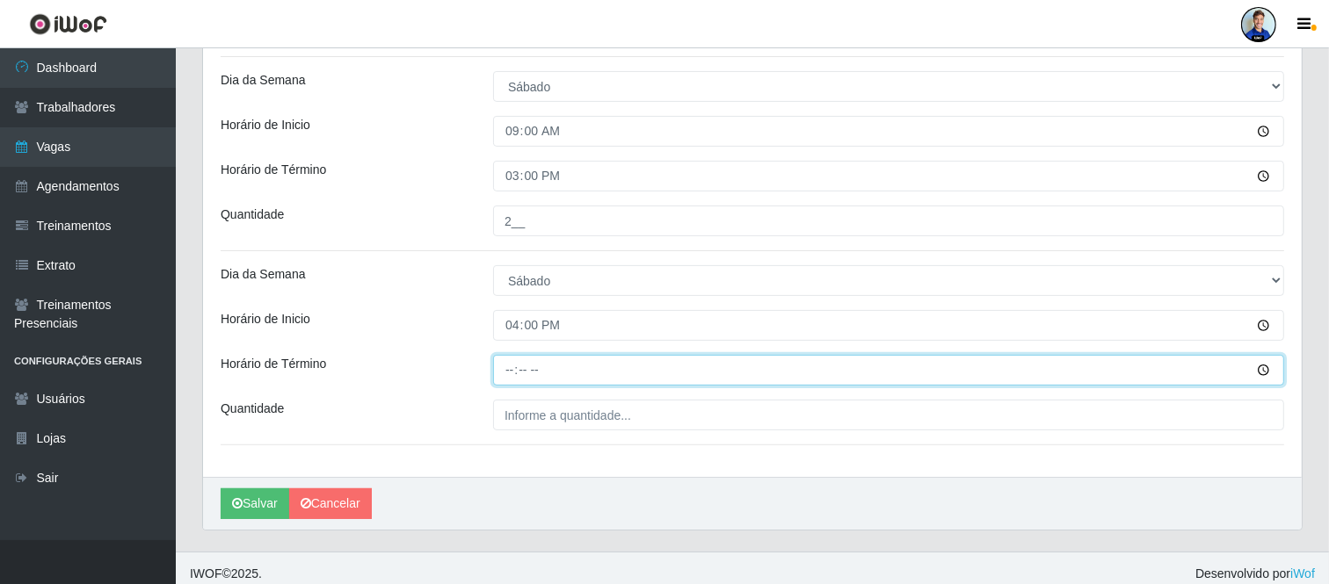
type input "22:00"
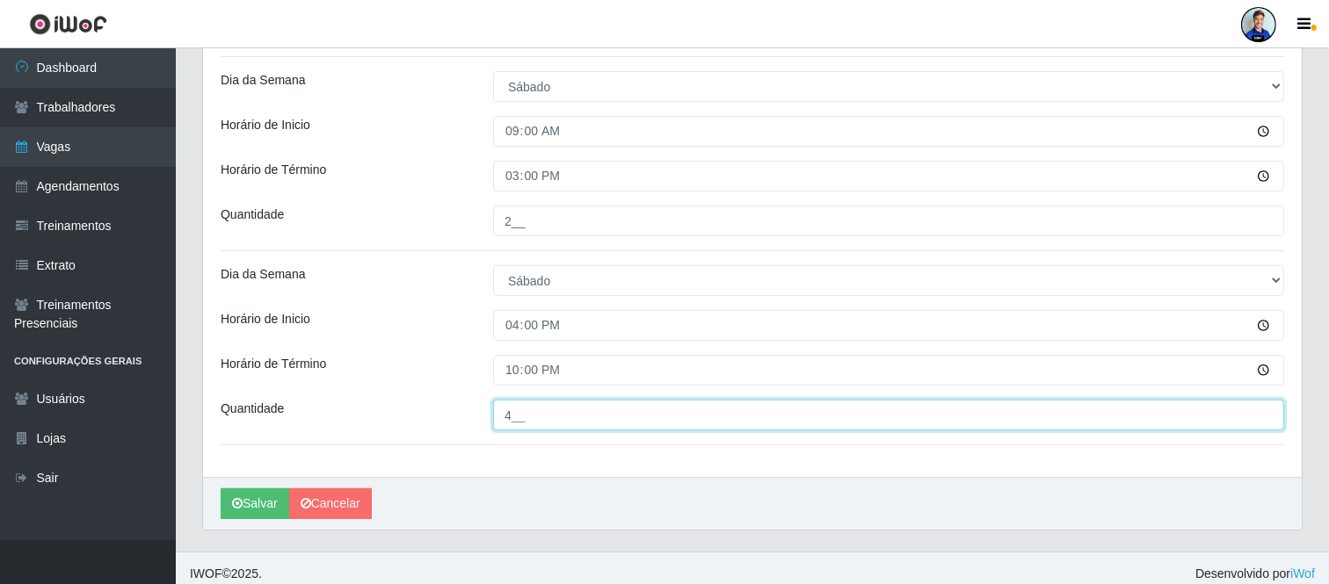
type input "4__"
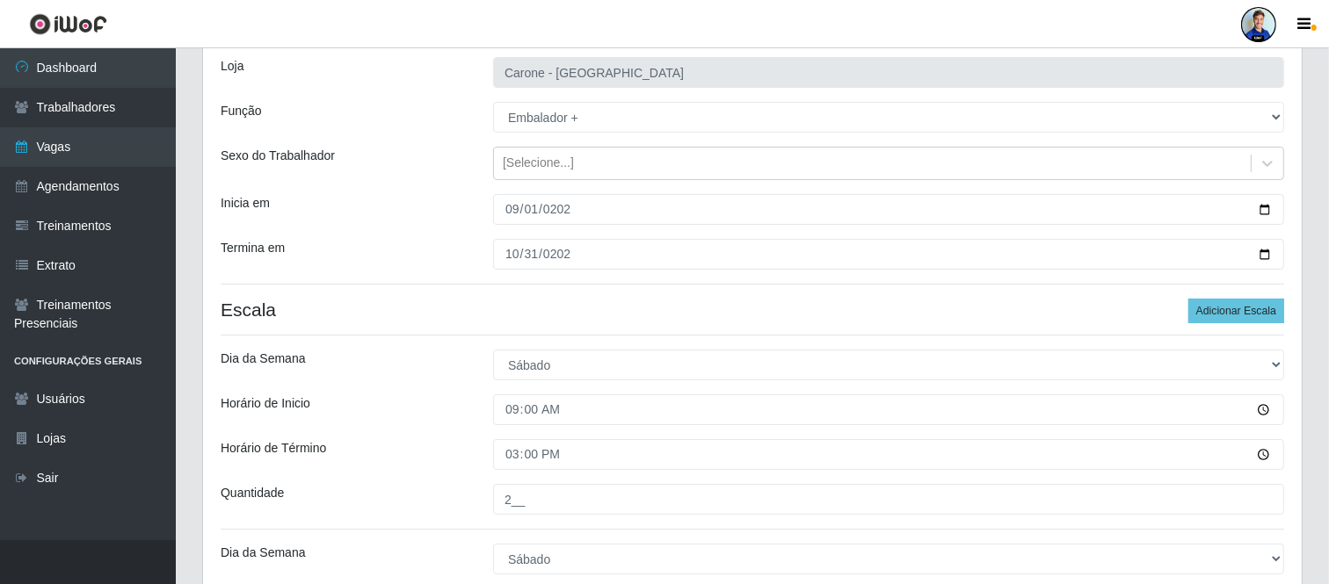
scroll to position [109, 0]
click at [1214, 320] on button "Adicionar Escala" at bounding box center [1236, 313] width 96 height 25
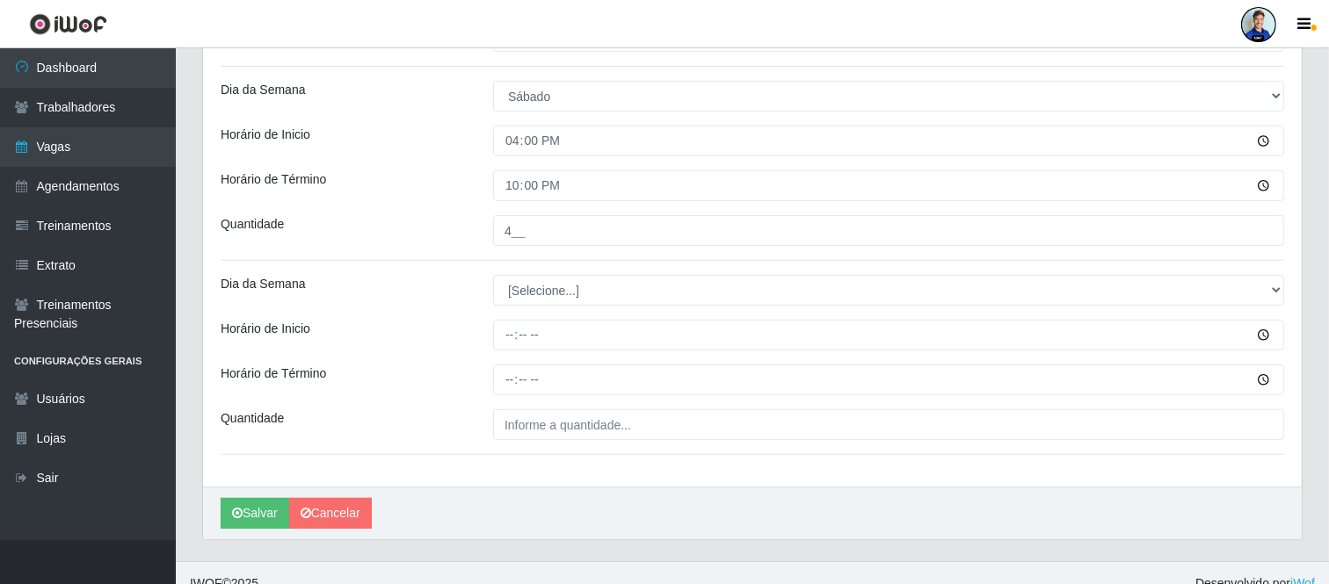
scroll to position [596, 0]
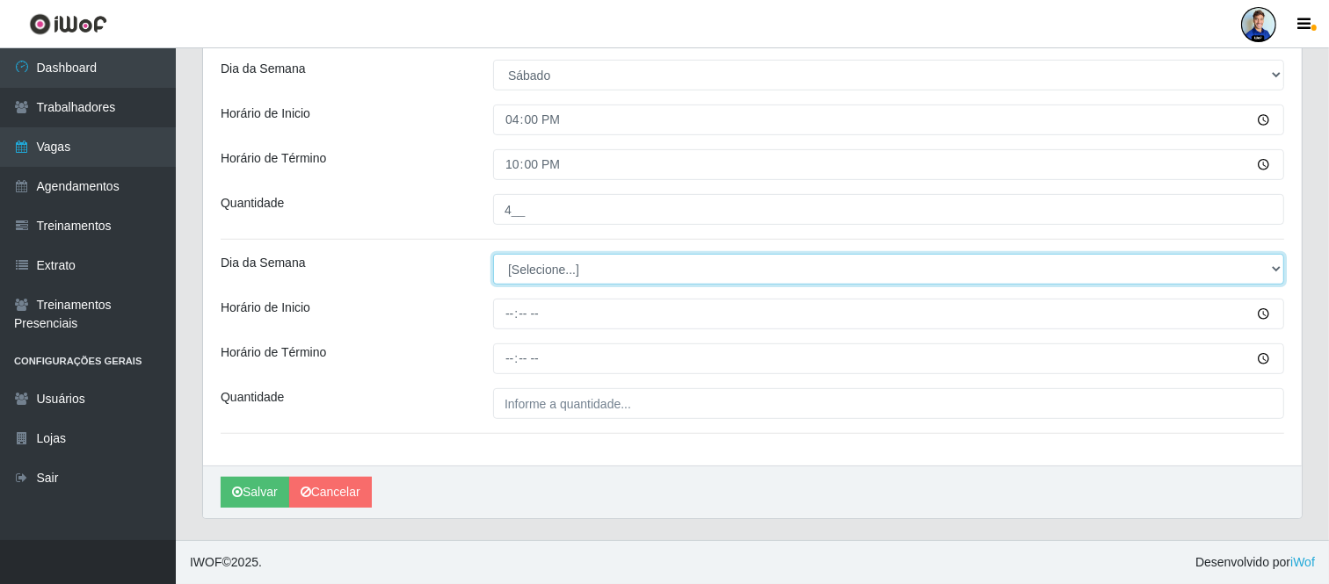
click at [593, 275] on select "[Selecione...] Segunda Terça Quarta Quinta Sexta Sábado Domingo" at bounding box center [888, 269] width 791 height 31
select select "0"
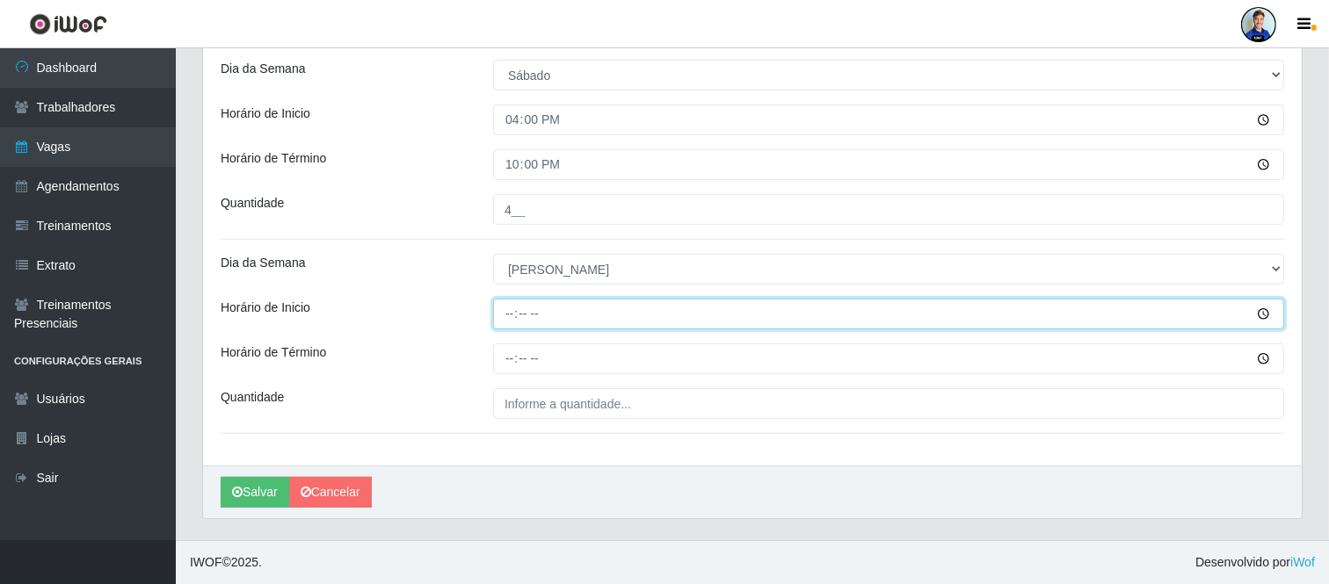
type input "12:00"
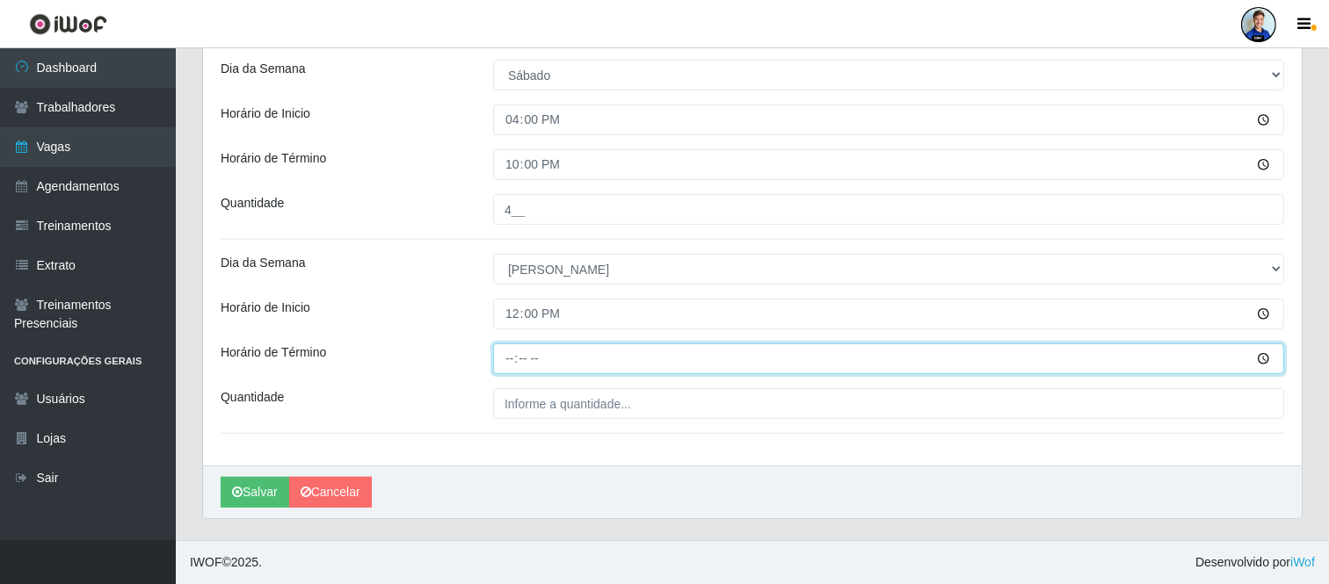
type input "18:00"
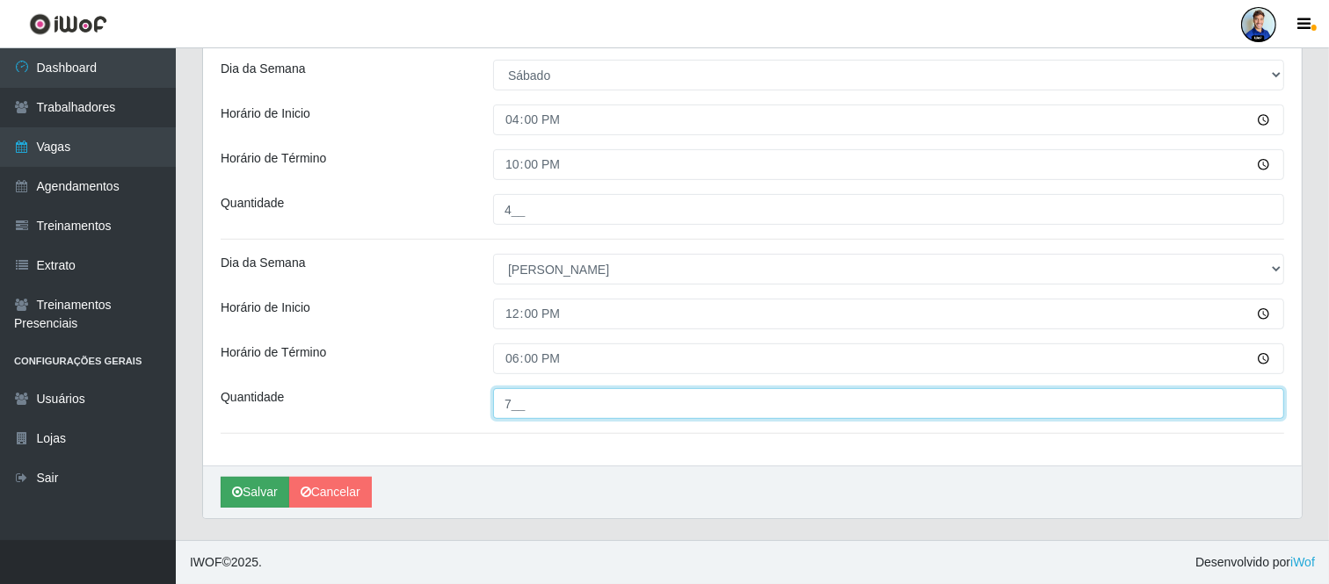
type input "7__"
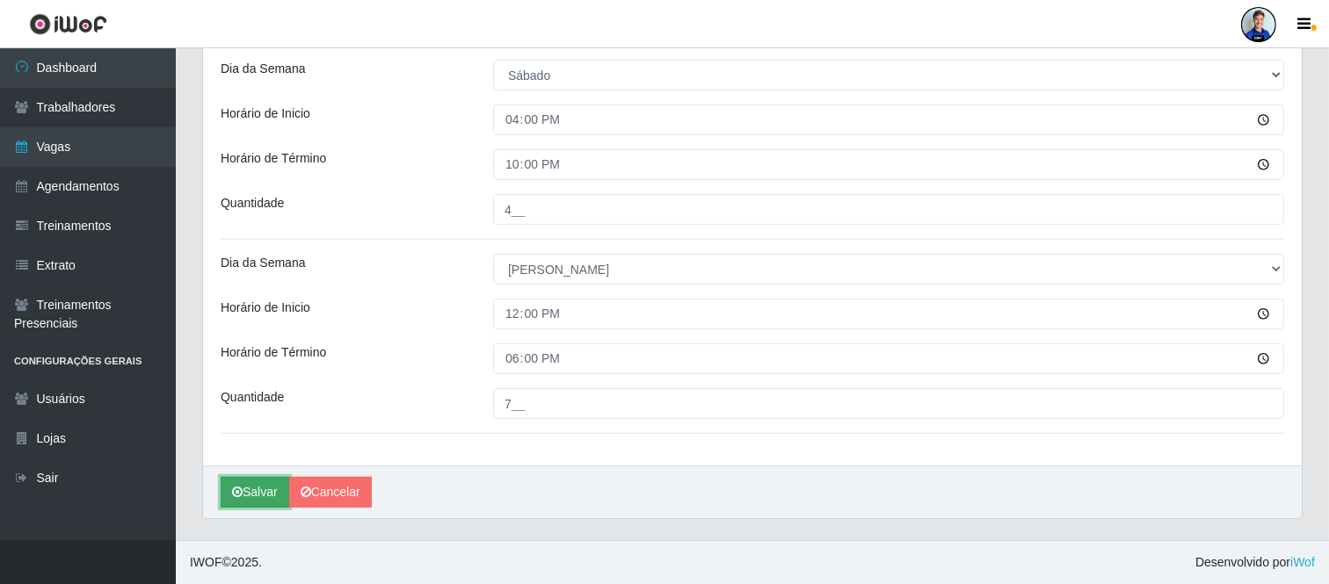
click at [243, 497] on button "Salvar" at bounding box center [255, 492] width 69 height 31
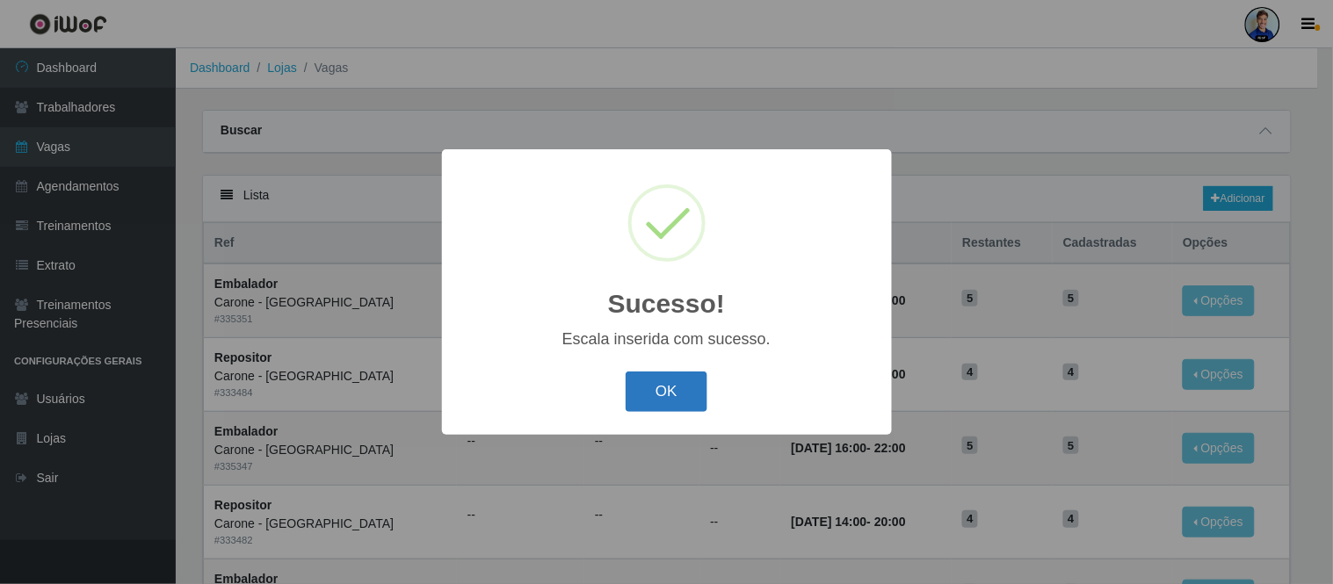
click at [640, 410] on button "OK" at bounding box center [667, 392] width 82 height 41
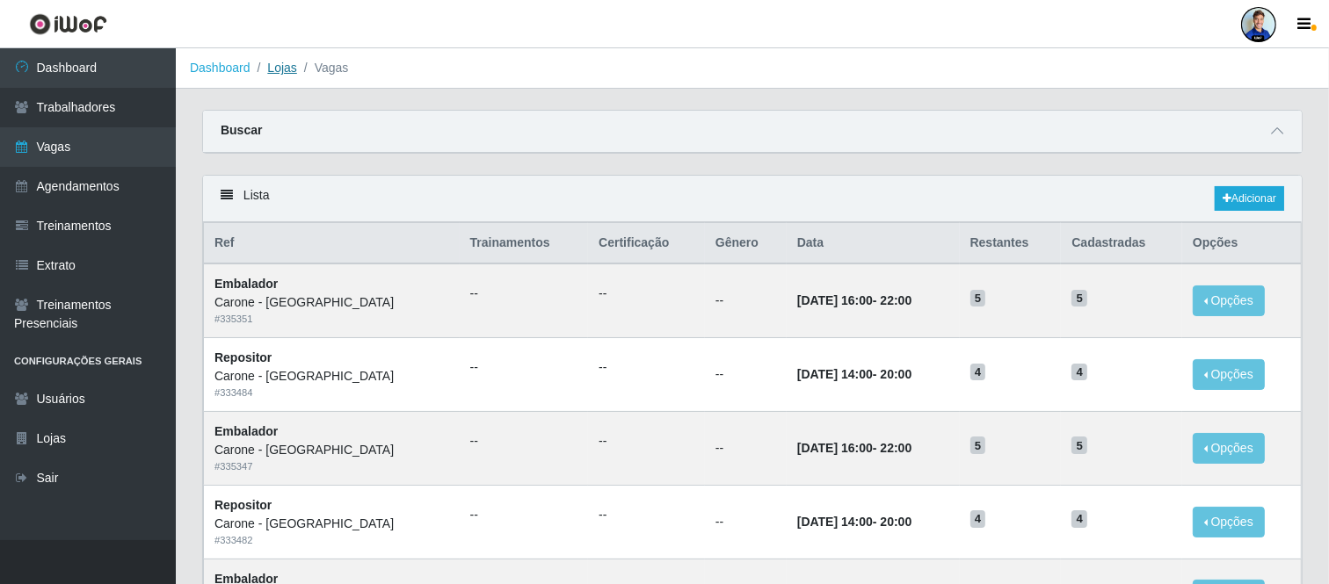
click at [286, 63] on link "Lojas" at bounding box center [281, 68] width 29 height 14
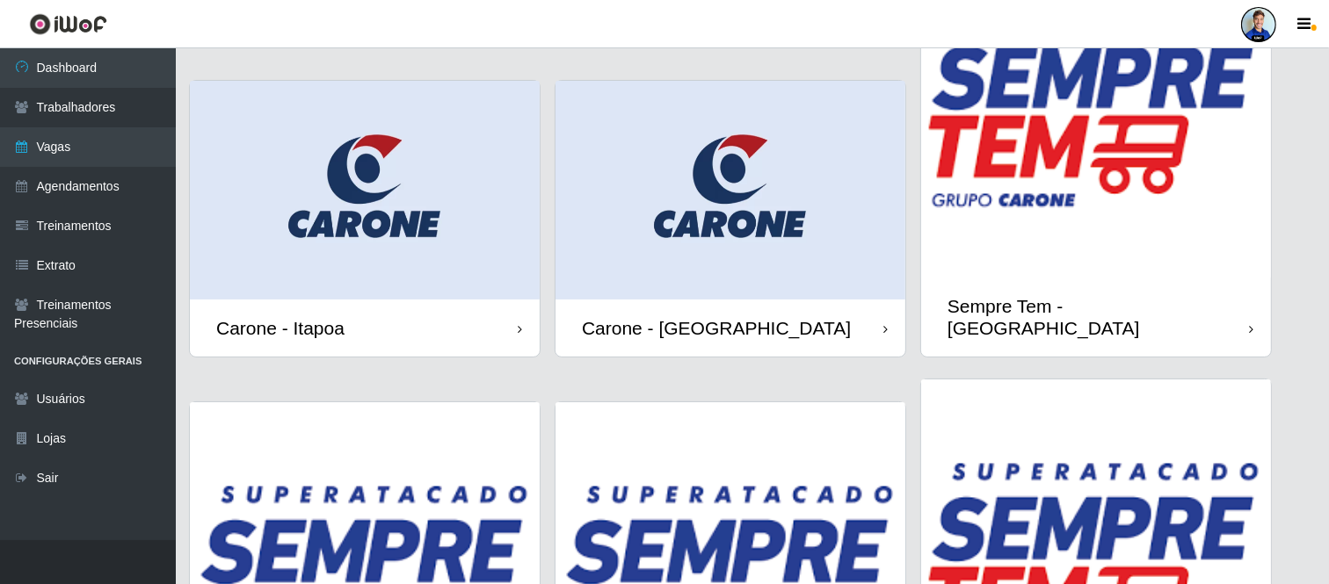
scroll to position [195, 0]
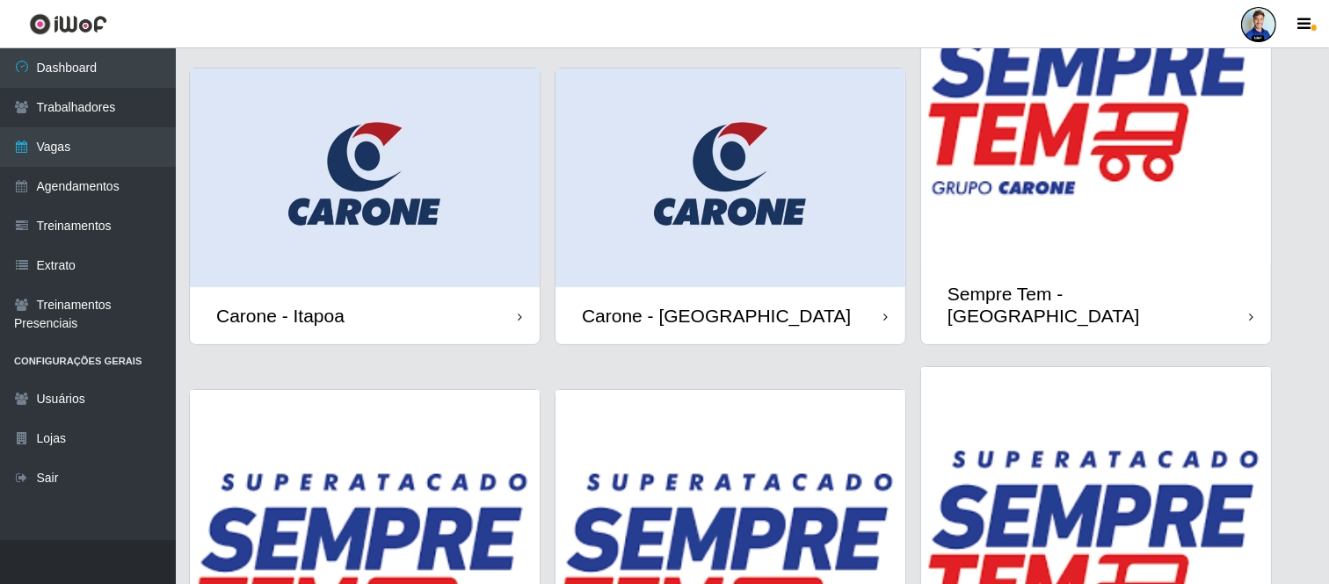
click at [1107, 170] on img at bounding box center [1096, 91] width 350 height 350
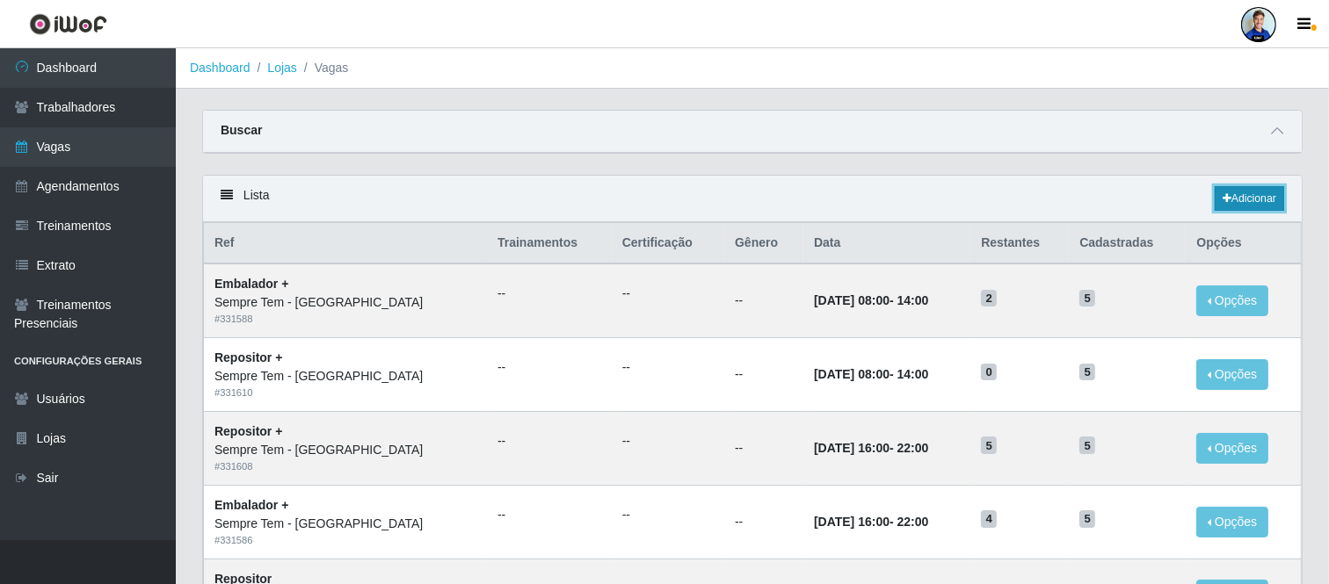
click at [1243, 204] on link "Adicionar" at bounding box center [1248, 198] width 69 height 25
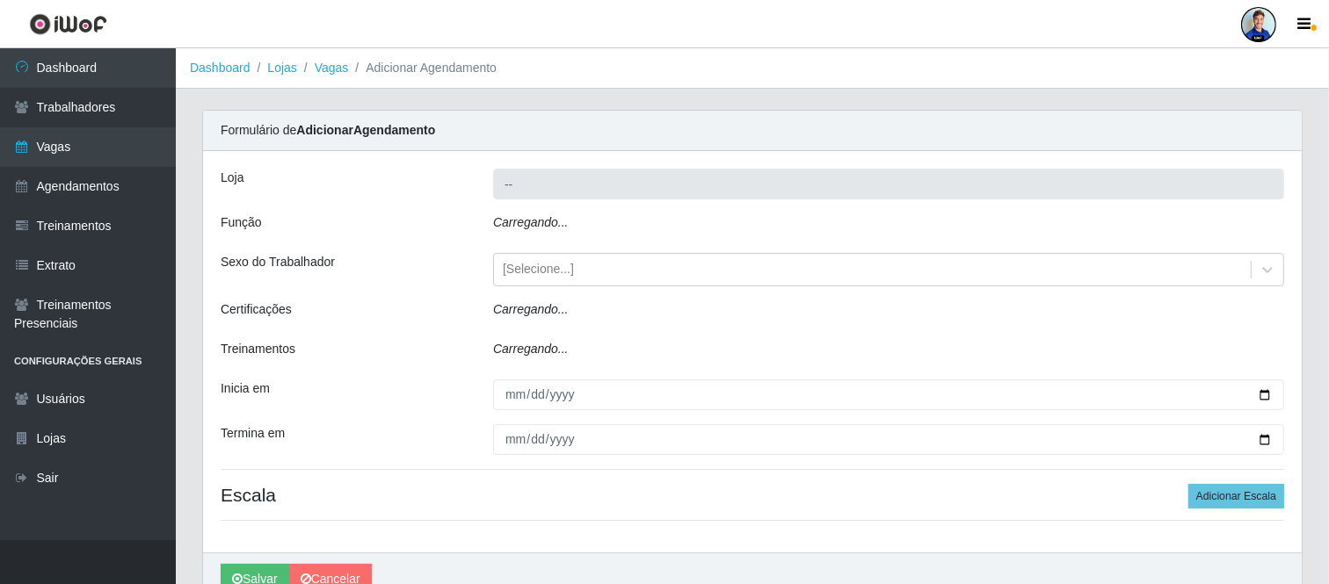
type input "Sempre Tem - [GEOGRAPHIC_DATA]"
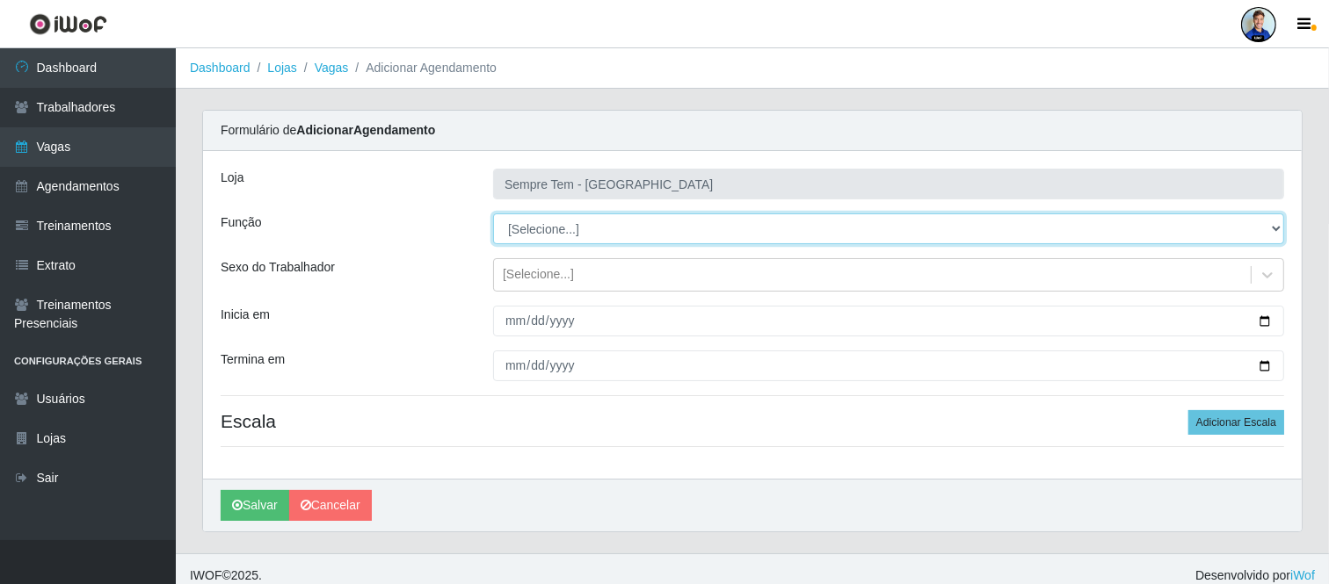
click at [650, 242] on select "[Selecione...] Embalador Embalador + Embalador ++ Repositor Repositor + Reposit…" at bounding box center [888, 229] width 791 height 31
click at [493, 214] on select "[Selecione...] Embalador Embalador + Embalador ++ Repositor Repositor + Reposit…" at bounding box center [888, 229] width 791 height 31
click at [549, 225] on select "[Selecione...] Embalador Embalador + Embalador ++ Repositor Repositor + Reposit…" at bounding box center [888, 229] width 791 height 31
select select "1"
click at [493, 214] on select "[Selecione...] Embalador Embalador + Embalador ++ Repositor Repositor + Reposit…" at bounding box center [888, 229] width 791 height 31
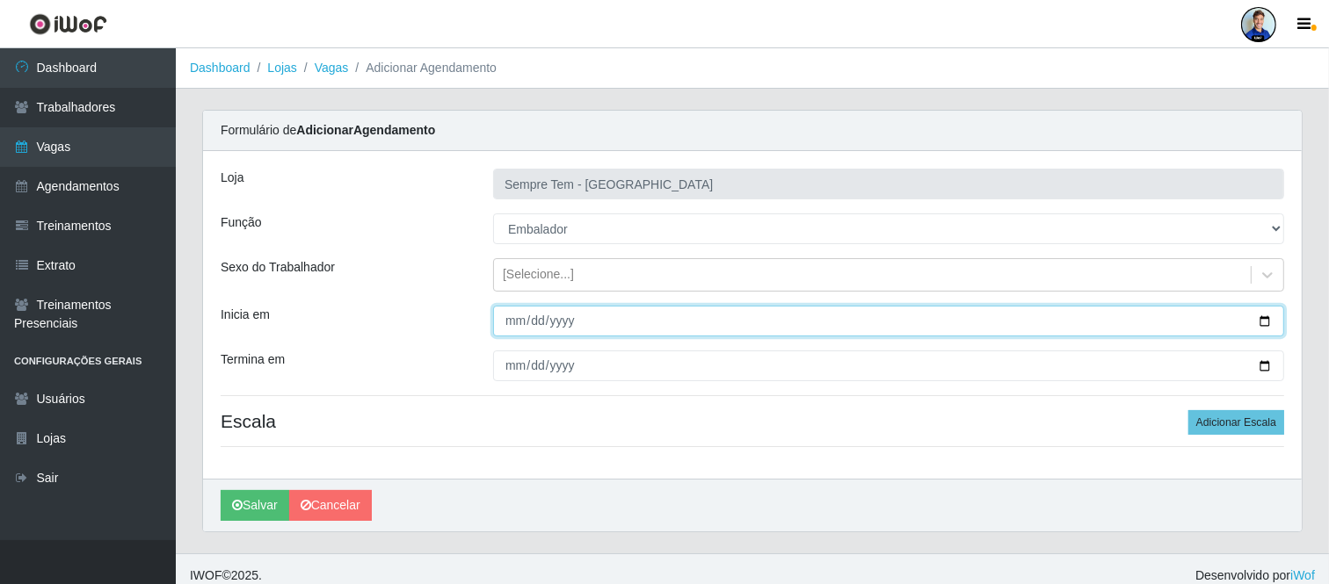
click at [511, 318] on input "Inicia em" at bounding box center [888, 321] width 791 height 31
type input "2025-09-01"
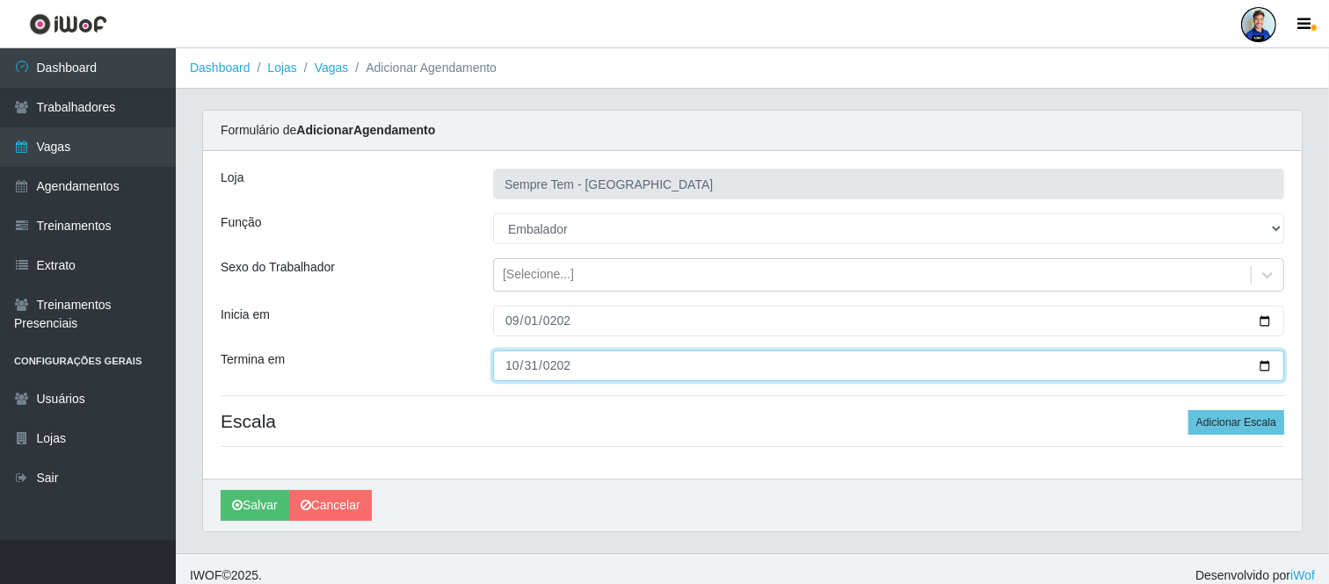
type input "2025-10-31"
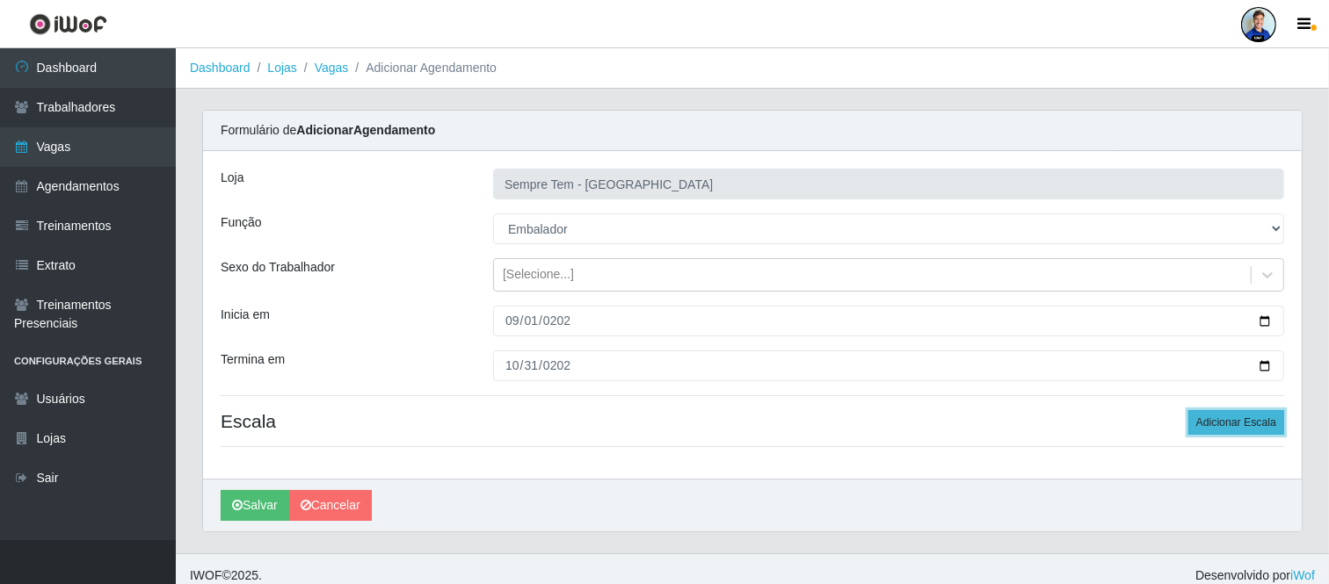
click at [1235, 414] on button "Adicionar Escala" at bounding box center [1236, 422] width 96 height 25
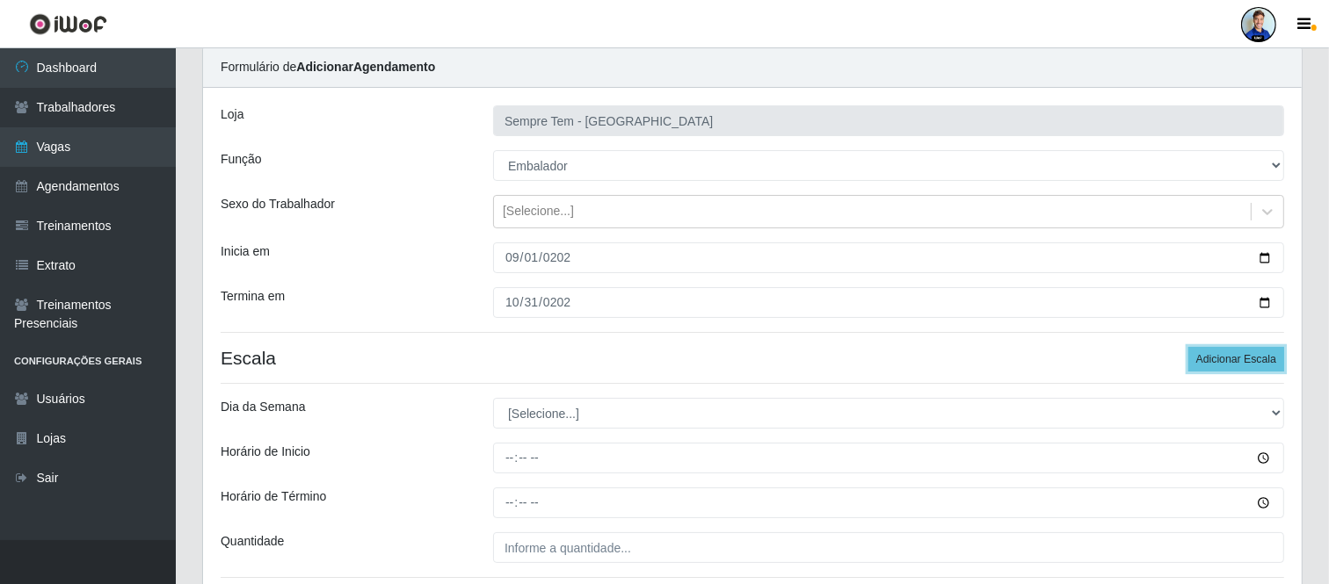
scroll to position [98, 0]
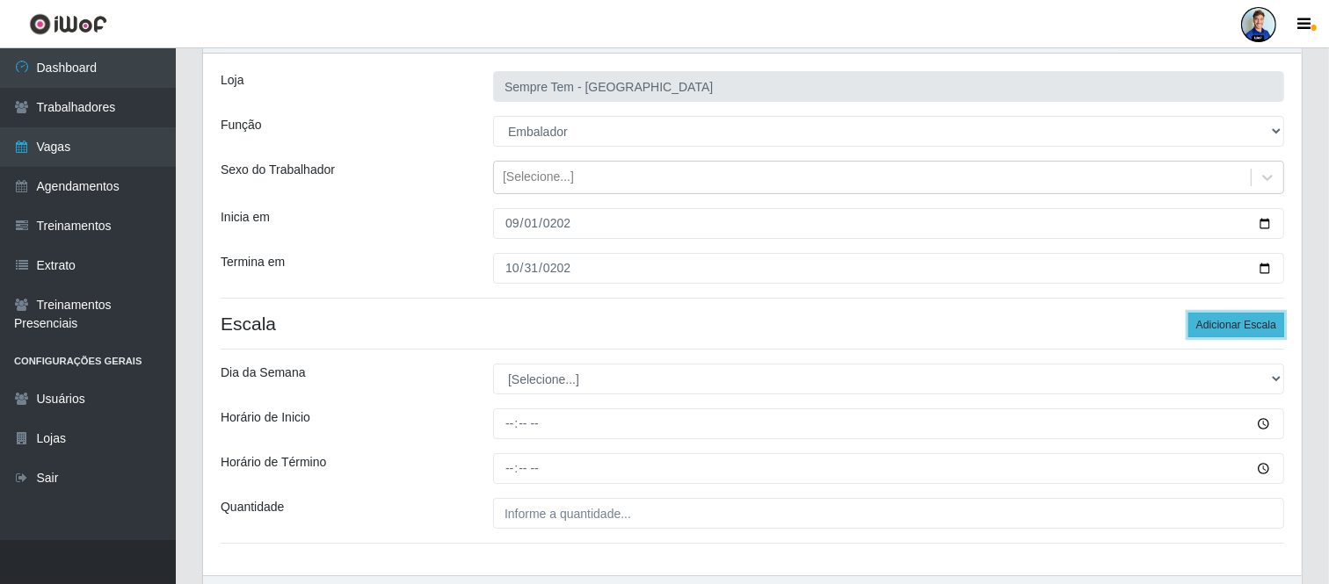
click at [1225, 322] on button "Adicionar Escala" at bounding box center [1236, 325] width 96 height 25
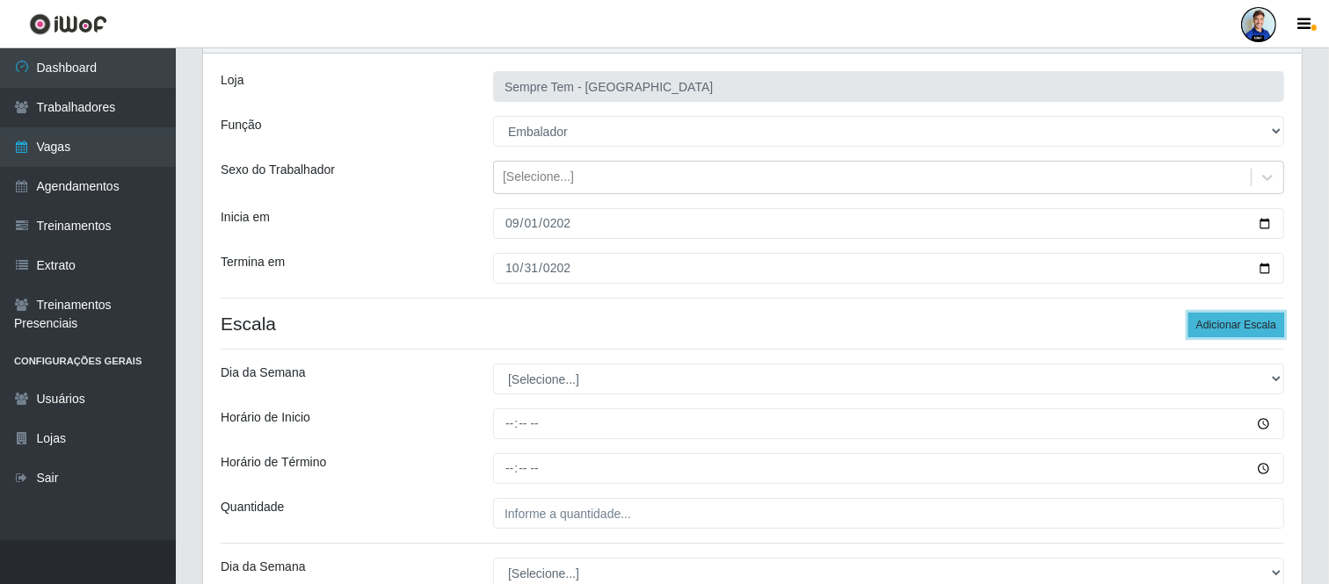
click at [1225, 322] on button "Adicionar Escala" at bounding box center [1236, 325] width 96 height 25
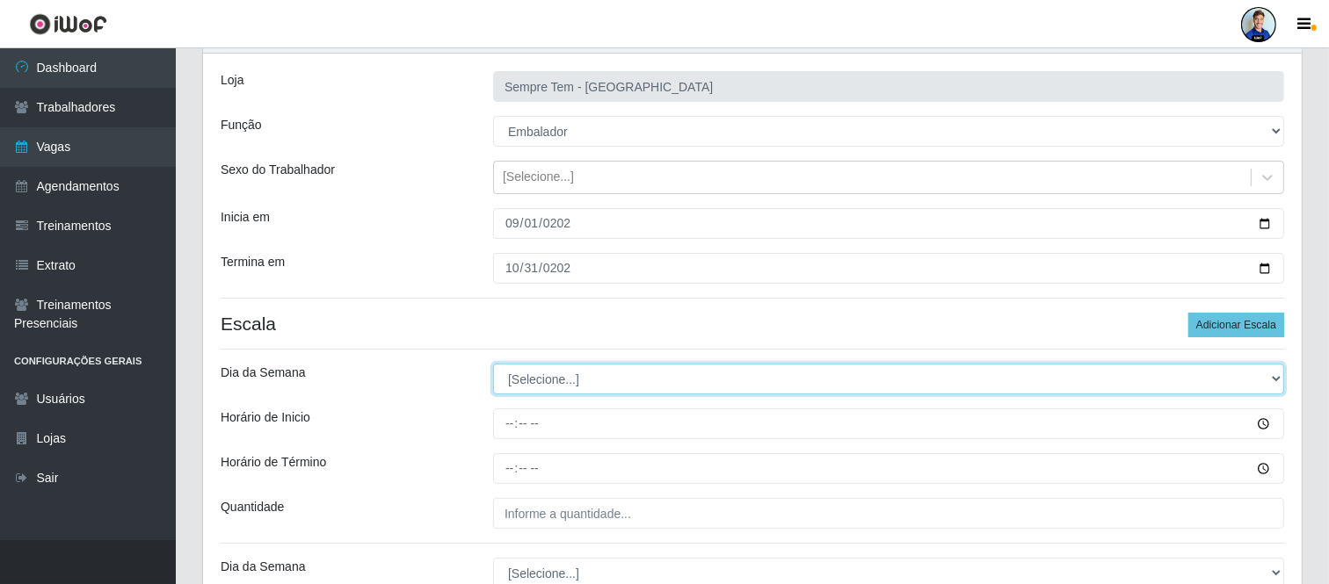
click at [671, 378] on select "[Selecione...] Segunda Terça Quarta Quinta Sexta Sábado Domingo" at bounding box center [888, 379] width 791 height 31
select select "1"
click at [493, 364] on select "[Selecione...] Segunda Terça Quarta Quinta Sexta Sábado Domingo" at bounding box center [888, 379] width 791 height 31
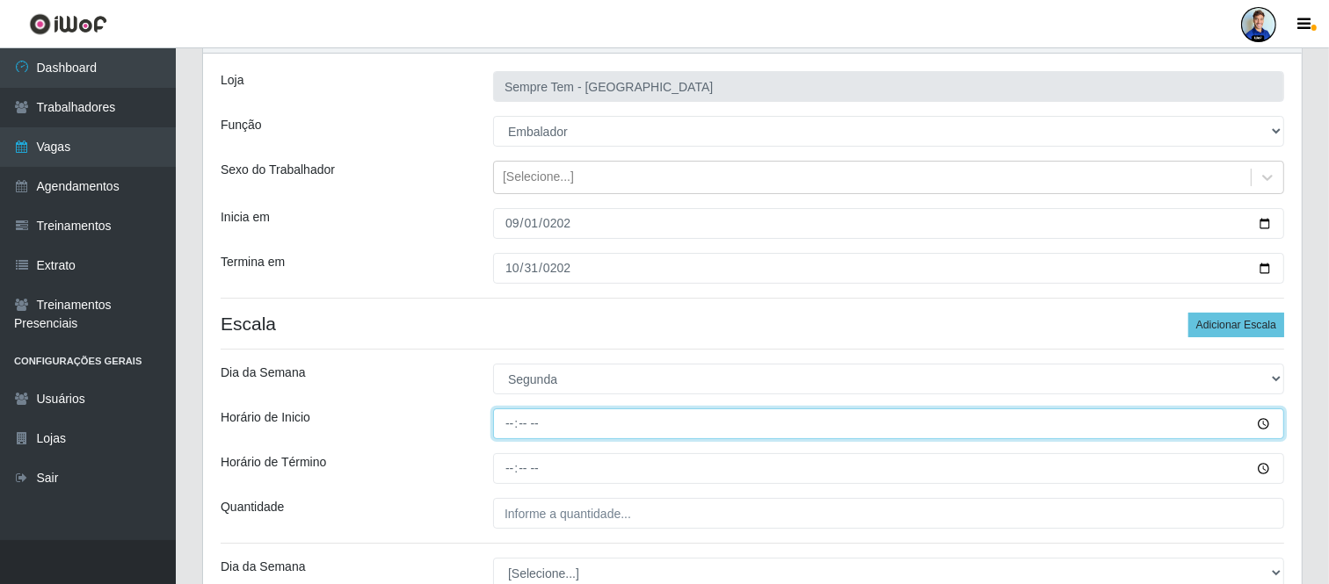
type input "16:00"
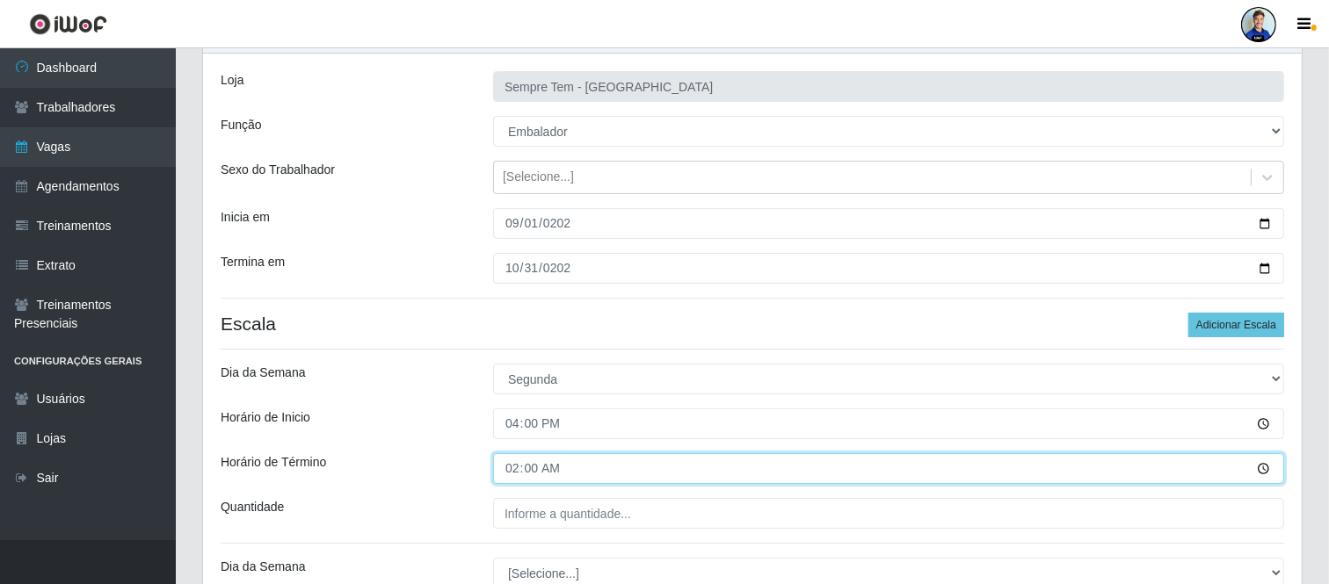
type input "22:00"
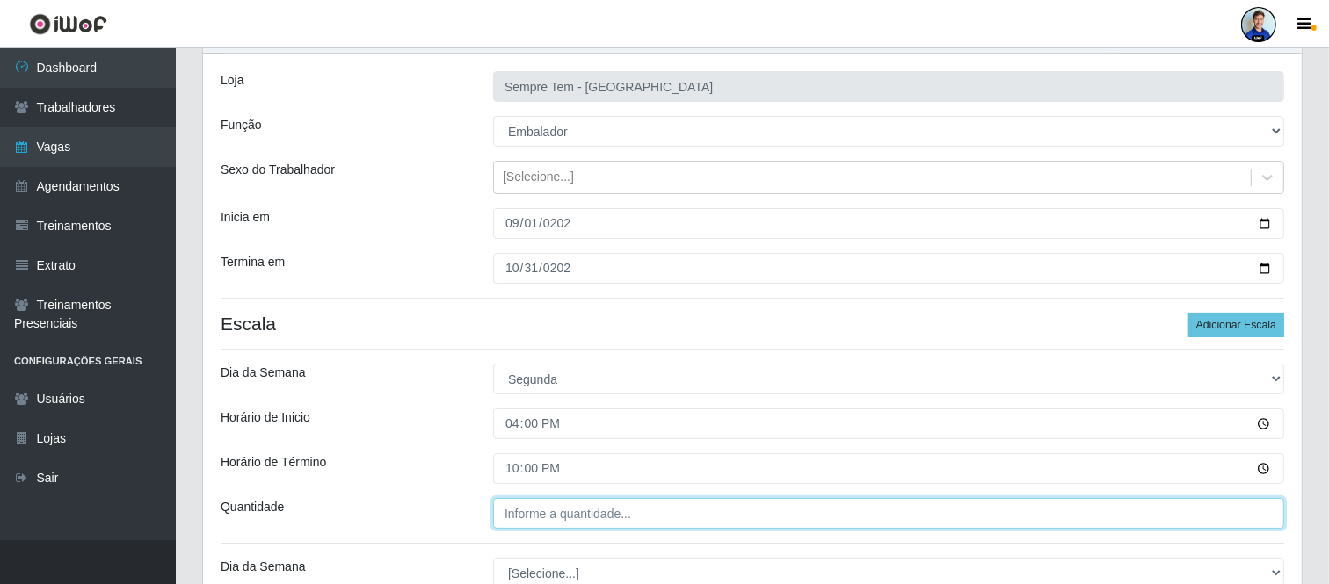
type input "___"
type input "5__"
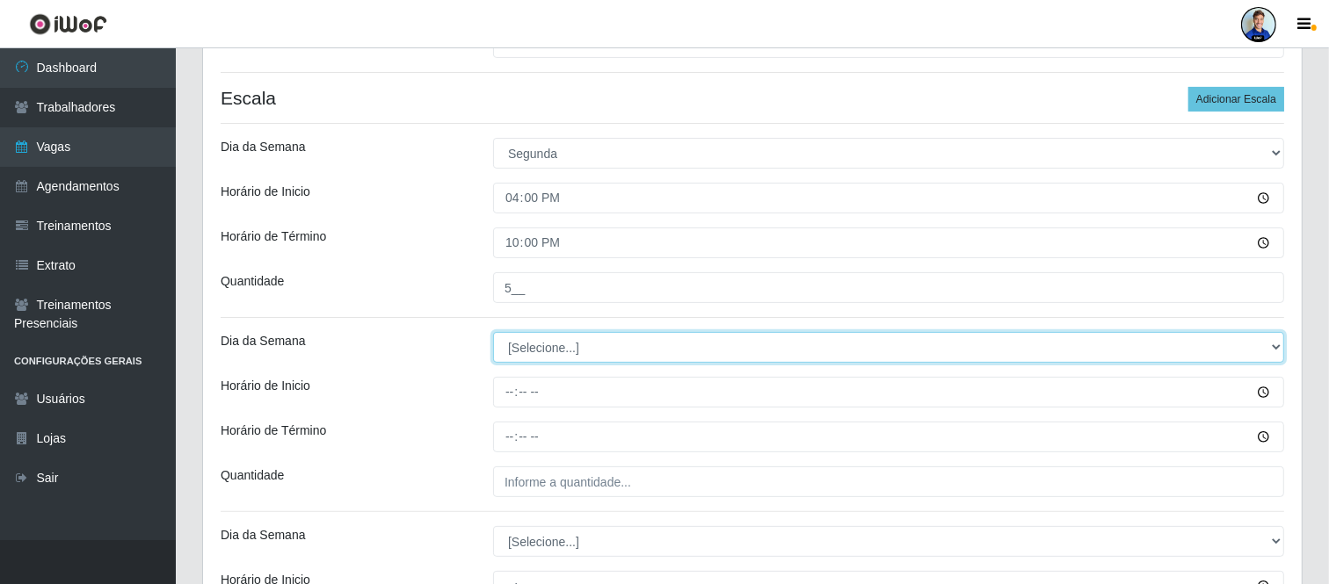
scroll to position [330, 0]
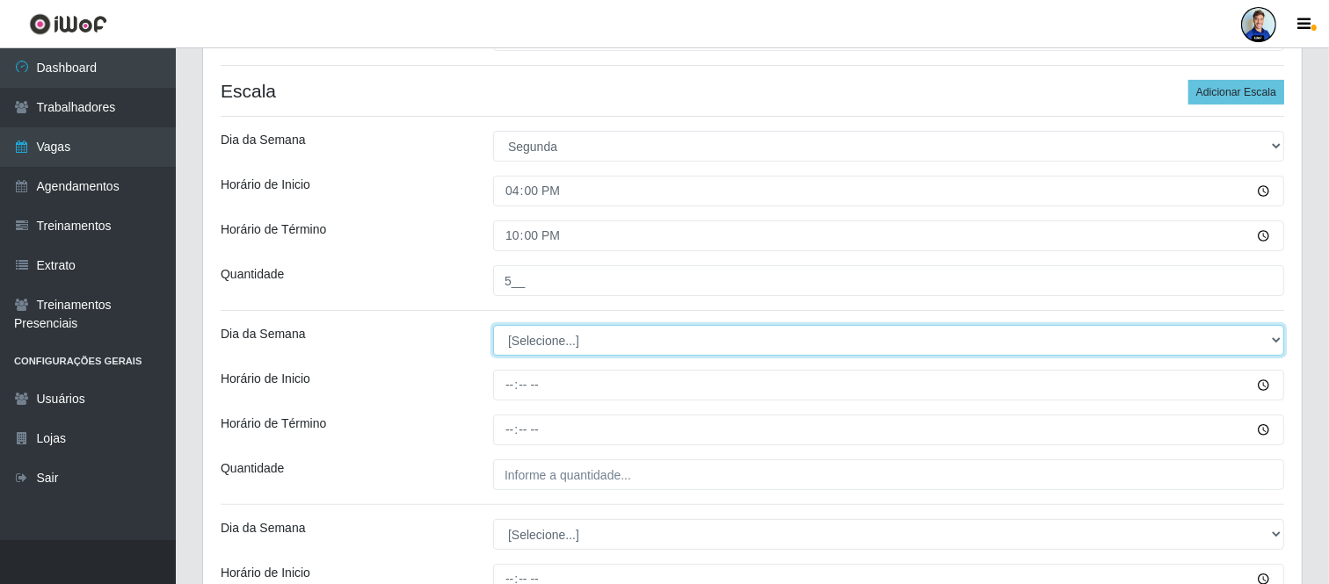
select select "2"
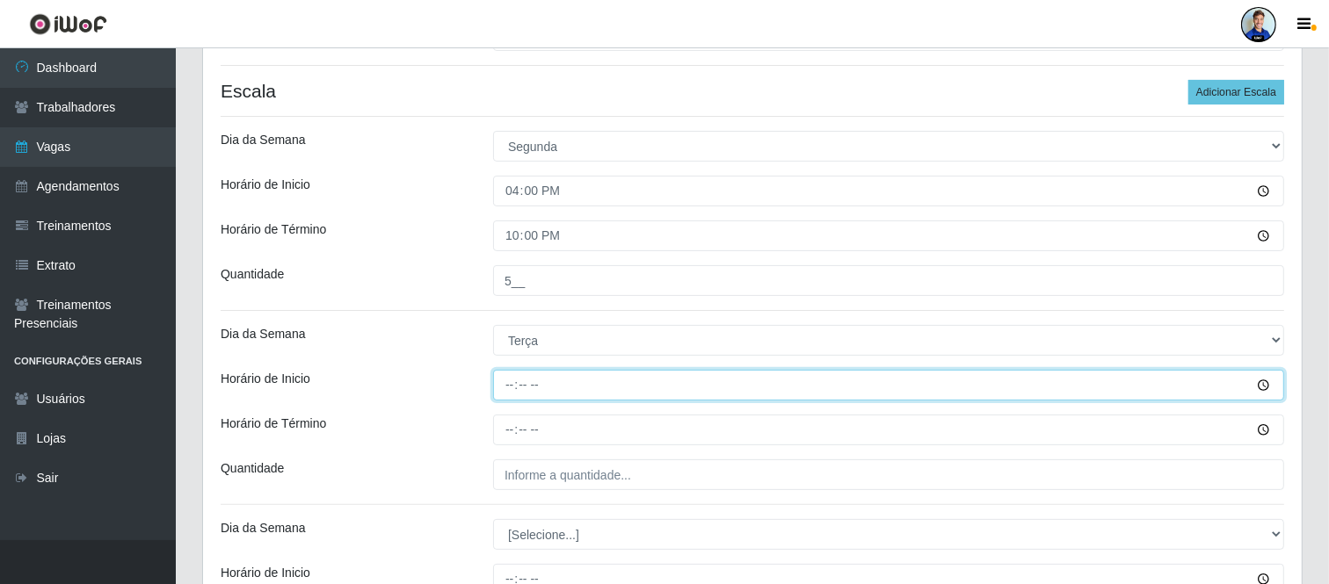
type input "16:00"
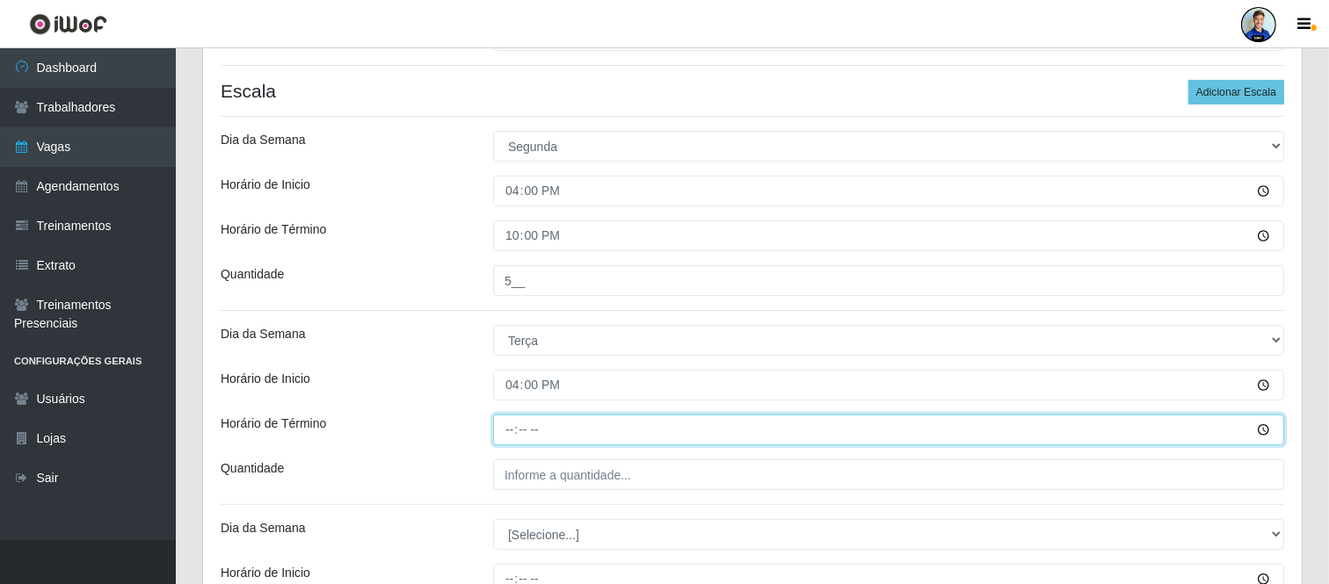
type input "22:00"
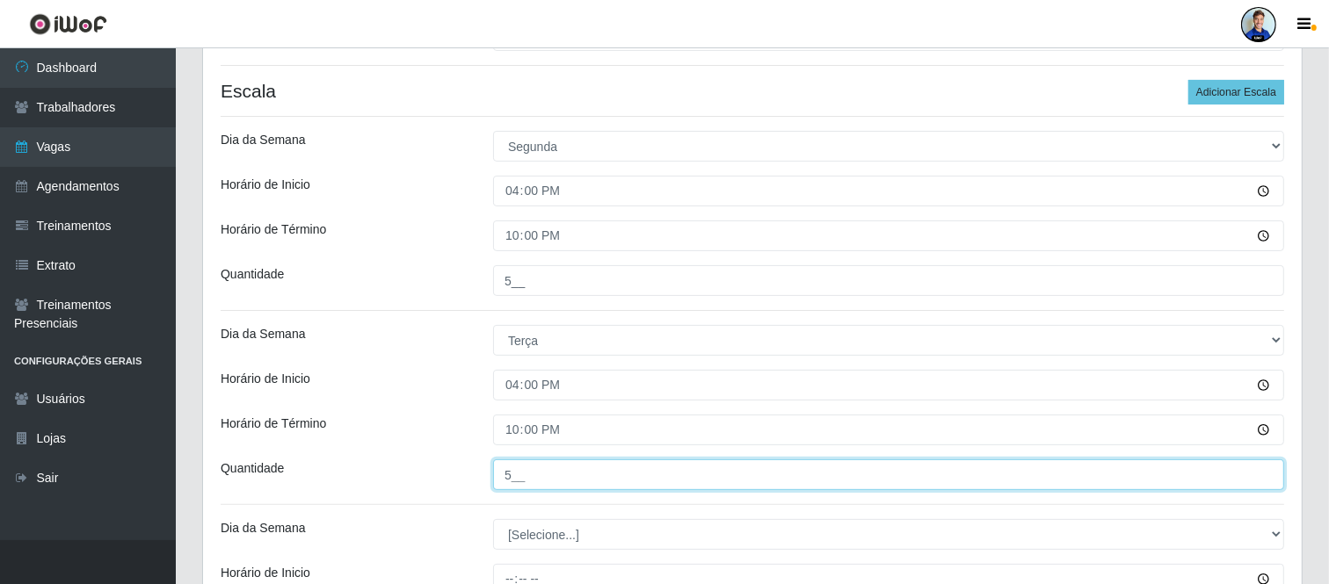
type input "5__"
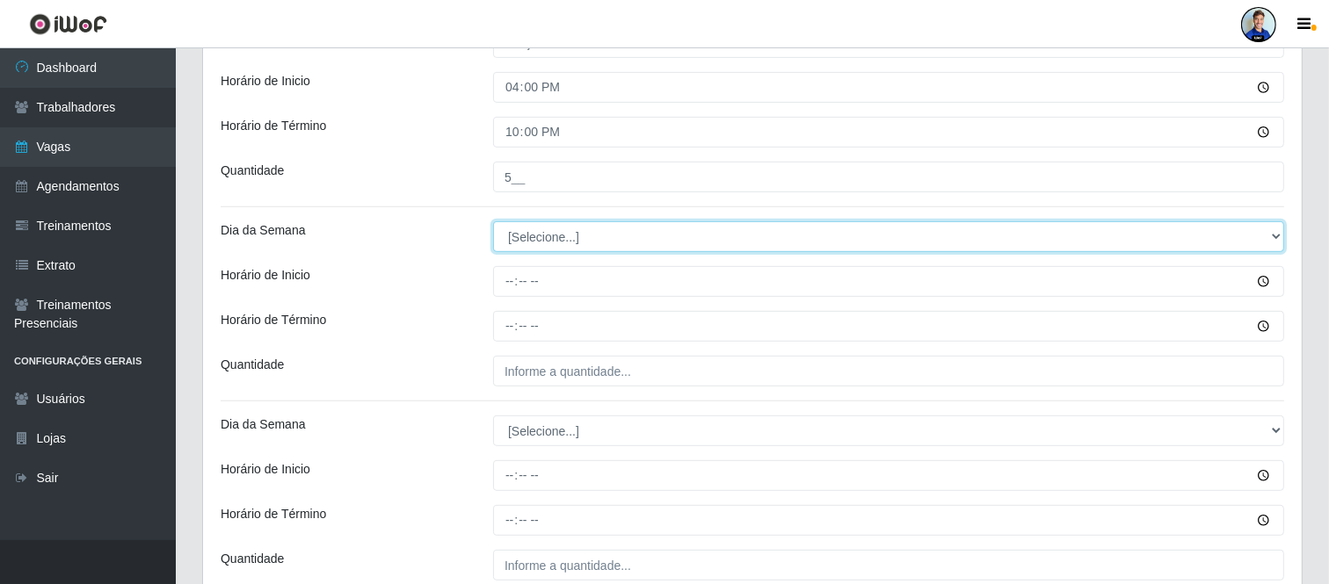
scroll to position [634, 0]
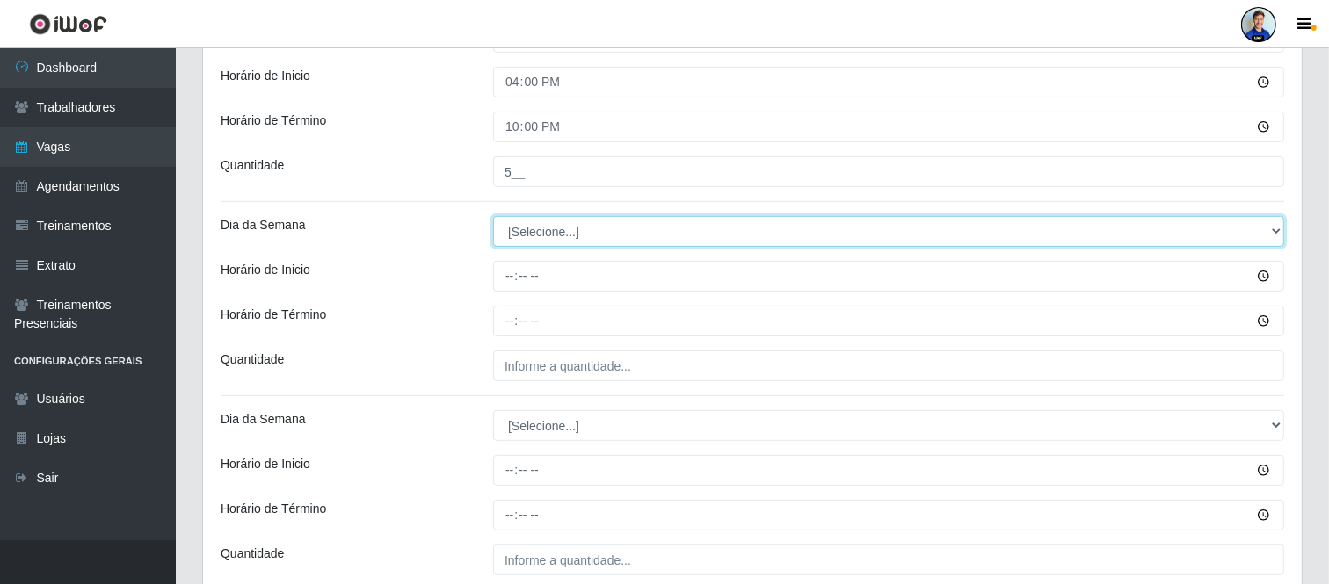
select select "3"
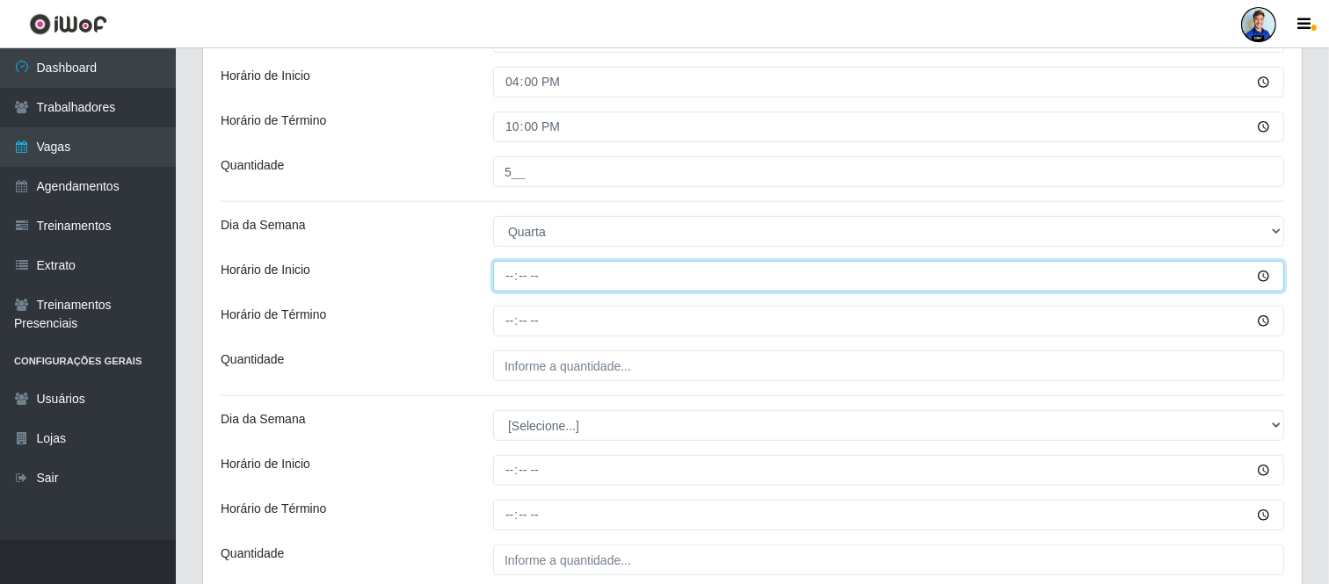
type input "16:00"
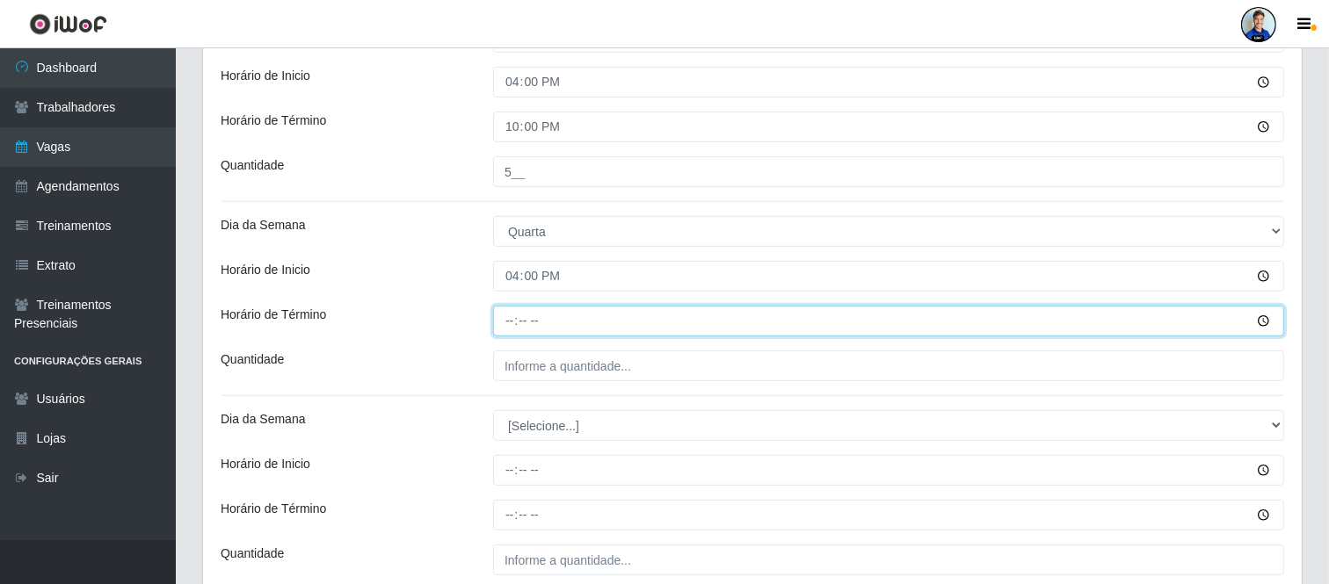
type input "22:00"
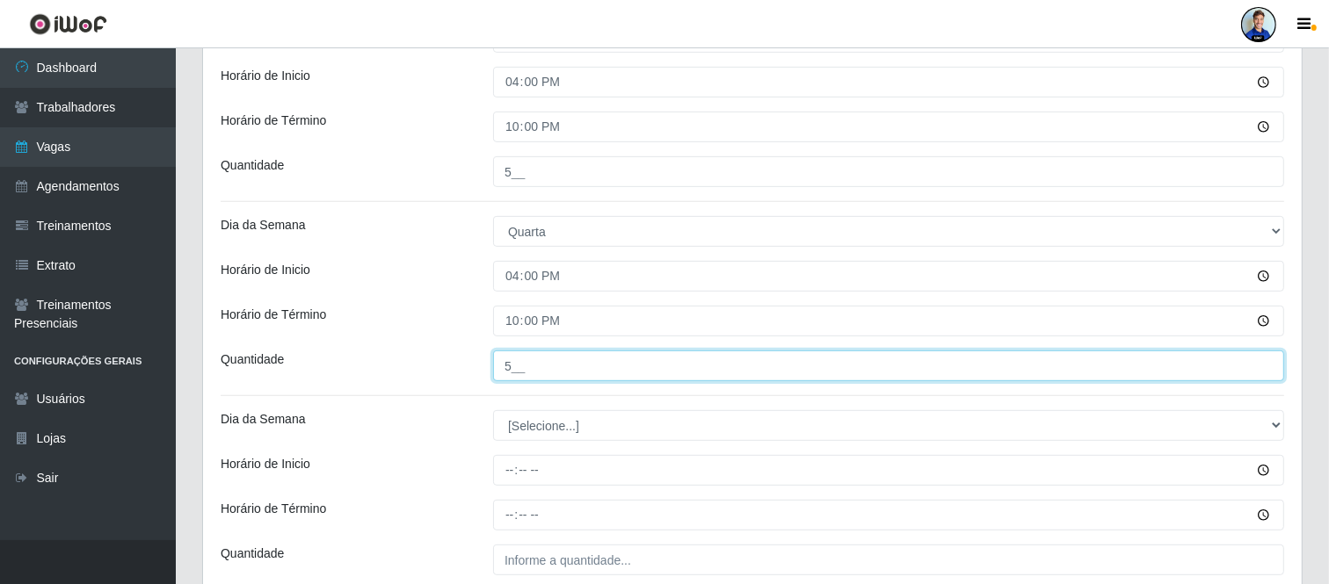
type input "5__"
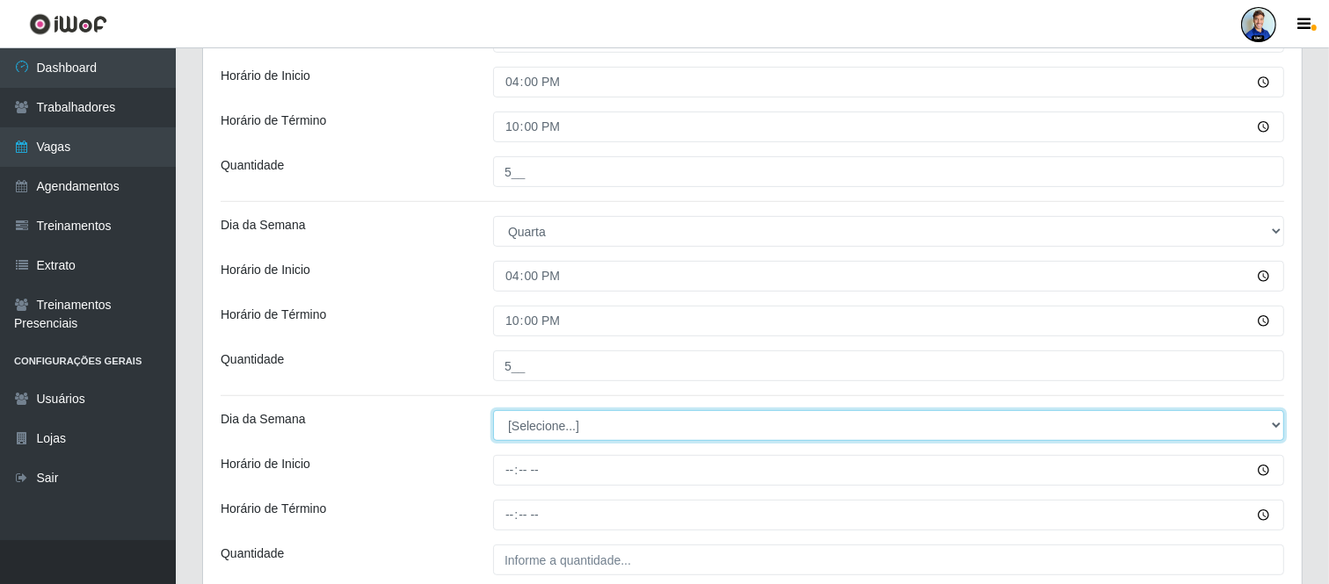
click at [564, 431] on select "[Selecione...] Segunda Terça Quarta Quinta Sexta Sábado Domingo" at bounding box center [888, 425] width 791 height 31
select select "4"
click at [493, 410] on select "[Selecione...] Segunda Terça Quarta Quinta Sexta Sábado Domingo" at bounding box center [888, 425] width 791 height 31
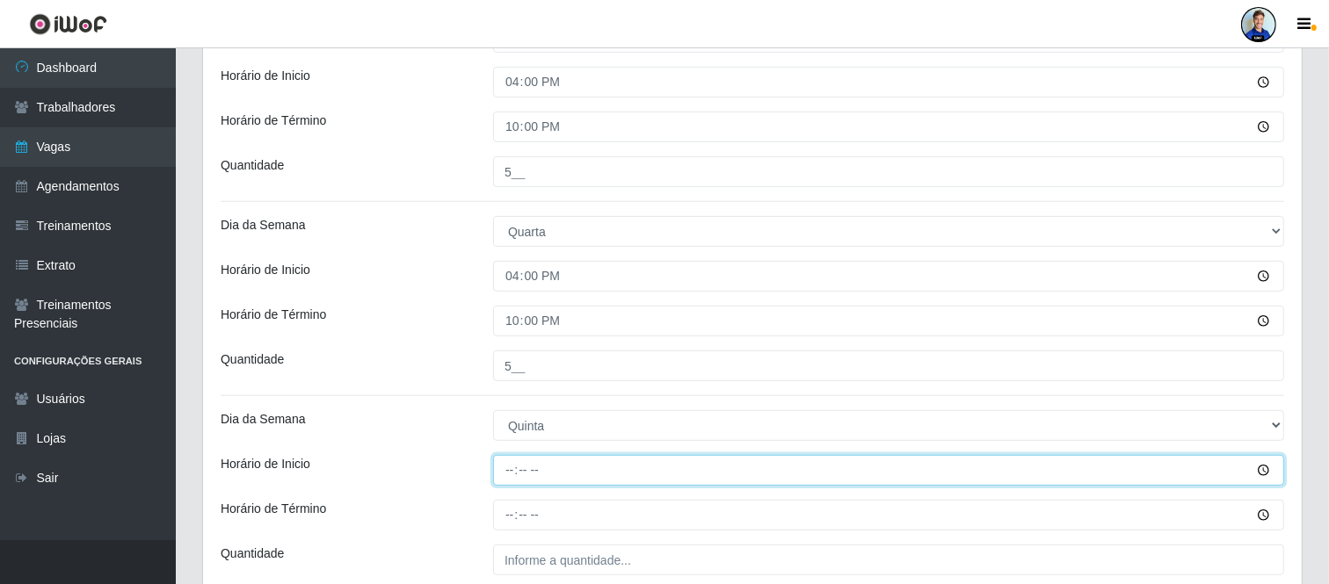
type input "16:00"
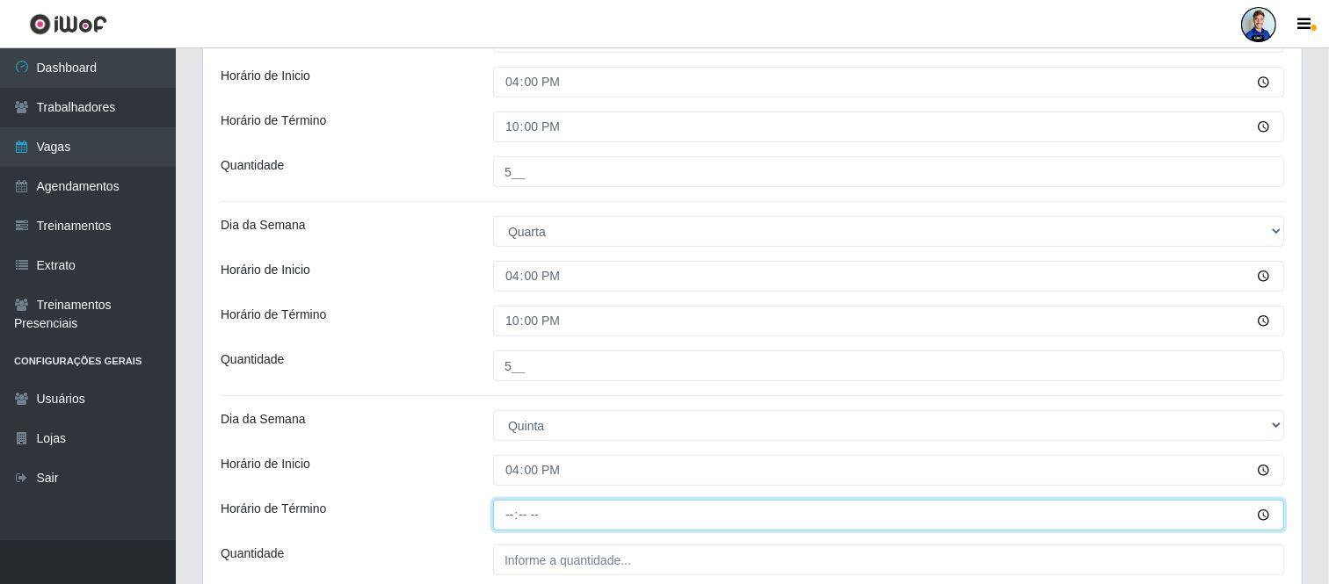
type input "22:00"
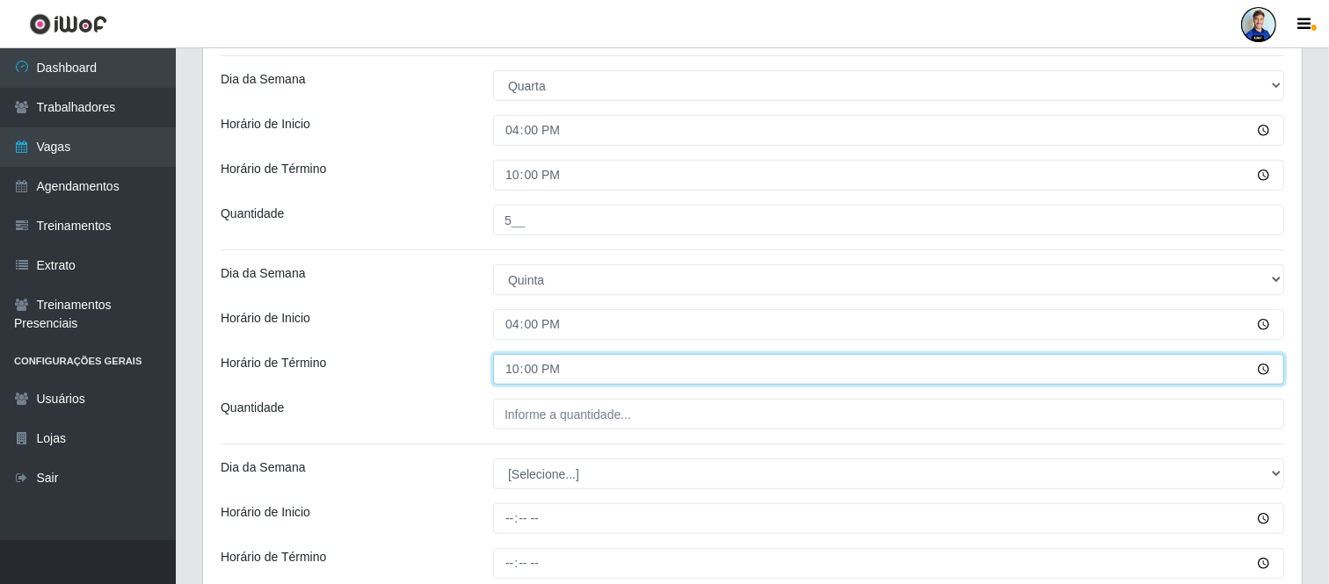
scroll to position [821, 0]
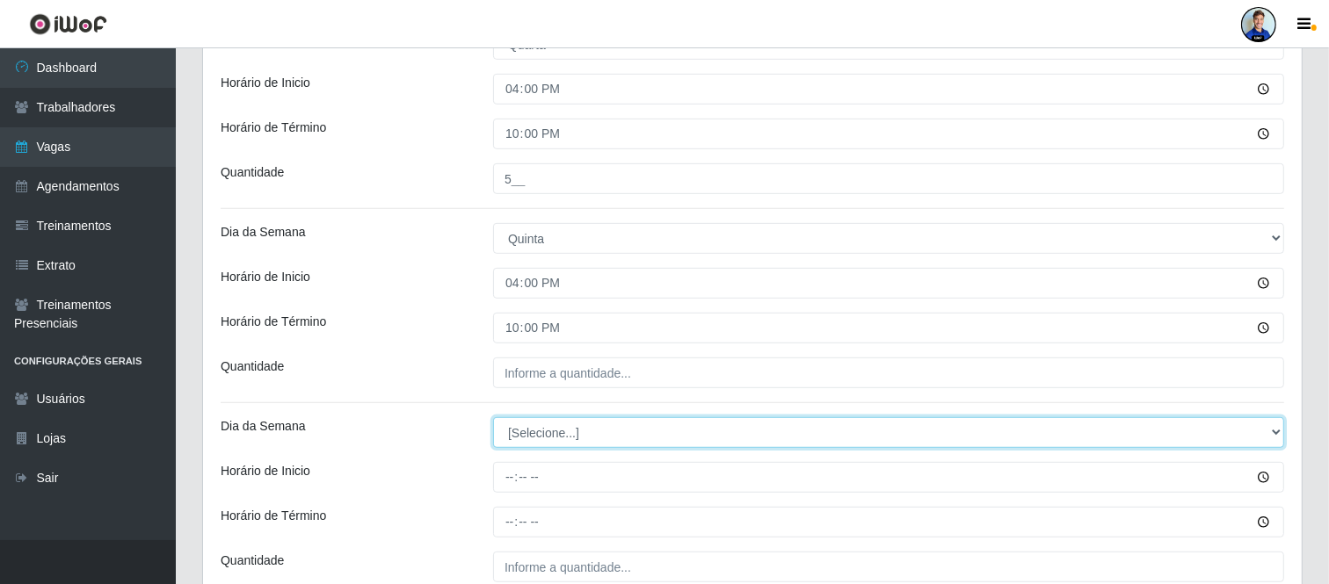
click at [567, 431] on select "[Selecione...] Segunda Terça Quarta Quinta Sexta Sábado Domingo" at bounding box center [888, 432] width 791 height 31
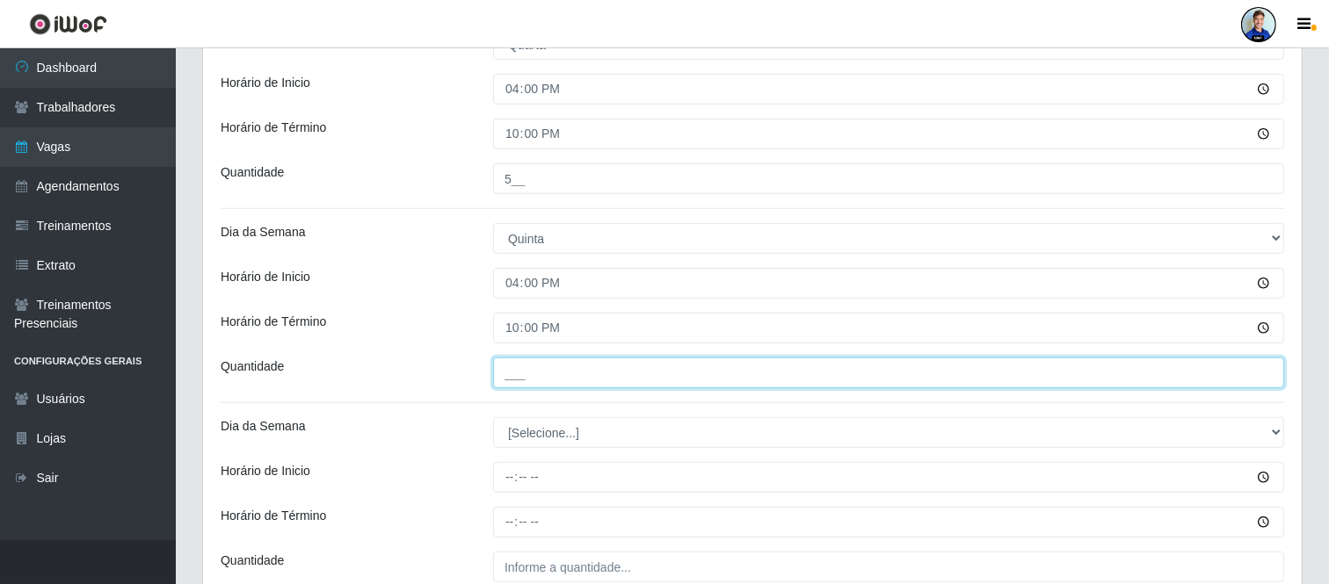
click at [523, 378] on input "___" at bounding box center [888, 373] width 791 height 31
type input "5__"
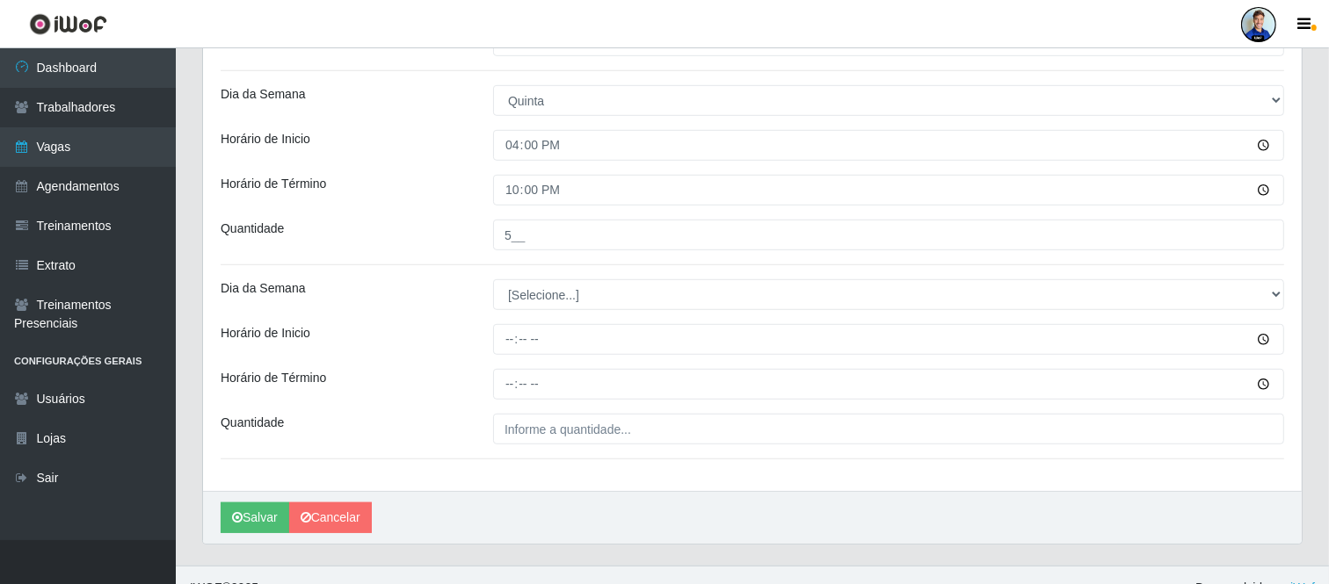
scroll to position [960, 0]
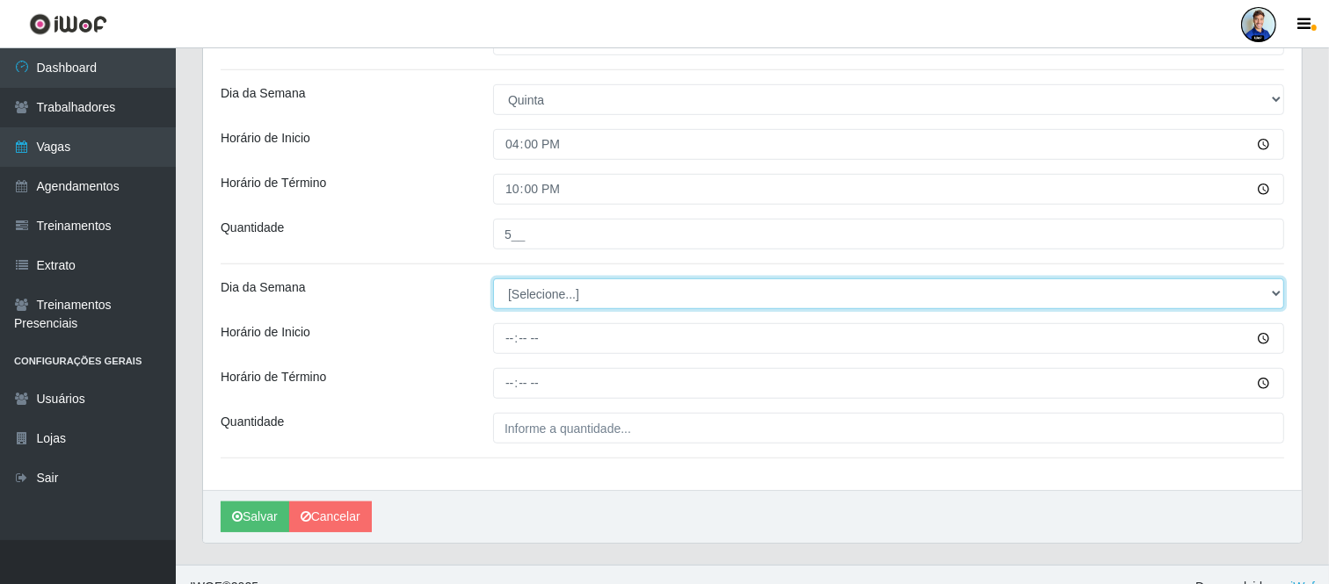
click at [530, 301] on select "[Selecione...] Segunda Terça Quarta Quinta Sexta Sábado Domingo" at bounding box center [888, 294] width 791 height 31
click at [528, 296] on select "[Selecione...] Segunda Terça Quarta Quinta Sexta Sábado Domingo" at bounding box center [888, 294] width 791 height 31
select select "5"
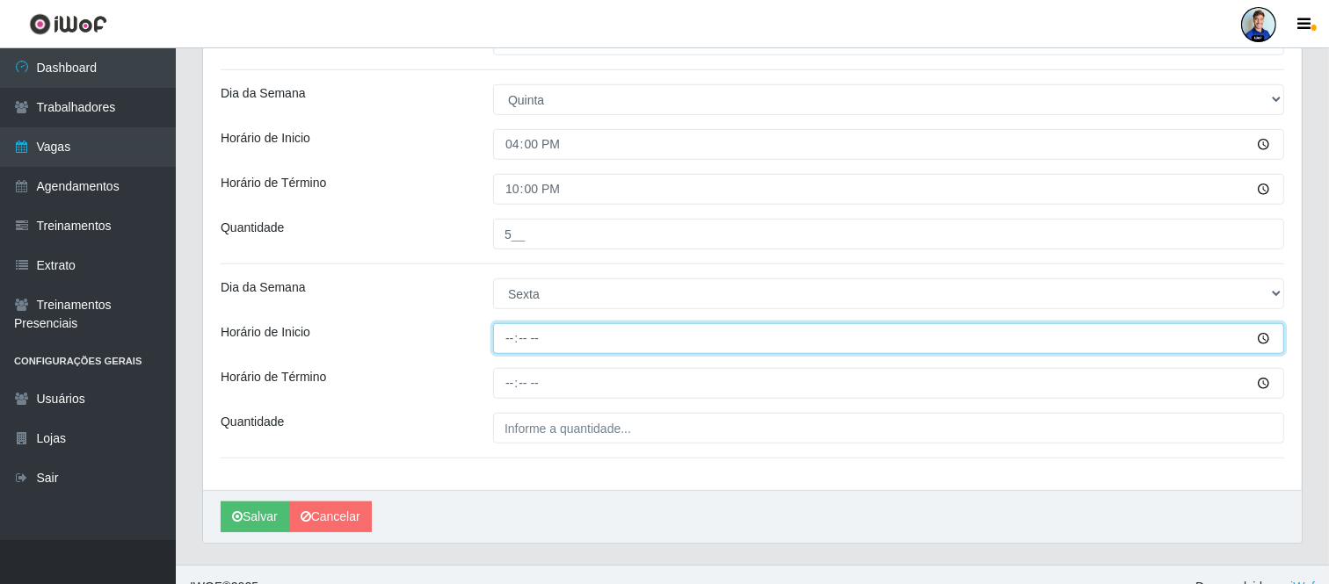
type input "16:00"
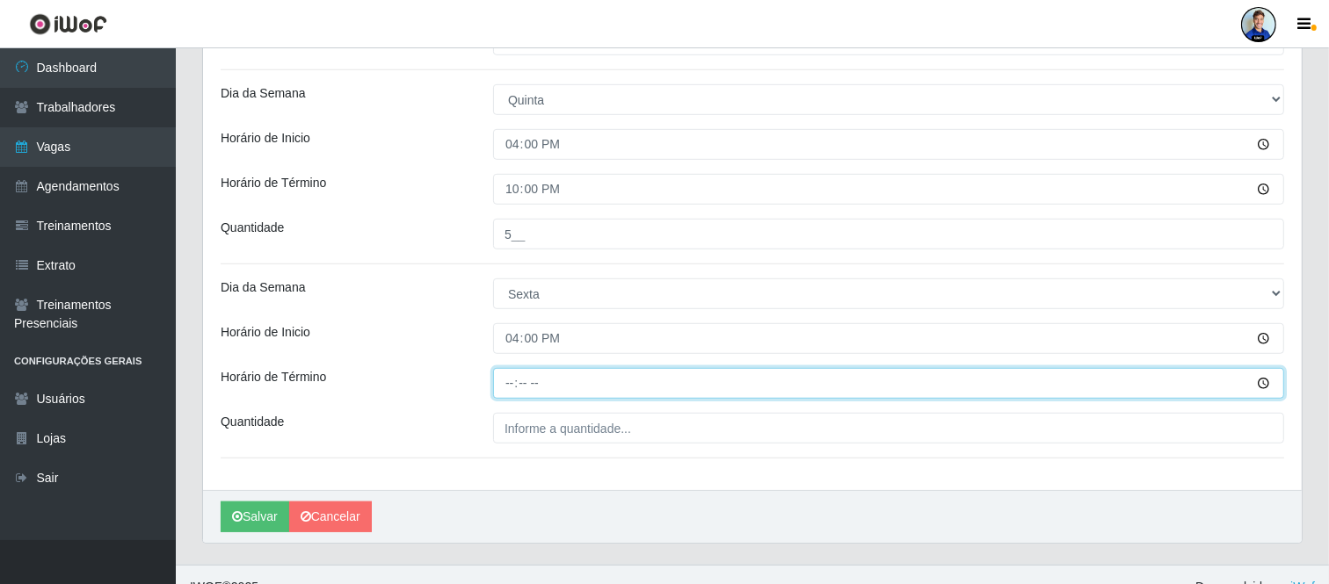
type input "22:00"
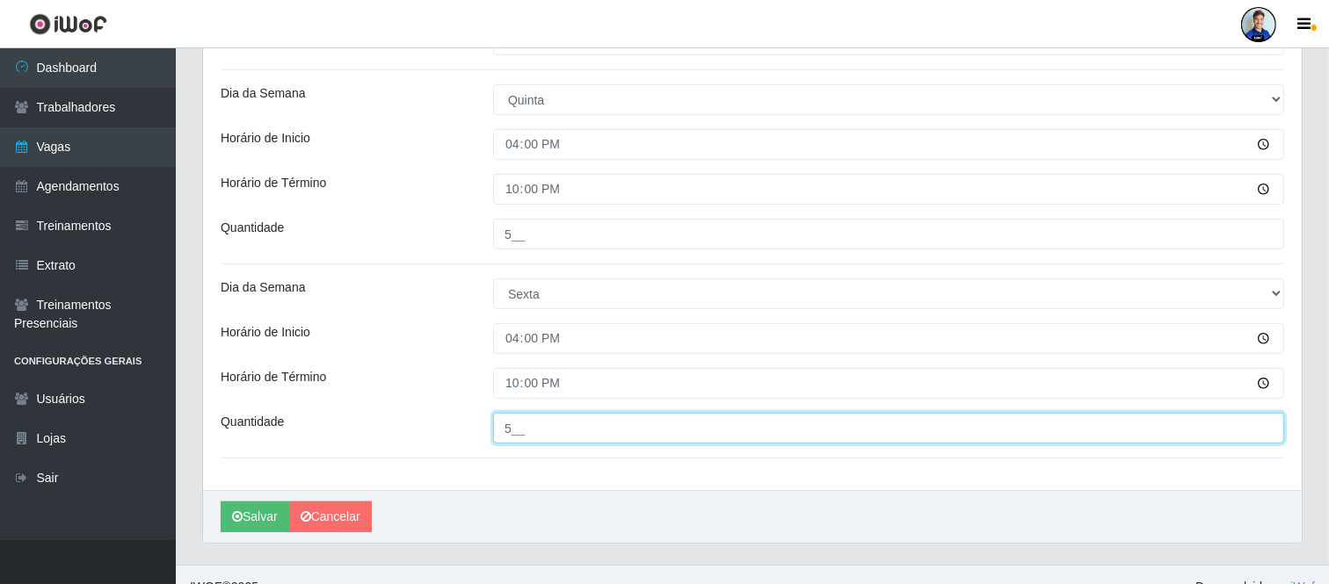
type input "5__"
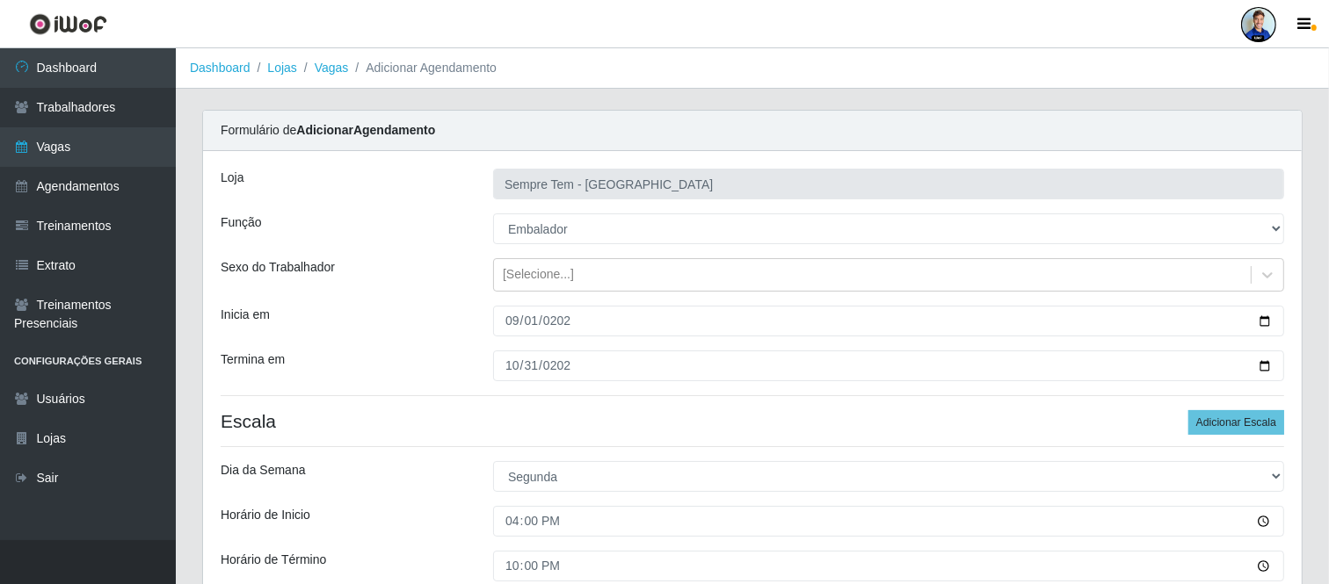
click at [450, 337] on div "Inicia em" at bounding box center [343, 321] width 272 height 31
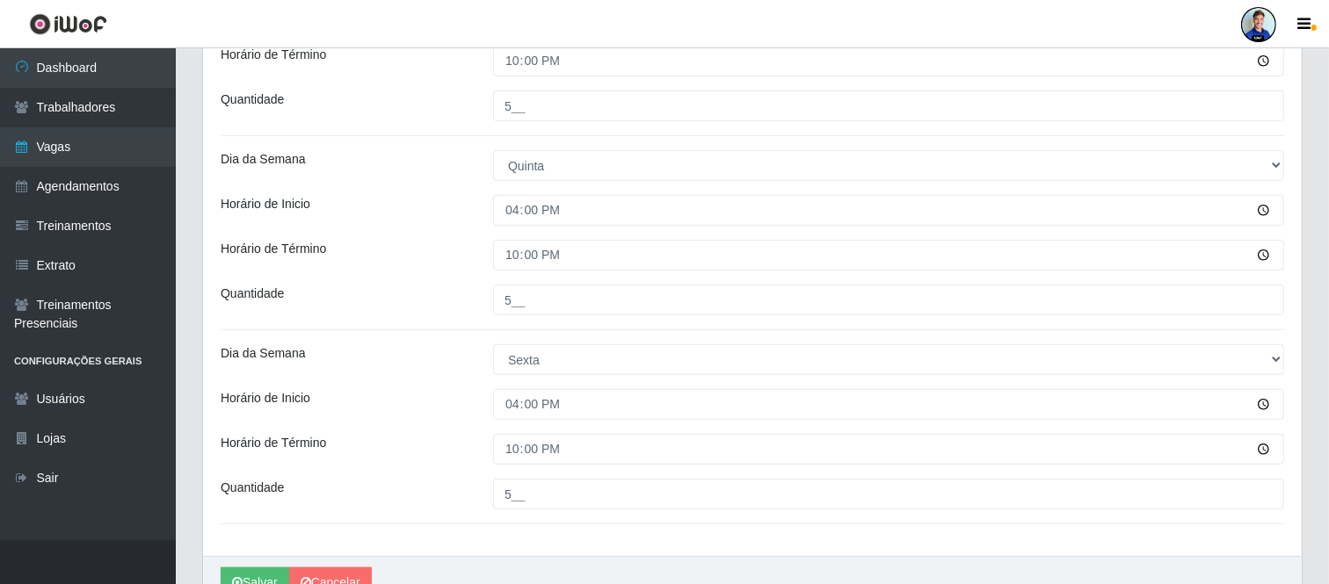
scroll to position [985, 0]
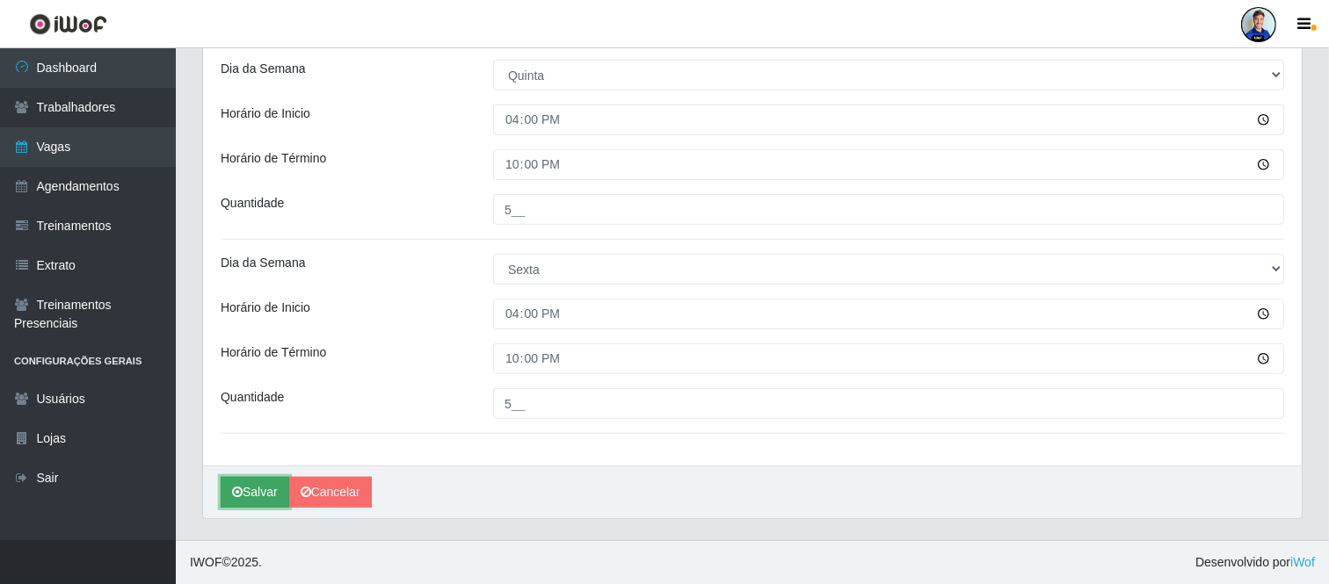
click at [270, 492] on button "Salvar" at bounding box center [255, 492] width 69 height 31
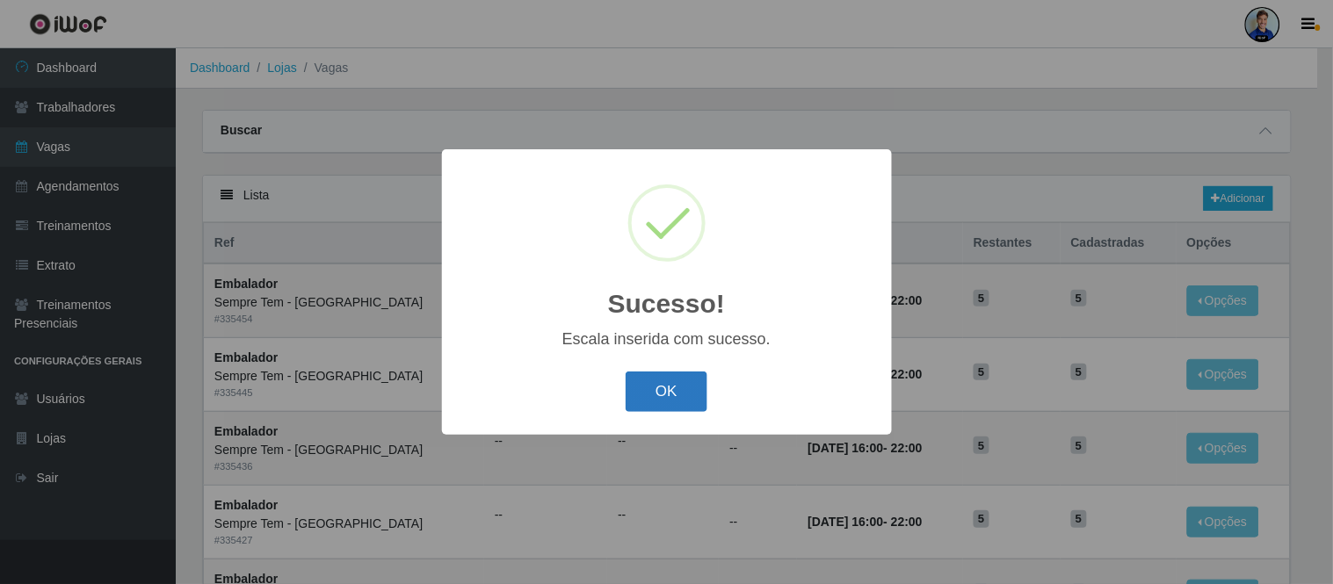
drag, startPoint x: 639, startPoint y: 385, endPoint x: 644, endPoint y: 367, distance: 18.3
click at [639, 382] on button "OK" at bounding box center [667, 392] width 82 height 41
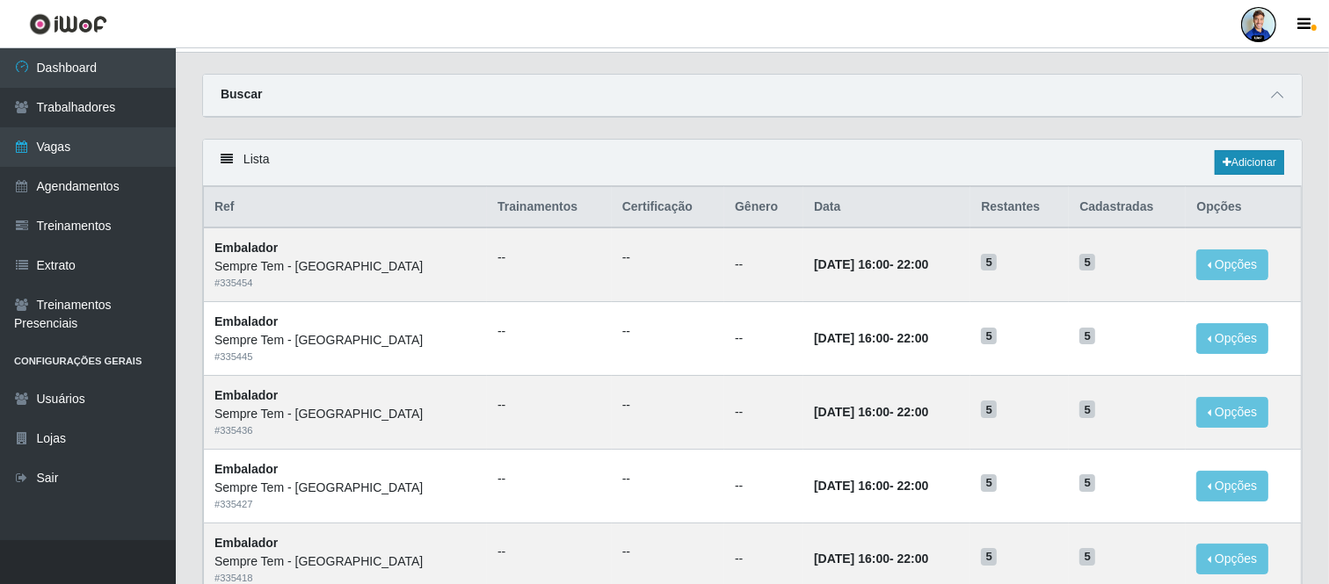
scroll to position [32, 0]
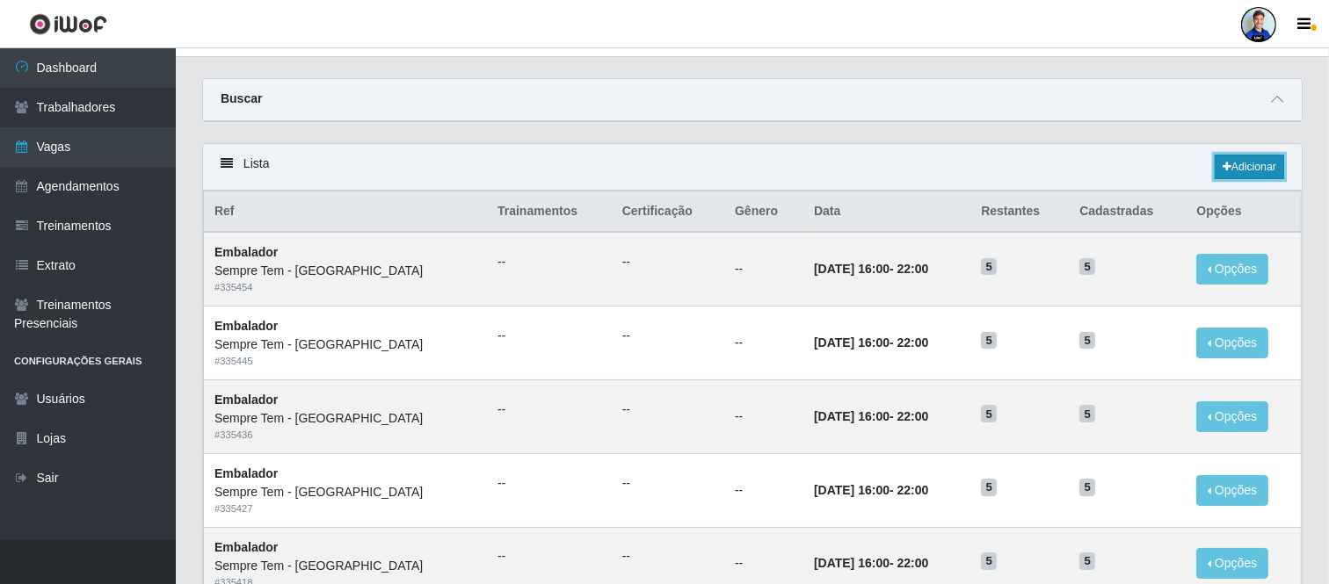
click at [1236, 161] on link "Adicionar" at bounding box center [1248, 167] width 69 height 25
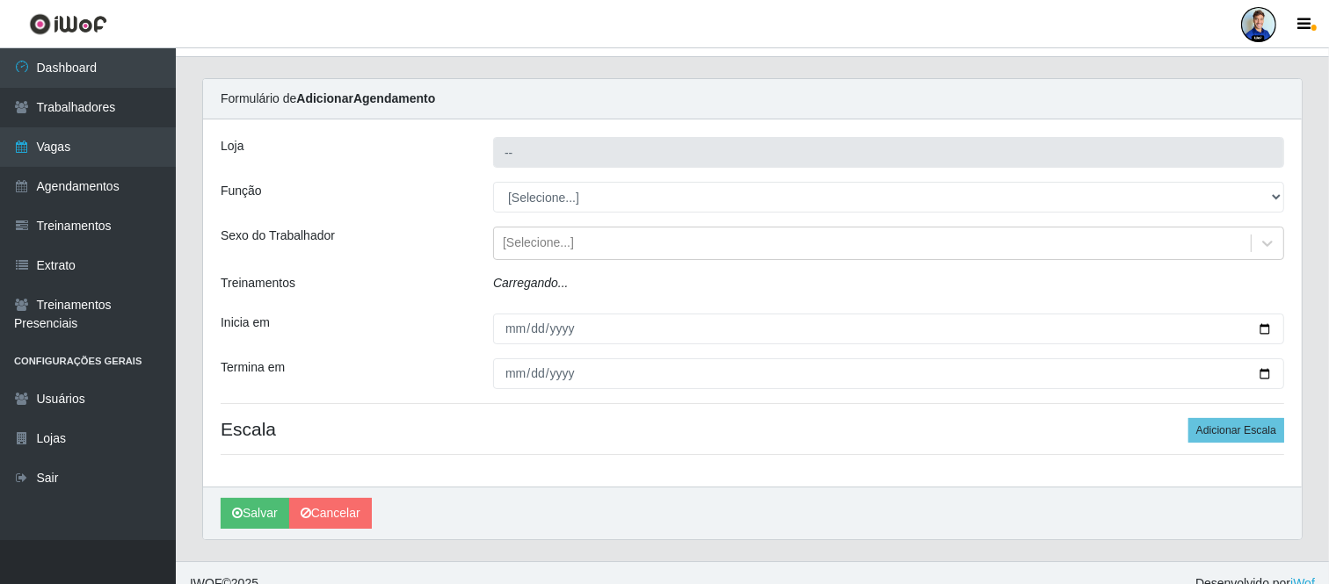
type input "Sempre Tem - [GEOGRAPHIC_DATA]"
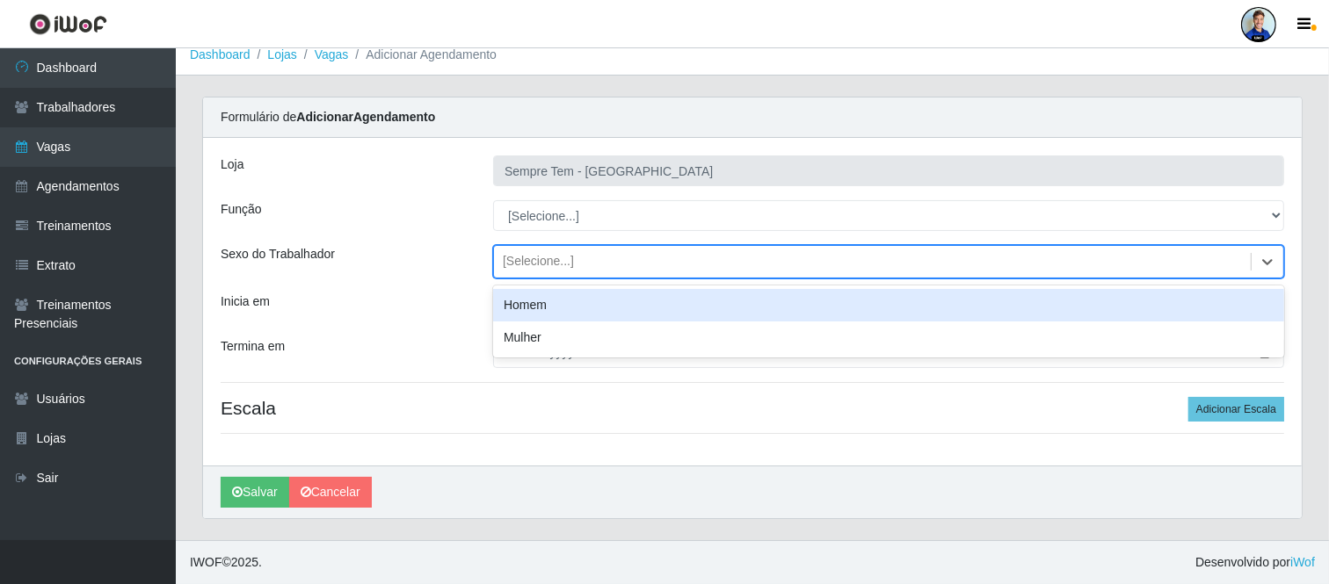
click at [556, 266] on div "[Selecione...]" at bounding box center [538, 262] width 71 height 18
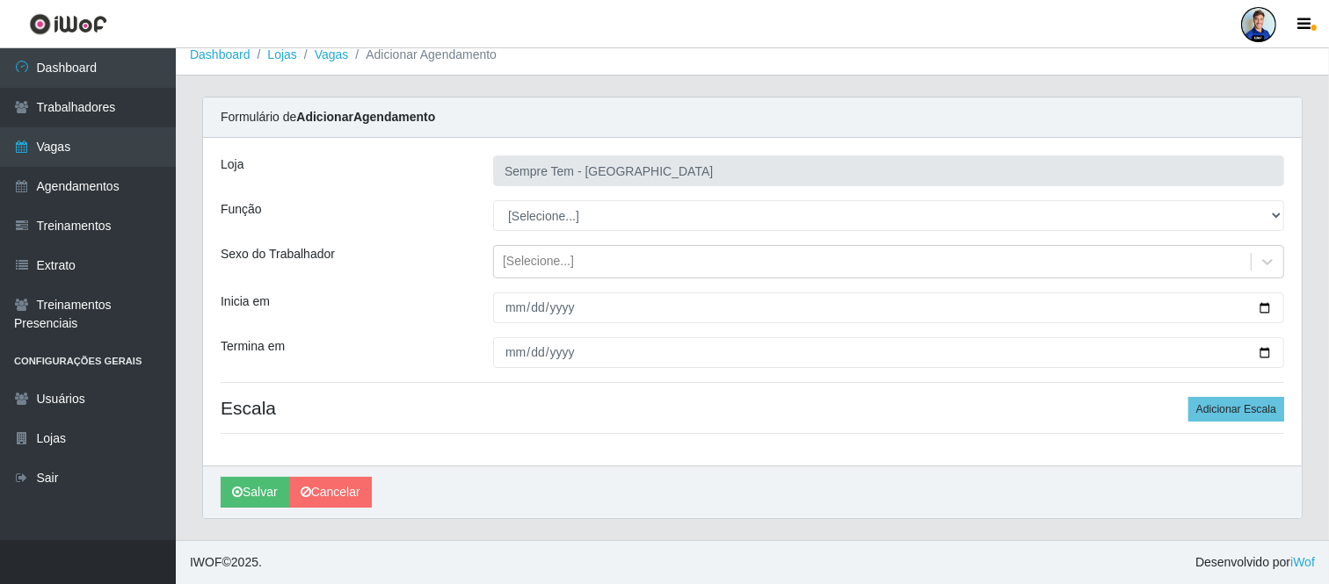
click at [451, 218] on div "Função" at bounding box center [343, 215] width 272 height 31
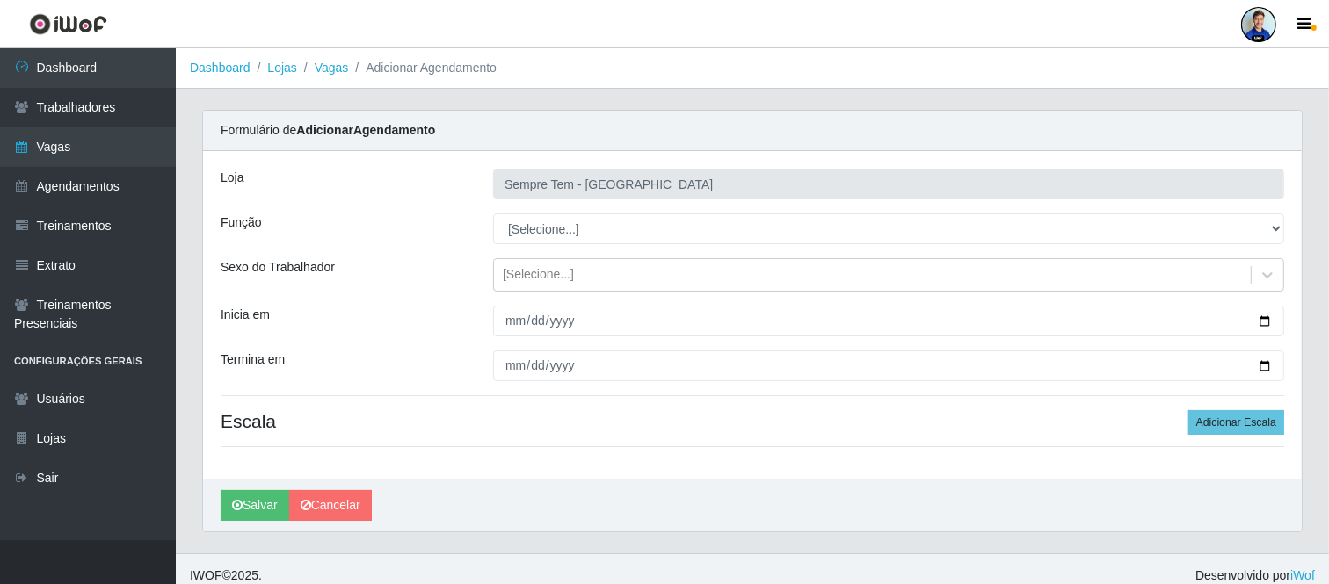
scroll to position [3, 0]
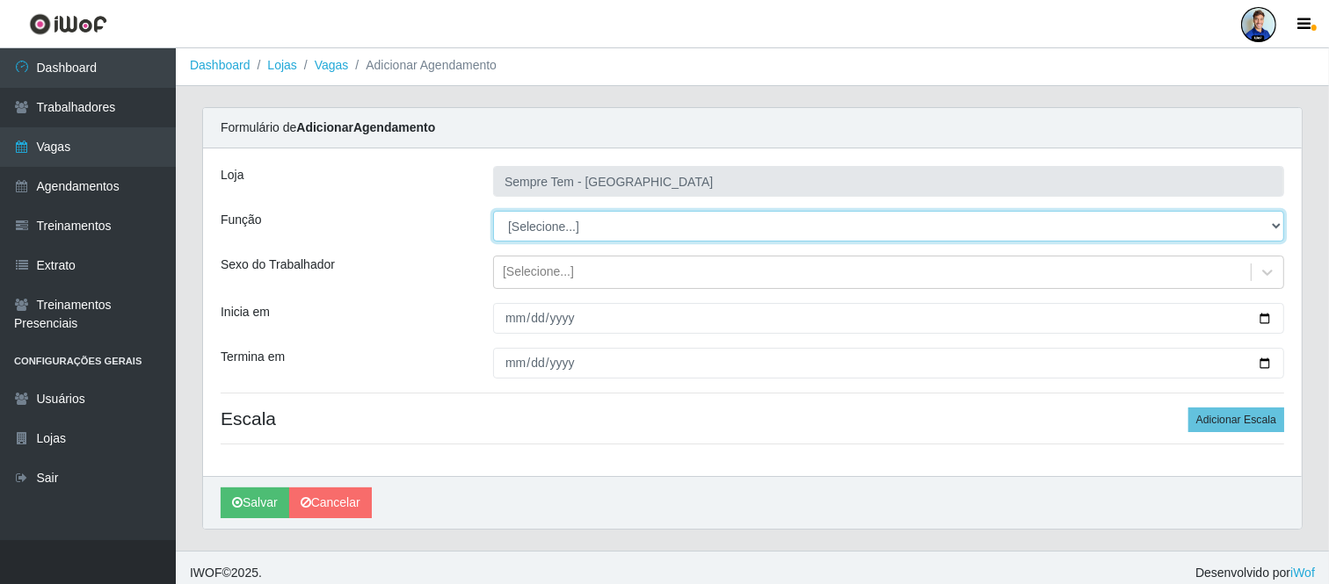
click at [559, 226] on select "[Selecione...] Embalador Embalador + Embalador ++ Repositor Repositor + Reposit…" at bounding box center [888, 226] width 791 height 31
select select "70"
click at [493, 211] on select "[Selecione...] Embalador Embalador + Embalador ++ Repositor Repositor + Reposit…" at bounding box center [888, 226] width 791 height 31
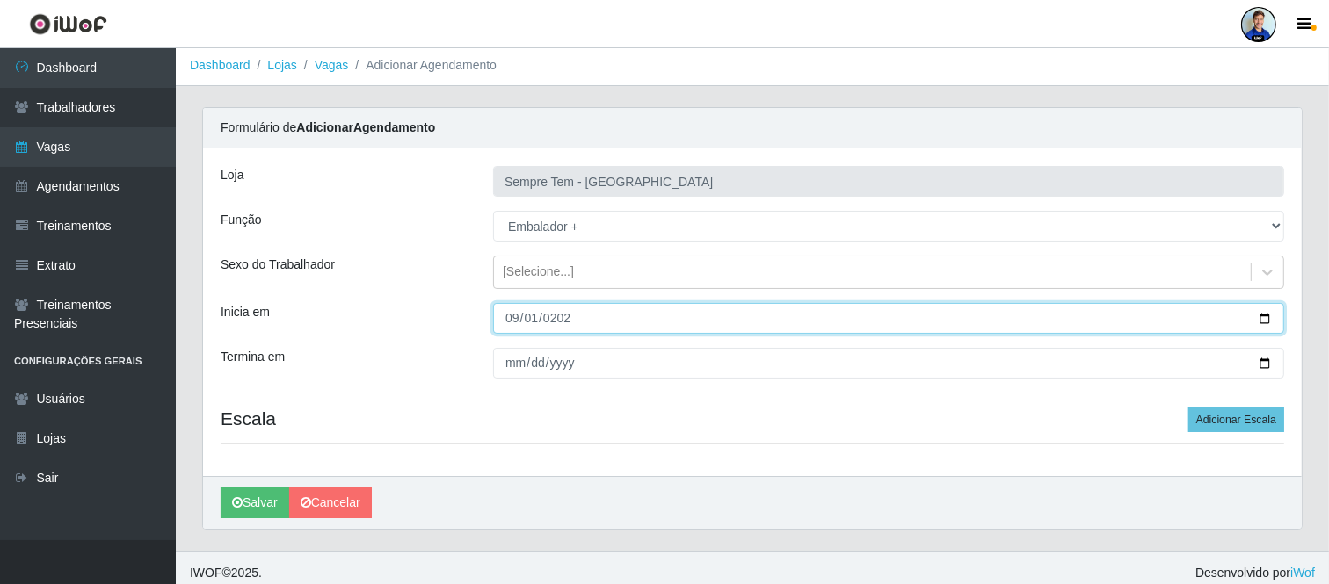
type input "2025-09-01"
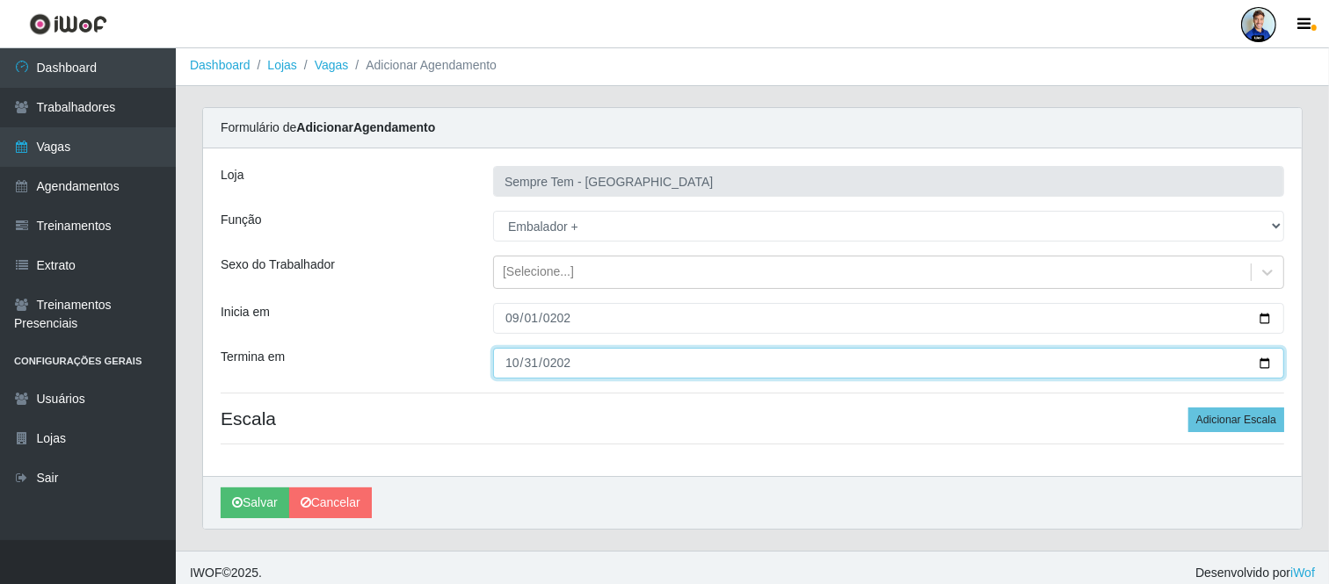
type input "2025-10-31"
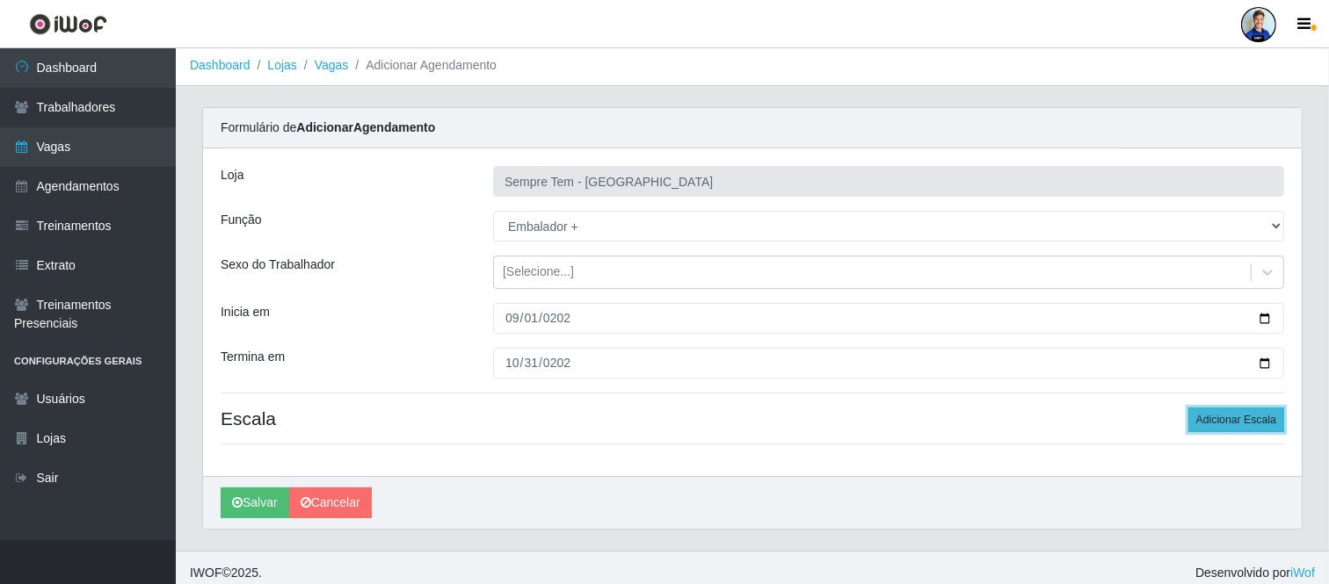
click at [1195, 420] on button "Adicionar Escala" at bounding box center [1236, 420] width 96 height 25
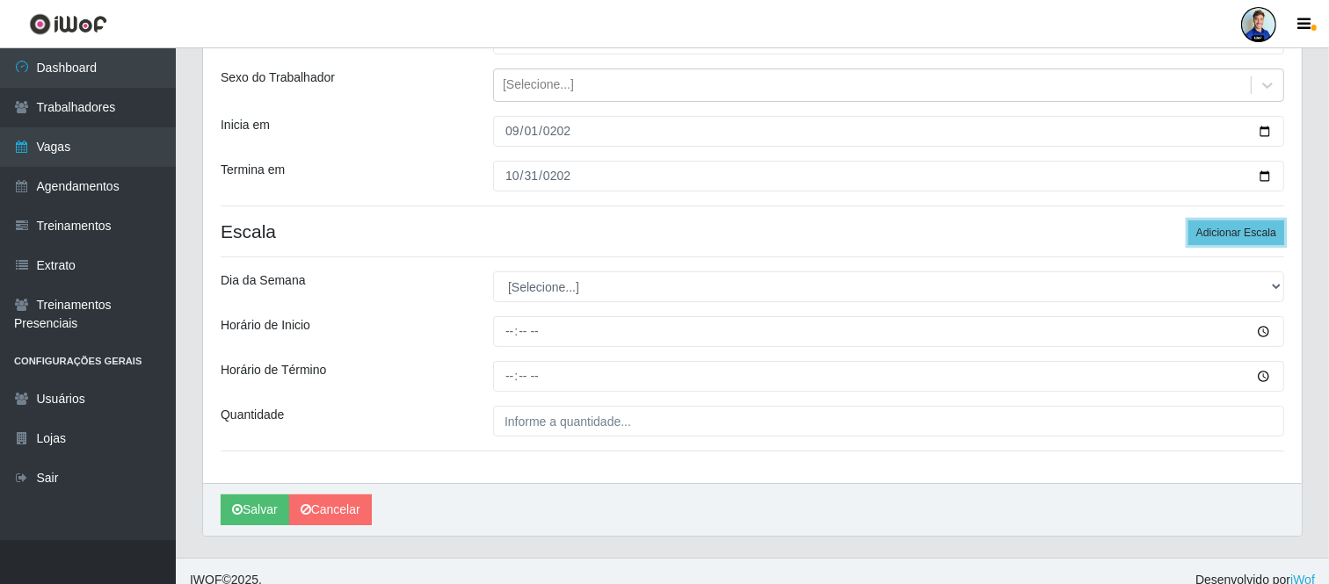
scroll to position [198, 0]
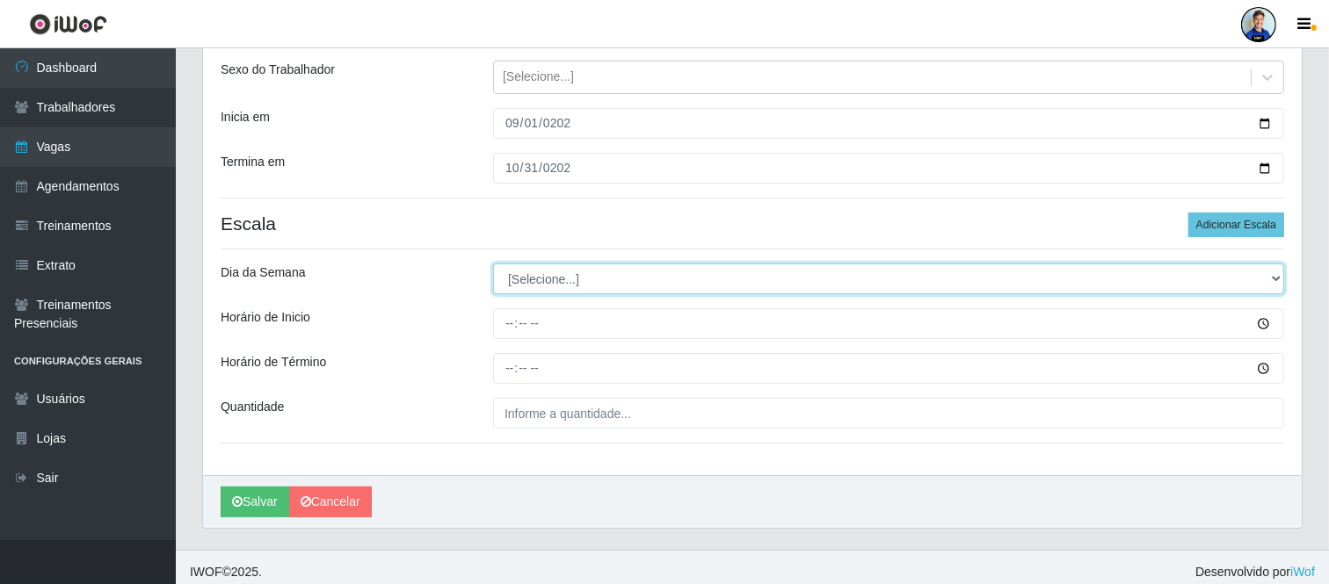
click at [565, 272] on select "[Selecione...] Segunda Terça Quarta Quinta Sexta Sábado Domingo" at bounding box center [888, 279] width 791 height 31
select select "6"
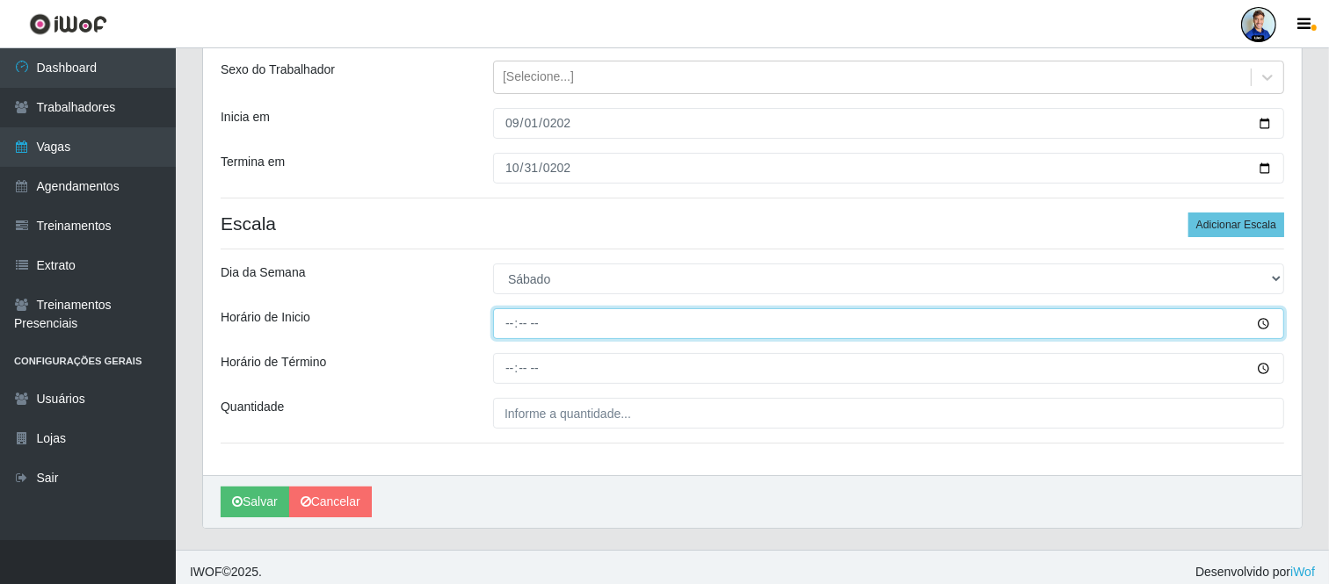
type input "16:00"
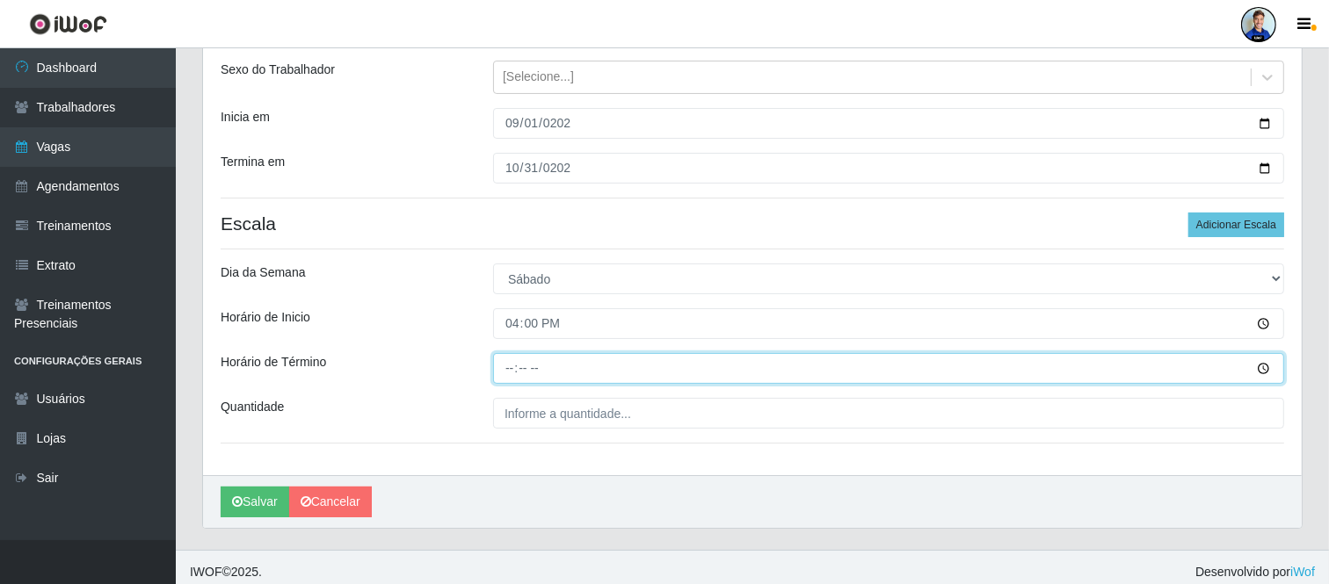
type input "22:00"
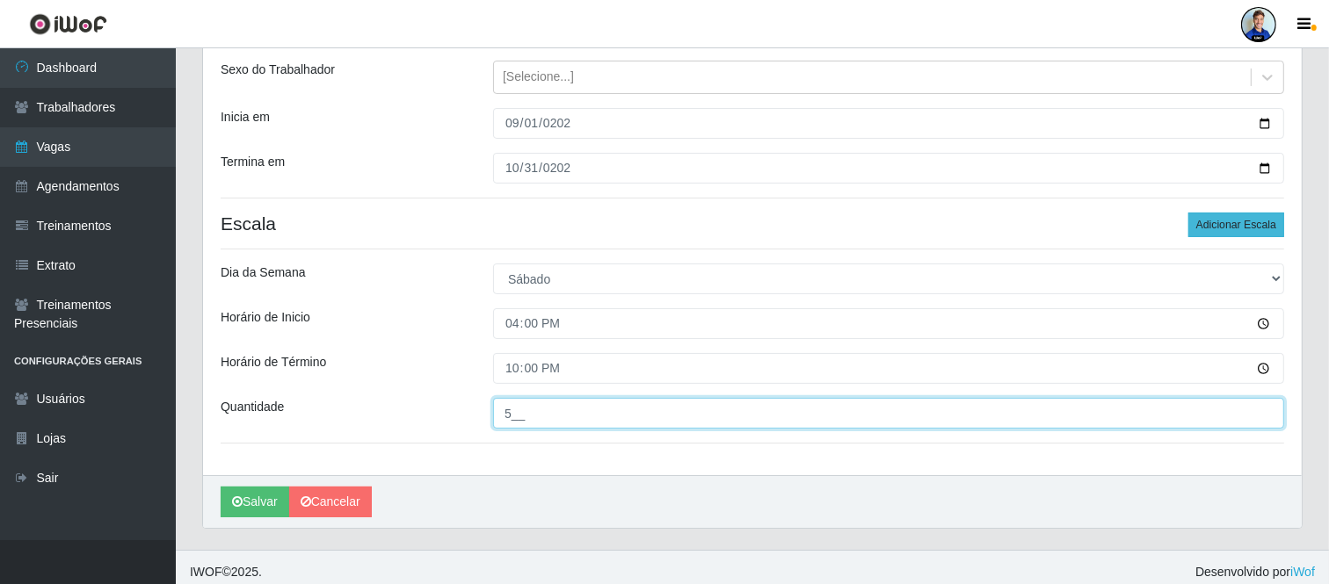
type input "5__"
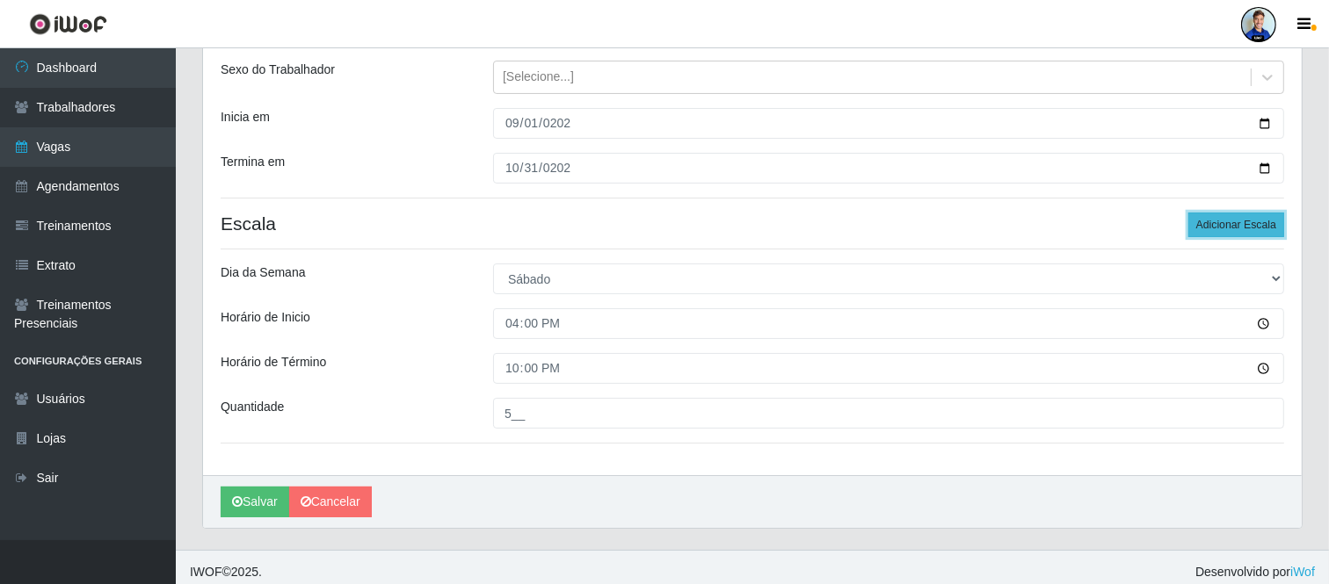
click at [1253, 216] on button "Adicionar Escala" at bounding box center [1236, 225] width 96 height 25
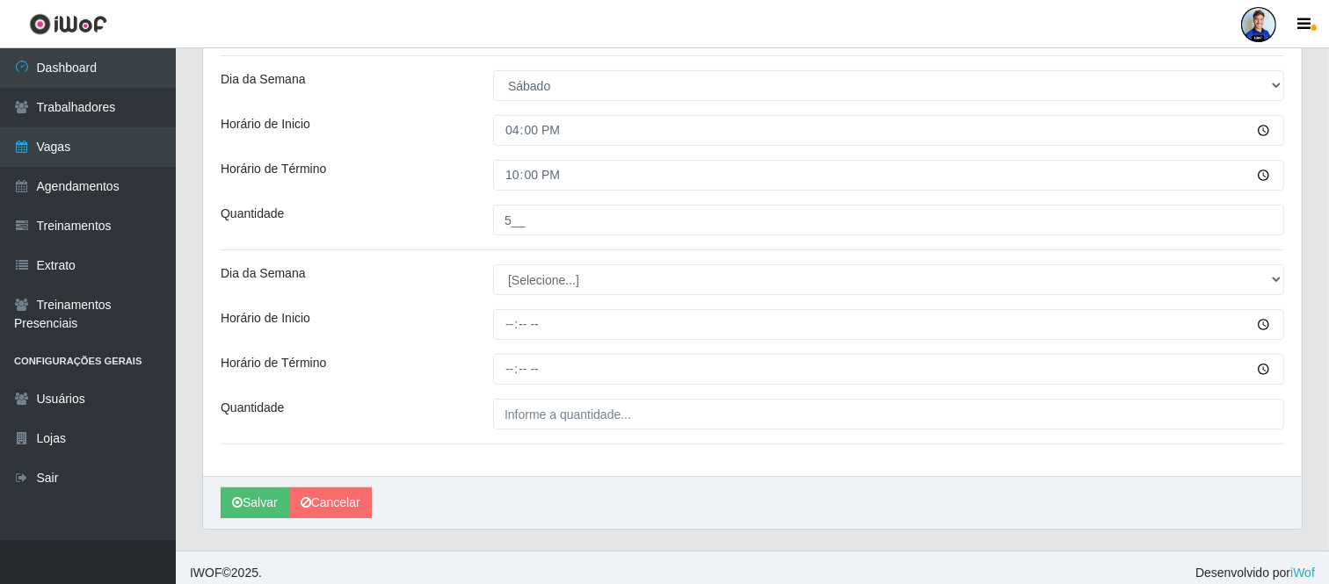
scroll to position [393, 0]
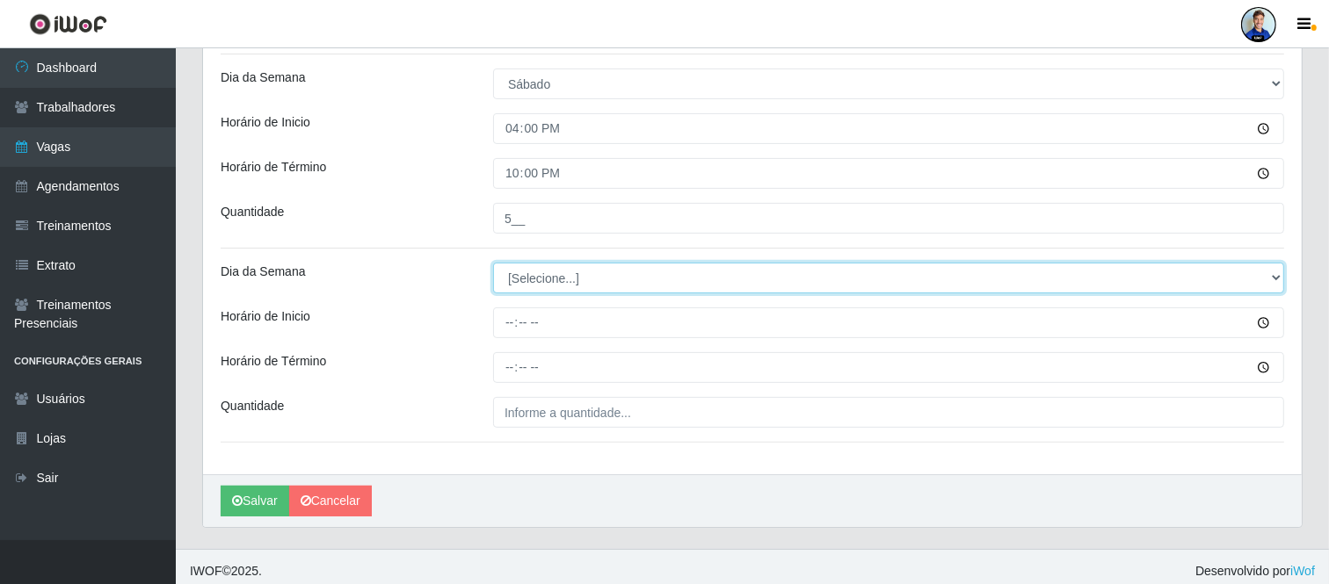
click at [561, 293] on select "[Selecione...] Segunda Terça Quarta Quinta Sexta Sábado Domingo" at bounding box center [888, 278] width 791 height 31
select select "0"
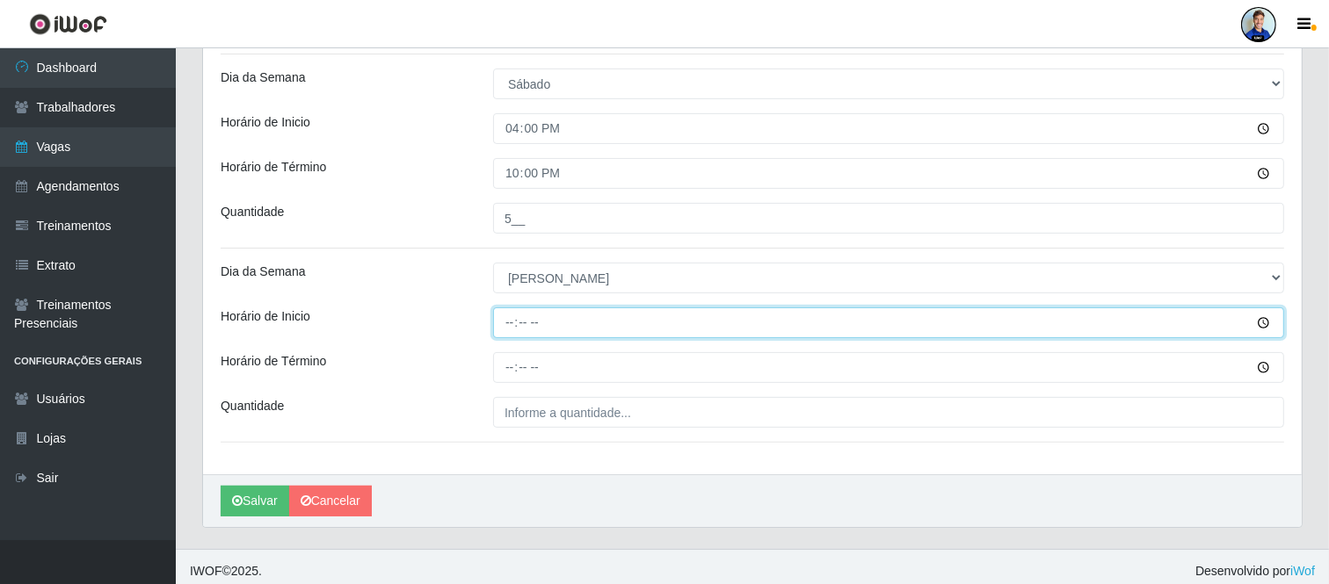
click at [555, 319] on input "Horário de Inicio" at bounding box center [888, 323] width 791 height 31
click at [555, 319] on input "16:00" at bounding box center [888, 323] width 791 height 31
type input "08:00"
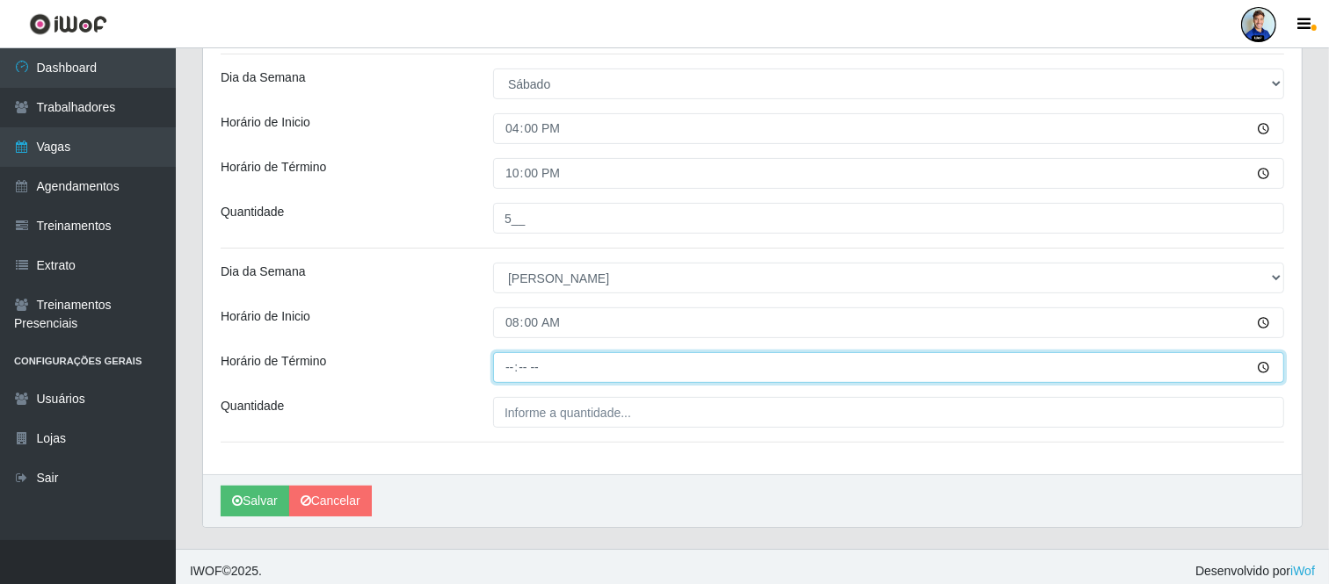
type input "14:00"
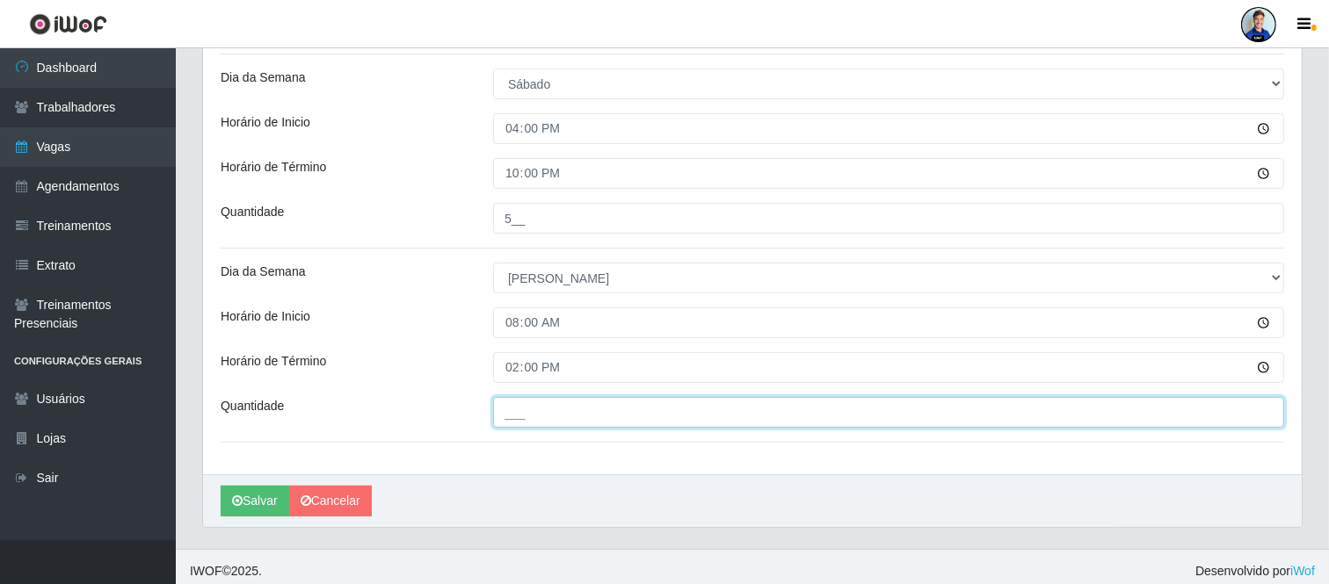
click at [512, 416] on input "___" at bounding box center [888, 412] width 791 height 31
type input "5__"
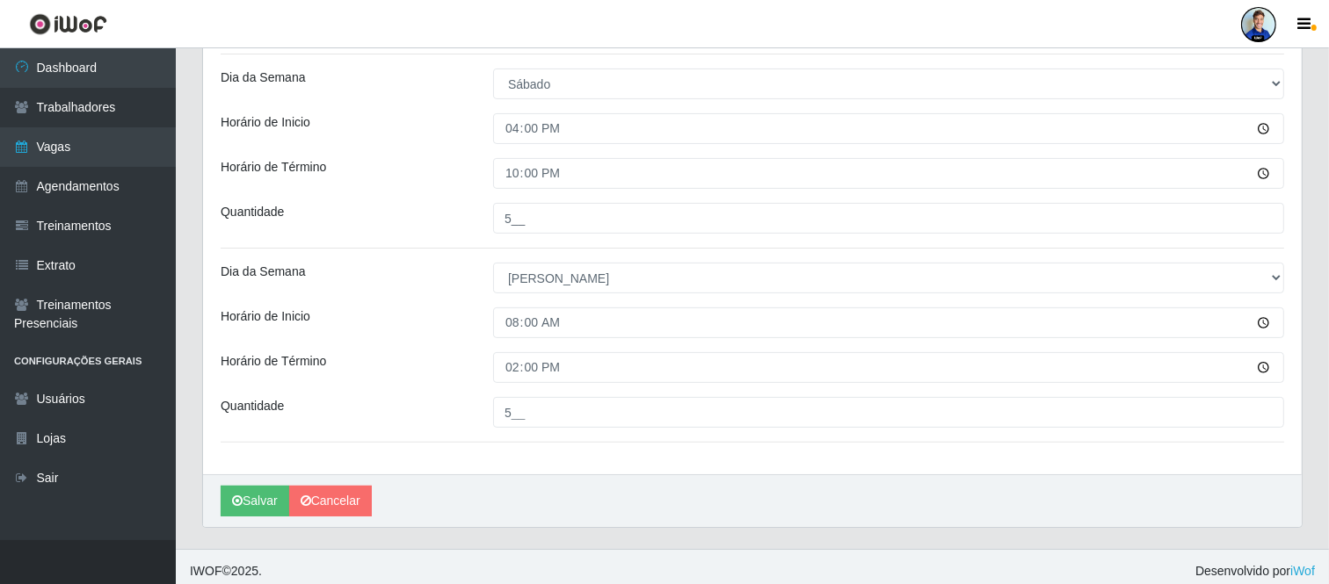
click at [410, 319] on div "Horário de Inicio" at bounding box center [343, 323] width 272 height 31
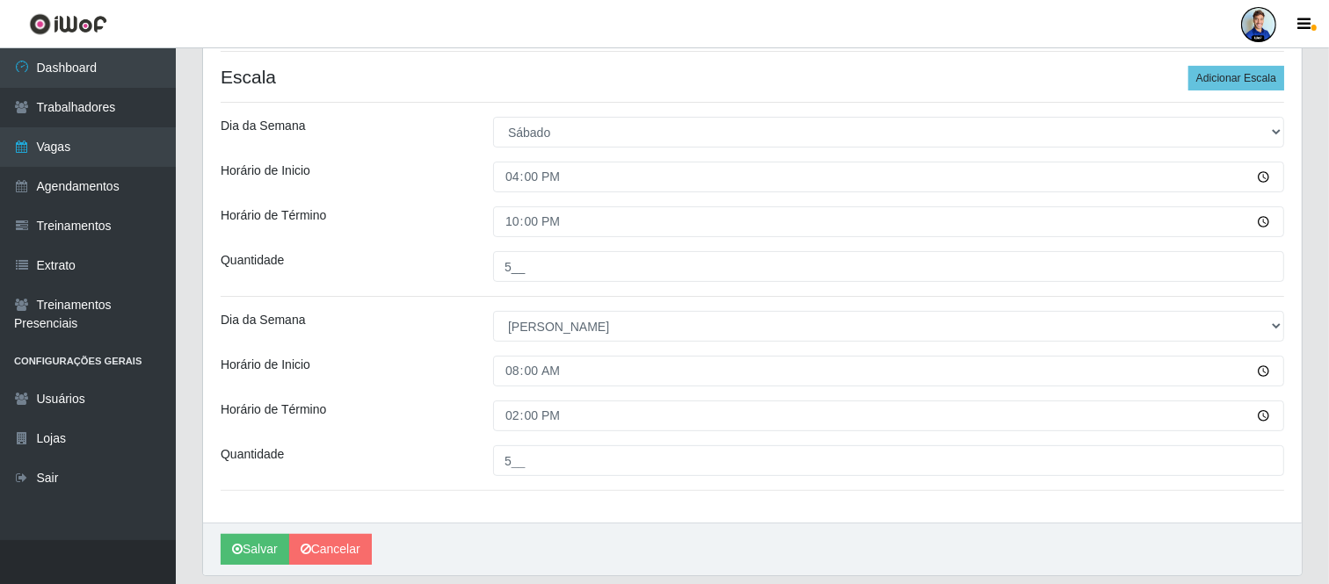
scroll to position [402, 0]
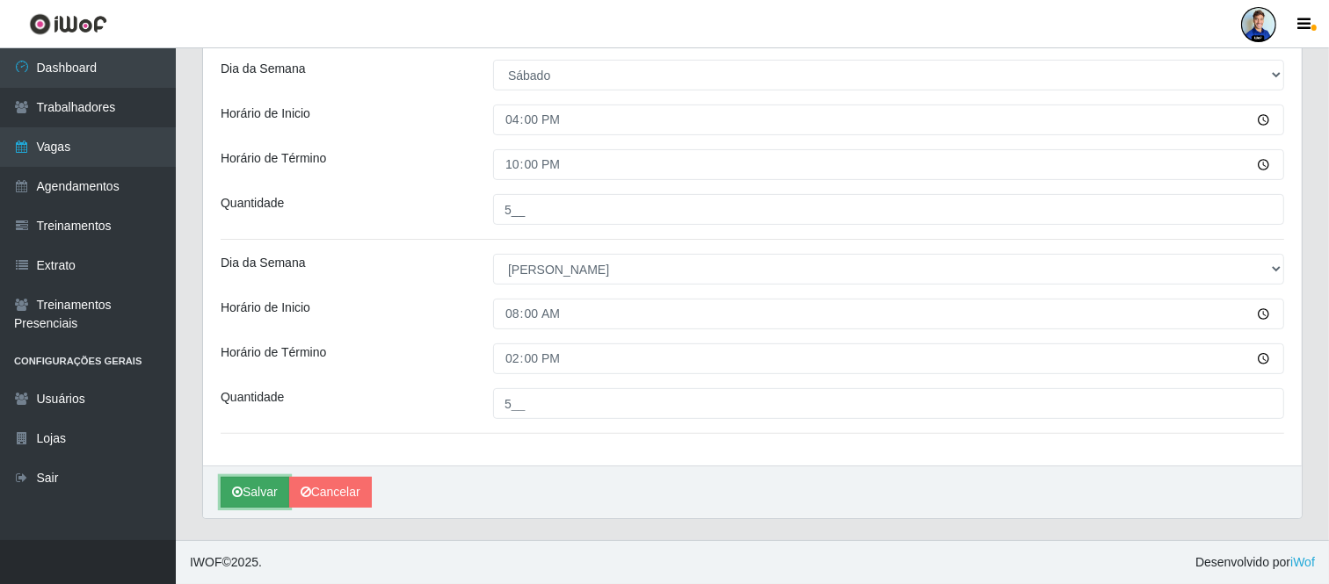
click at [251, 488] on button "Salvar" at bounding box center [255, 492] width 69 height 31
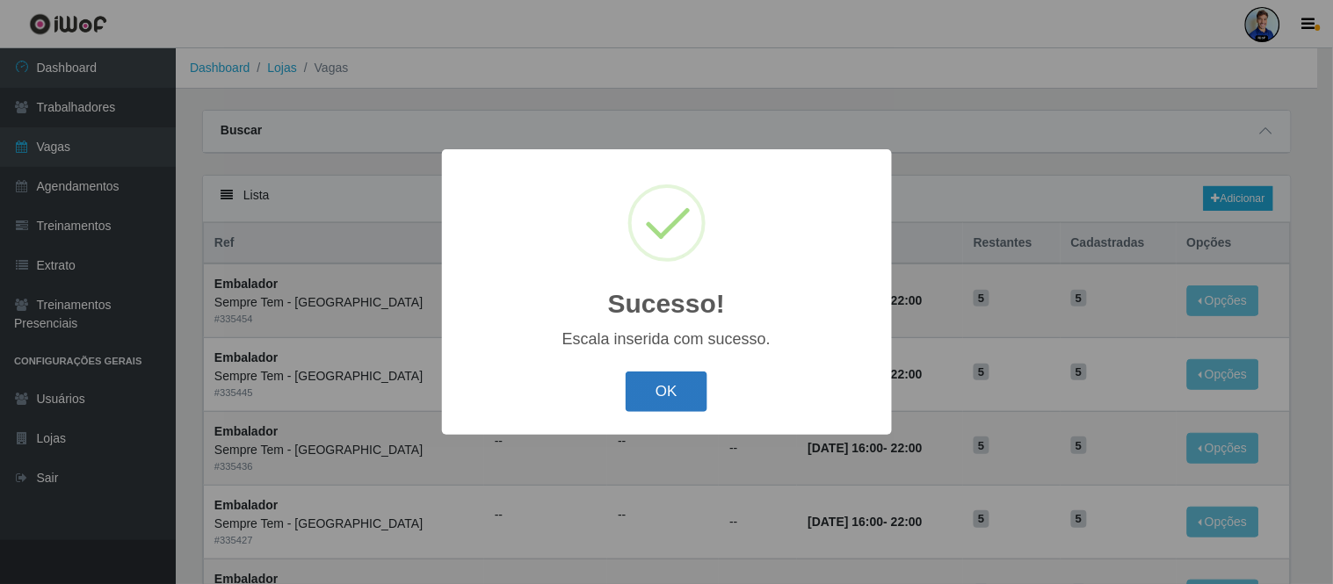
click at [664, 400] on button "OK" at bounding box center [667, 392] width 82 height 41
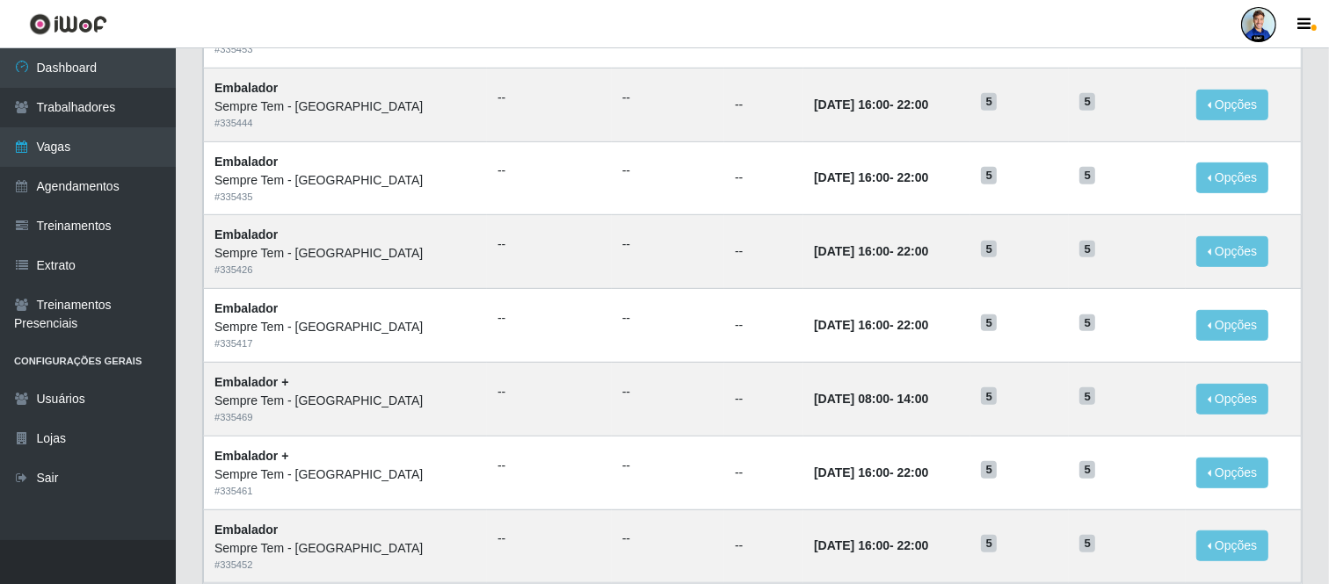
scroll to position [905, 0]
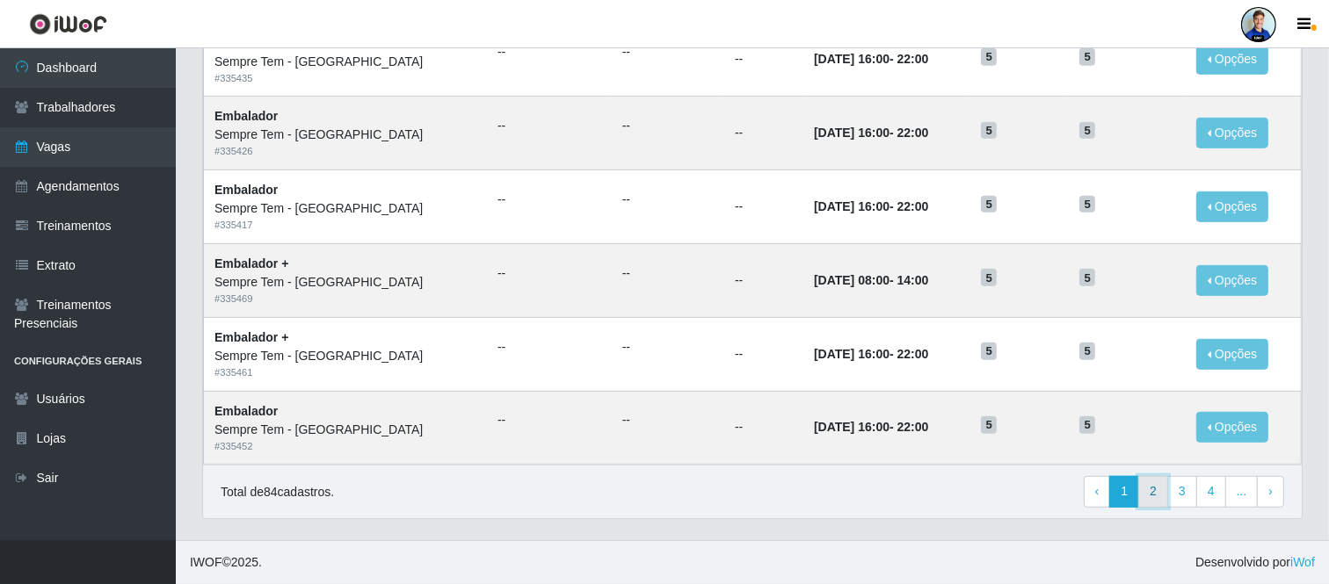
click at [1160, 492] on link "2" at bounding box center [1153, 492] width 30 height 32
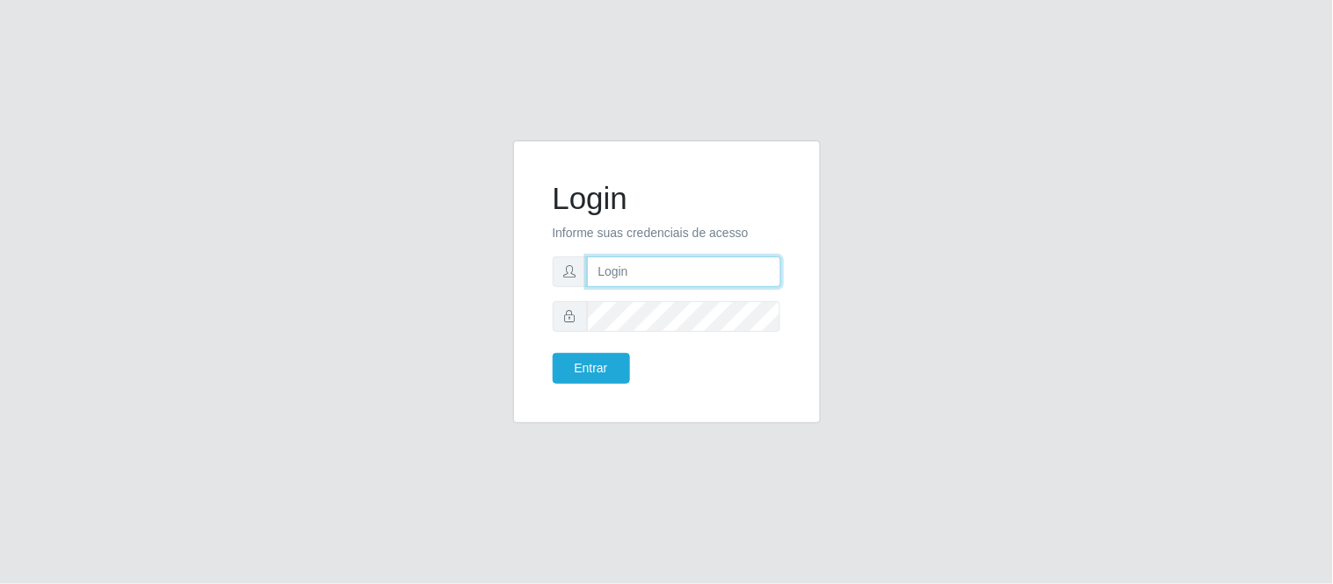
type input "paulo@bemais4"
drag, startPoint x: 739, startPoint y: 283, endPoint x: 738, endPoint y: 267, distance: 15.8
click at [738, 274] on input "paulo@bemais4" at bounding box center [684, 272] width 194 height 31
click at [738, 267] on input "paulo@bemais4" at bounding box center [684, 272] width 194 height 31
drag, startPoint x: 738, startPoint y: 267, endPoint x: 596, endPoint y: 277, distance: 142.7
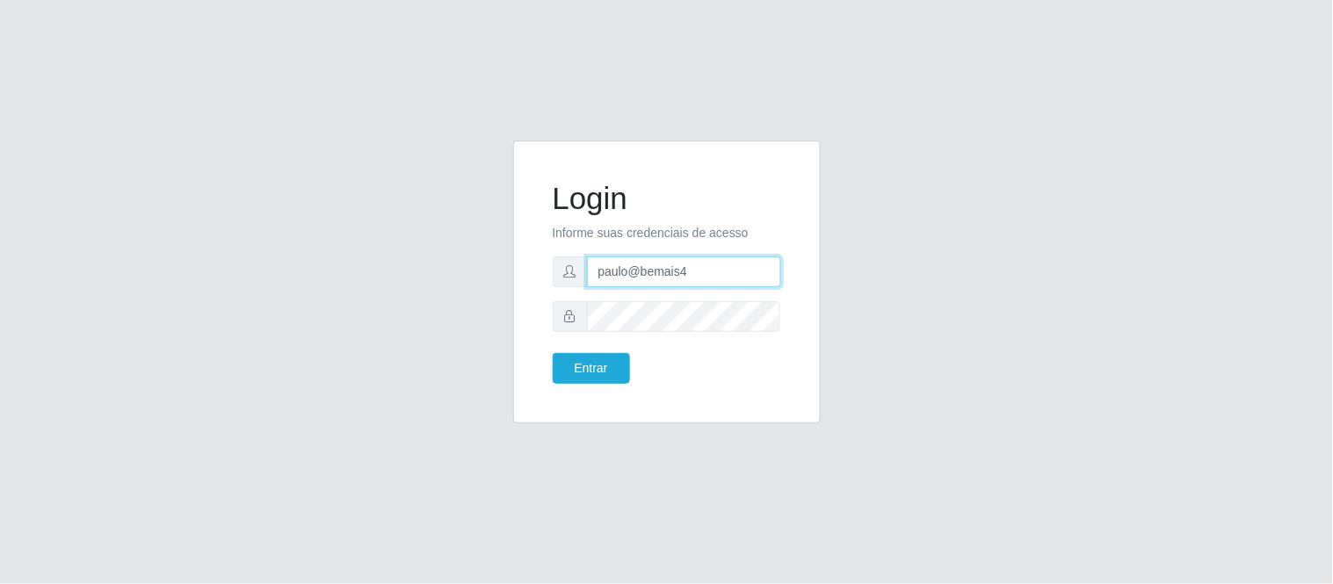
click at [600, 276] on input "paulo@bemais4" at bounding box center [684, 272] width 194 height 31
click at [539, 290] on div "Login Informe suas credenciais de acesso paulo@bemais4 Entrar" at bounding box center [667, 282] width 264 height 239
click at [874, 239] on div "Login Informe suas credenciais de acesso paulo@bemais4 Entrar" at bounding box center [667, 293] width 1002 height 304
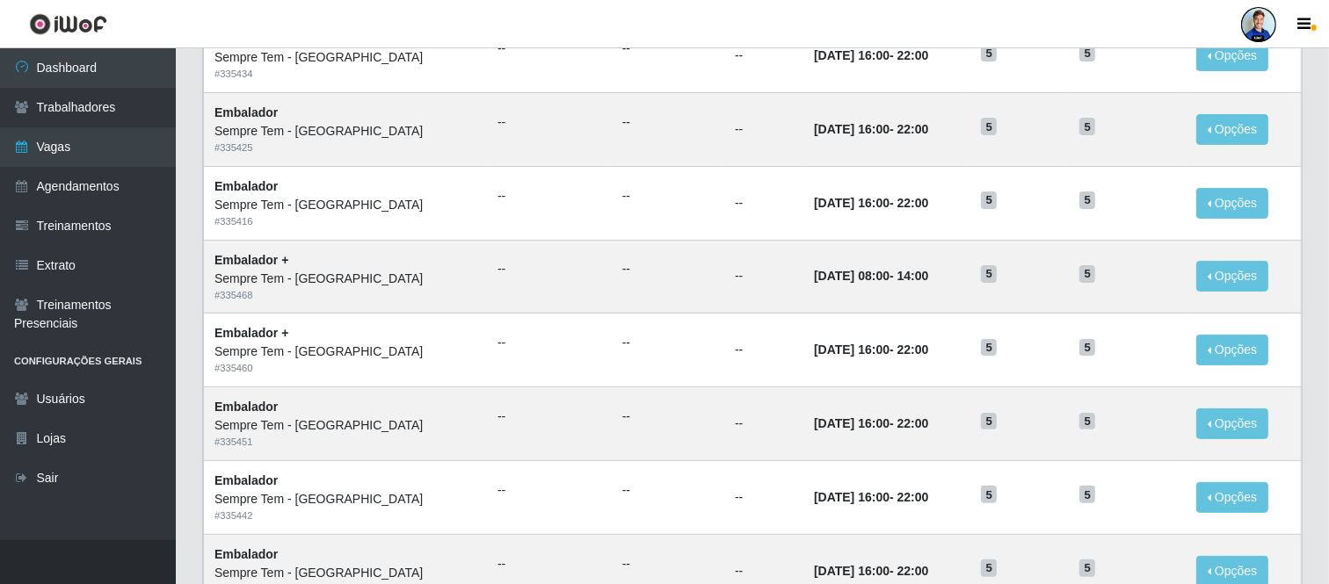
scroll to position [311, 0]
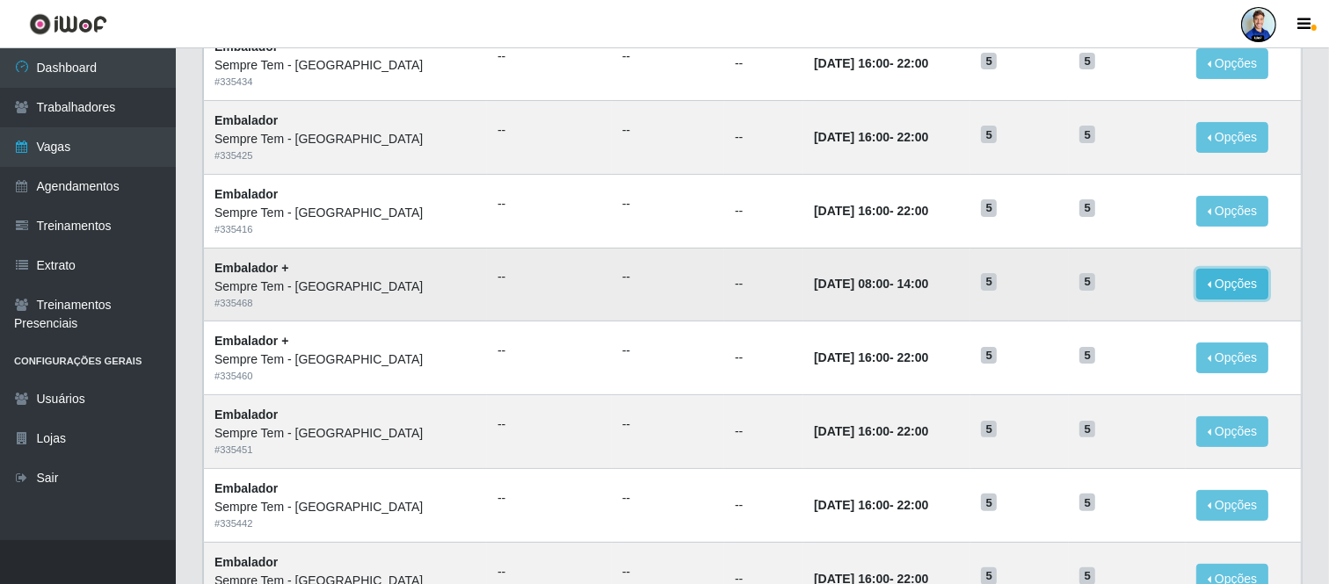
click at [1219, 281] on button "Opções" at bounding box center [1232, 284] width 72 height 31
click at [1113, 287] on link "Editar" at bounding box center [1097, 287] width 50 height 14
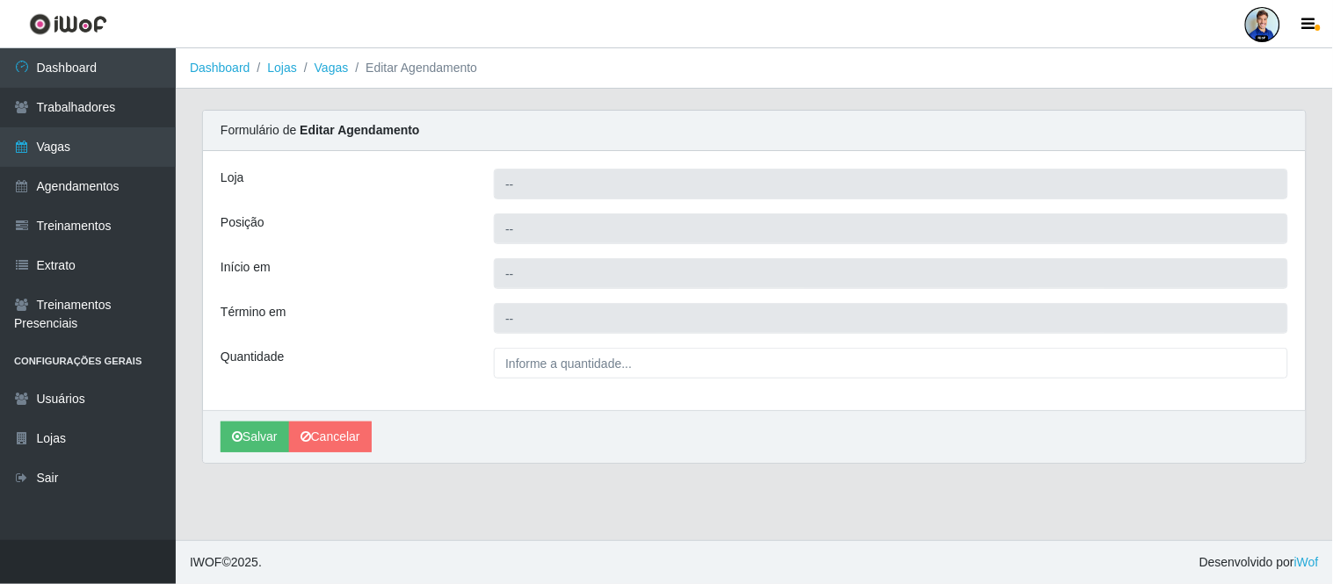
type input "Sempre Tem - [GEOGRAPHIC_DATA]"
type input "Embalador +"
type input "[DATE] 08:00:00"
type input "[DATE] 14:00:00"
type input "5__"
